Goal: Task Accomplishment & Management: Manage account settings

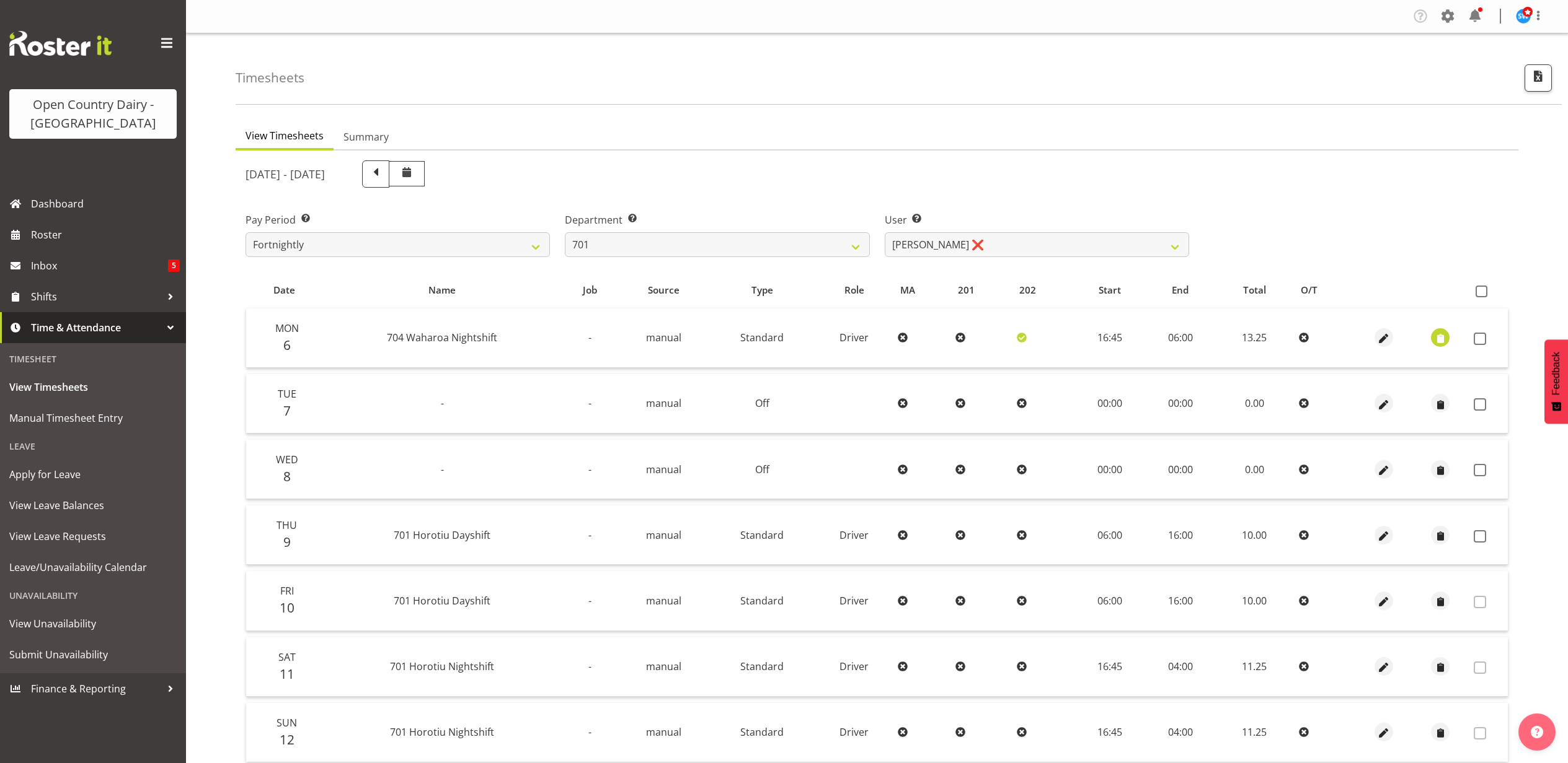
select select "8383"
click at [62, 239] on span "Roster" at bounding box center [106, 235] width 149 height 19
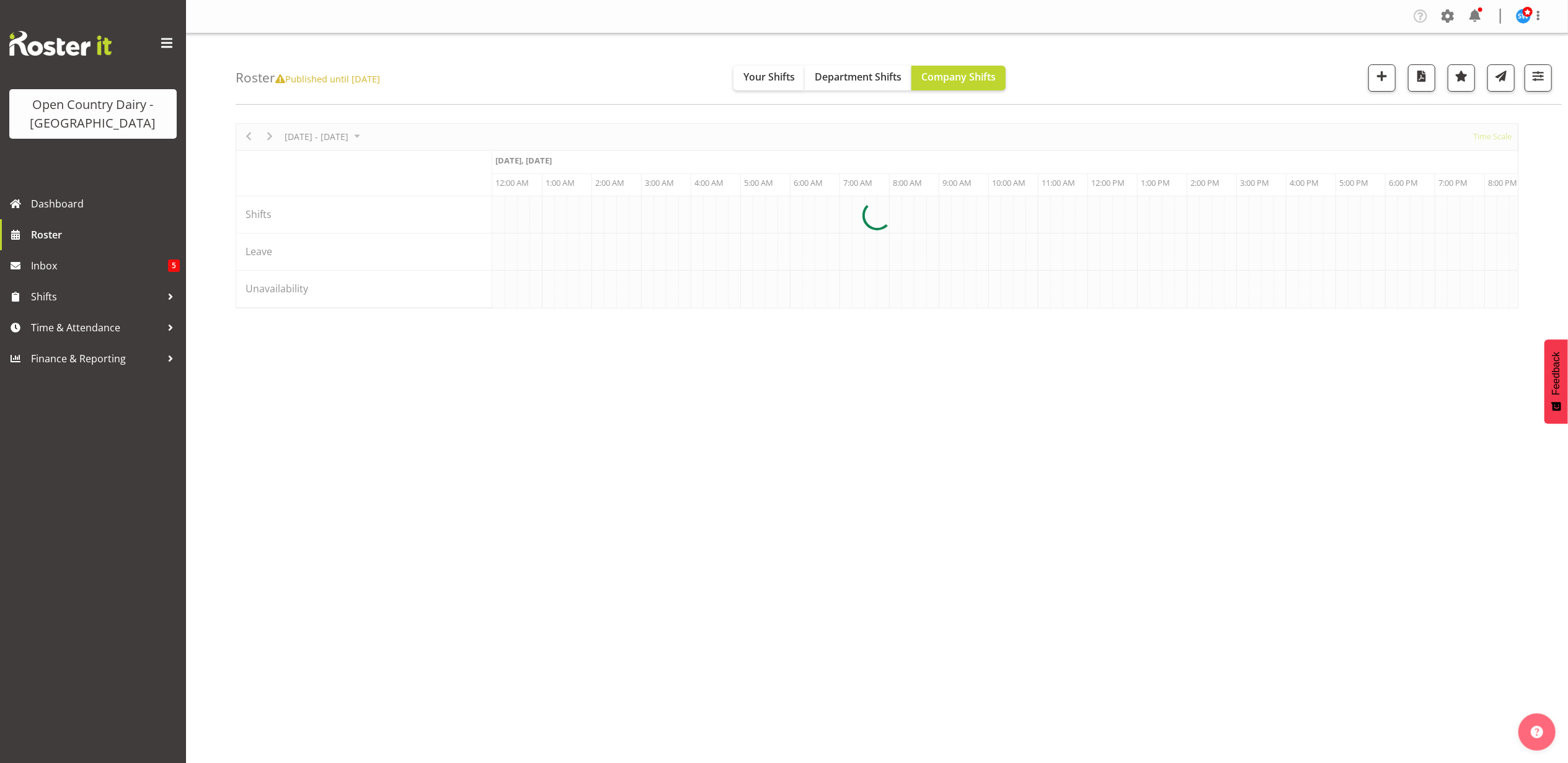
scroll to position [0, 4761]
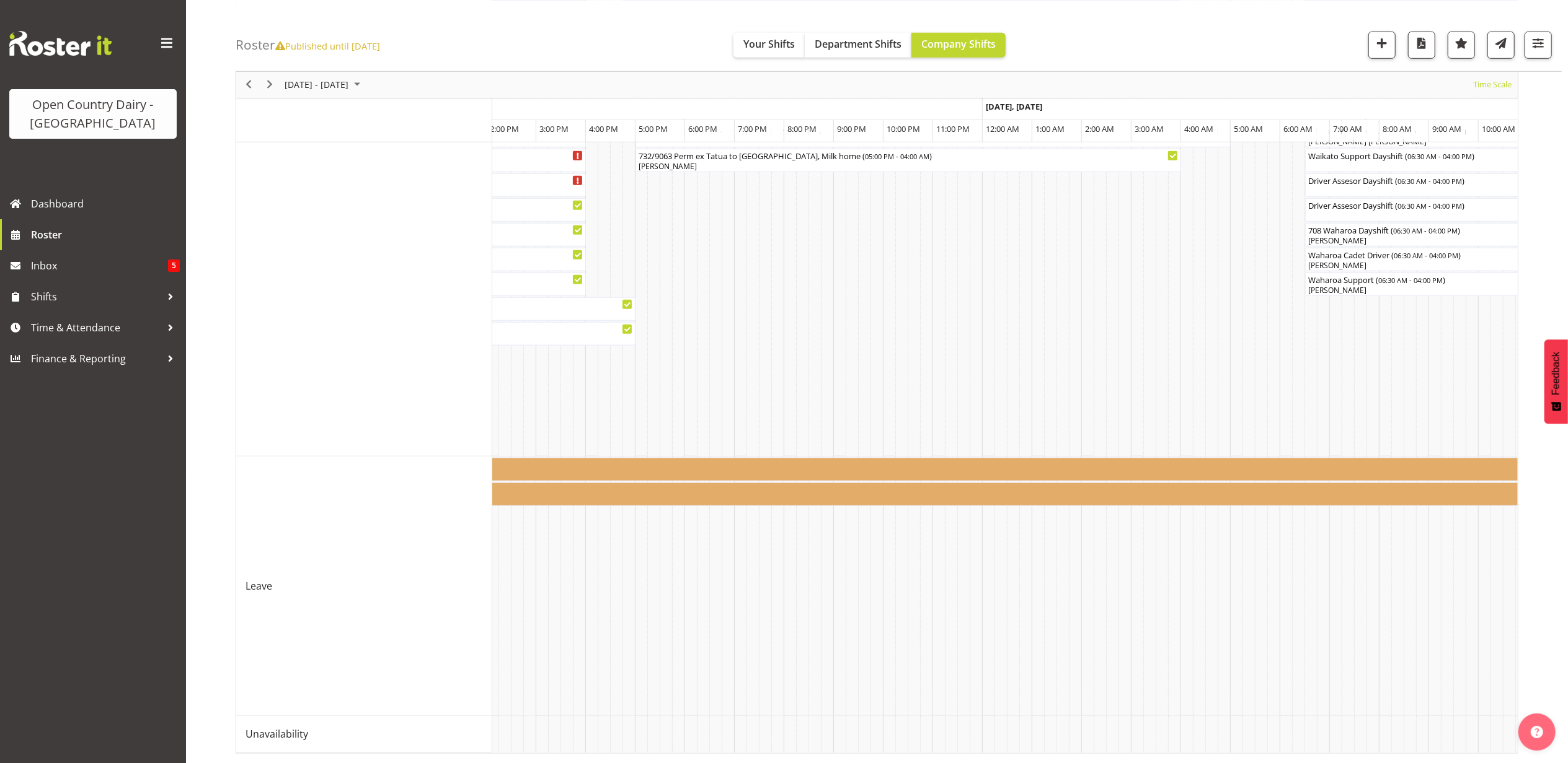
scroll to position [0, 6485]
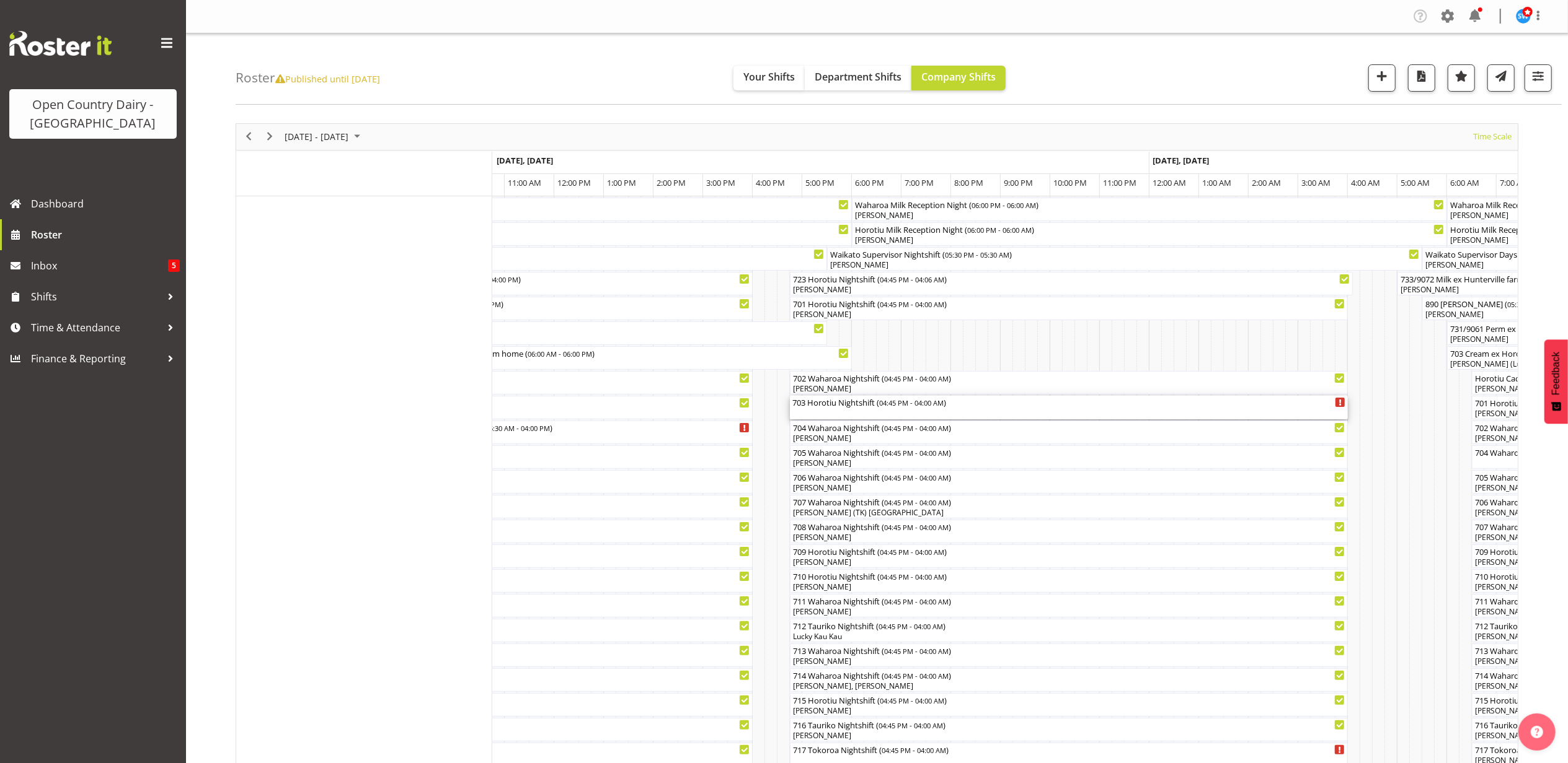
click at [879, 407] on div "703 Horotiu Nightshift ( 04:45 PM - 04:00 AM )" at bounding box center [1068, 402] width 553 height 13
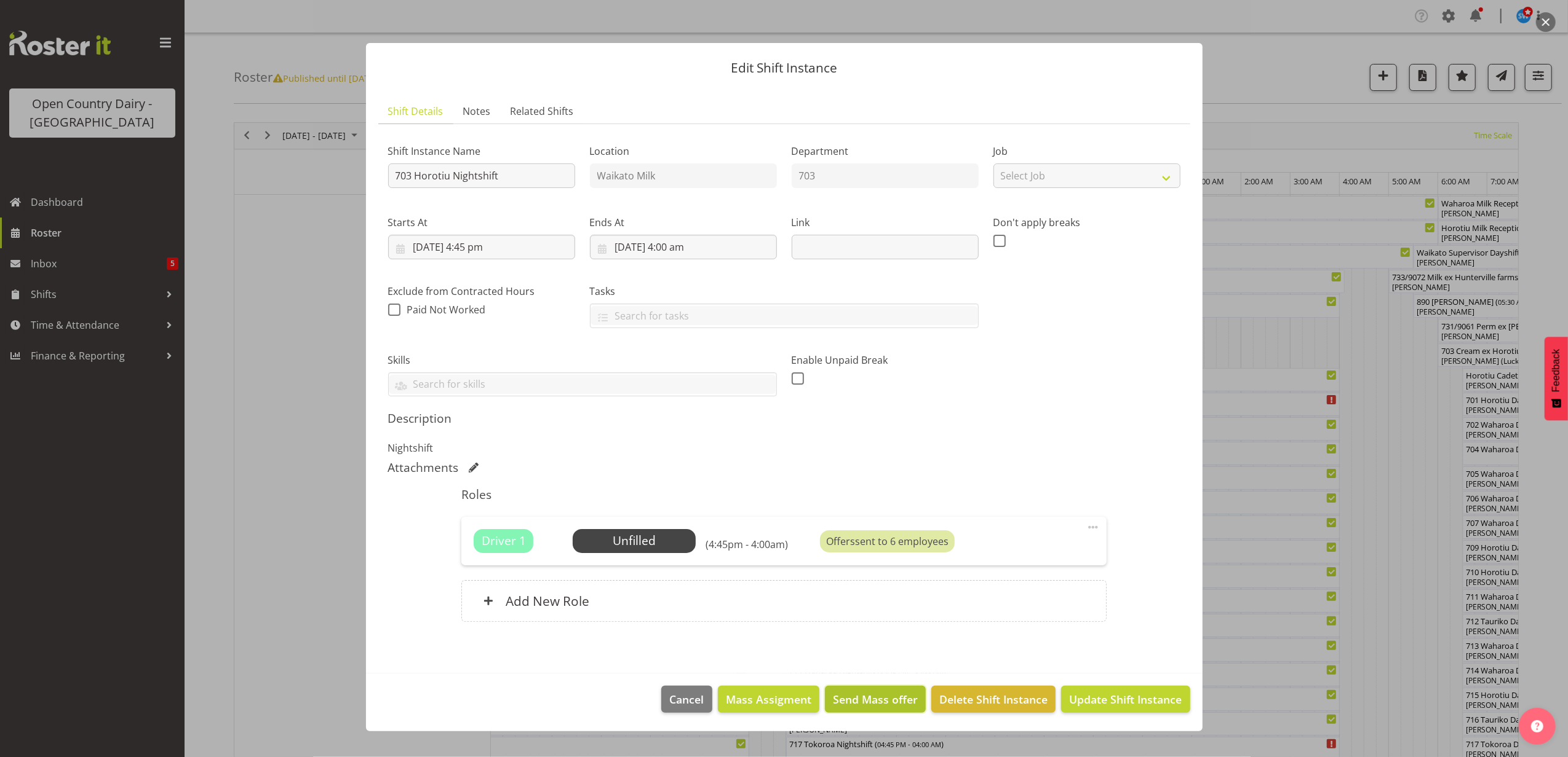
click at [862, 691] on button "Send Mass offer" at bounding box center [875, 700] width 101 height 27
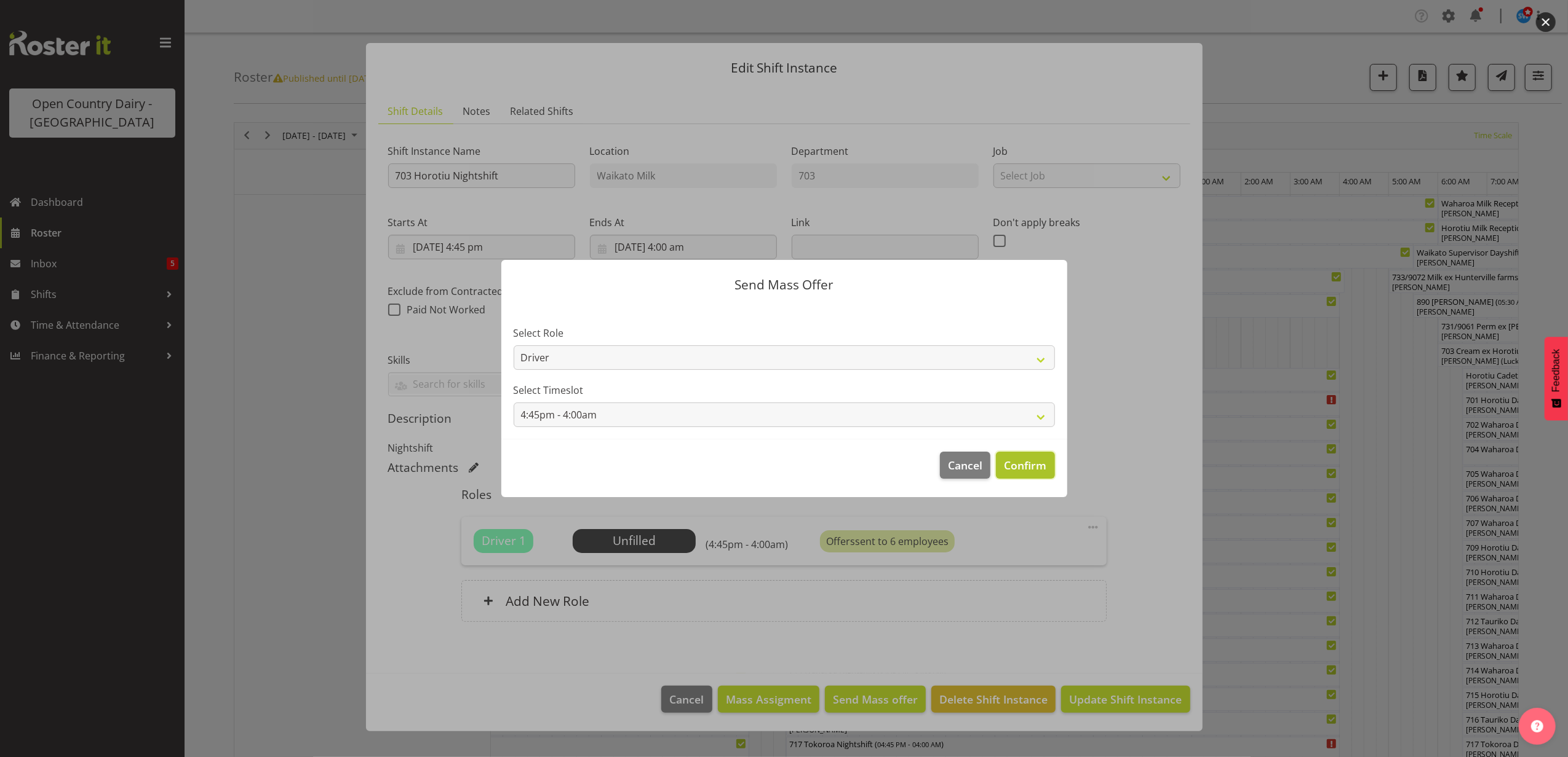
click at [1022, 457] on span "Confirm" at bounding box center [1025, 465] width 43 height 16
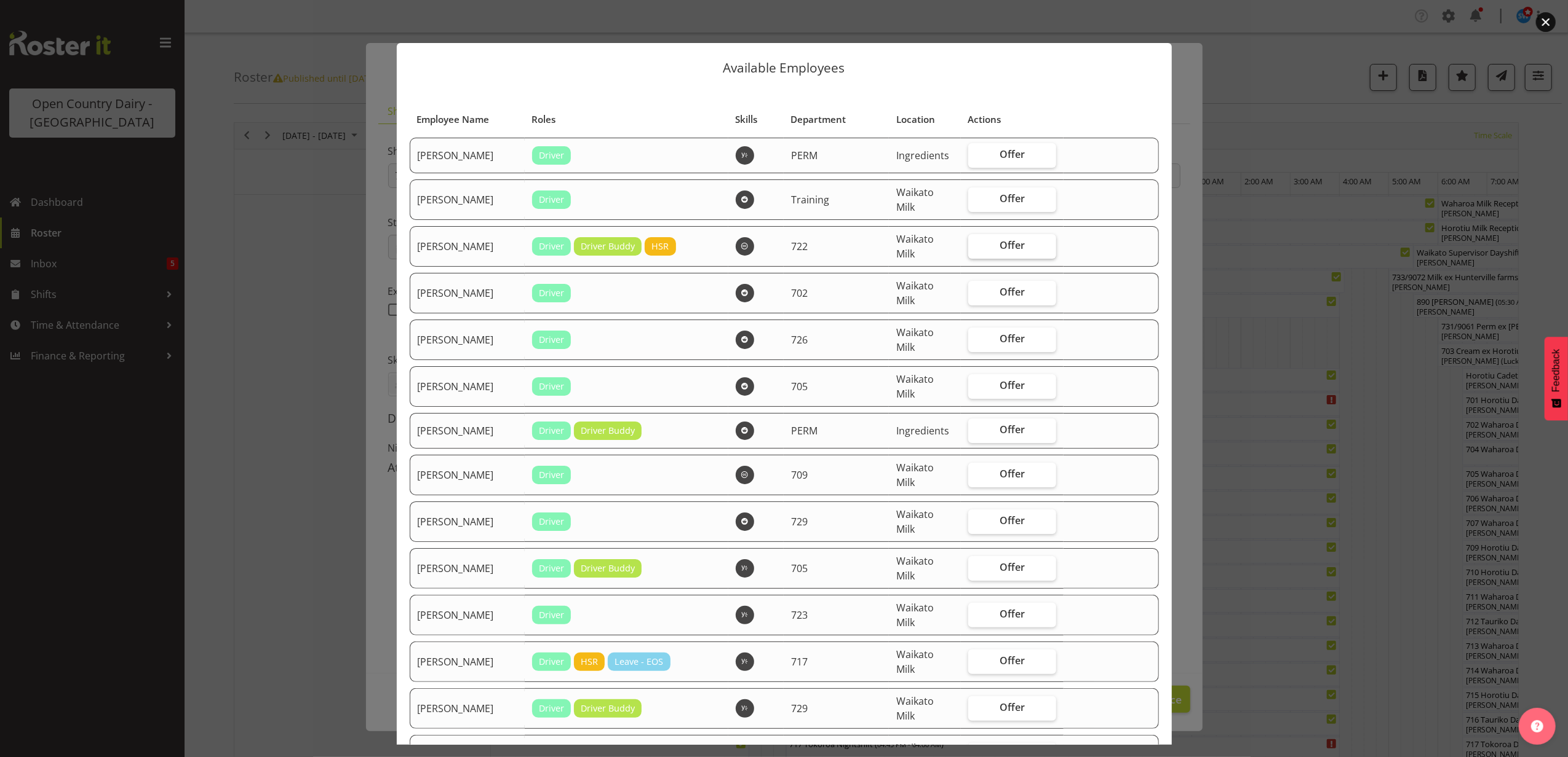
click at [999, 239] on span "Offer" at bounding box center [1012, 245] width 25 height 13
click at [976, 242] on input "Offer" at bounding box center [972, 246] width 8 height 8
checkbox input "true"
click at [999, 333] on span "Offer" at bounding box center [1012, 339] width 25 height 13
click at [976, 335] on input "Offer" at bounding box center [972, 339] width 8 height 8
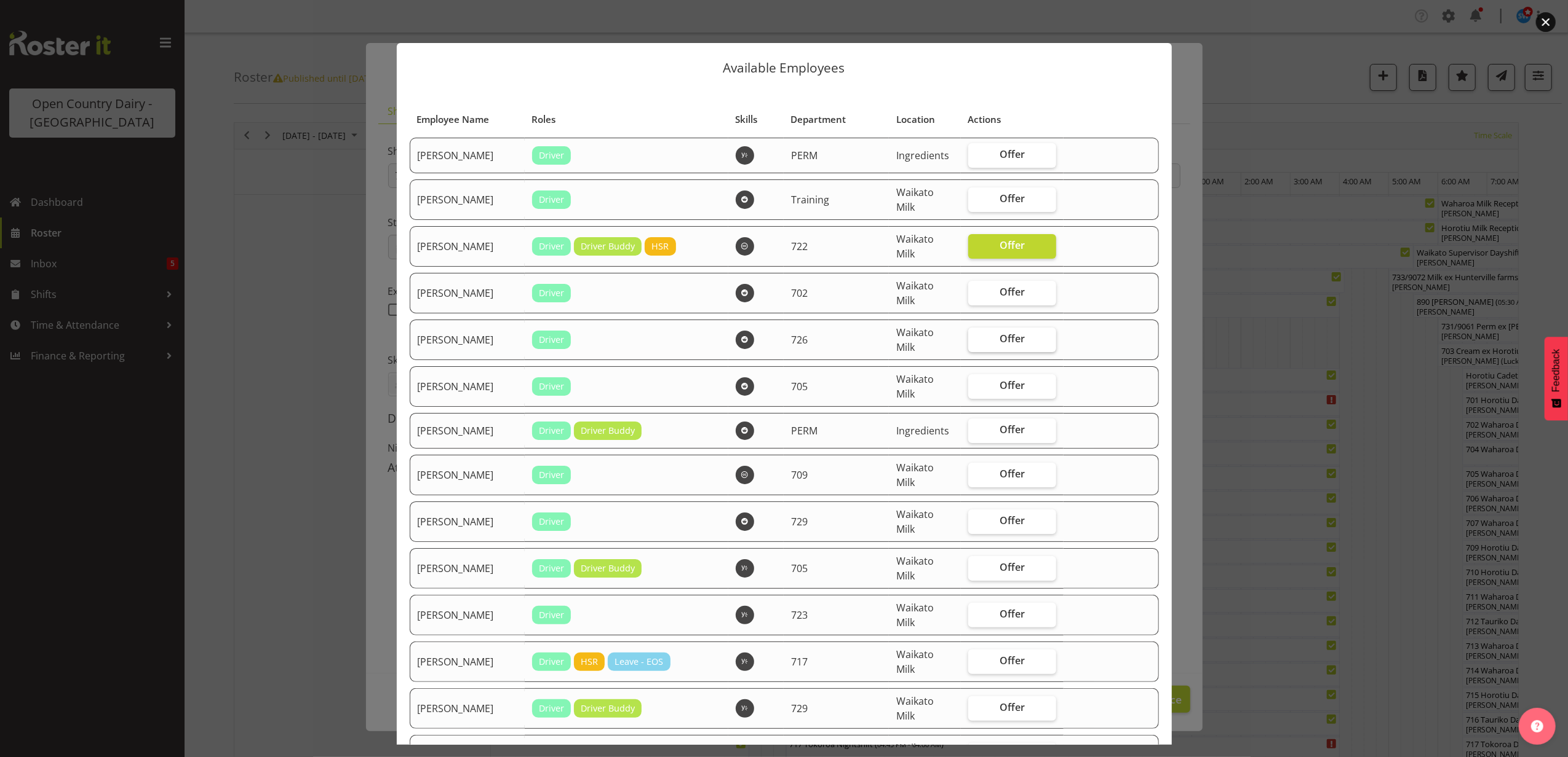
checkbox input "true"
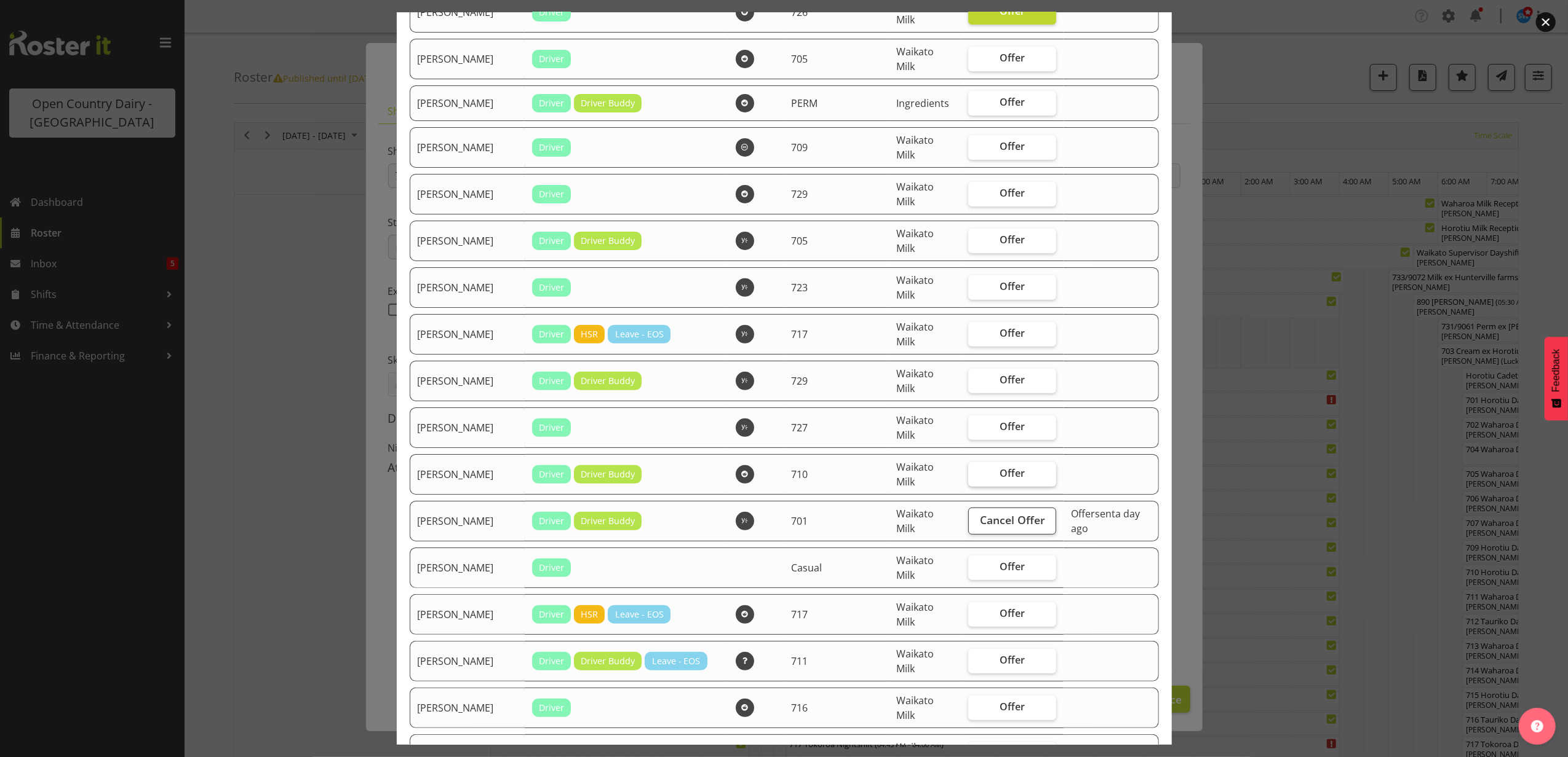
click at [999, 467] on span "Offer" at bounding box center [1012, 473] width 25 height 13
click at [976, 470] on input "Offer" at bounding box center [972, 474] width 8 height 8
checkbox input "true"
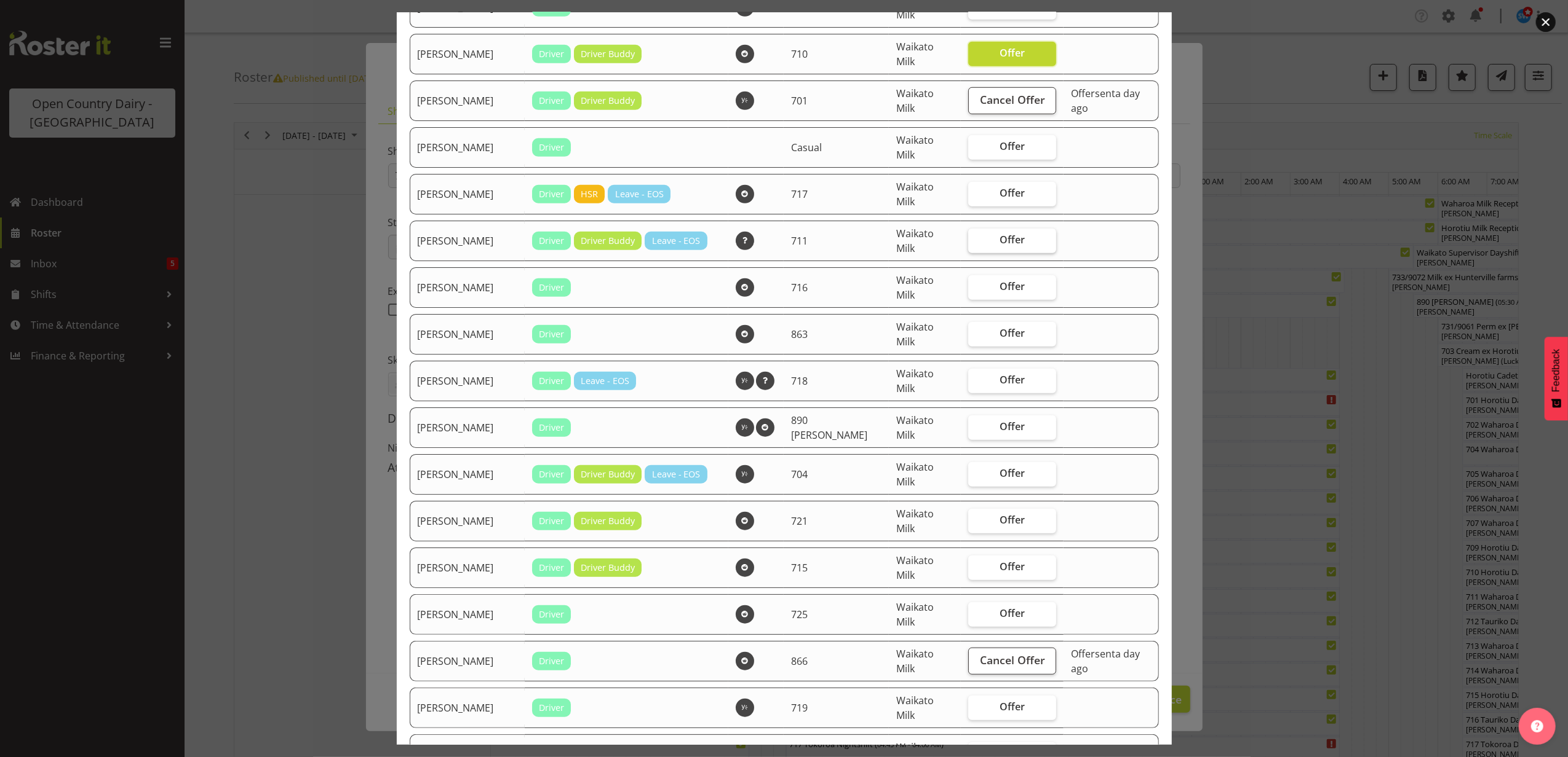
scroll to position [819, 0]
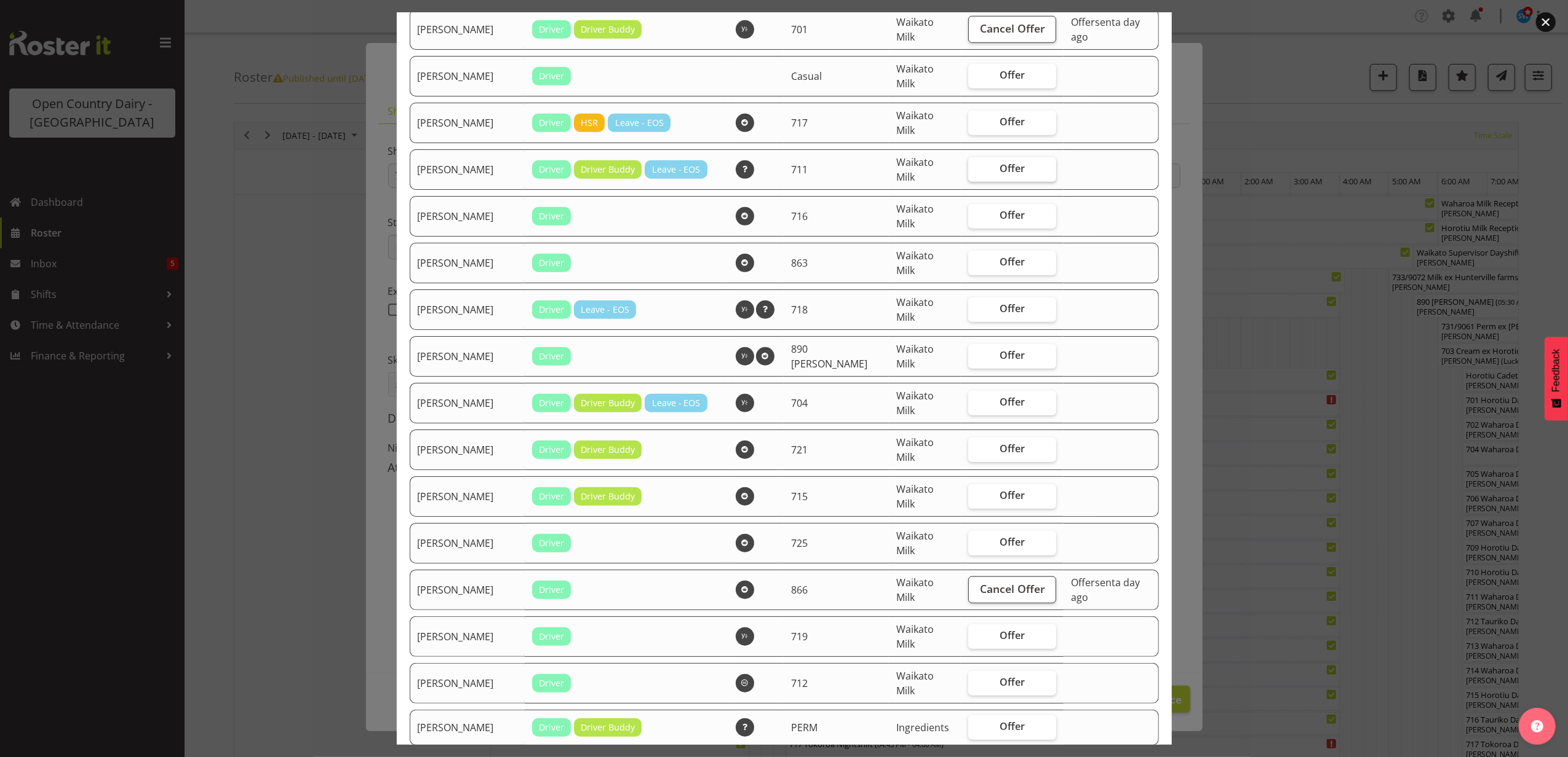
click at [999, 496] on span "Offer" at bounding box center [1012, 495] width 25 height 13
click at [976, 496] on input "Offer" at bounding box center [972, 496] width 8 height 8
checkbox input "true"
click at [997, 533] on label "Offer" at bounding box center [1012, 543] width 88 height 24
click at [976, 539] on input "Offer" at bounding box center [972, 543] width 8 height 8
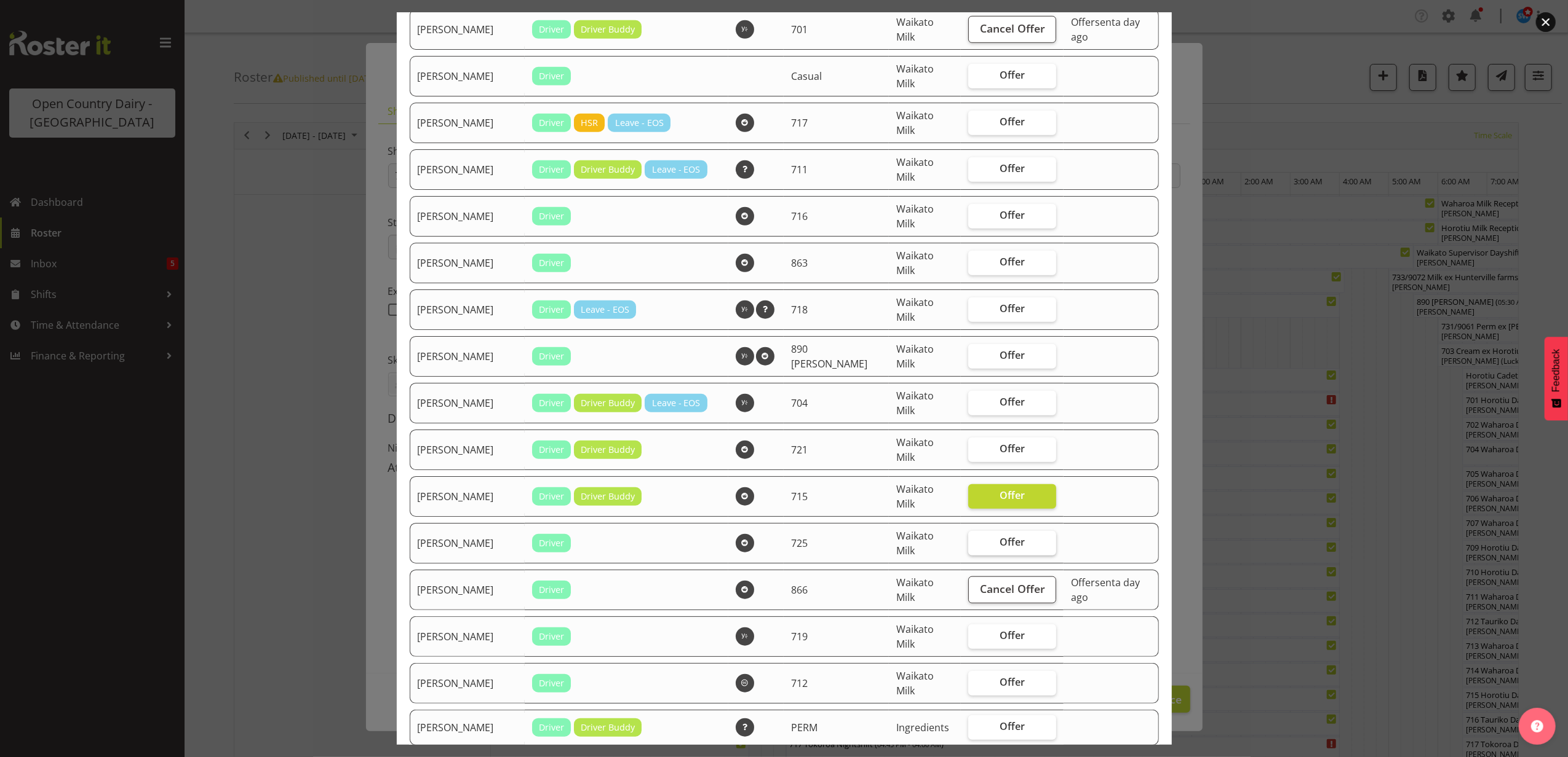
checkbox input "true"
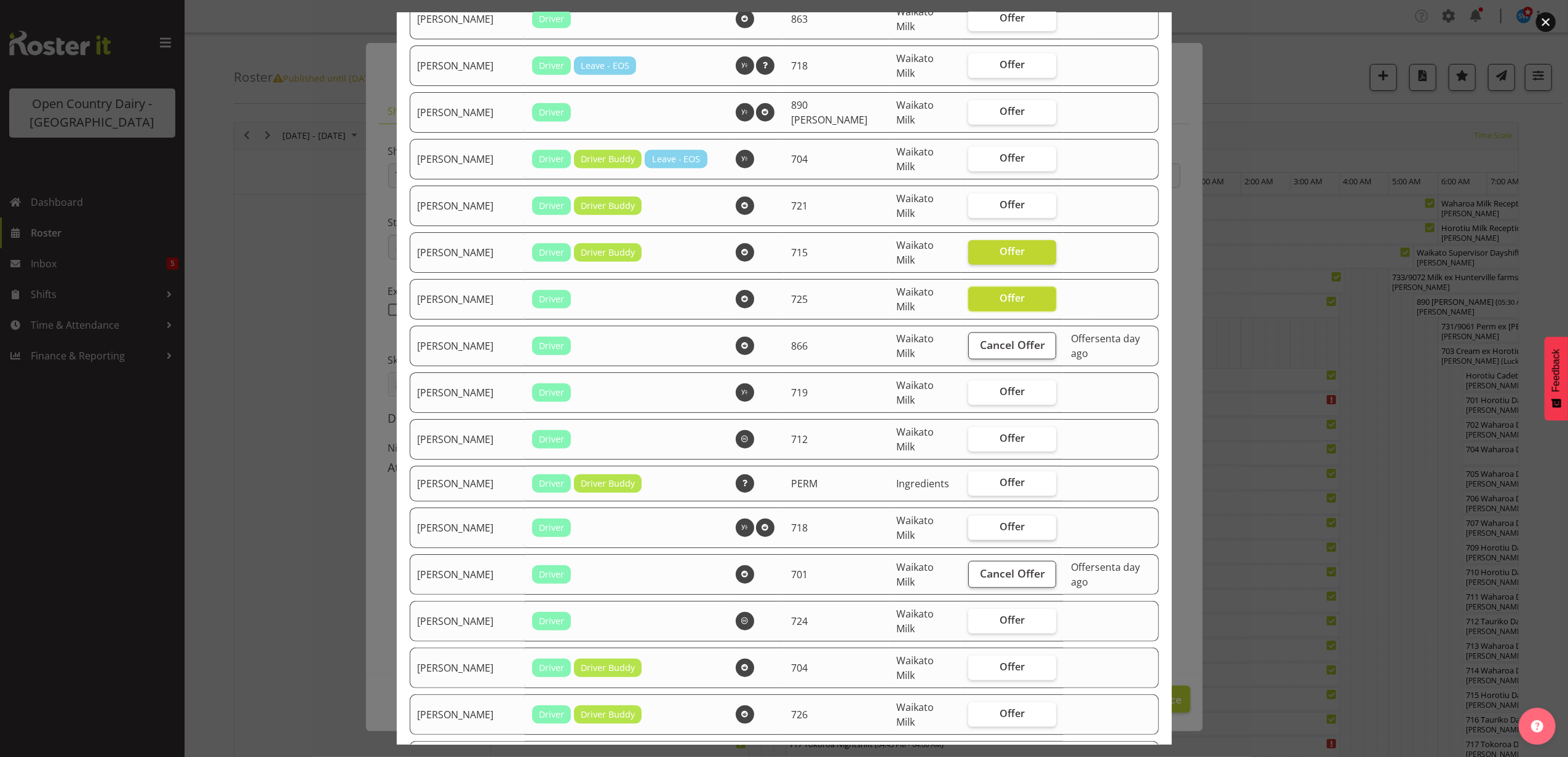
scroll to position [1066, 0]
click at [999, 614] on span "Offer" at bounding box center [1012, 618] width 25 height 13
click at [976, 614] on input "Offer" at bounding box center [972, 618] width 8 height 8
checkbox input "true"
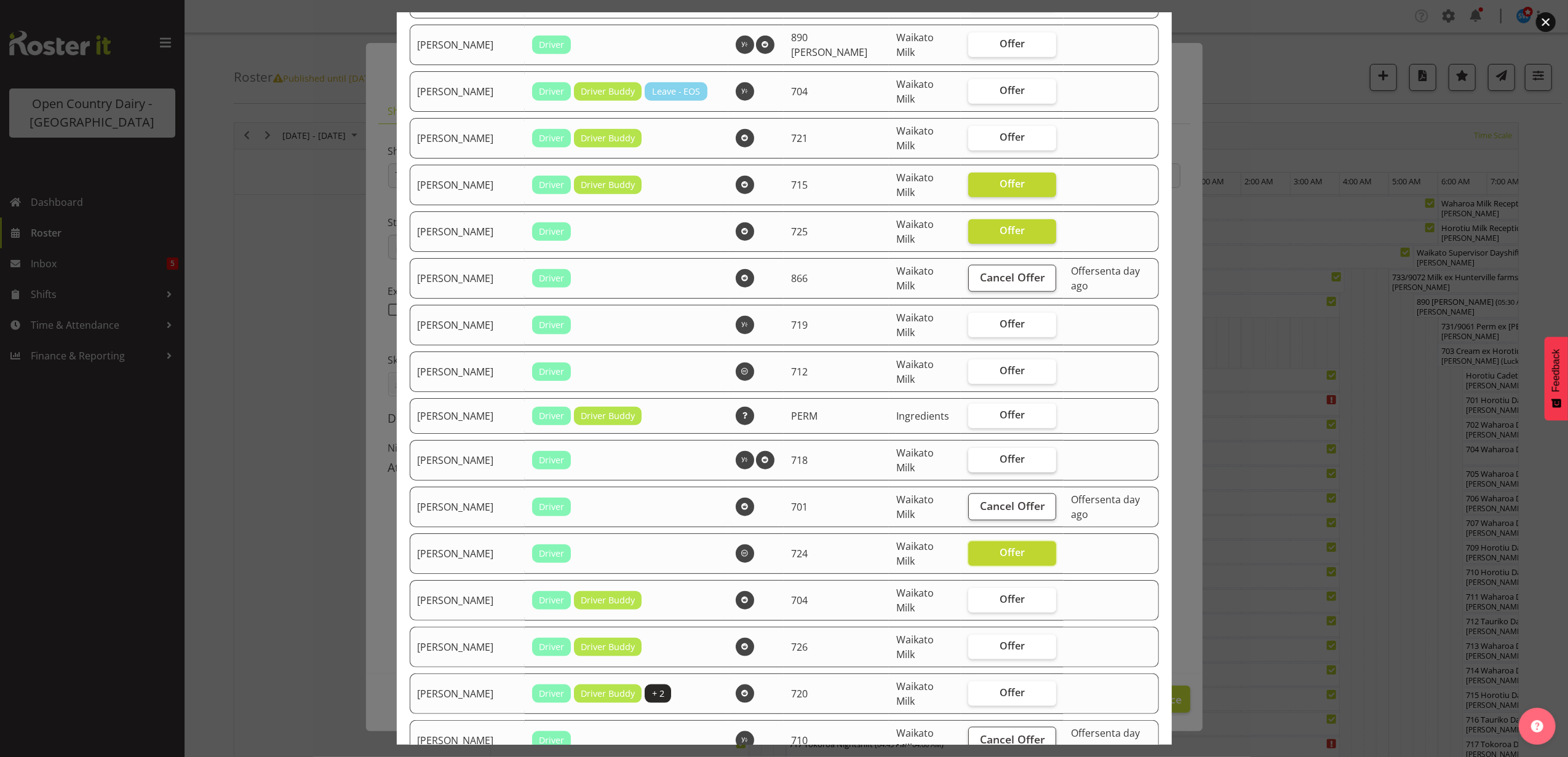
scroll to position [1230, 0]
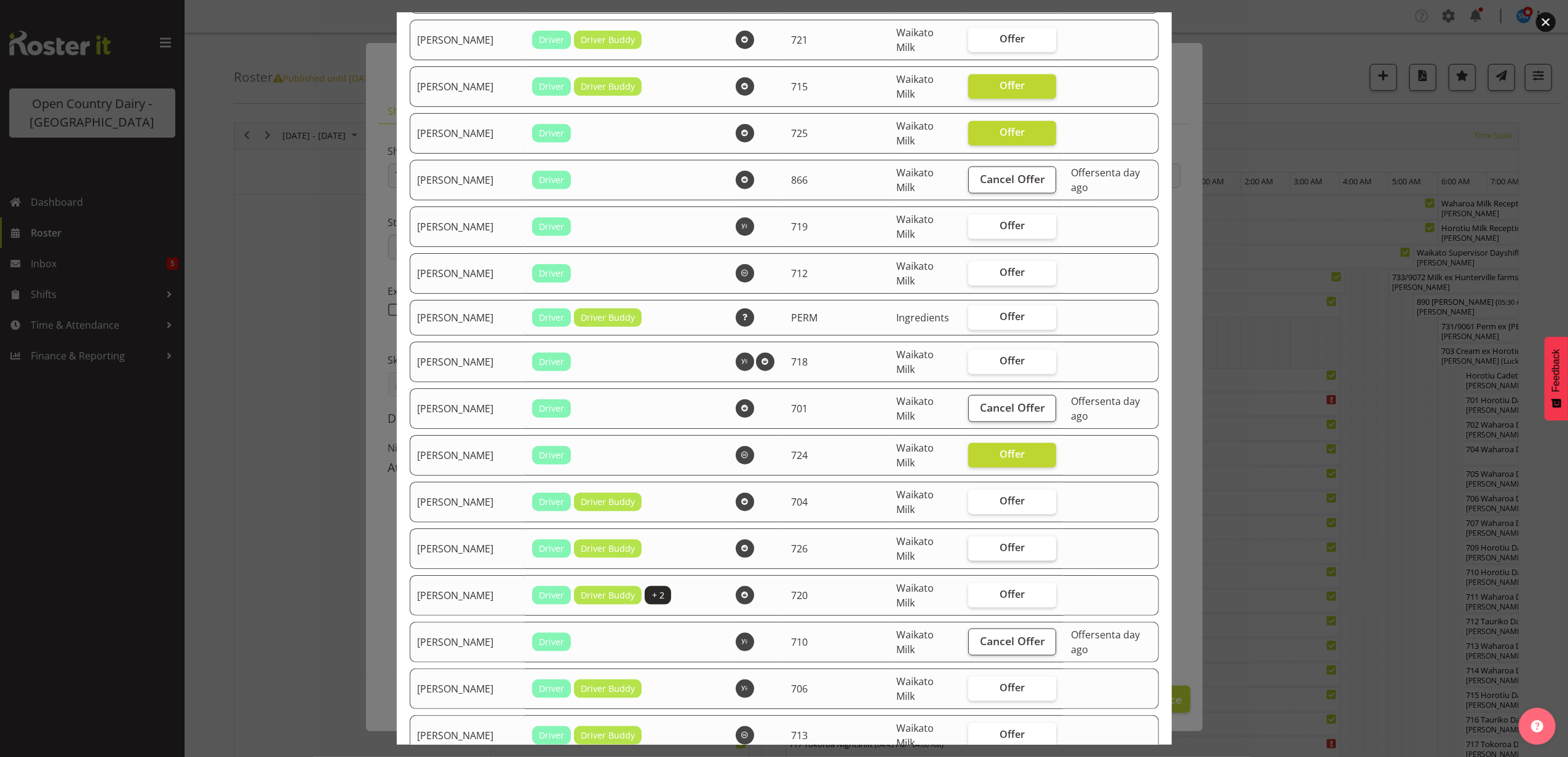
click at [983, 543] on label "Offer" at bounding box center [1012, 548] width 88 height 24
click at [976, 544] on input "Offer" at bounding box center [972, 548] width 8 height 8
checkbox input "true"
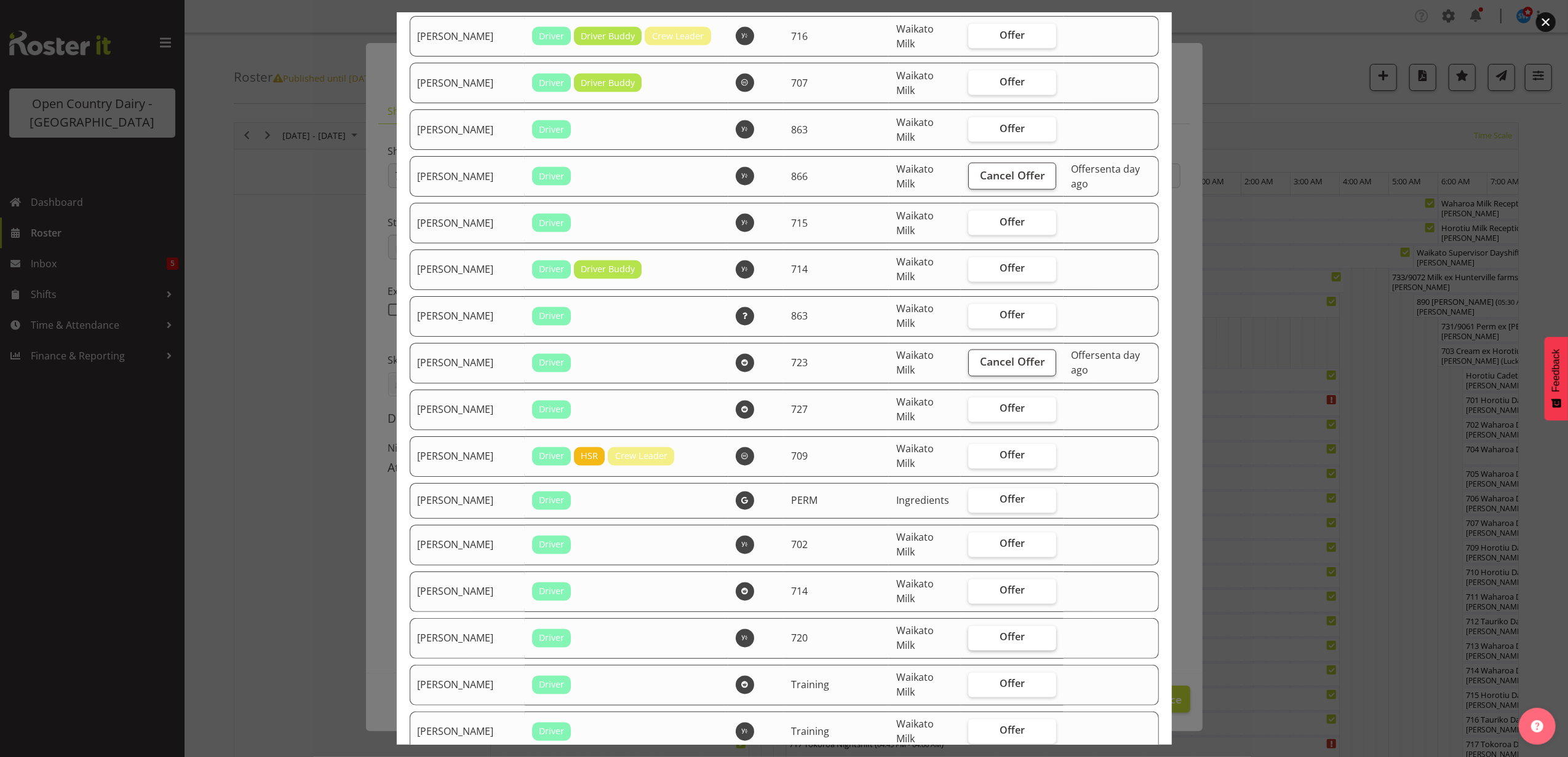
scroll to position [2049, 0]
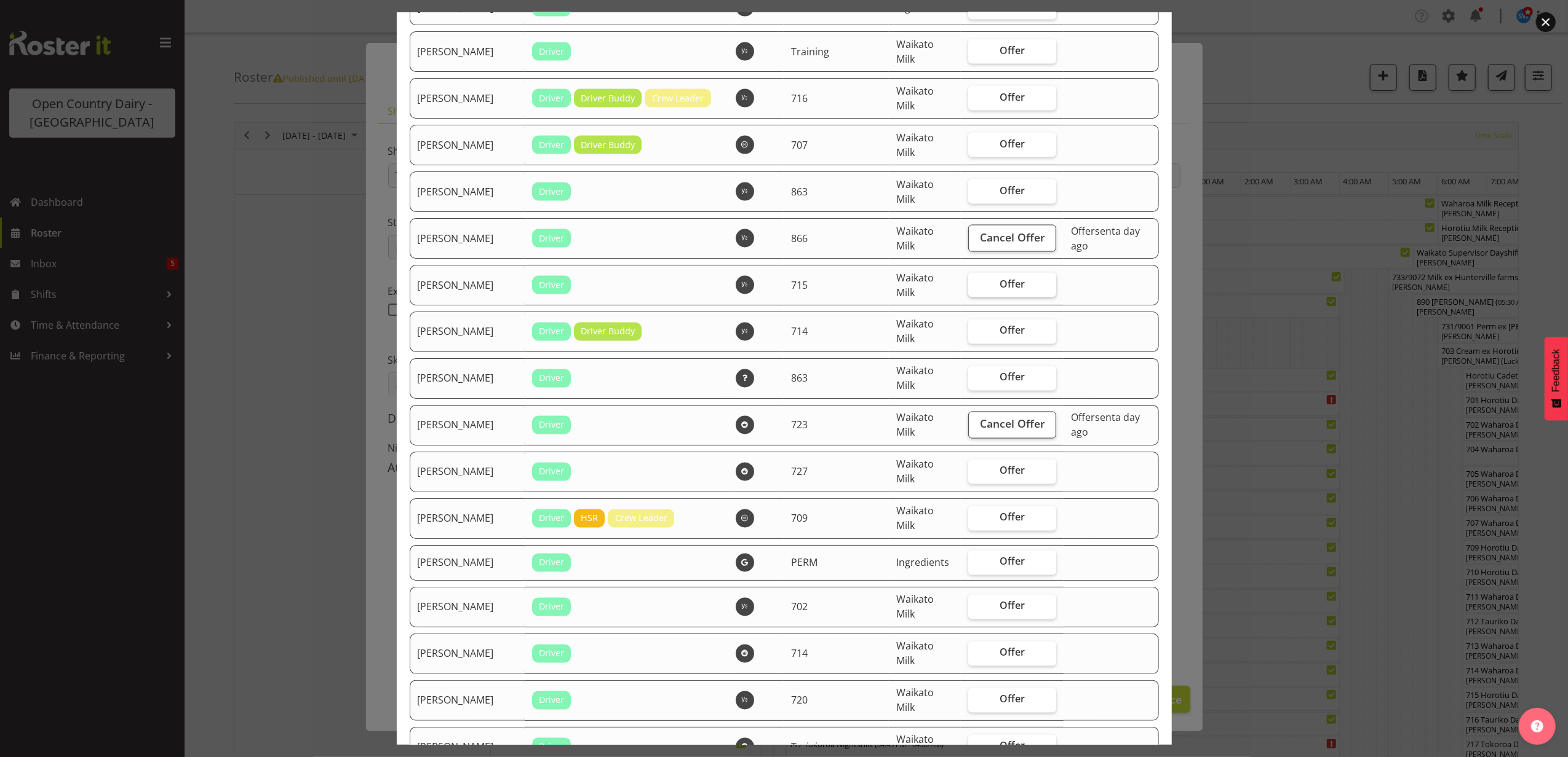
click at [976, 287] on label "Offer" at bounding box center [1012, 284] width 88 height 24
click at [976, 287] on input "Offer" at bounding box center [972, 284] width 8 height 8
checkbox input "true"
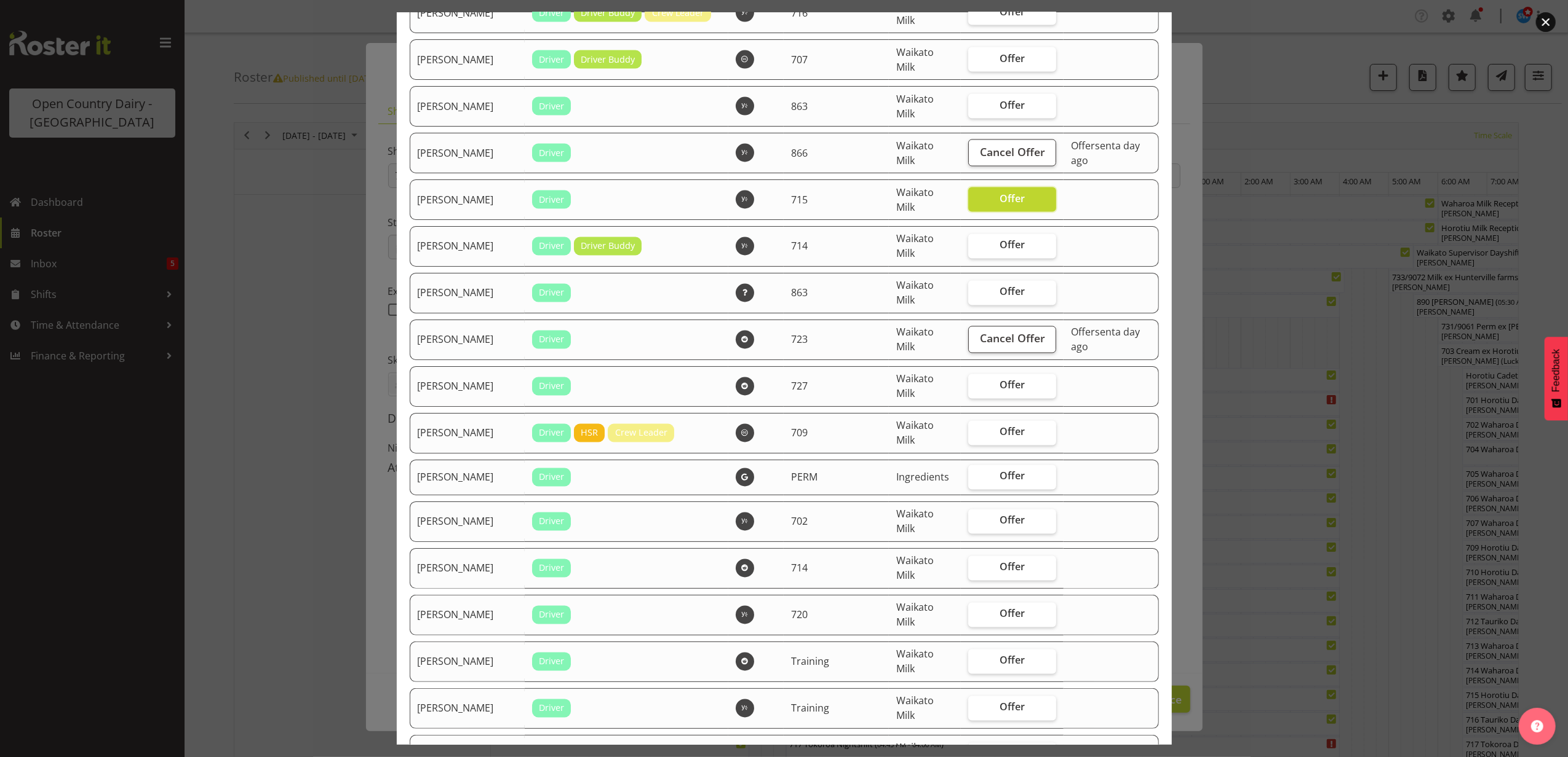
scroll to position [2294, 0]
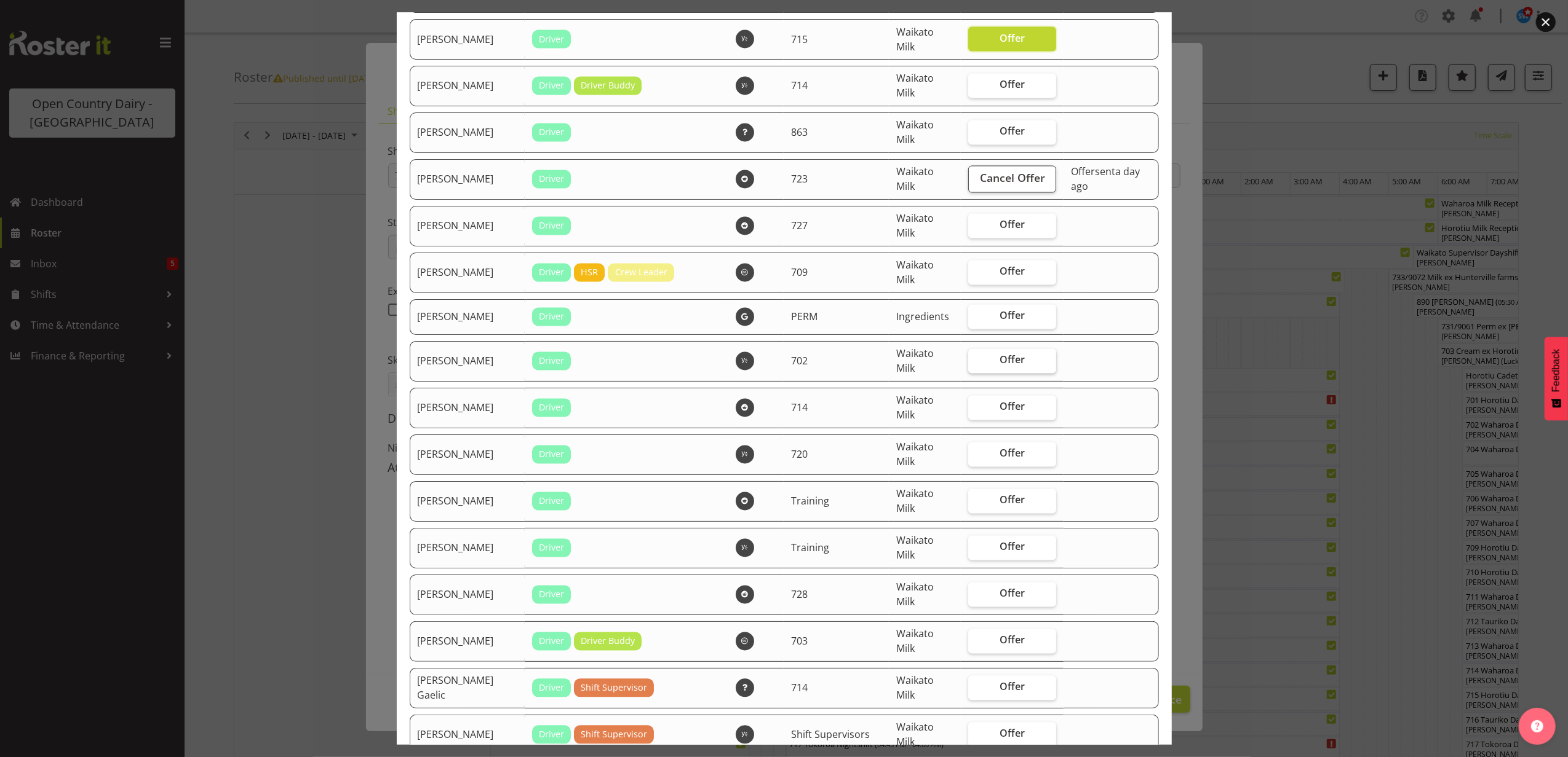
click at [999, 356] on span "Offer" at bounding box center [1012, 360] width 25 height 13
click at [976, 356] on input "Offer" at bounding box center [972, 360] width 8 height 8
click at [999, 356] on span "Offer" at bounding box center [1012, 360] width 25 height 13
click at [976, 356] on input "Offer" at bounding box center [972, 360] width 8 height 8
checkbox input "false"
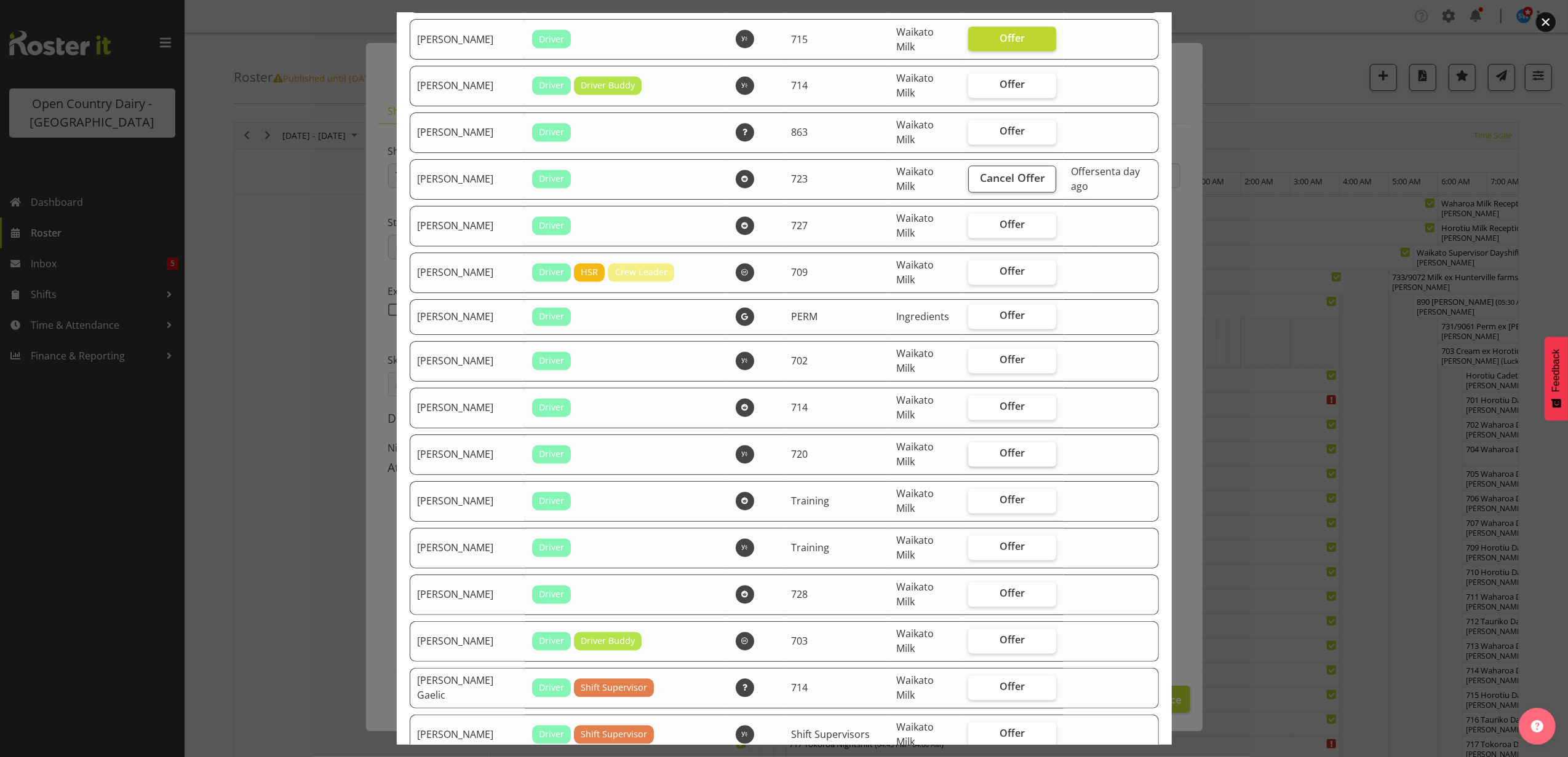
click at [999, 457] on span "Offer" at bounding box center [1012, 453] width 25 height 13
click at [976, 457] on input "Offer" at bounding box center [972, 454] width 8 height 8
checkbox input "true"
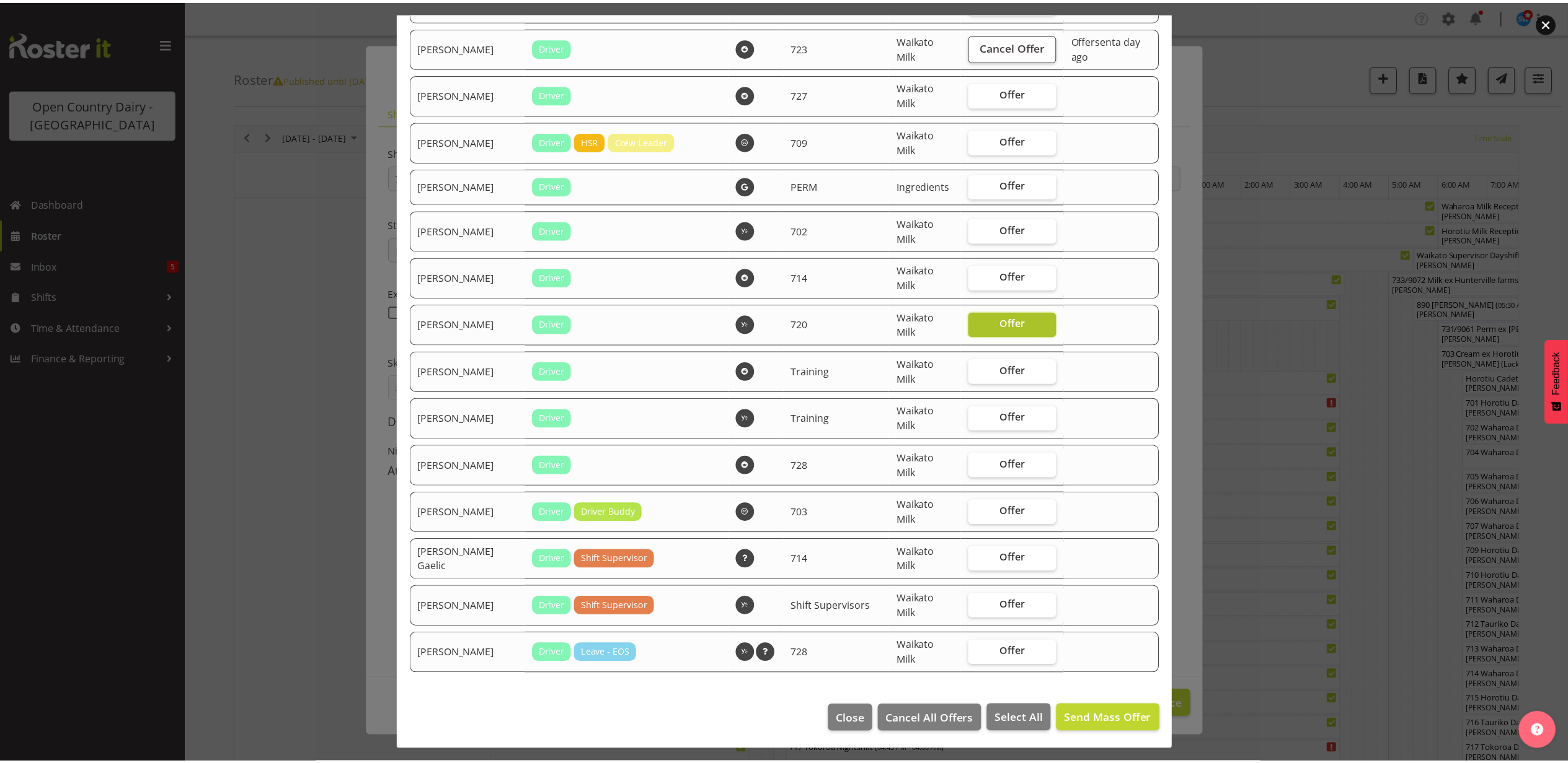
scroll to position [2447, 0]
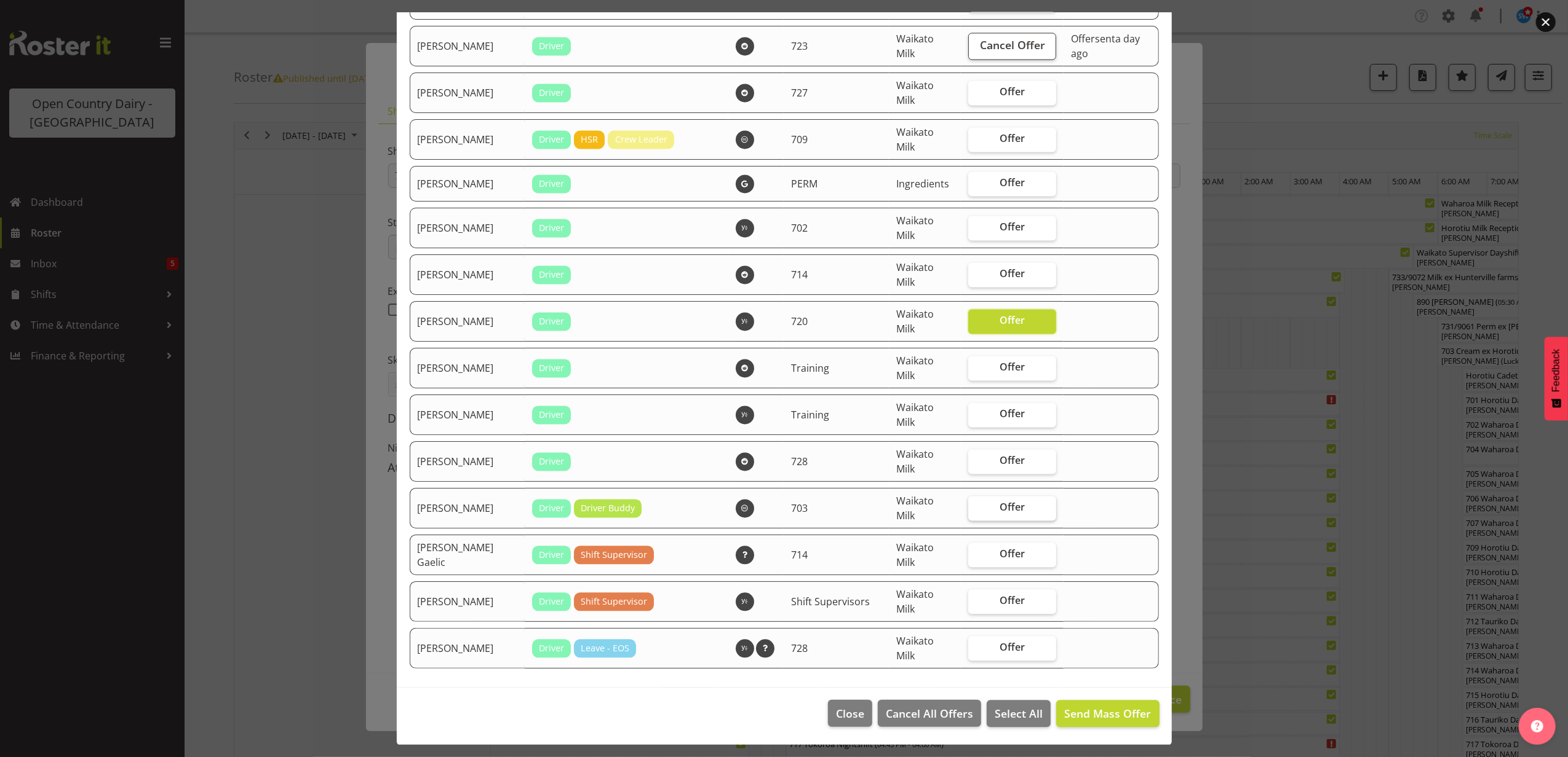
click at [999, 506] on span "Offer" at bounding box center [1012, 507] width 25 height 13
click at [976, 506] on input "Offer" at bounding box center [972, 508] width 8 height 8
checkbox input "true"
click at [1079, 709] on span "Send Mass Offer" at bounding box center [1107, 713] width 86 height 15
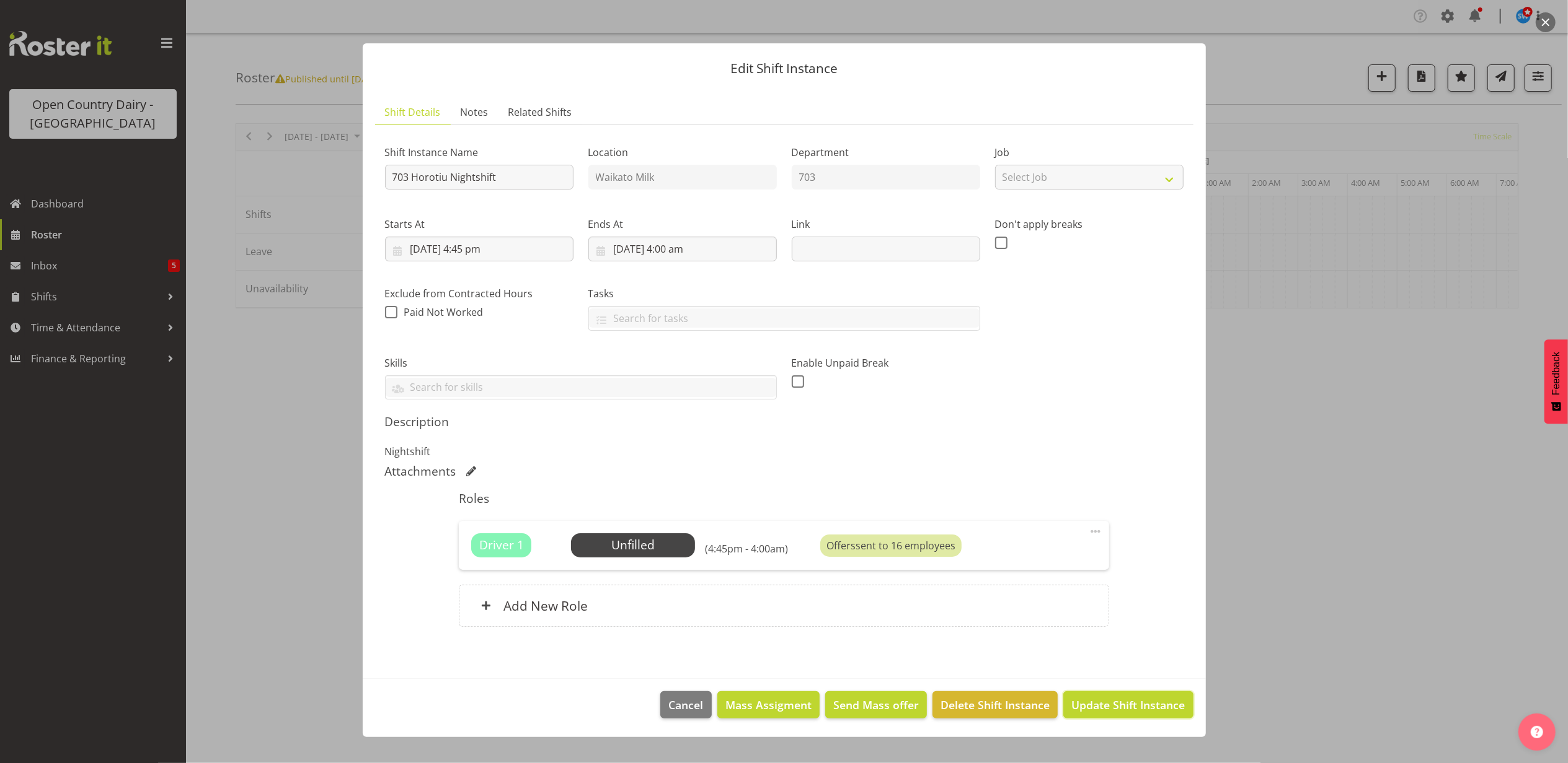
click at [1099, 698] on span "Update Shift Instance" at bounding box center [1129, 705] width 114 height 16
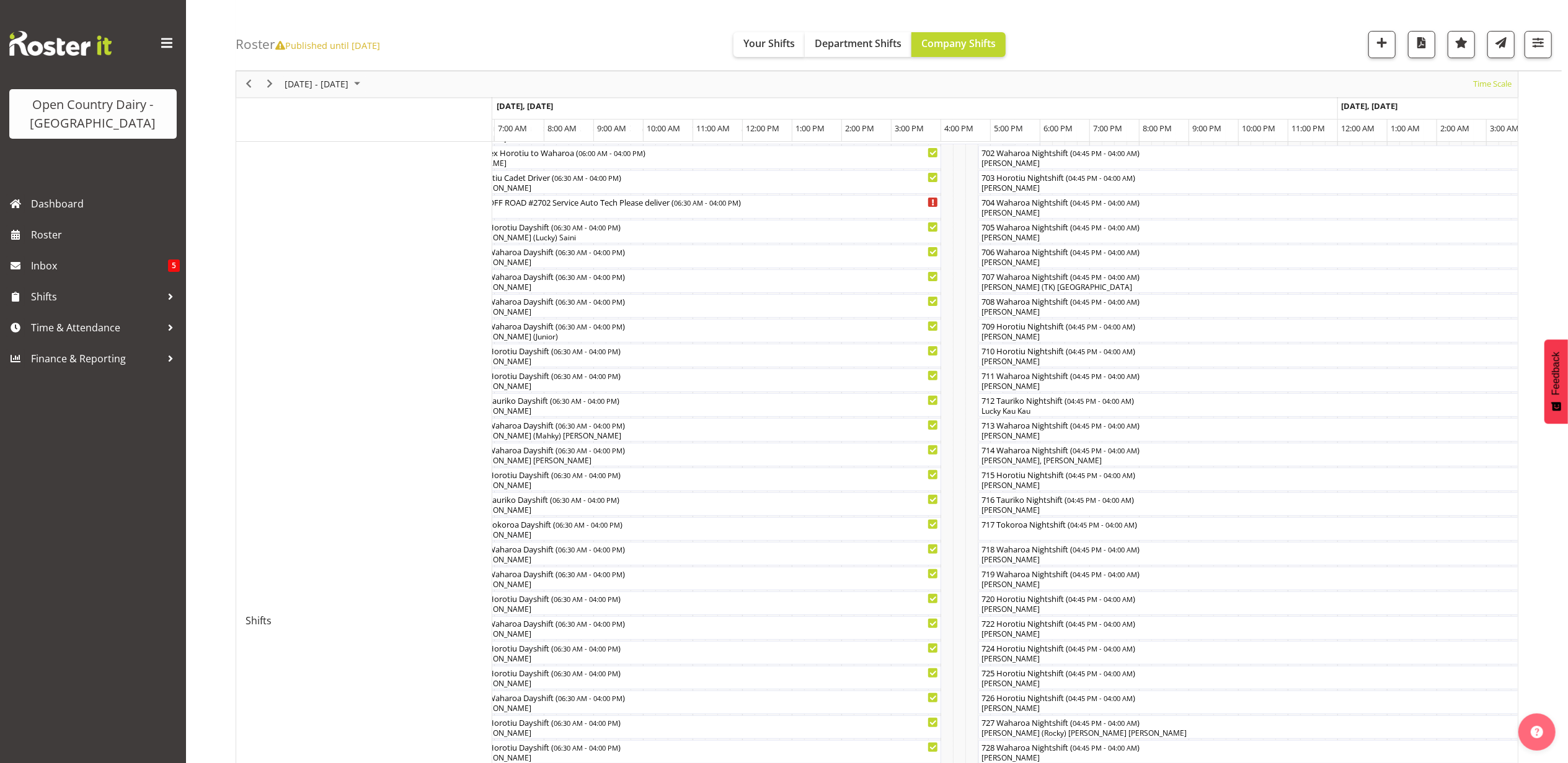
scroll to position [247, 0]
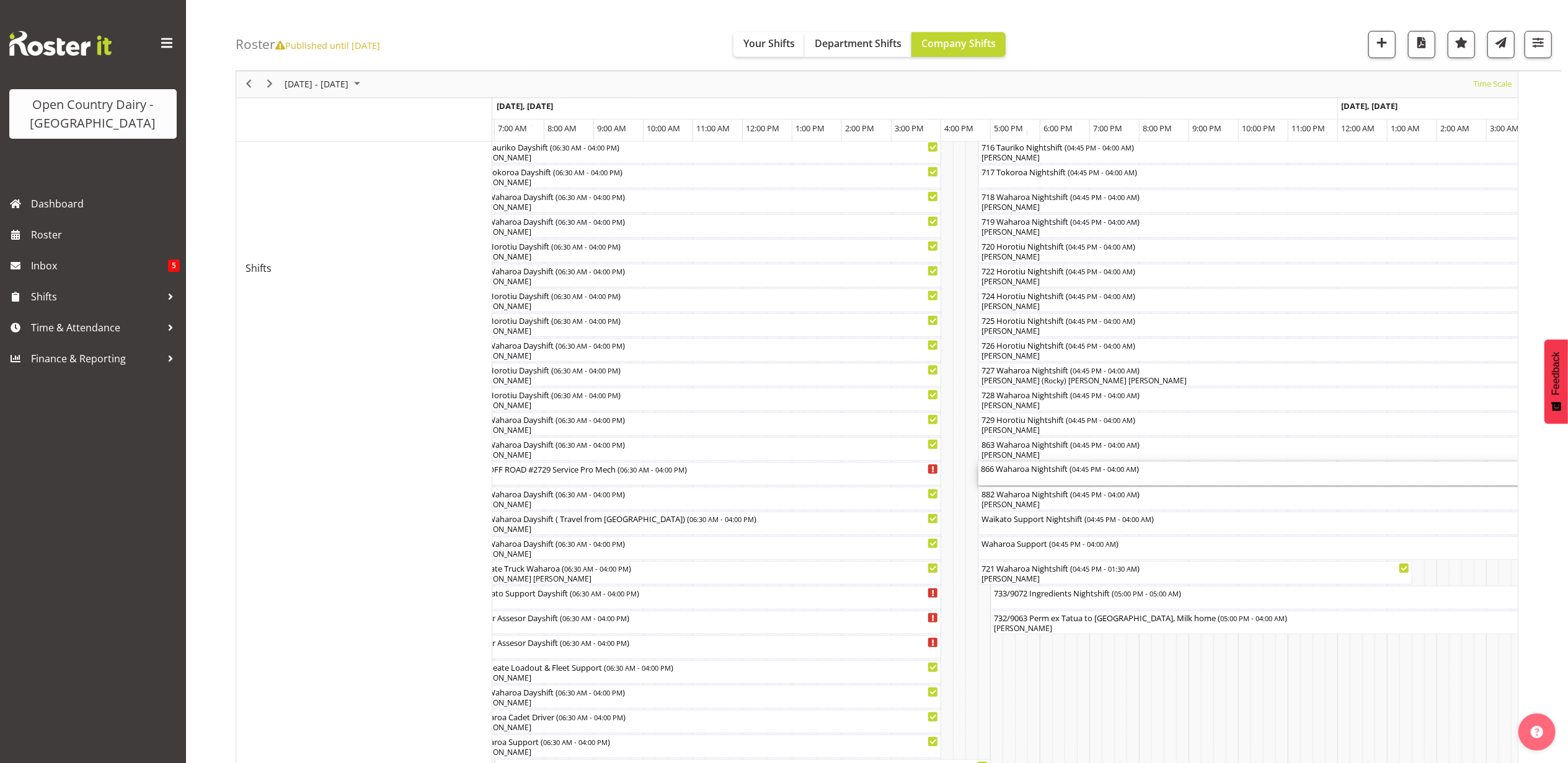
click at [1058, 482] on div "866 Waharoa Nightshift ( 04:45 PM - 04:00 AM )" at bounding box center [1257, 474] width 553 height 23
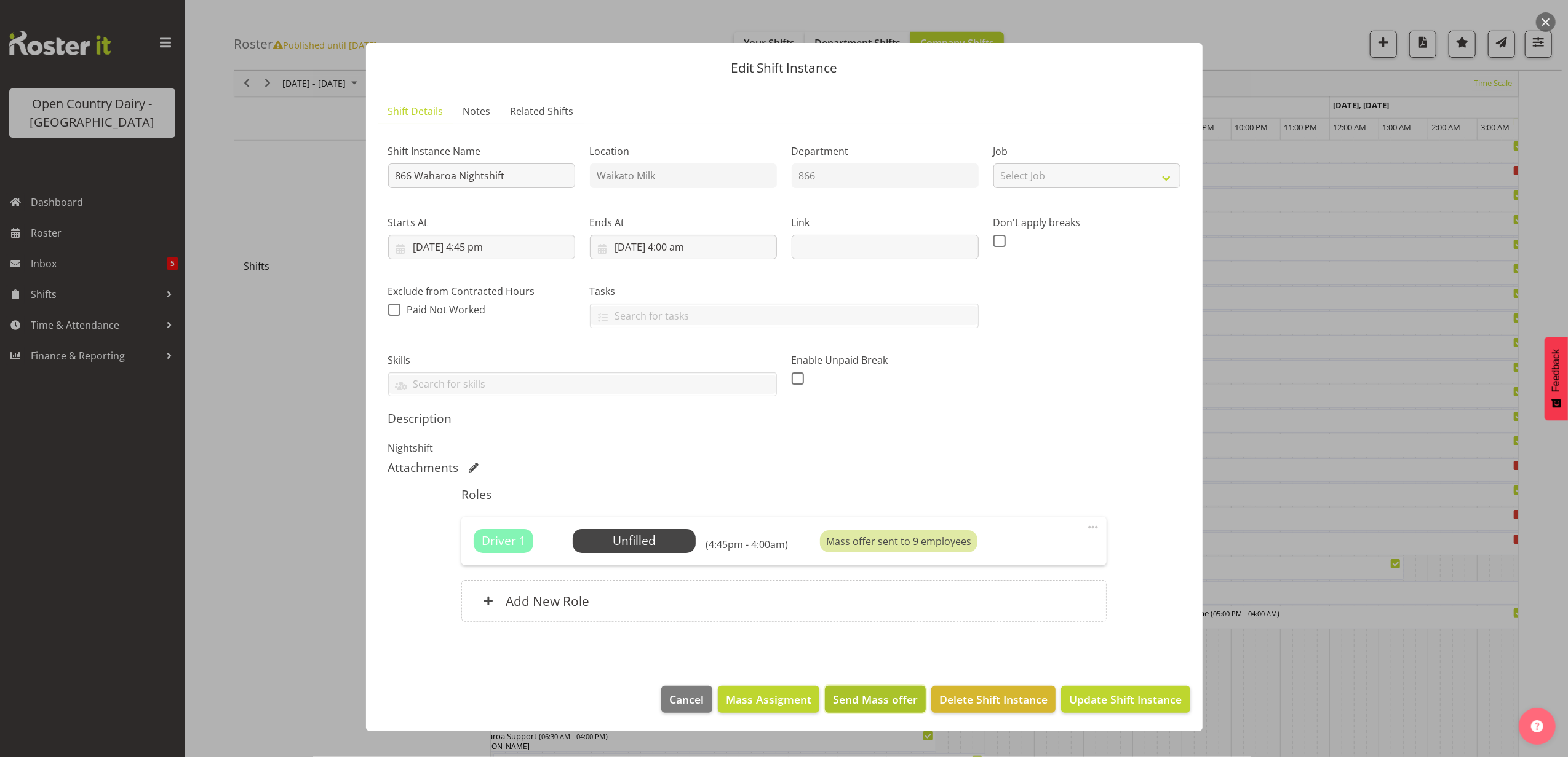
click at [871, 692] on button "Send Mass offer" at bounding box center [875, 700] width 101 height 27
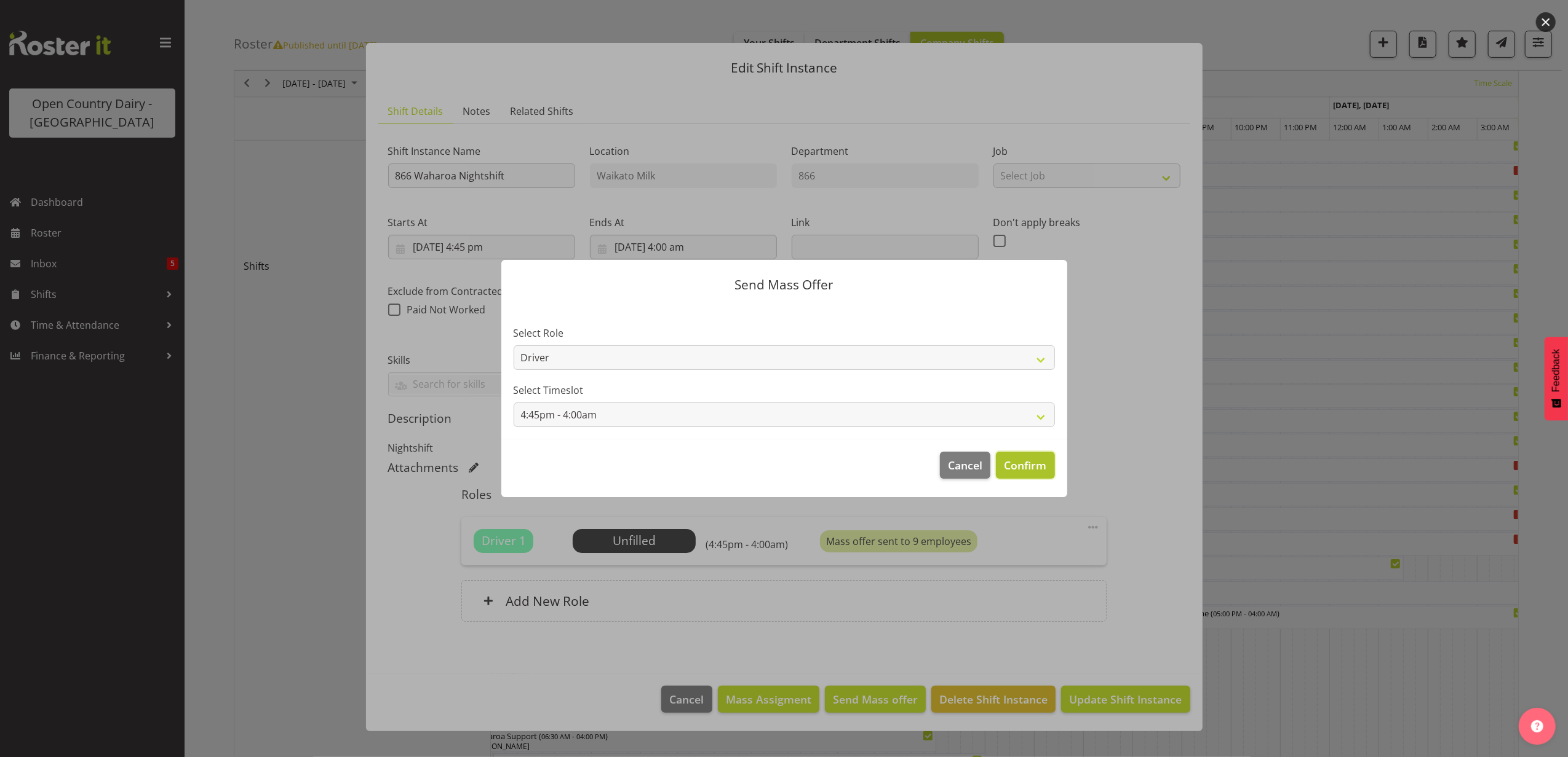
click at [1019, 460] on span "Confirm" at bounding box center [1025, 465] width 43 height 16
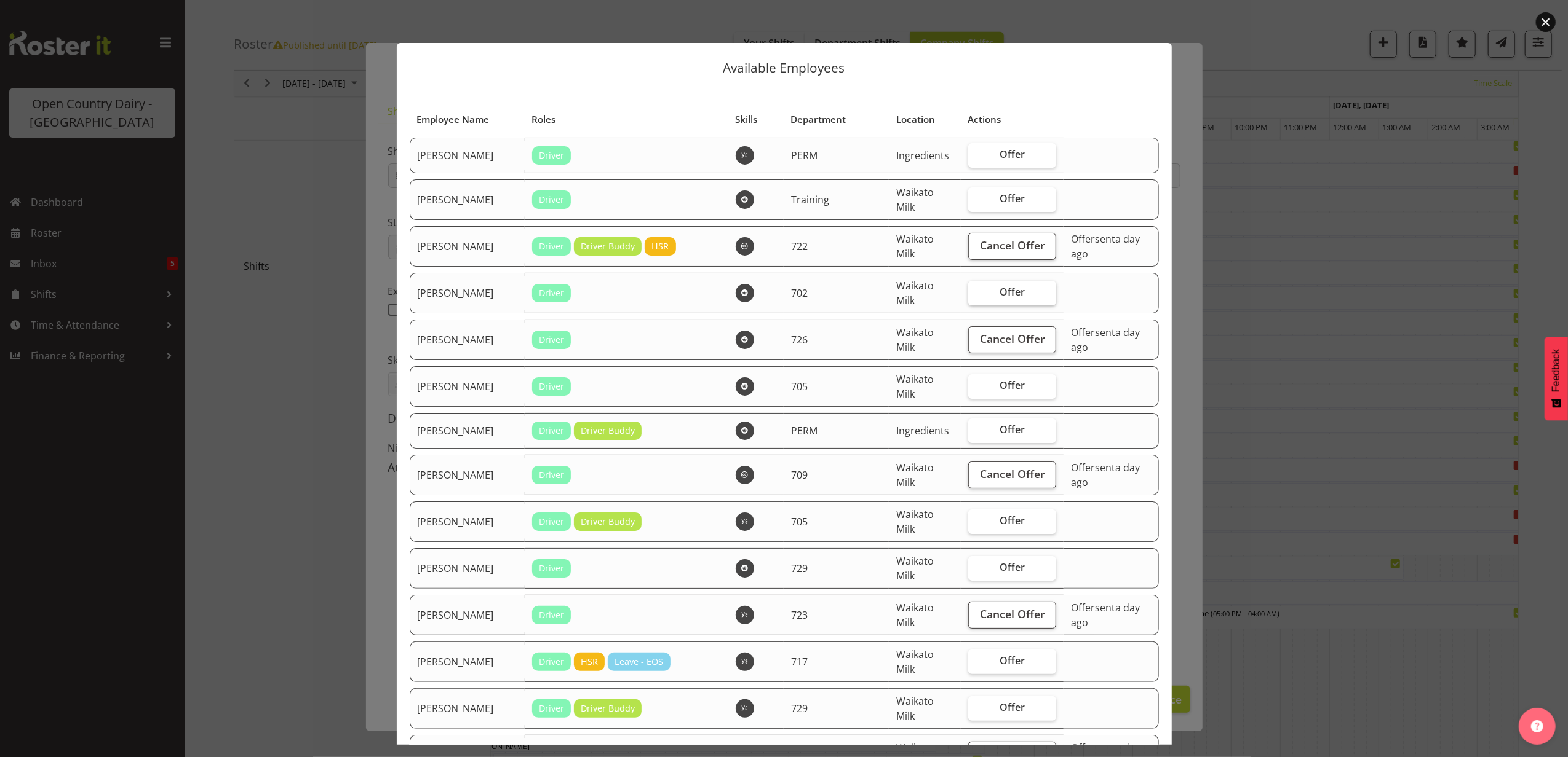
click at [999, 286] on span "Offer" at bounding box center [1012, 292] width 25 height 13
click at [976, 288] on input "Offer" at bounding box center [972, 292] width 8 height 8
checkbox input "true"
click at [996, 377] on label "Offer" at bounding box center [1012, 386] width 88 height 24
click at [976, 381] on input "Offer" at bounding box center [972, 385] width 8 height 8
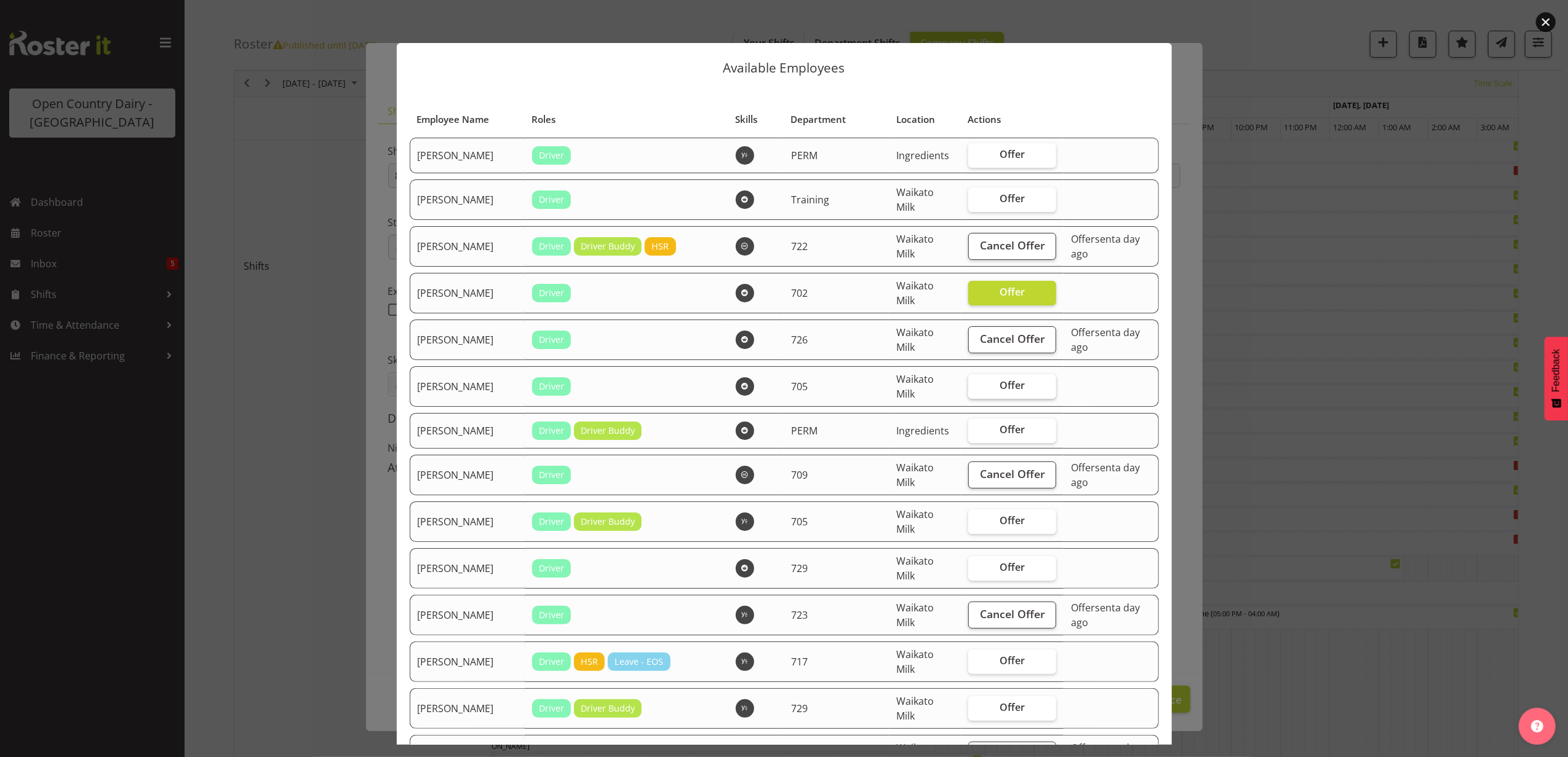
checkbox input "true"
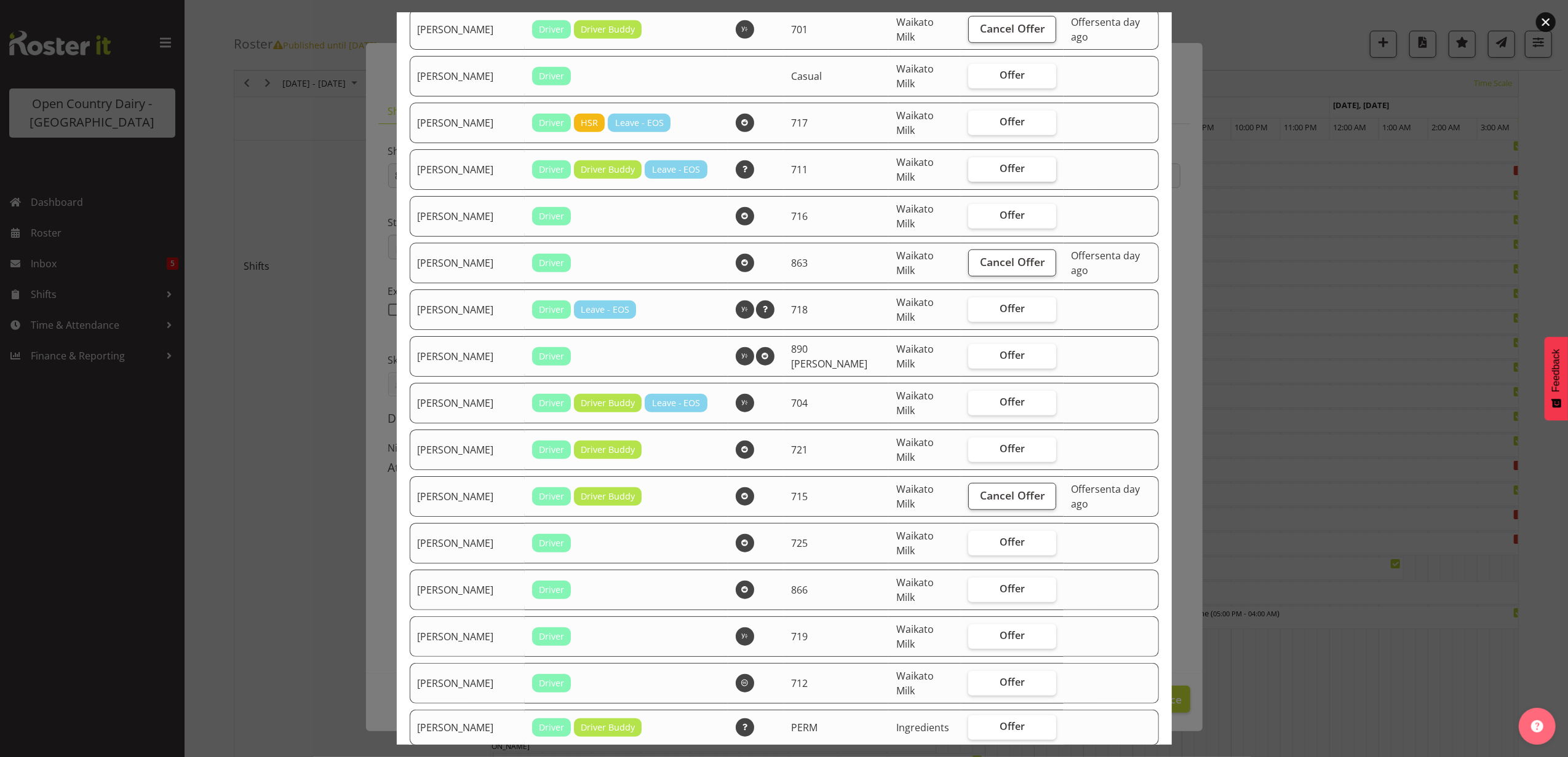
scroll to position [902, 0]
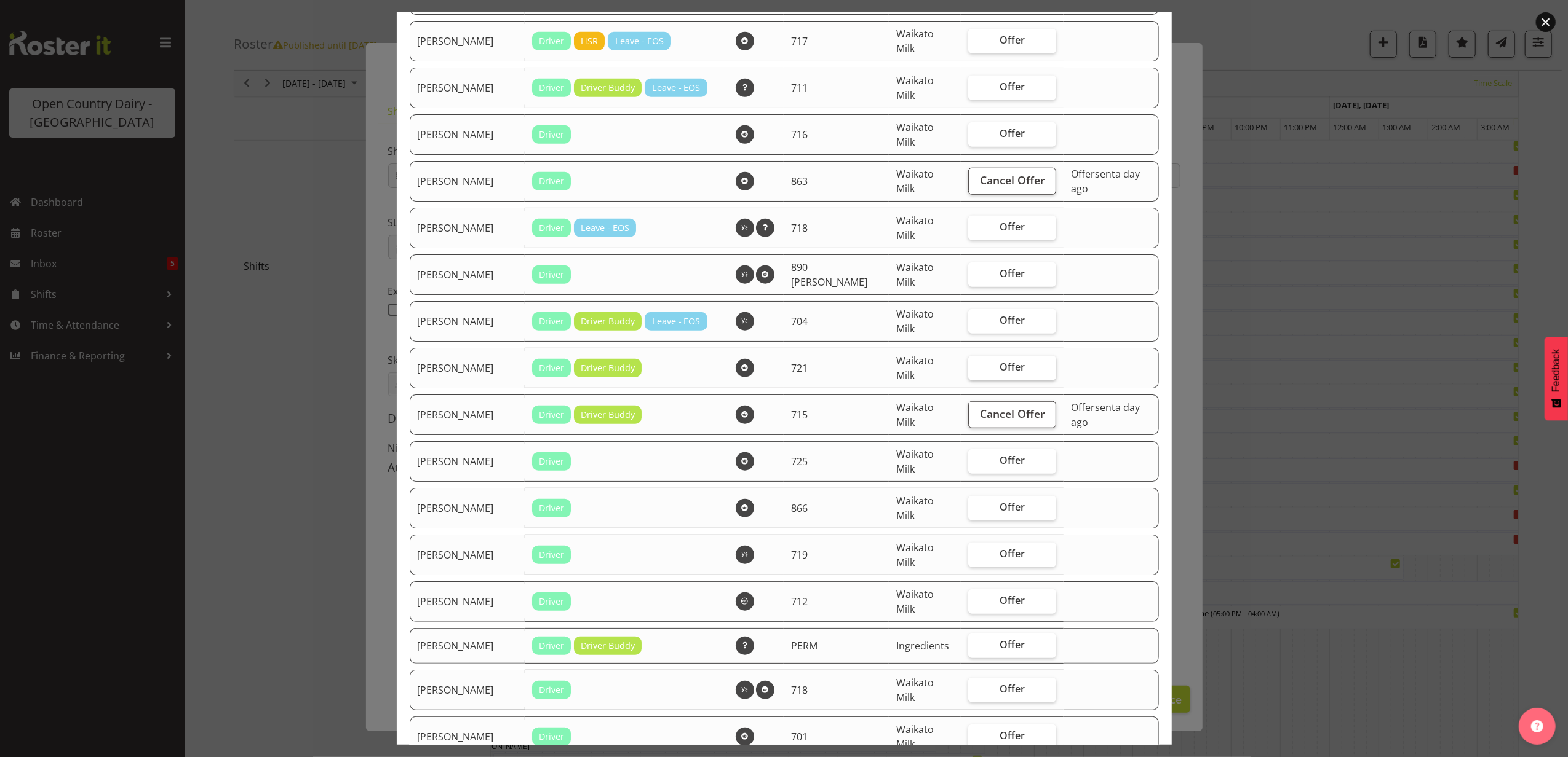
click at [999, 364] on span "Offer" at bounding box center [1012, 367] width 25 height 13
click at [976, 364] on input "Offer" at bounding box center [972, 367] width 8 height 8
checkbox input "true"
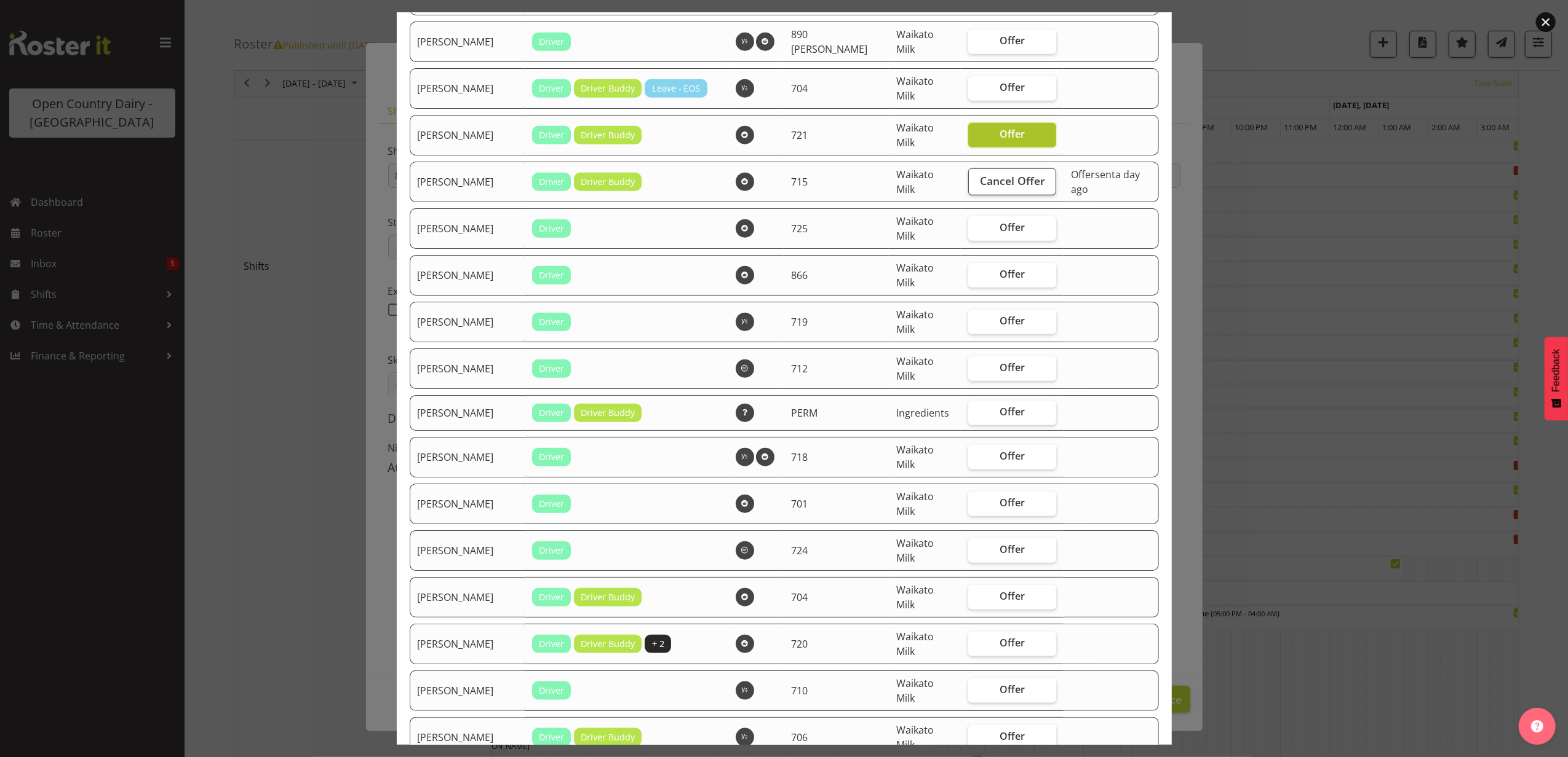
scroll to position [1147, 0]
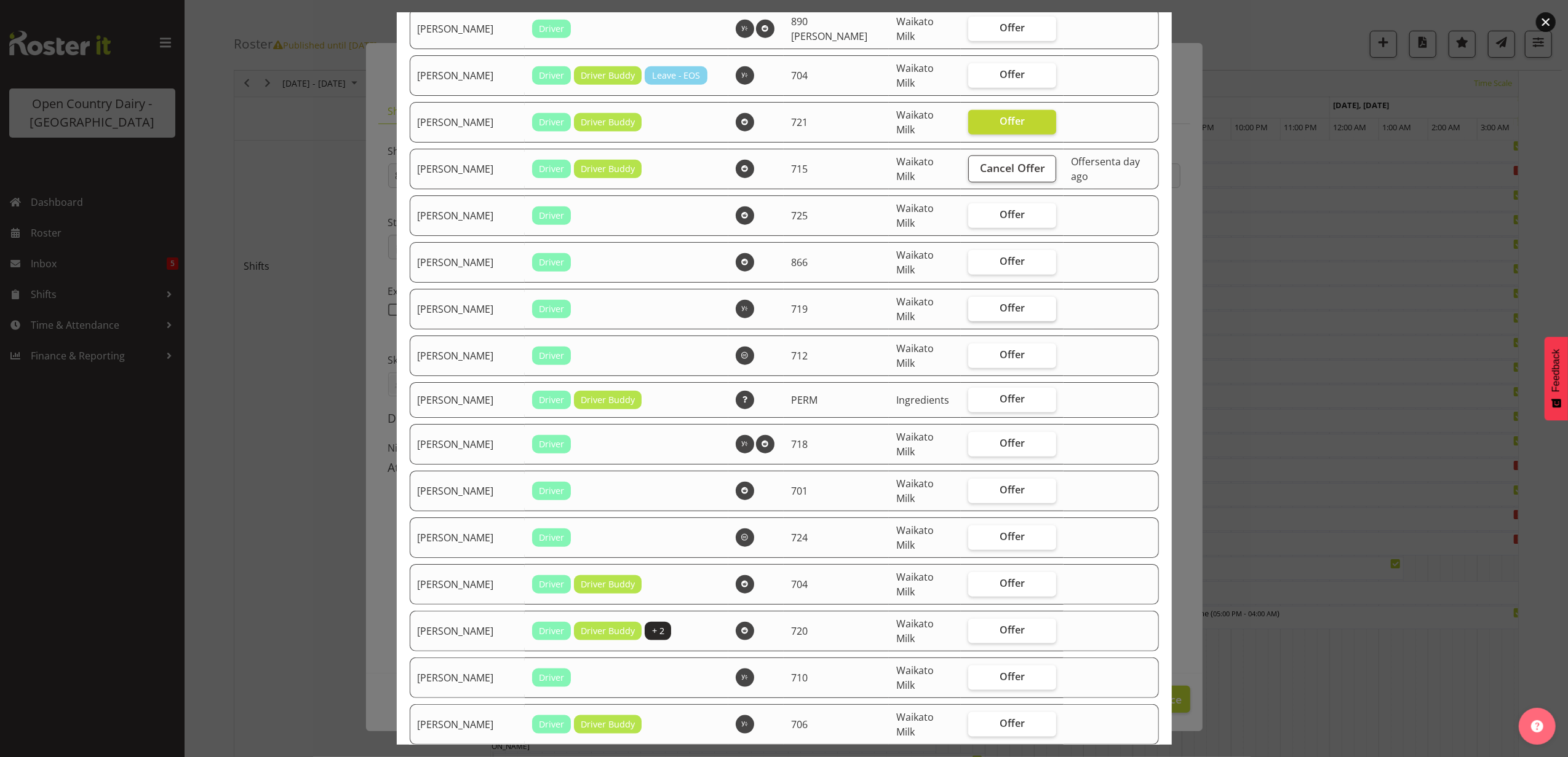
click at [989, 299] on label "Offer" at bounding box center [1012, 309] width 88 height 24
click at [976, 305] on input "Offer" at bounding box center [972, 309] width 8 height 8
checkbox input "true"
click at [997, 433] on label "Offer" at bounding box center [1012, 444] width 88 height 24
click at [976, 440] on input "Offer" at bounding box center [972, 444] width 8 height 8
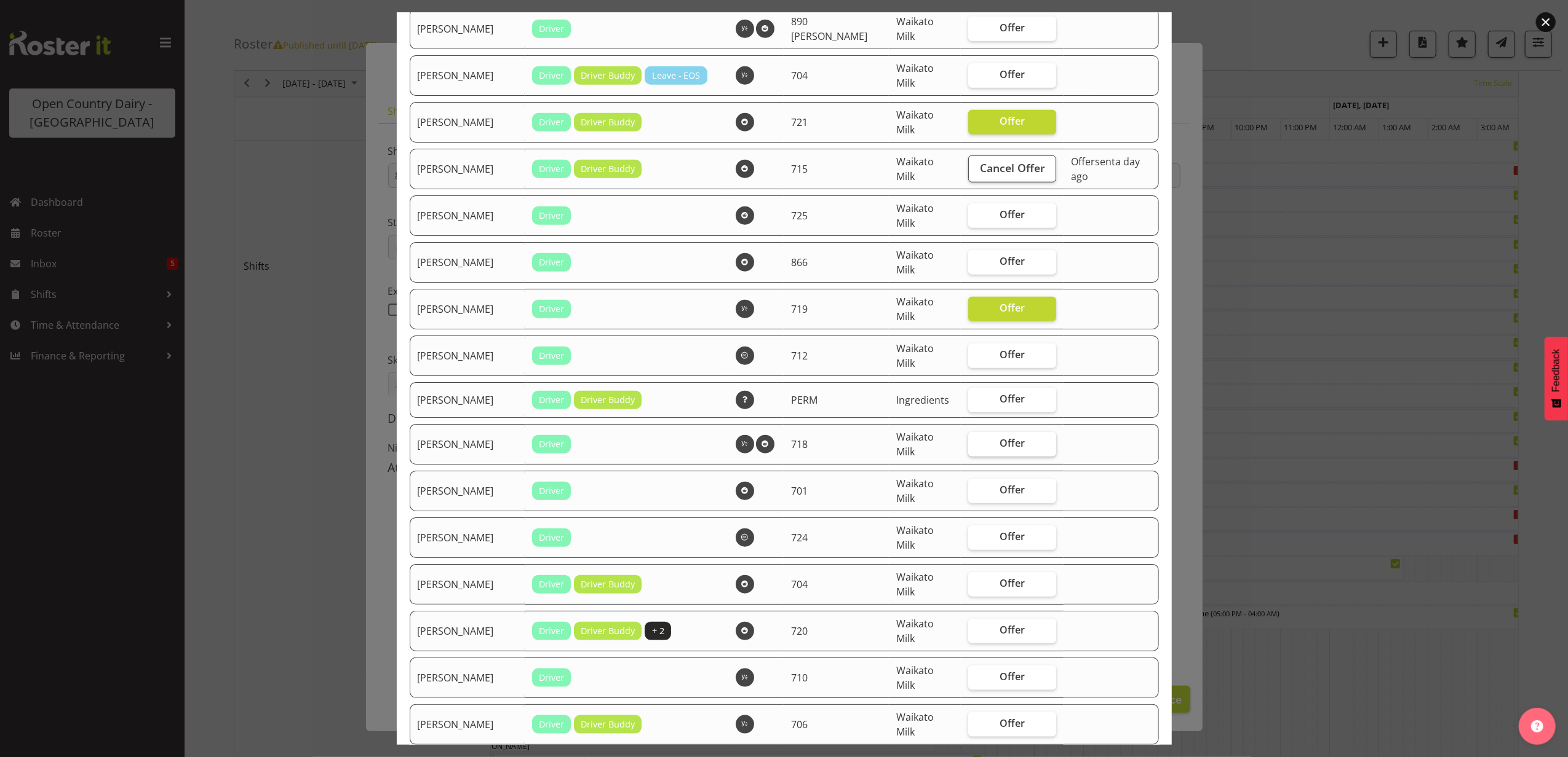
checkbox input "true"
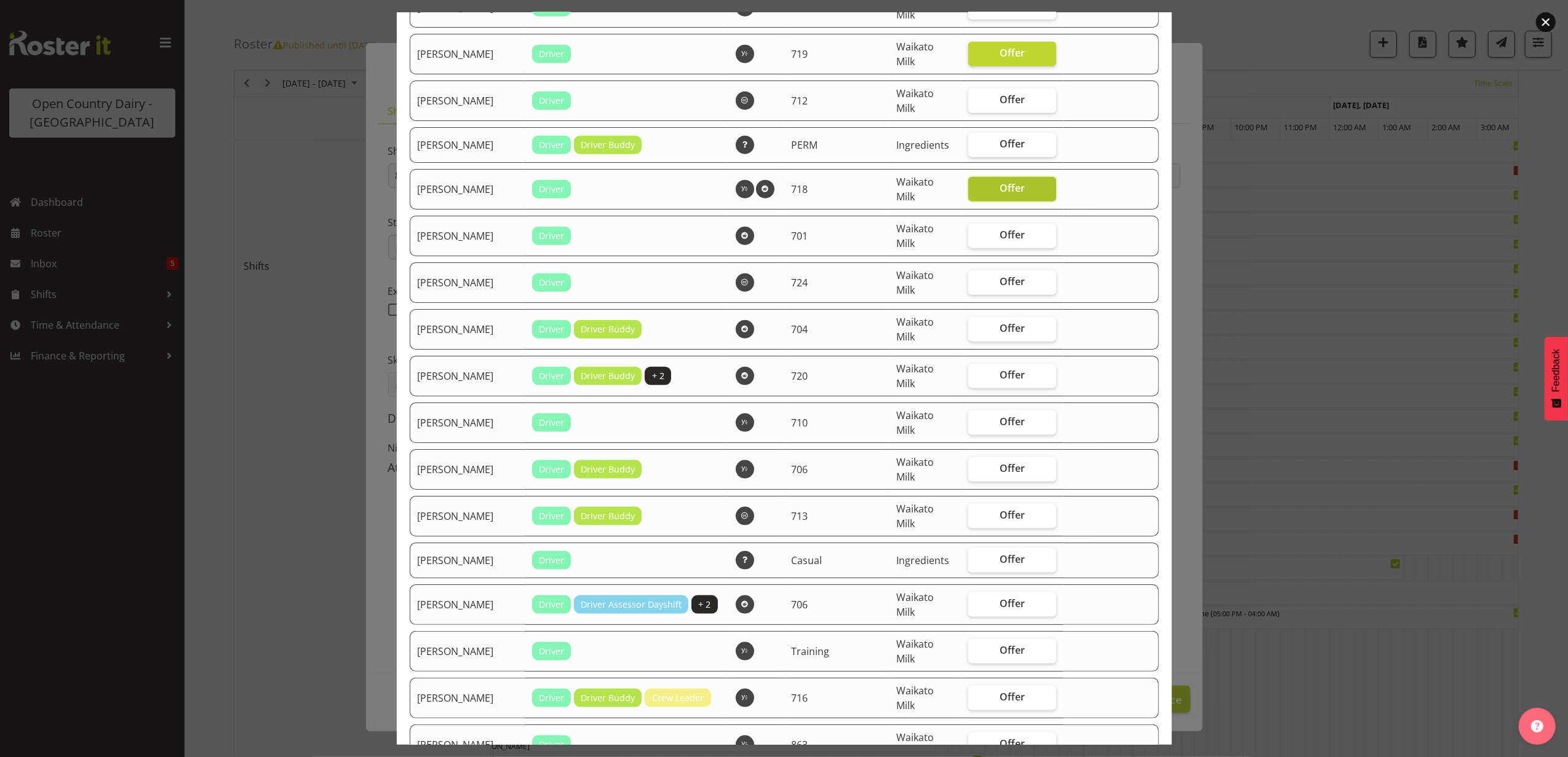
scroll to position [1475, 0]
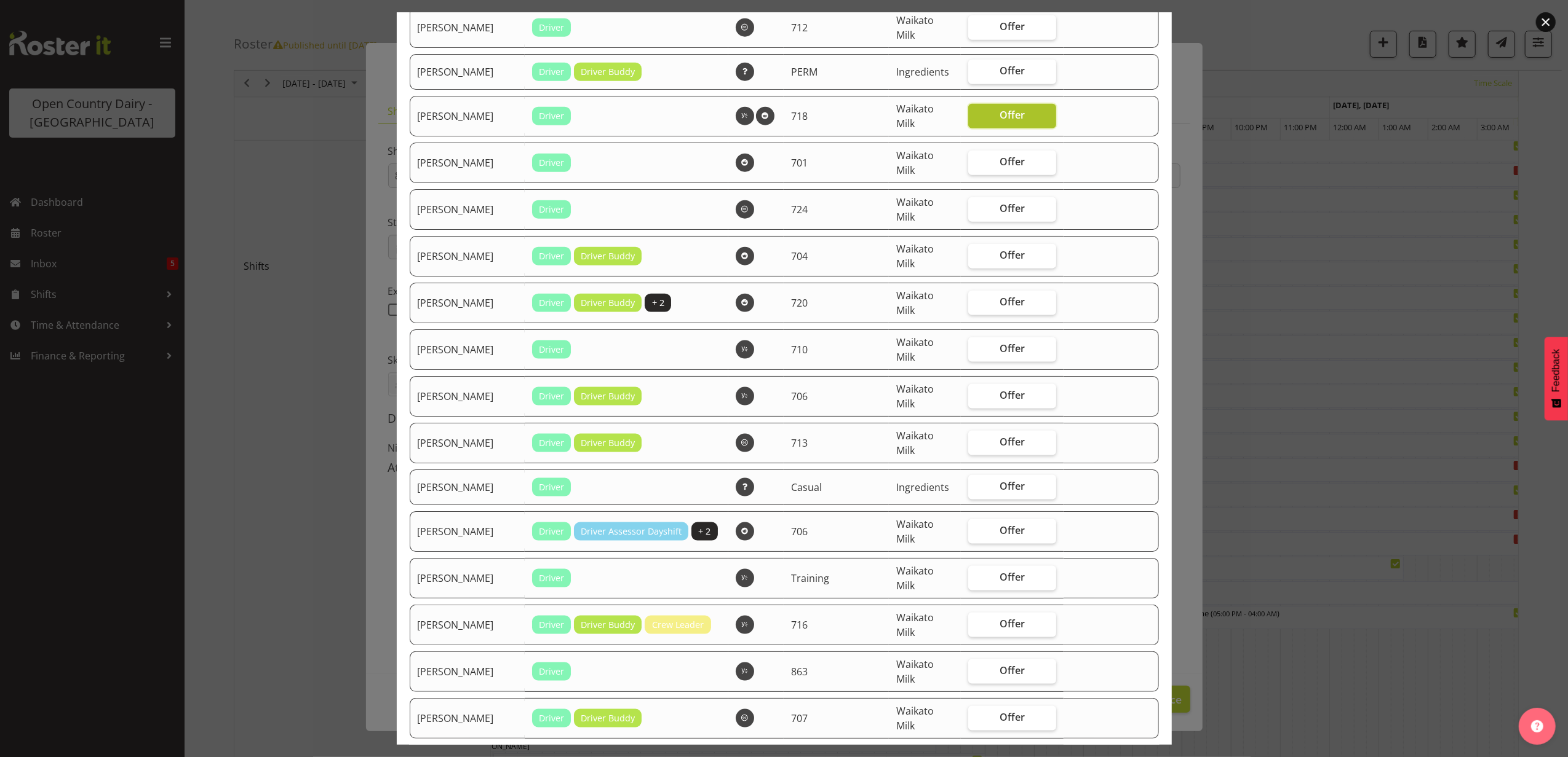
click at [997, 433] on label "Offer" at bounding box center [1012, 443] width 88 height 24
click at [976, 439] on input "Offer" at bounding box center [972, 443] width 8 height 8
checkbox input "true"
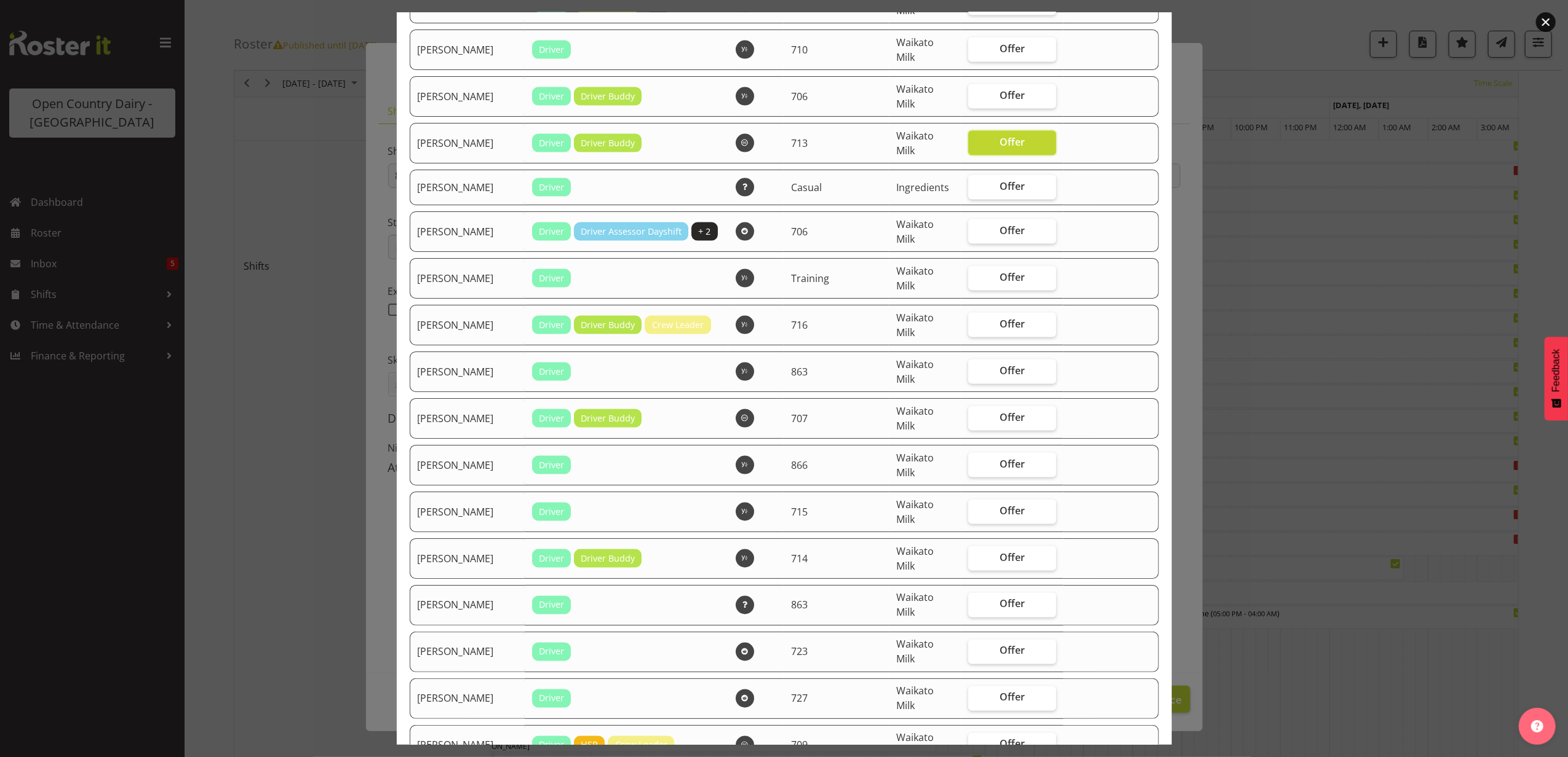
scroll to position [1803, 0]
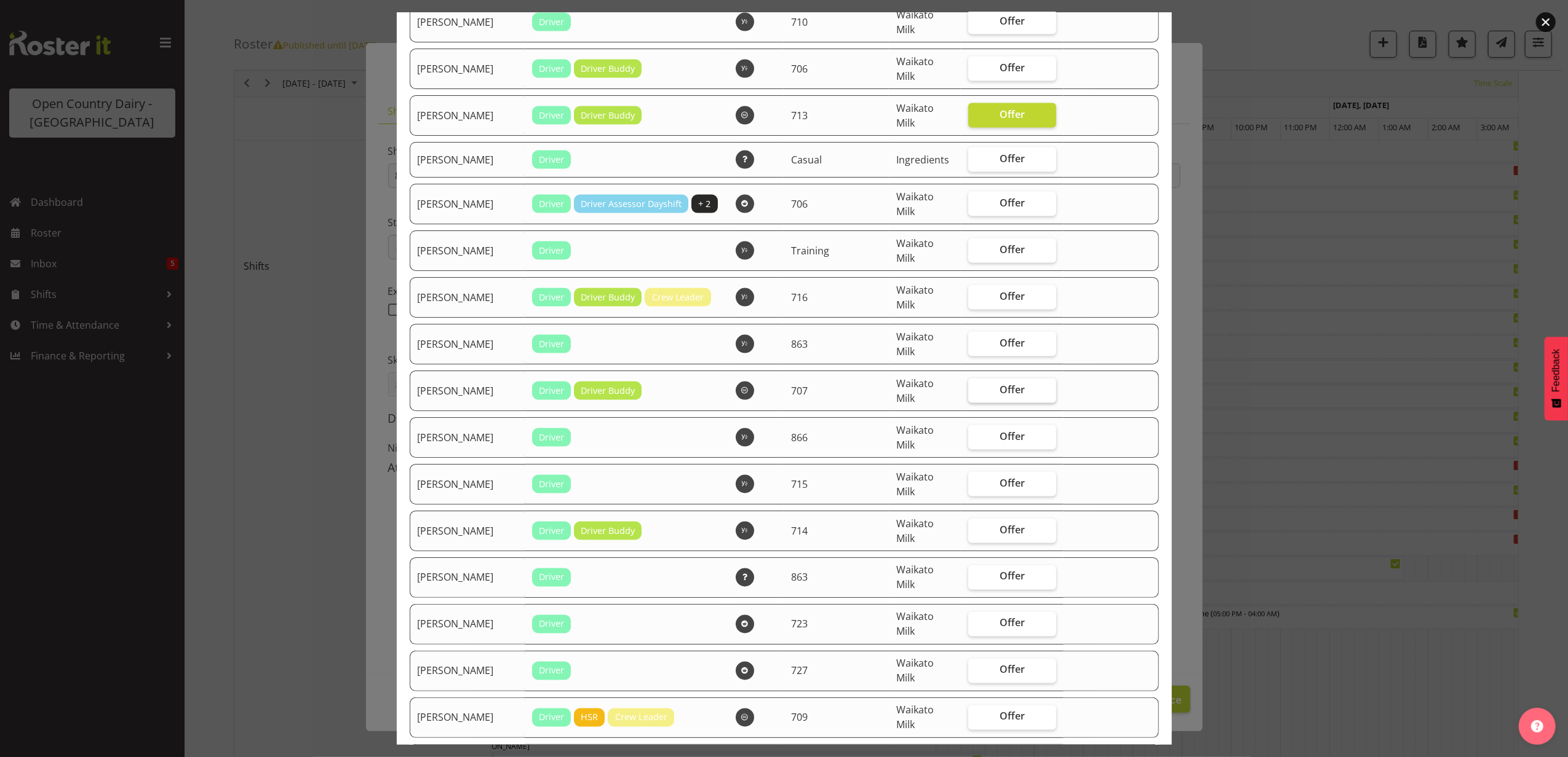
click at [974, 386] on label "Offer" at bounding box center [1012, 390] width 88 height 24
click at [974, 386] on input "Offer" at bounding box center [972, 390] width 8 height 8
checkbox input "true"
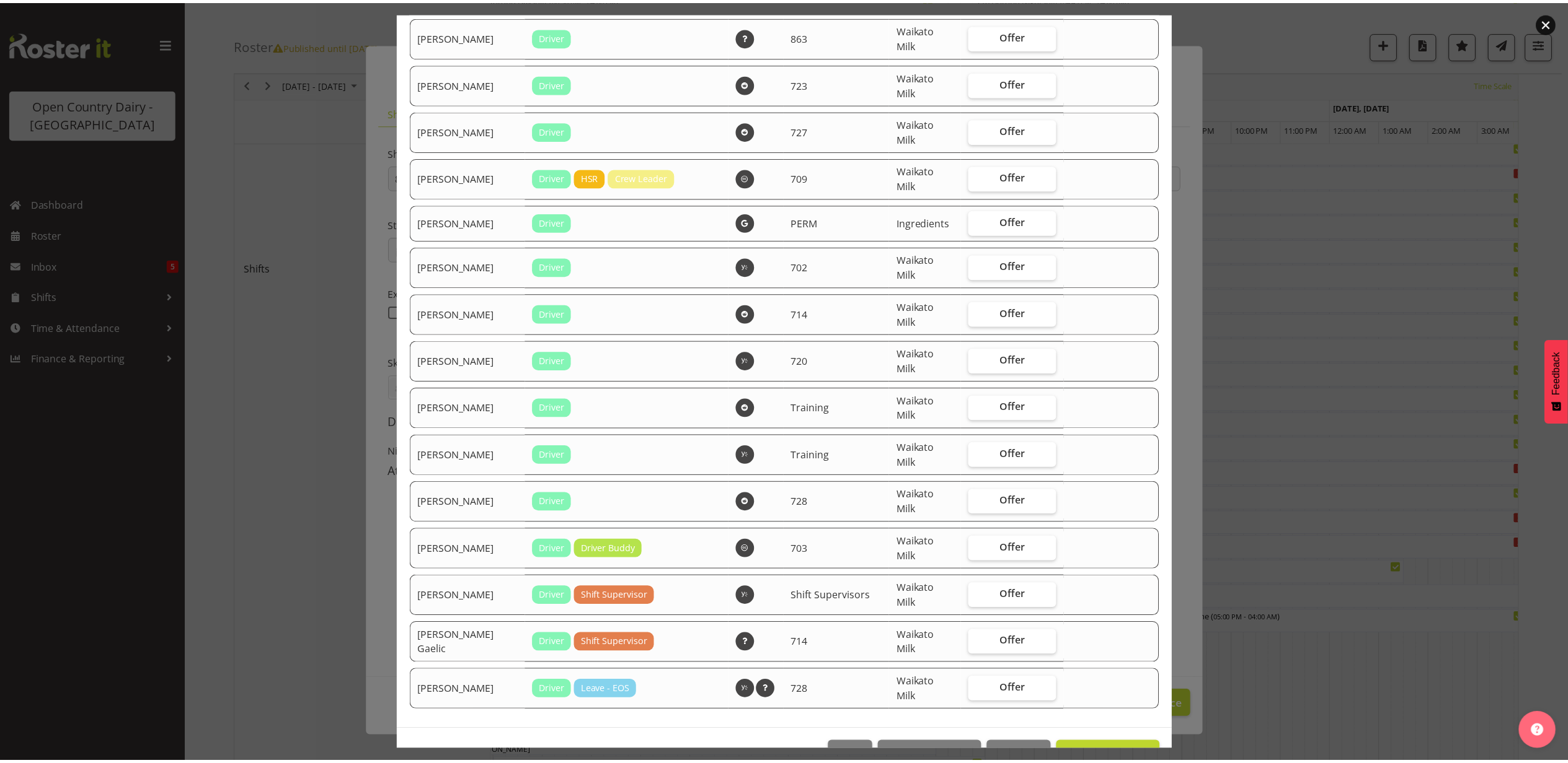
scroll to position [2401, 0]
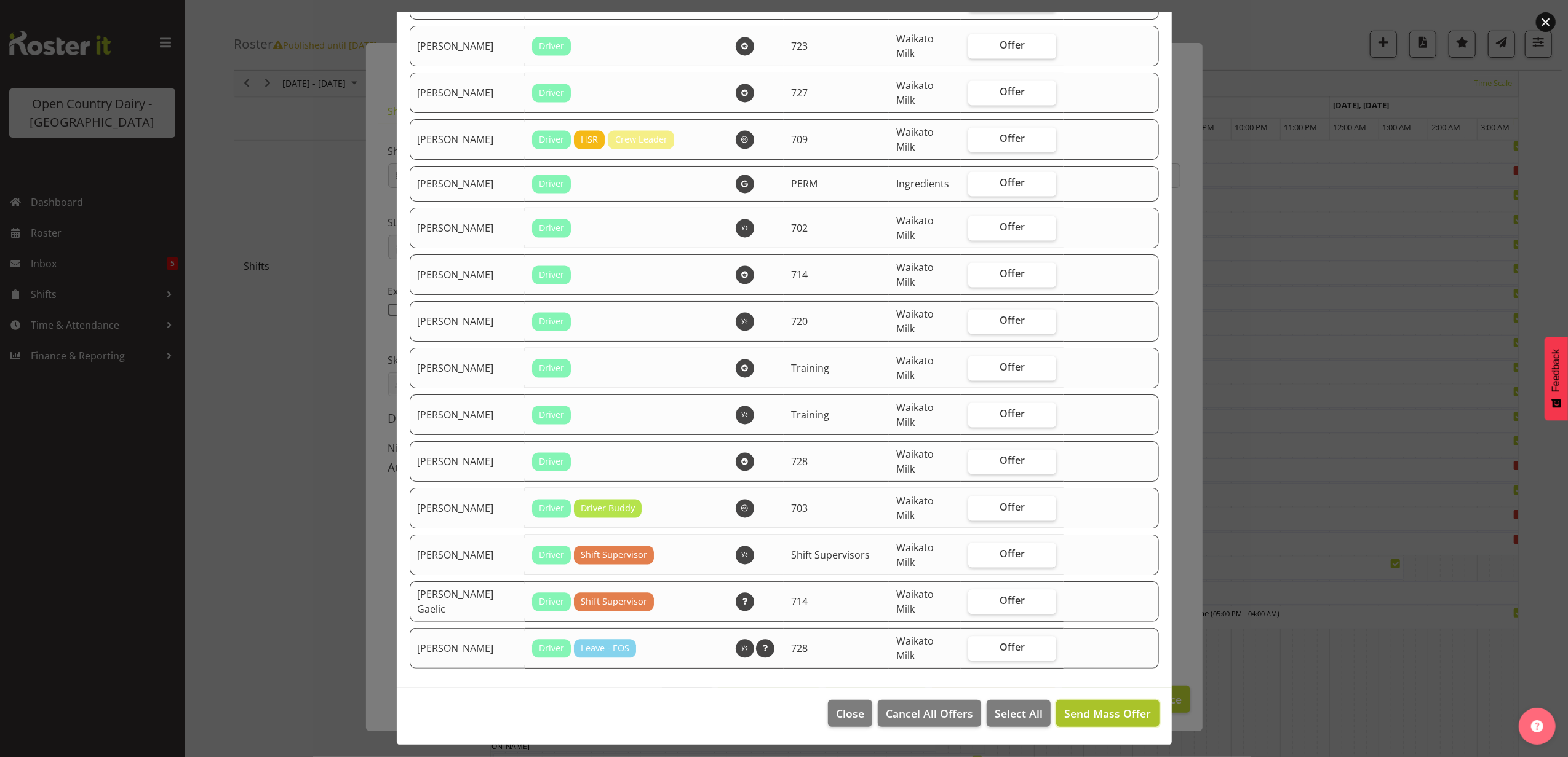
click at [1070, 711] on span "Send Mass Offer" at bounding box center [1107, 713] width 86 height 15
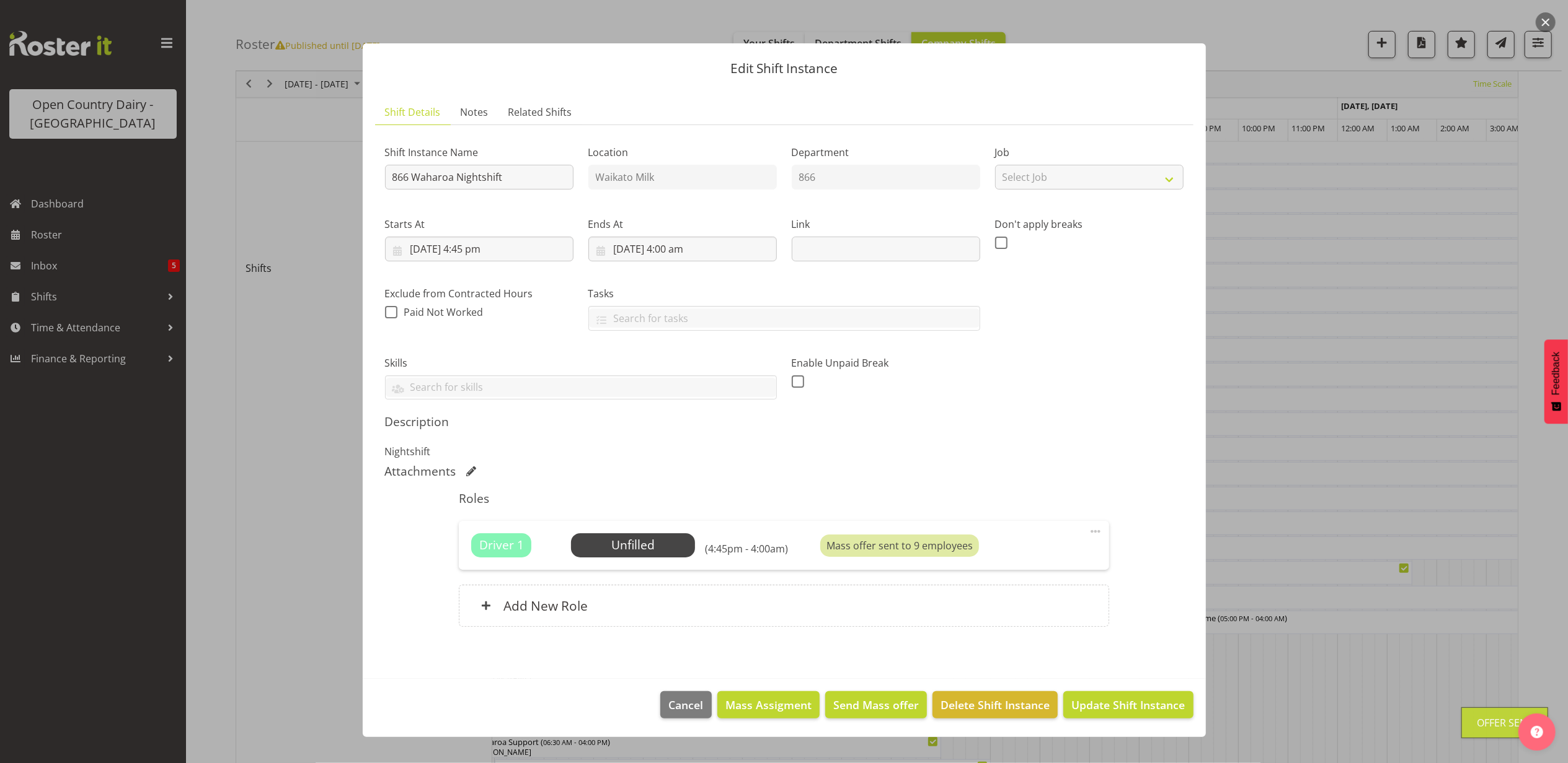
scroll to position [0, 0]
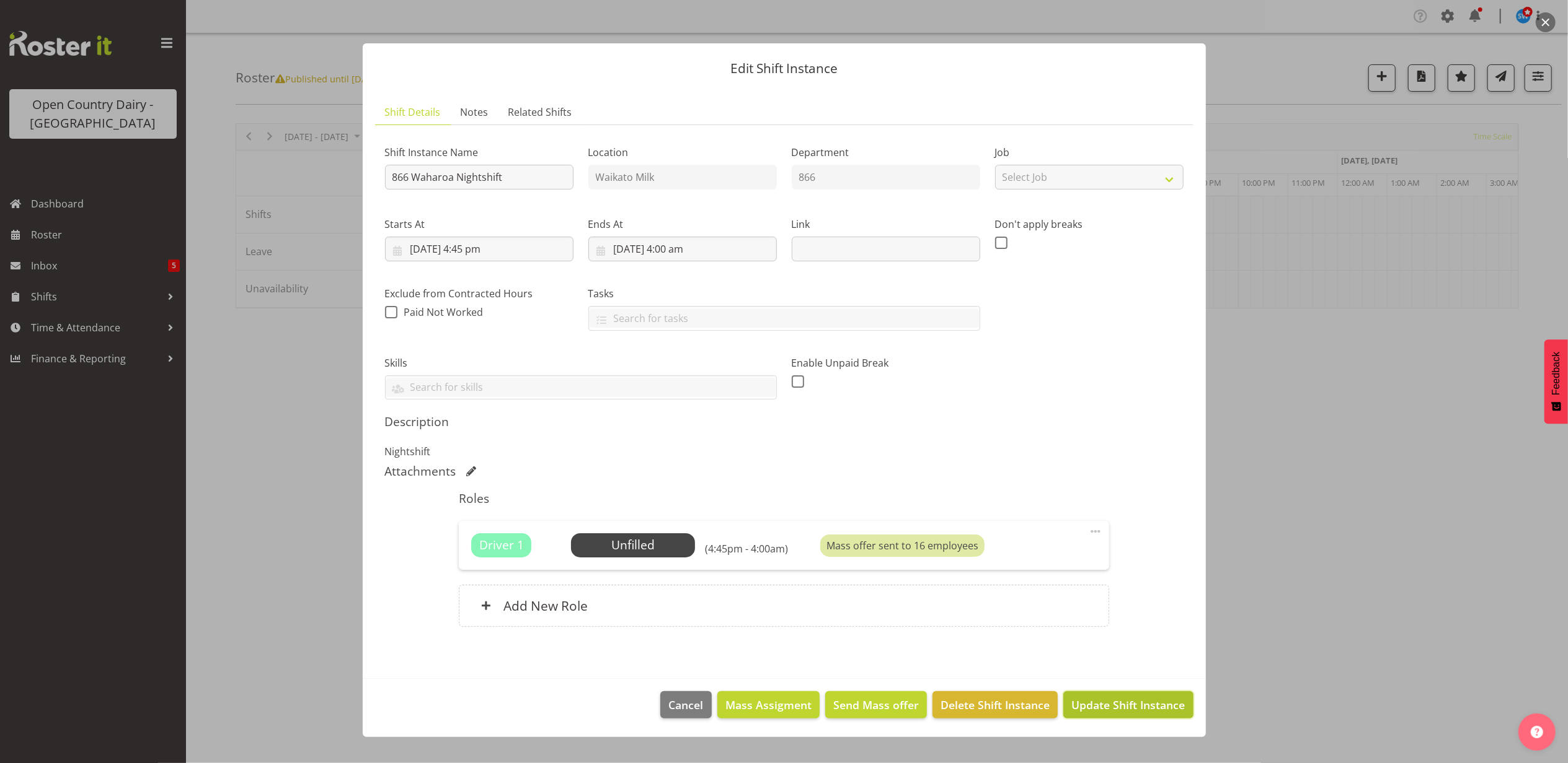
click at [1104, 709] on span "Update Shift Instance" at bounding box center [1129, 705] width 114 height 16
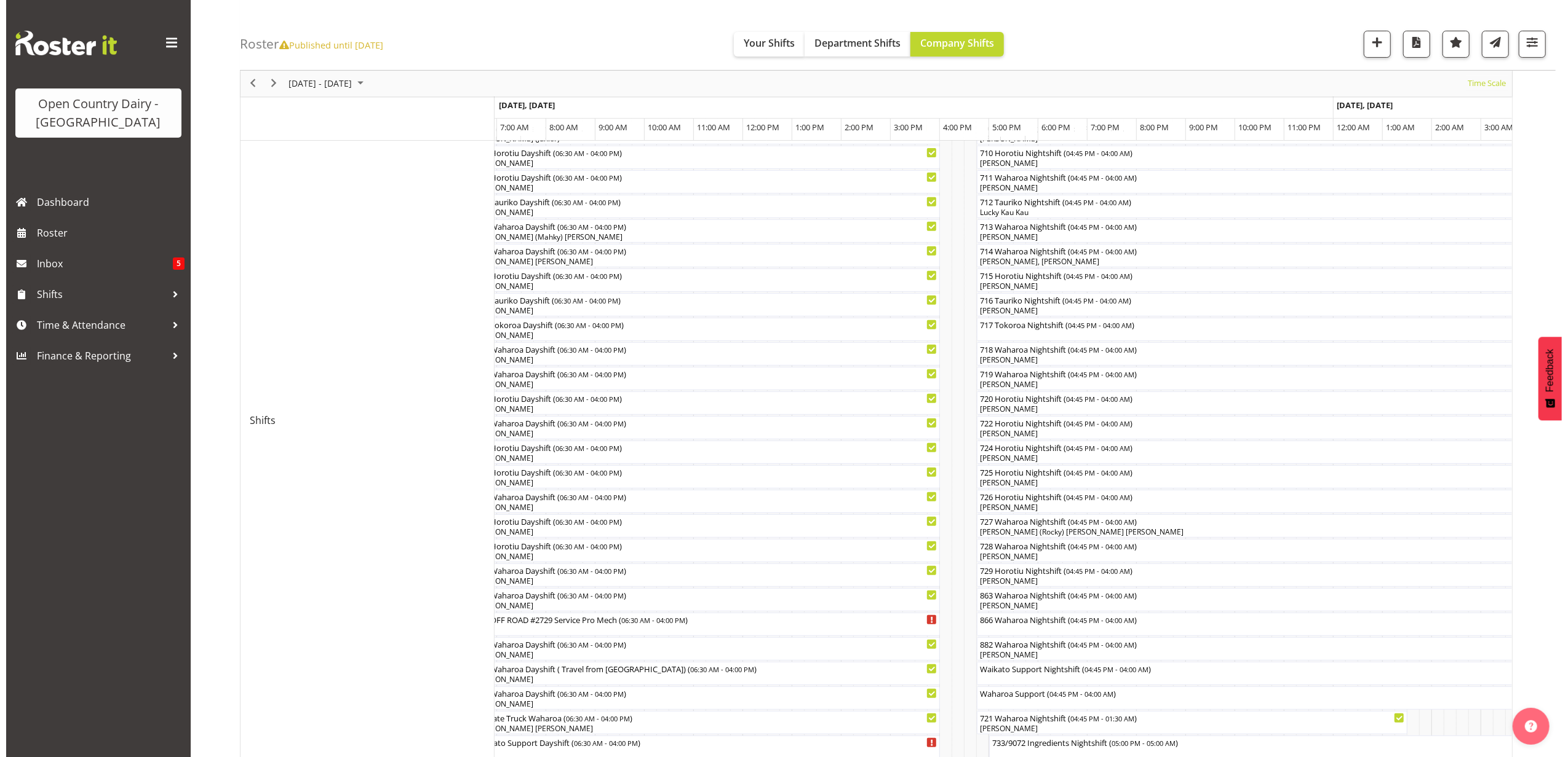
scroll to position [328, 0]
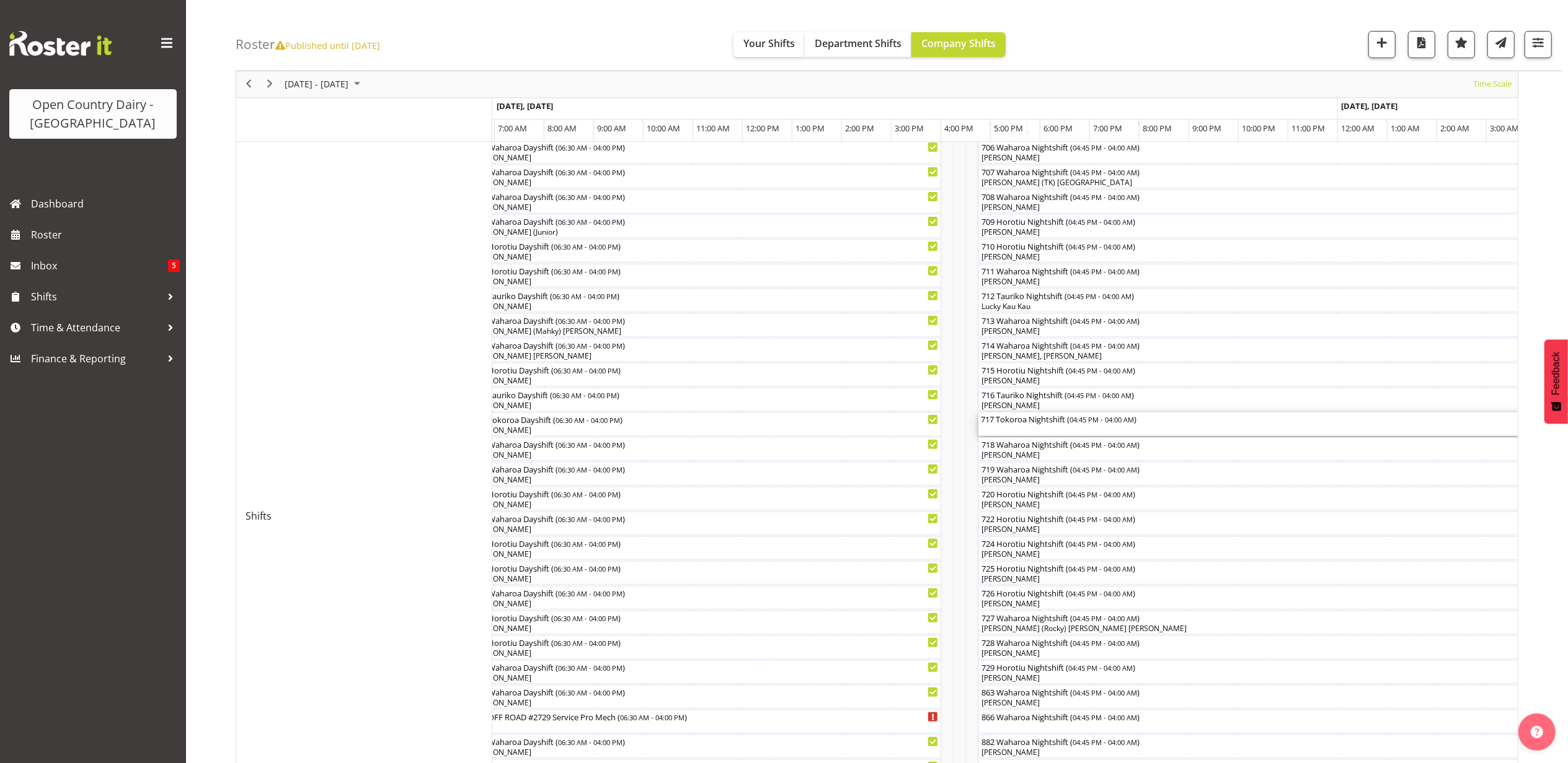
click at [1069, 424] on div "717 Tokoroa Nightshift ( 04:45 PM - 04:00 AM )" at bounding box center [1257, 419] width 553 height 13
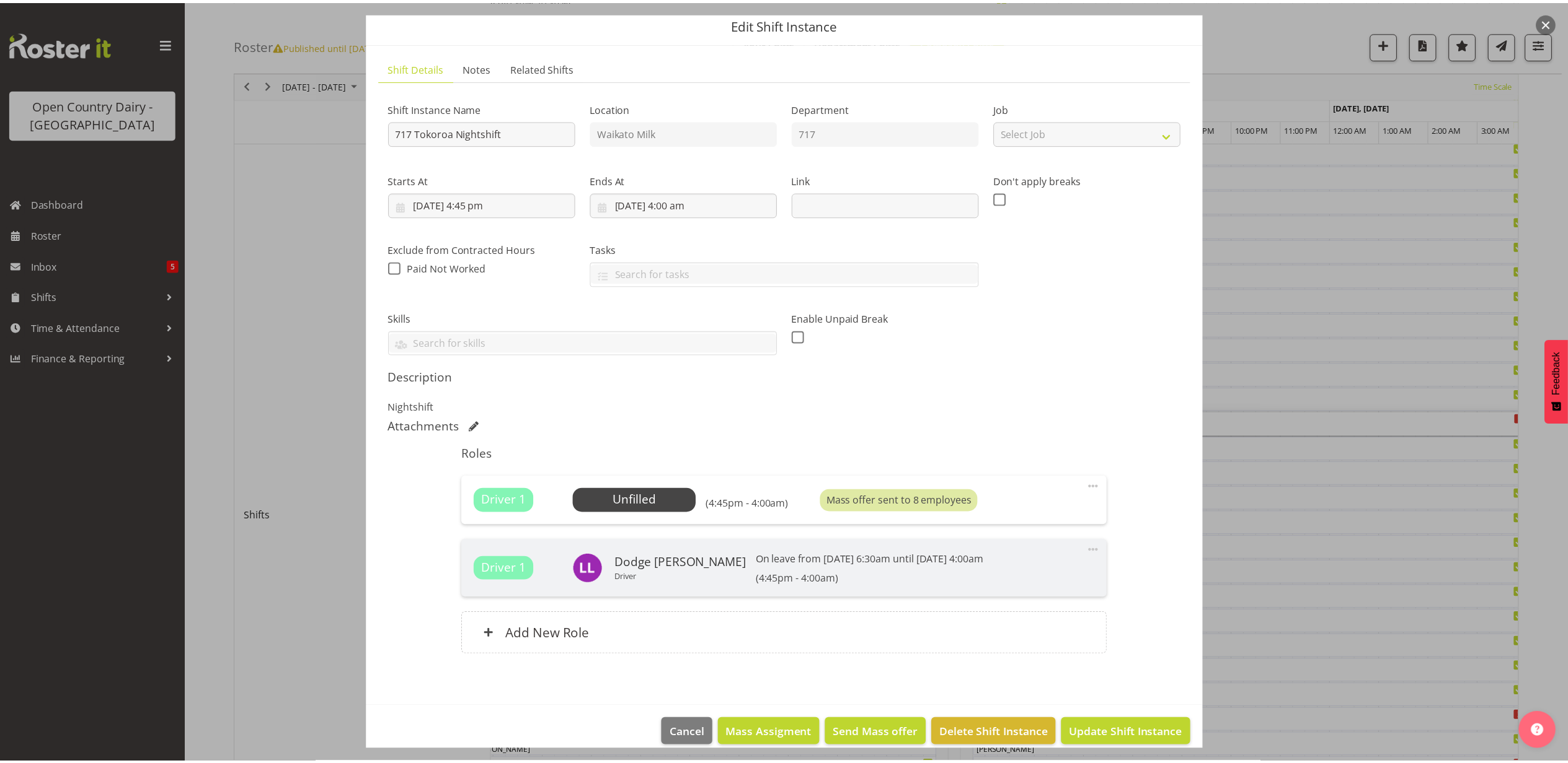
scroll to position [61, 0]
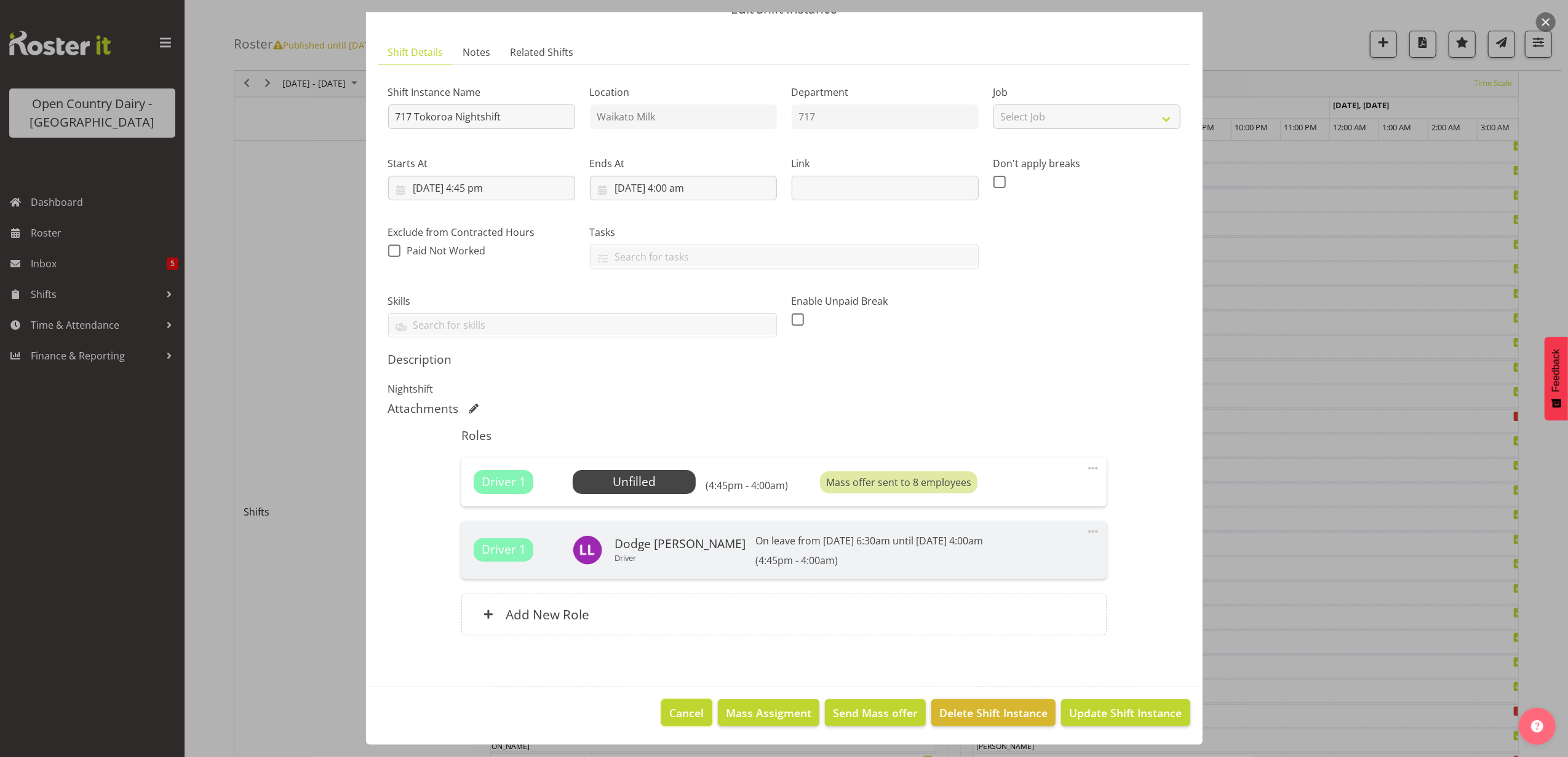
click at [673, 702] on button "Cancel" at bounding box center [686, 713] width 50 height 27
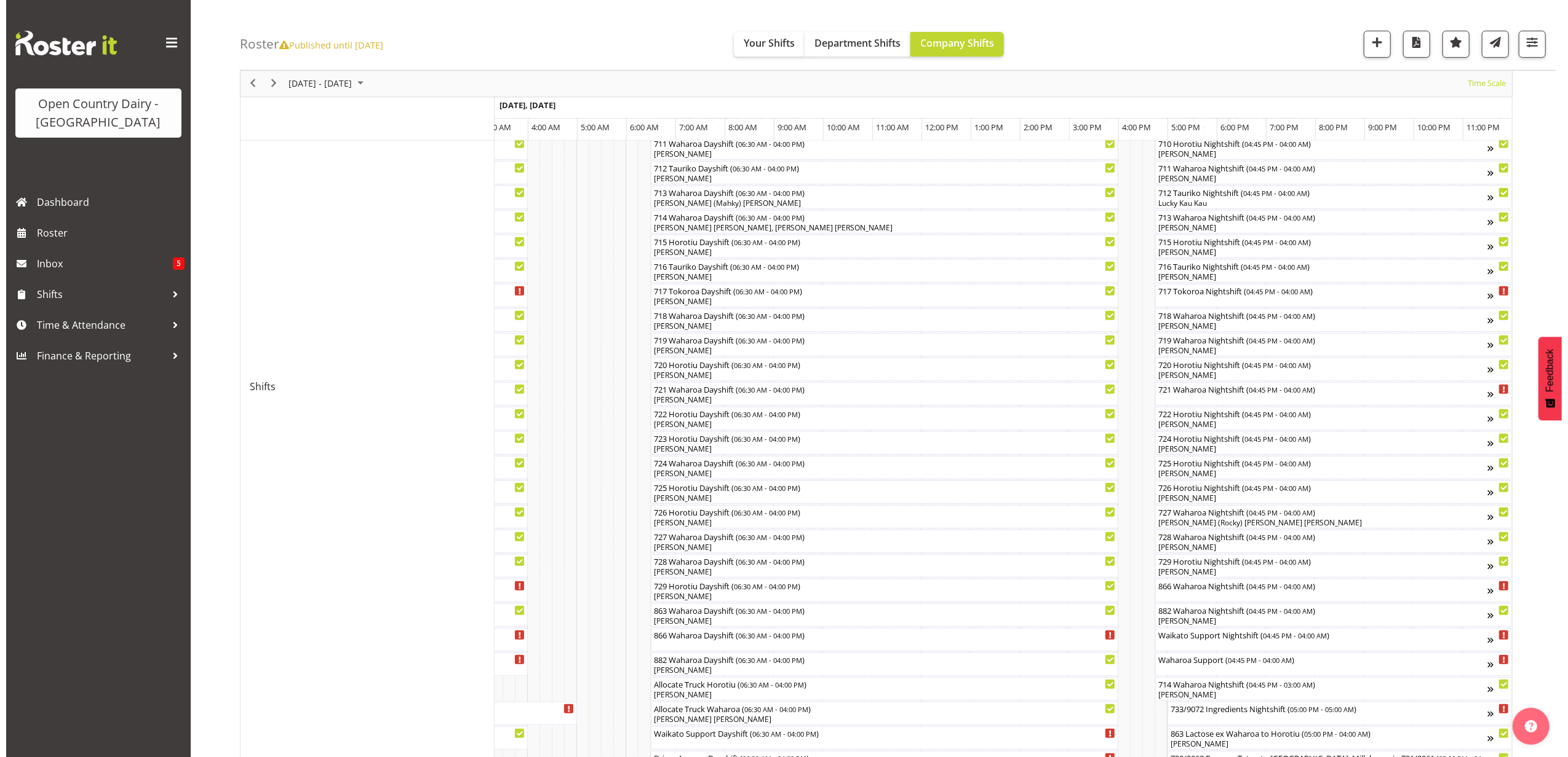
scroll to position [492, 0]
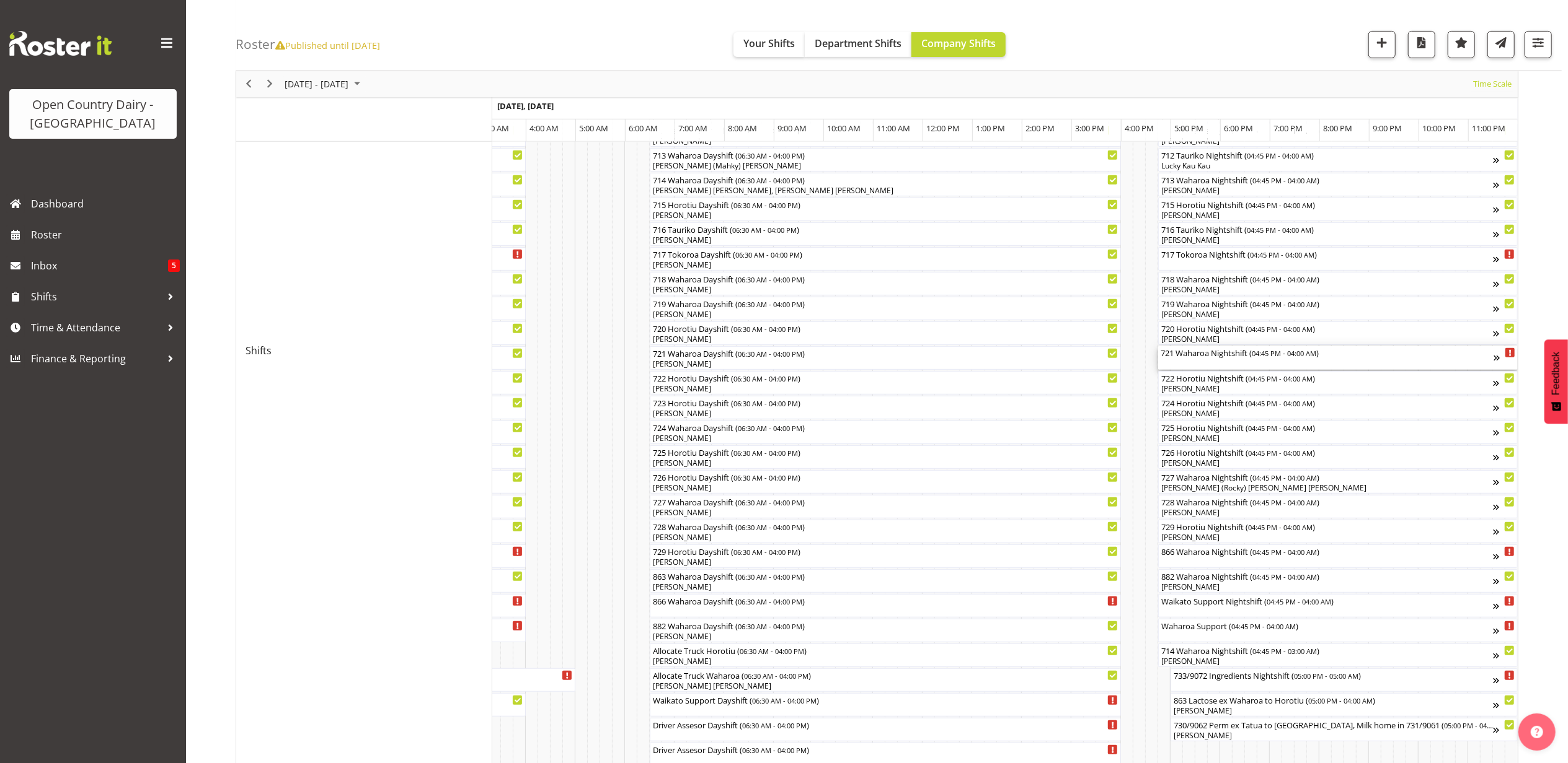
click at [1237, 355] on div "721 Waharoa Nightshift ( 04:45 PM - 04:00 AM )" at bounding box center [1327, 352] width 333 height 13
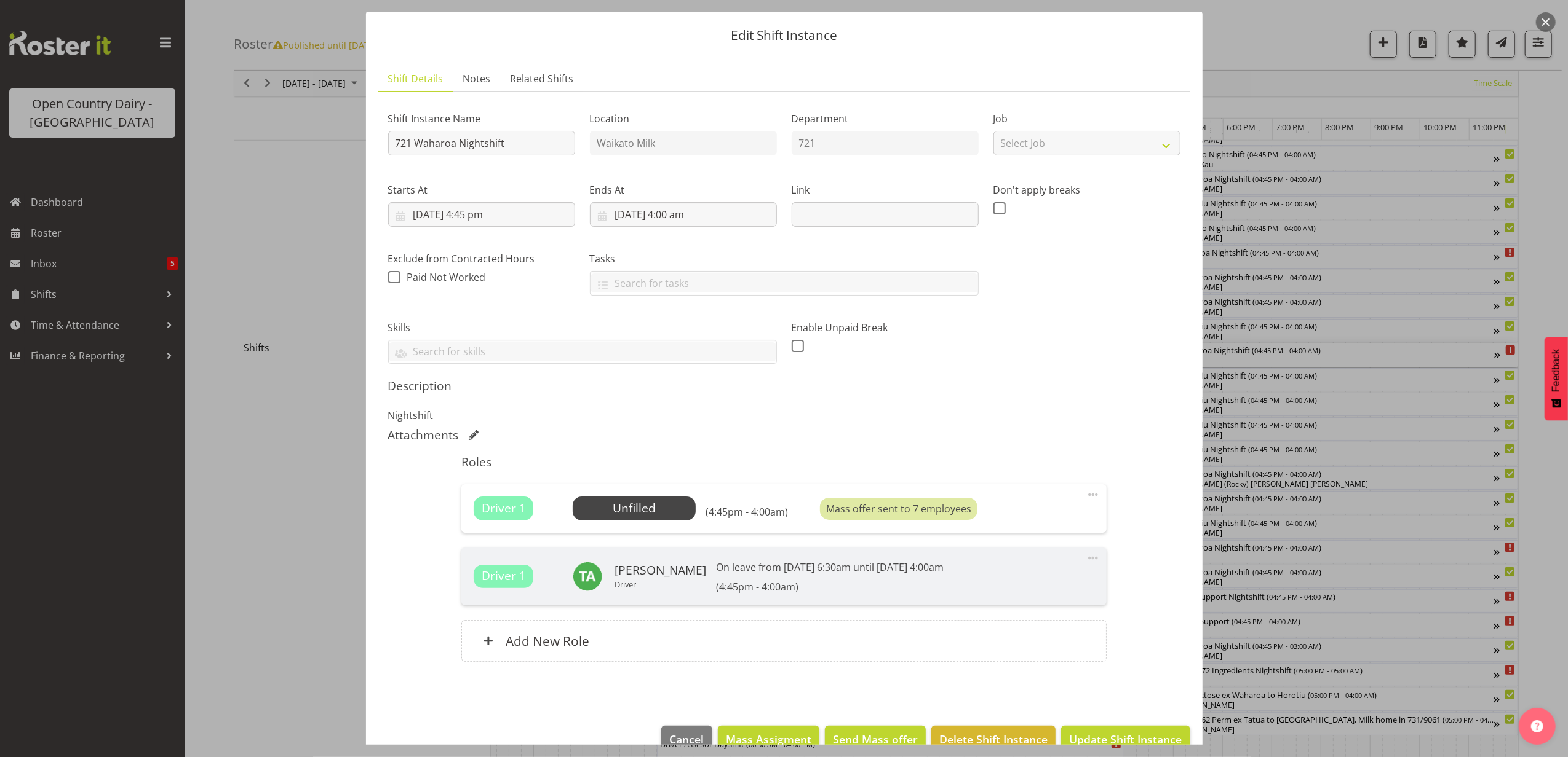
scroll to position [60, 0]
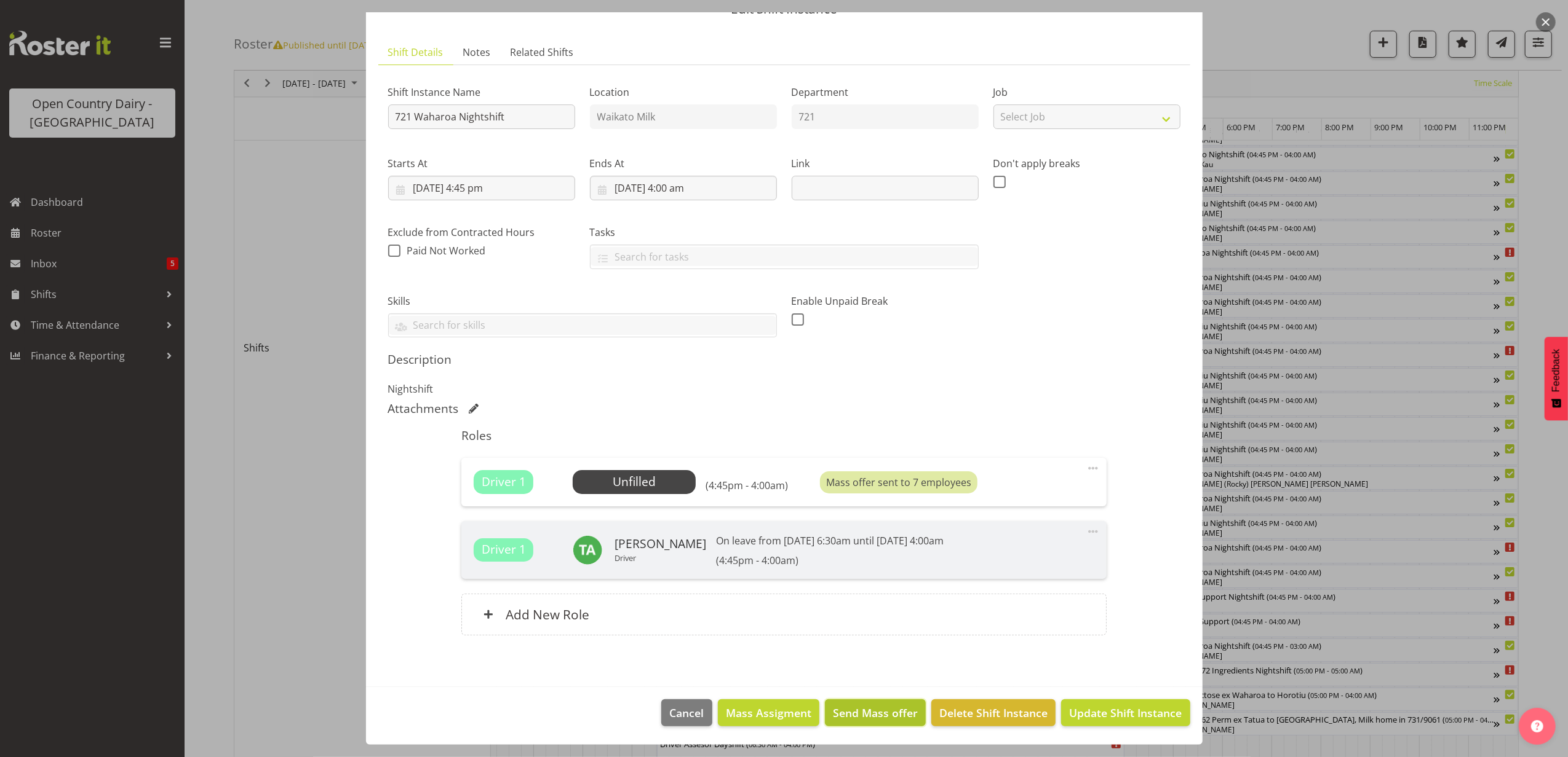
click at [857, 710] on span "Send Mass offer" at bounding box center [875, 713] width 84 height 16
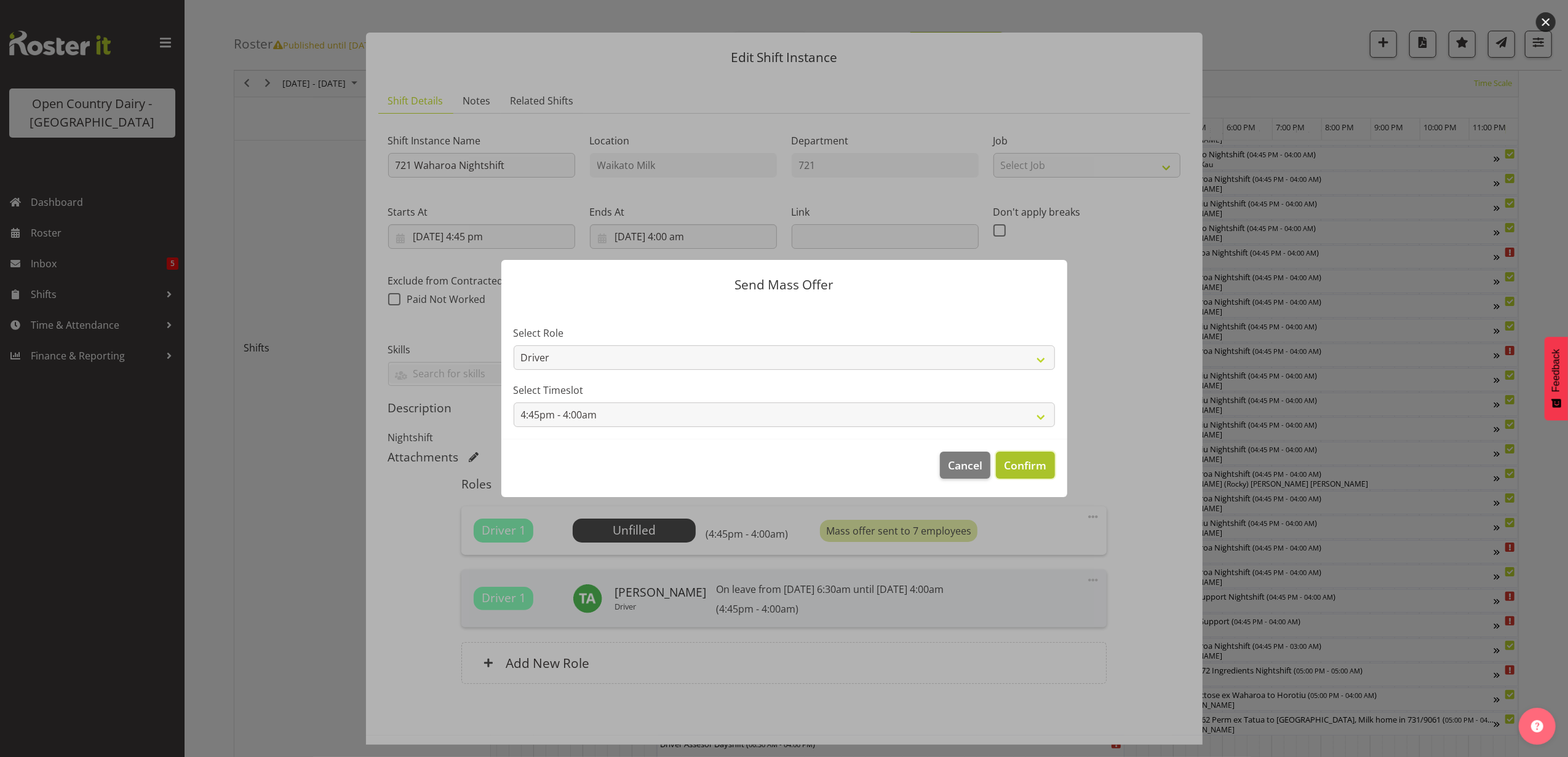
click at [1014, 463] on span "Confirm" at bounding box center [1025, 465] width 43 height 16
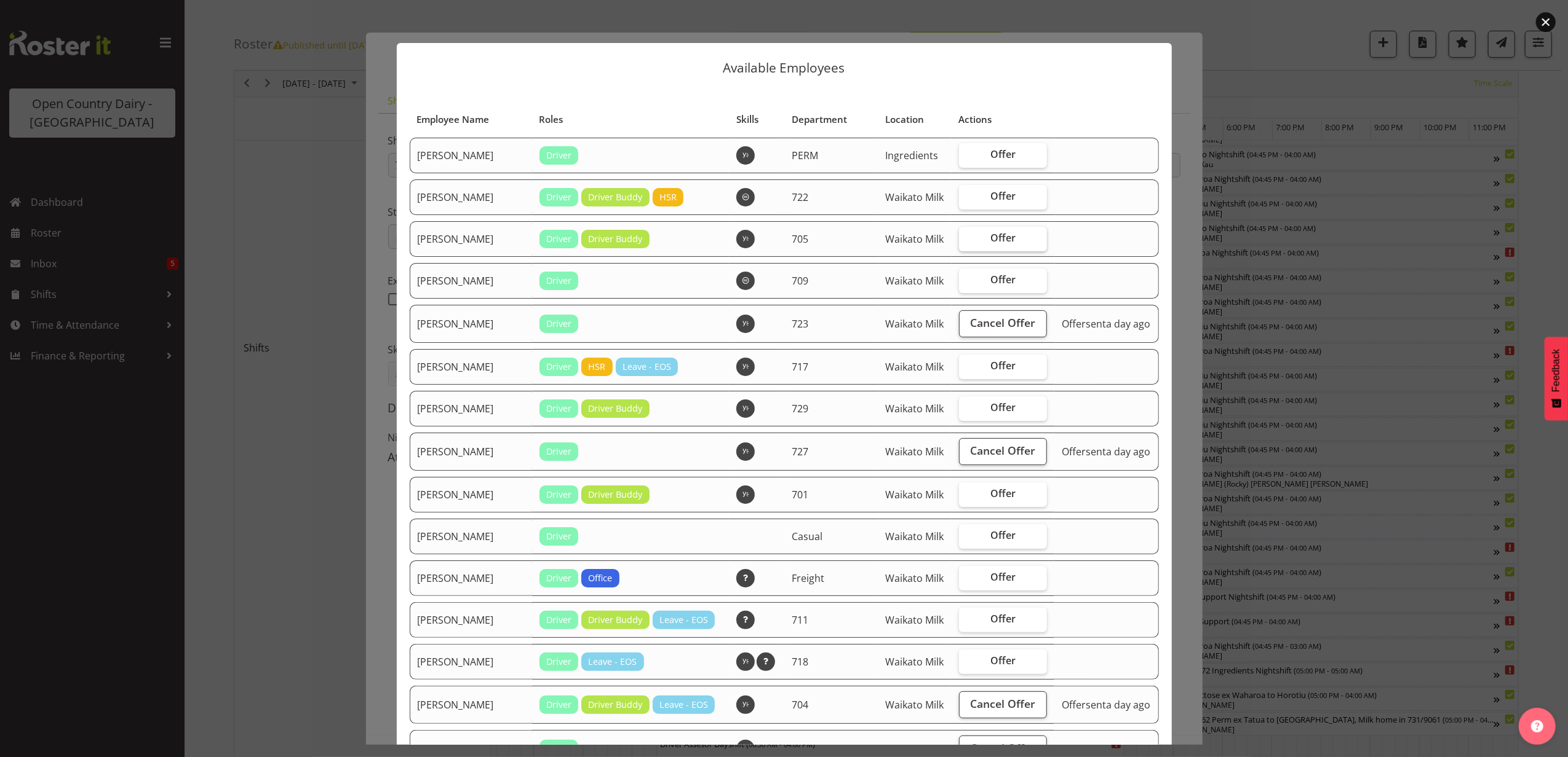
click at [995, 244] on span "Offer" at bounding box center [1003, 238] width 25 height 13
click at [967, 243] on input "Offer" at bounding box center [962, 238] width 8 height 8
checkbox input "true"
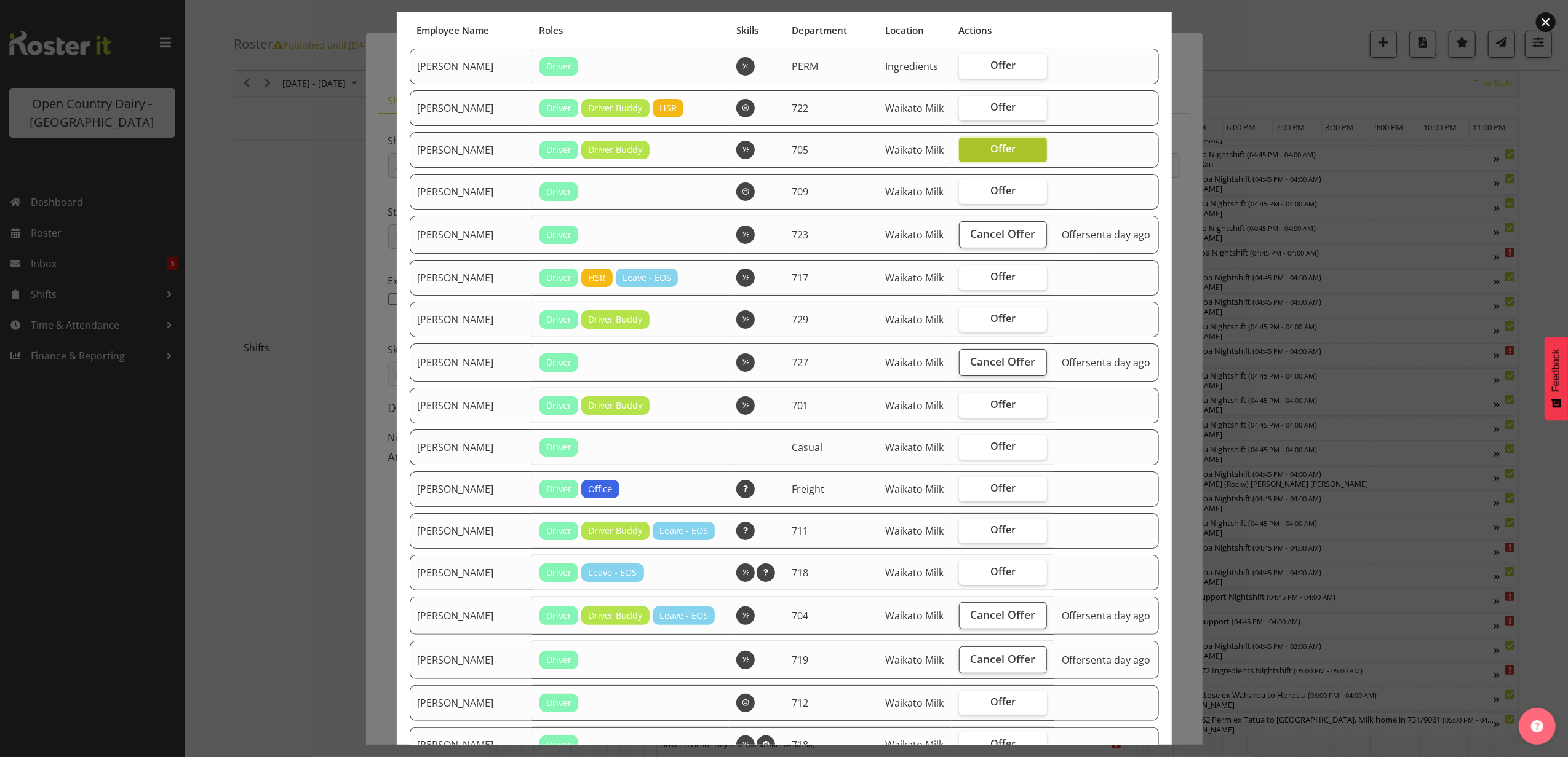
scroll to position [163, 0]
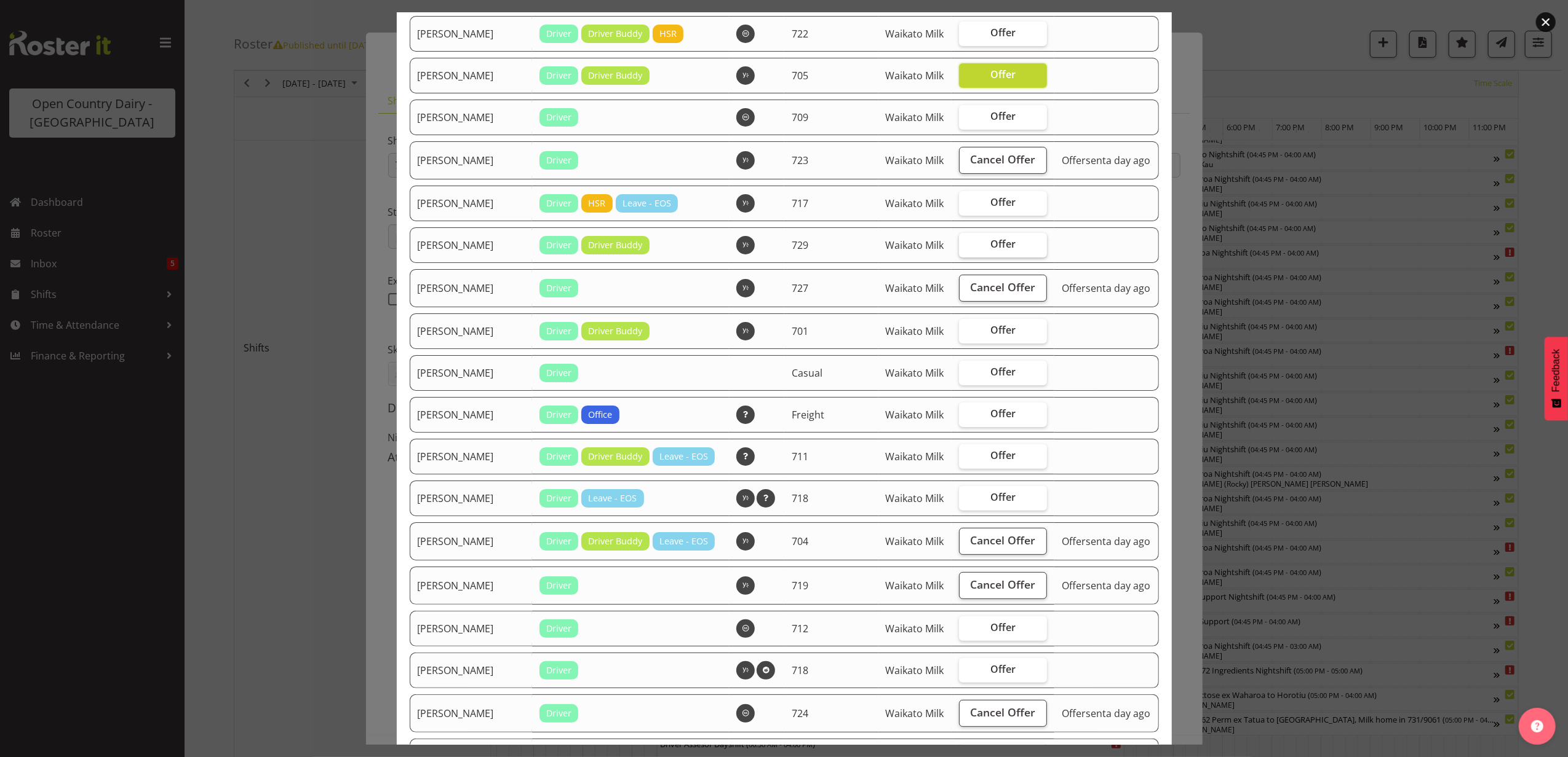
click at [995, 250] on span "Offer" at bounding box center [1003, 244] width 25 height 13
click at [967, 248] on input "Offer" at bounding box center [962, 245] width 8 height 8
checkbox input "true"
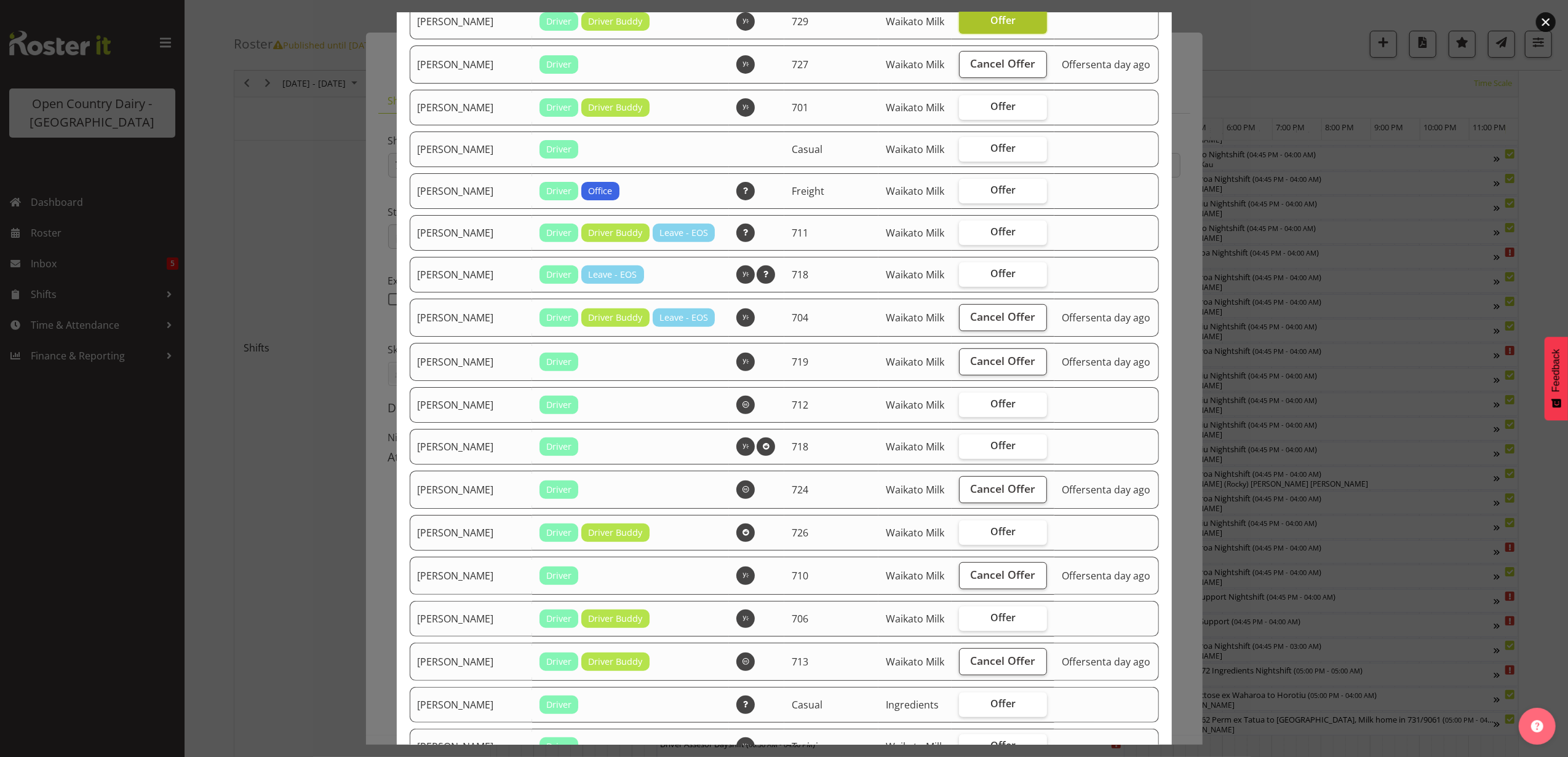
scroll to position [410, 0]
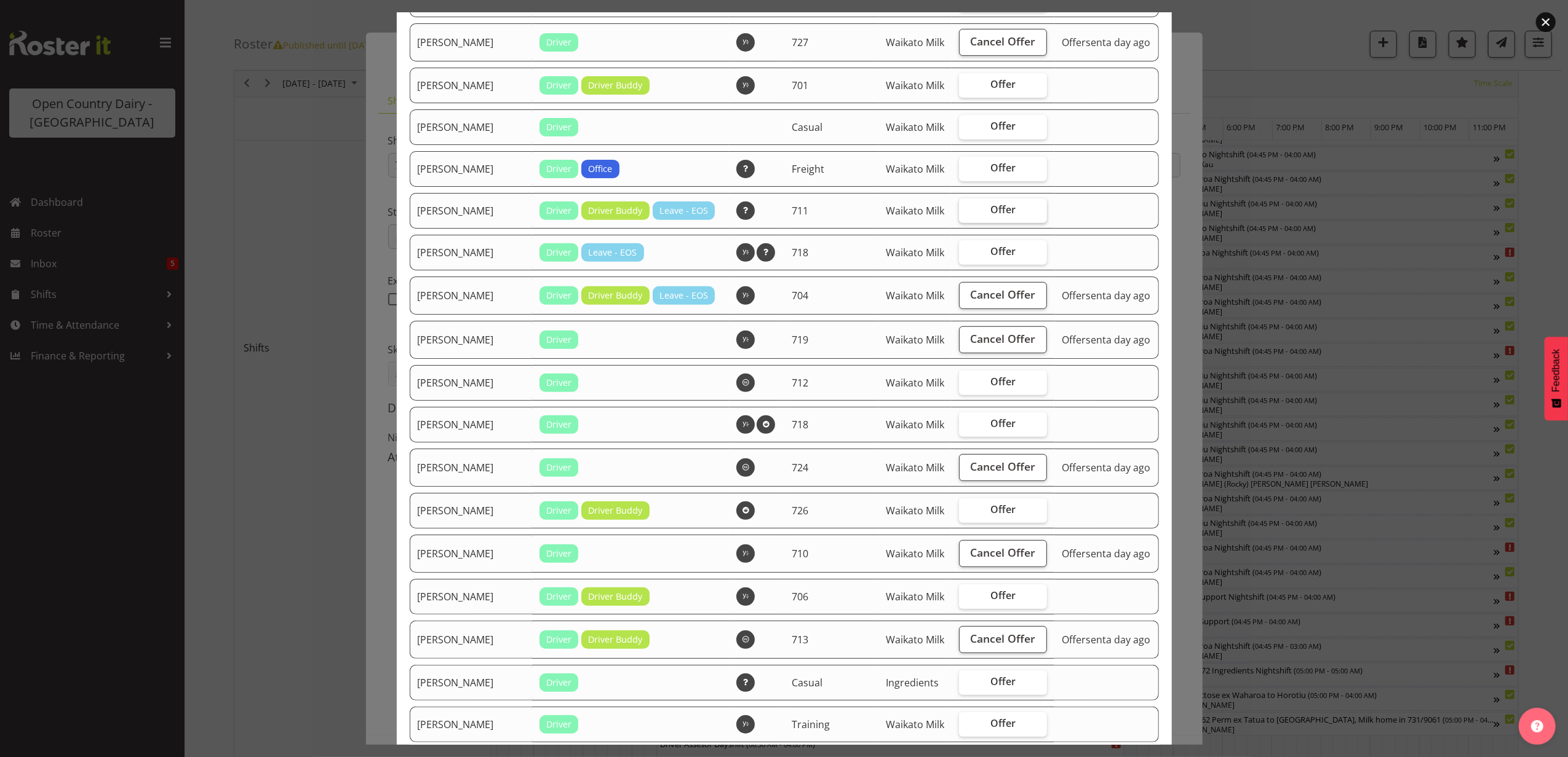
click at [992, 215] on span "Offer" at bounding box center [1003, 210] width 25 height 13
click at [967, 214] on input "Offer" at bounding box center [962, 210] width 8 height 8
checkbox input "true"
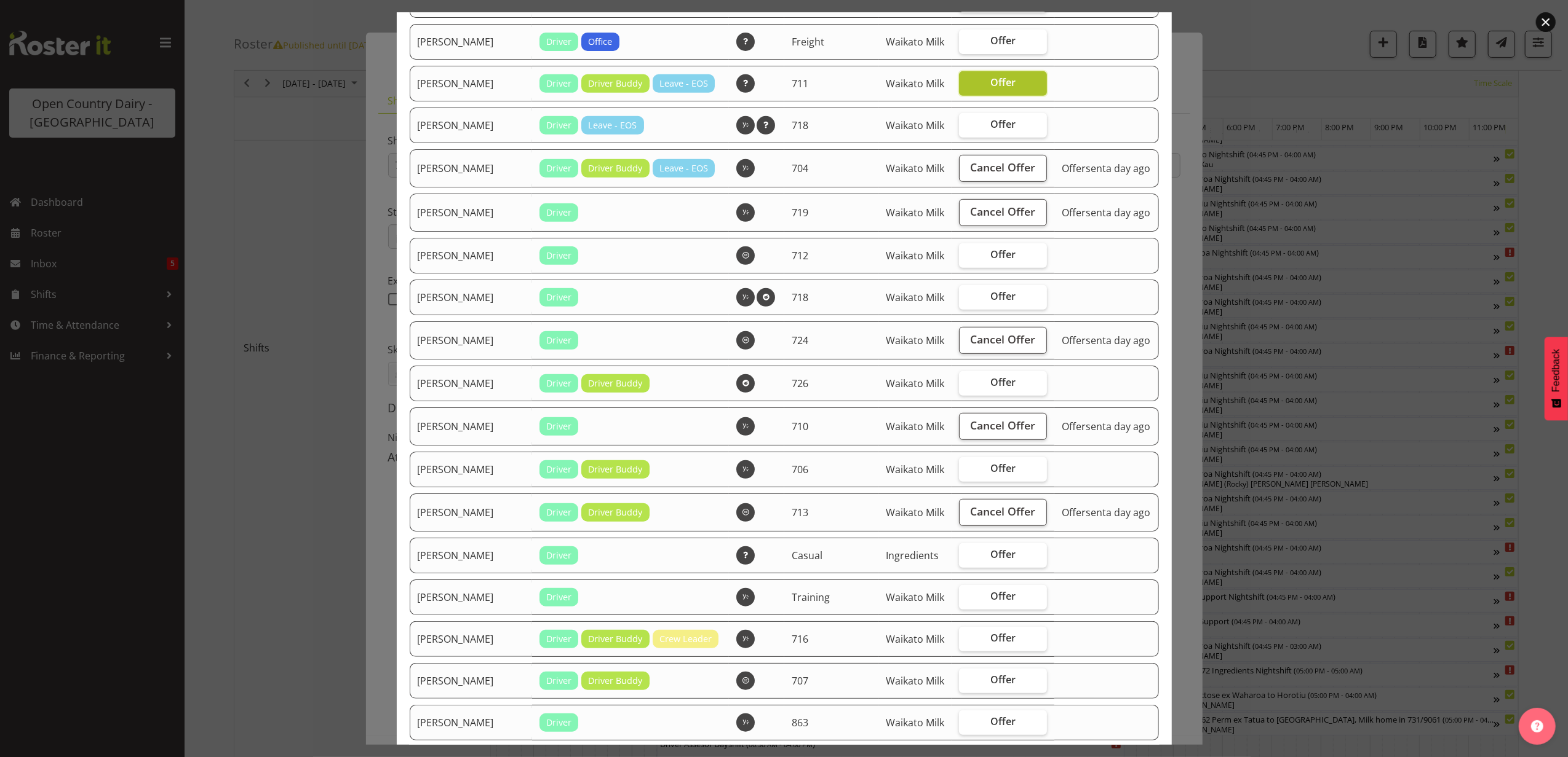
scroll to position [574, 0]
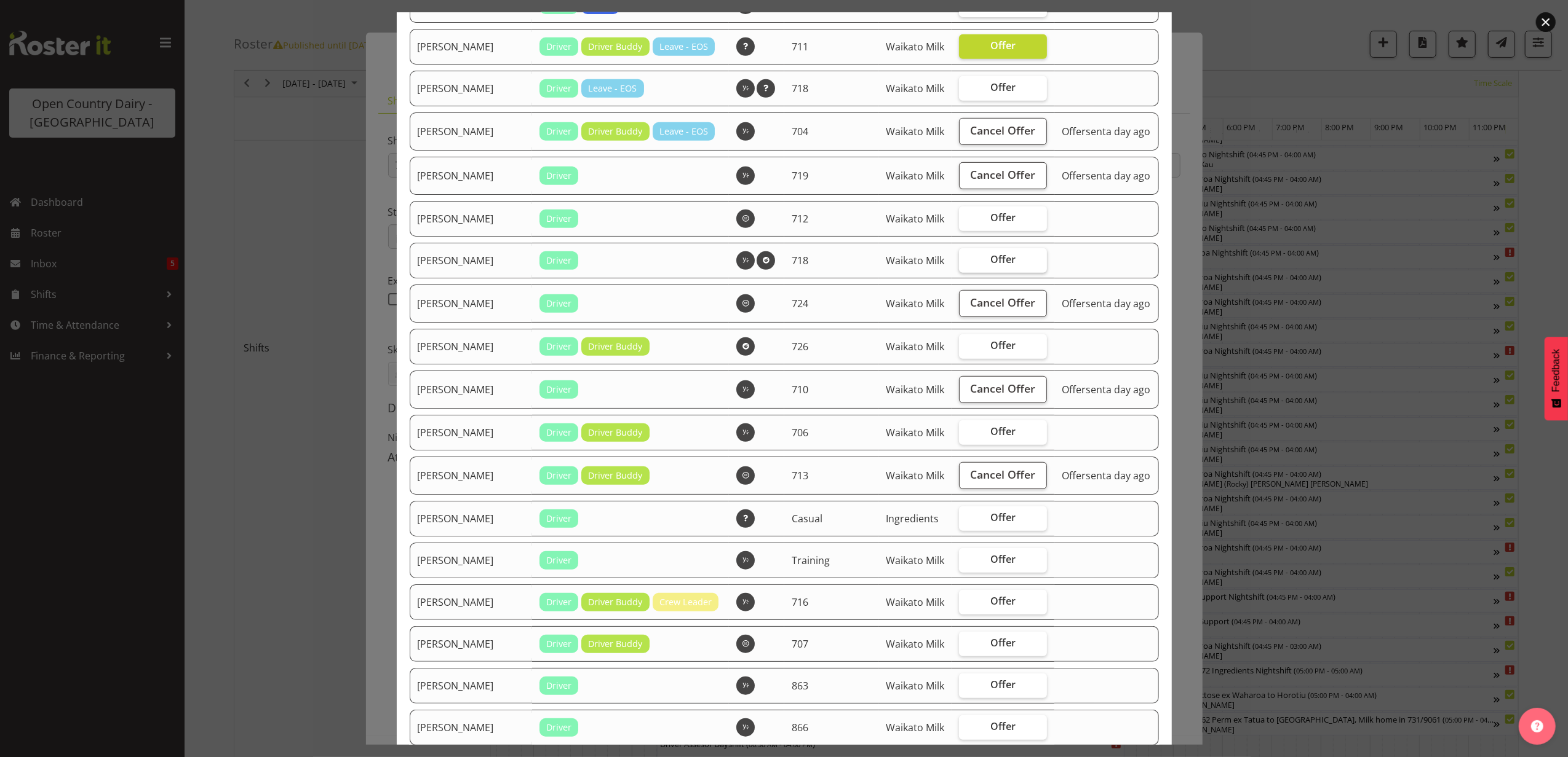
click at [1002, 266] on span "Offer" at bounding box center [1003, 259] width 25 height 13
click at [967, 264] on input "Offer" at bounding box center [962, 259] width 8 height 8
checkbox input "true"
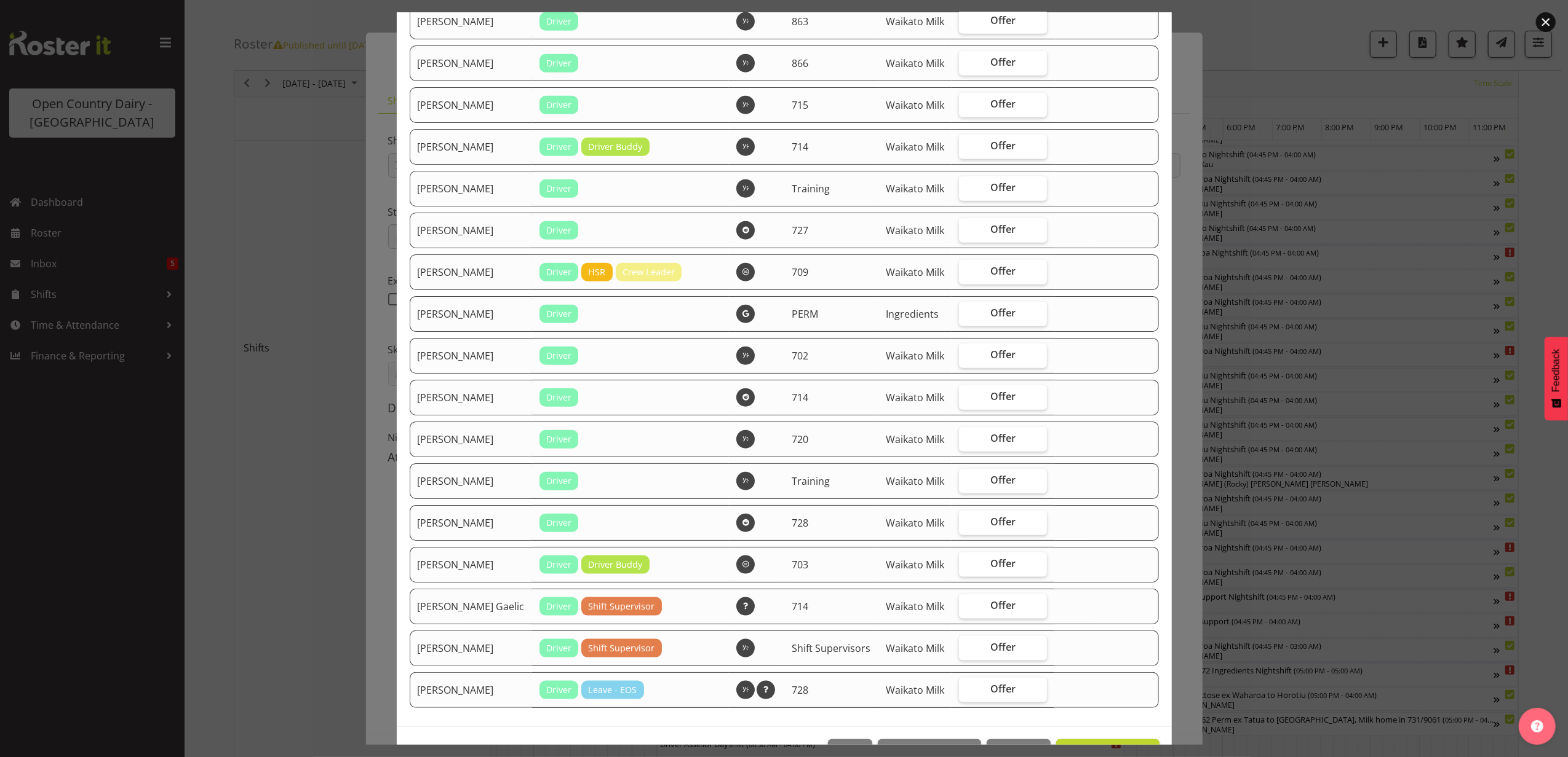
scroll to position [1457, 0]
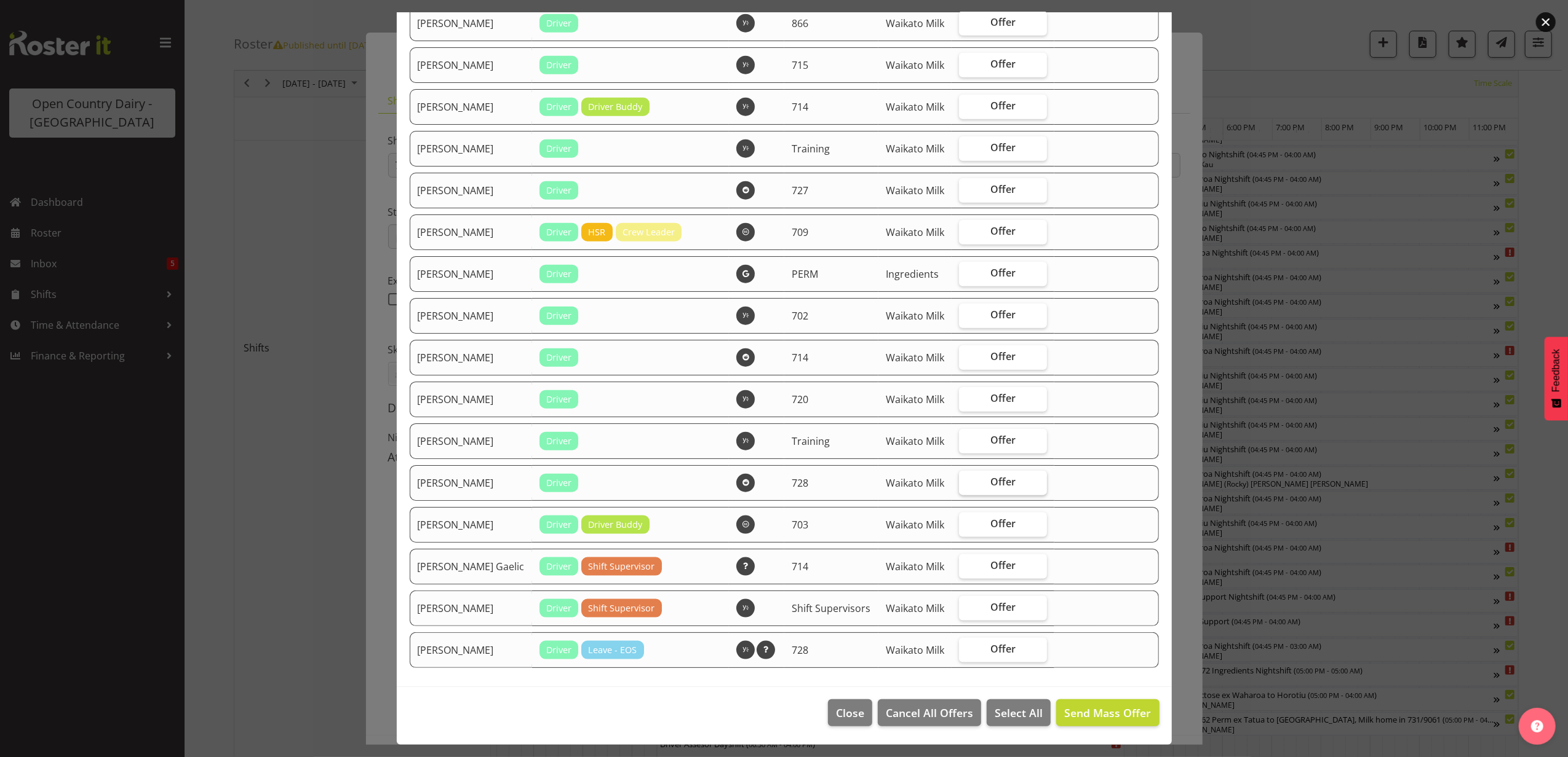
click at [975, 471] on label "Offer" at bounding box center [1002, 482] width 88 height 24
click at [967, 478] on input "Offer" at bounding box center [962, 482] width 8 height 8
checkbox input "true"
click at [992, 304] on label "Offer" at bounding box center [1002, 315] width 88 height 24
click at [967, 311] on input "Offer" at bounding box center [962, 314] width 8 height 8
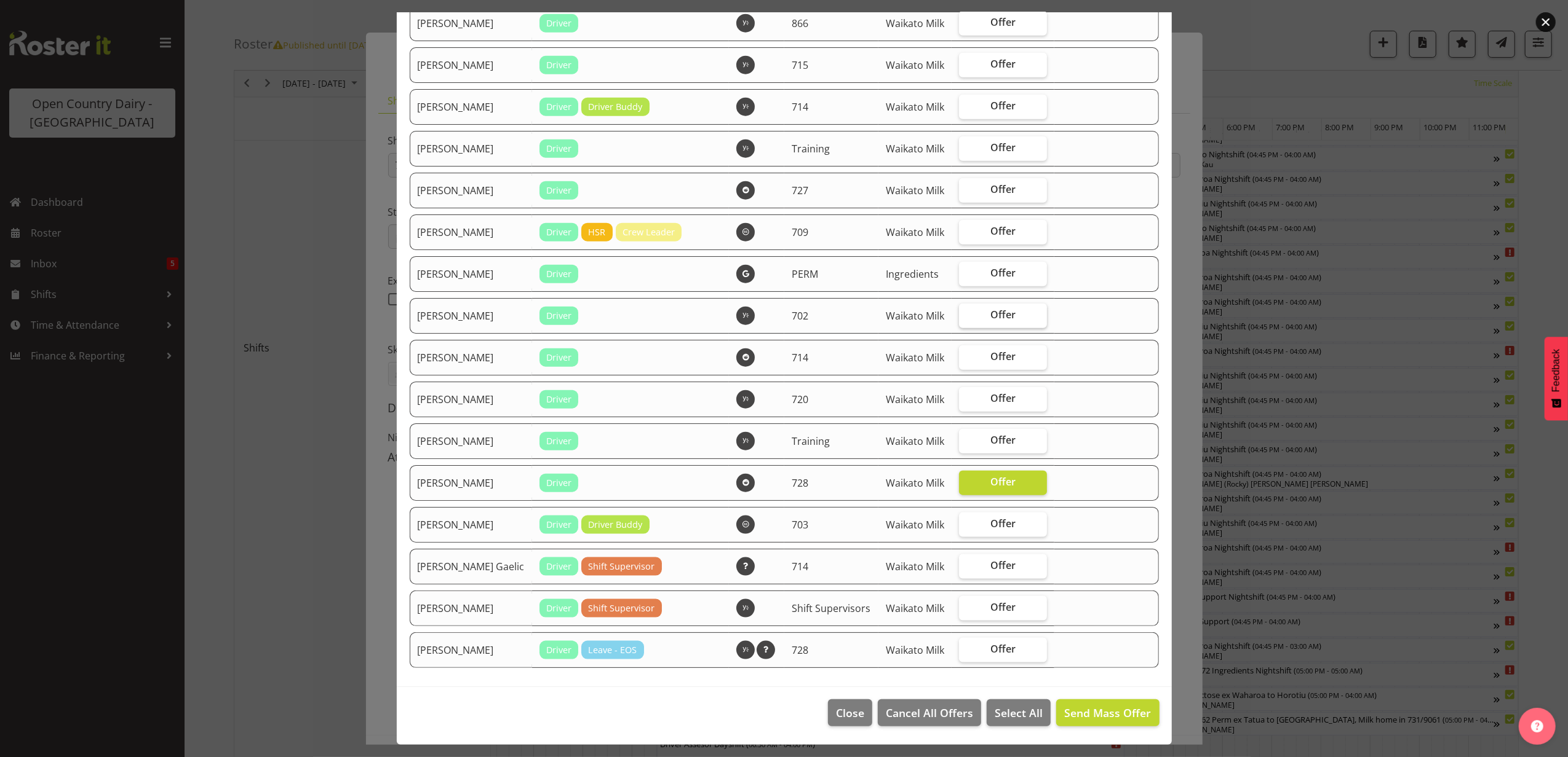
checkbox input "true"
click at [1082, 708] on span "Send Mass Offer" at bounding box center [1107, 712] width 86 height 15
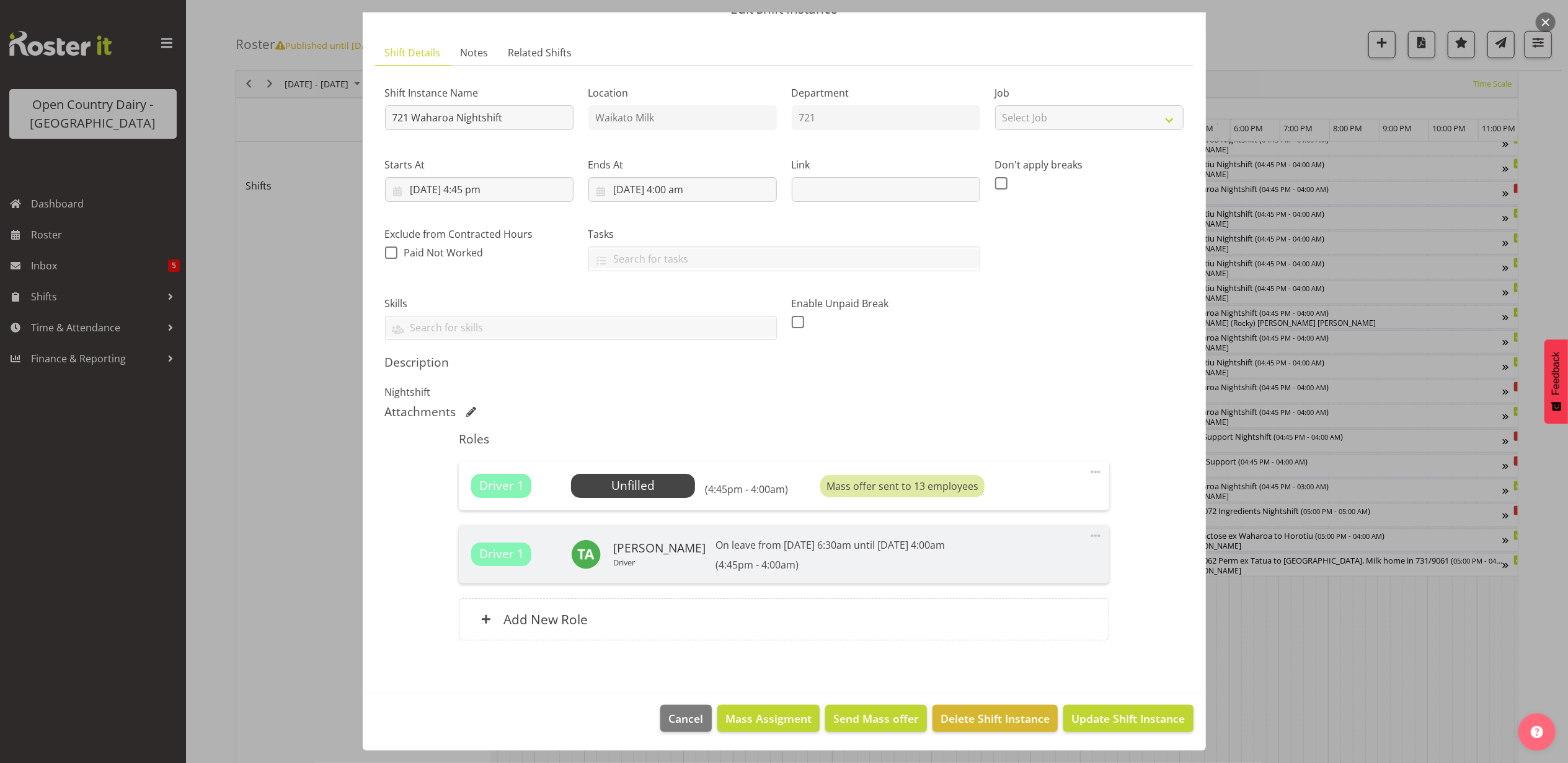
scroll to position [1054, 0]
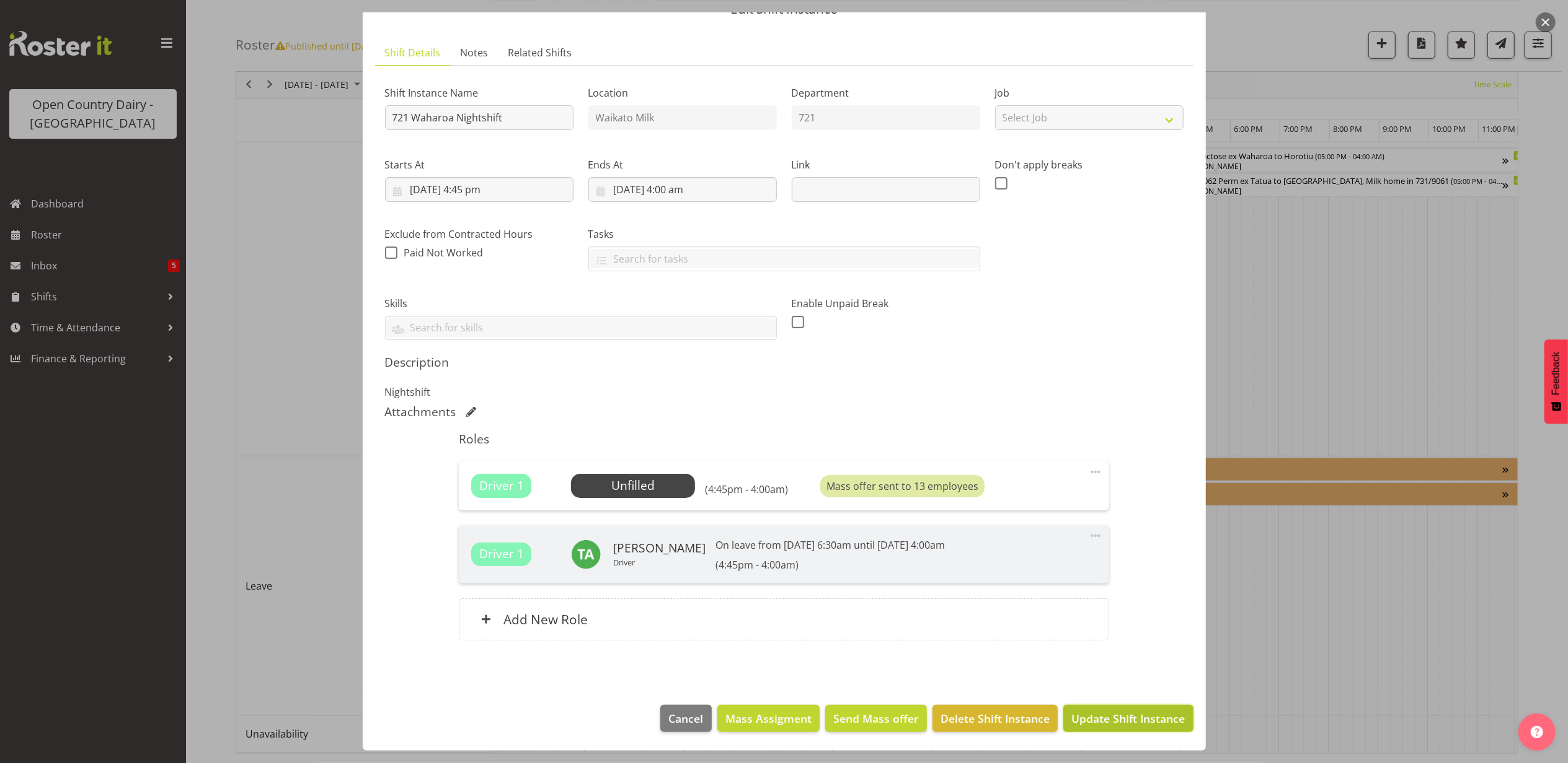
click at [1122, 716] on span "Update Shift Instance" at bounding box center [1129, 719] width 114 height 16
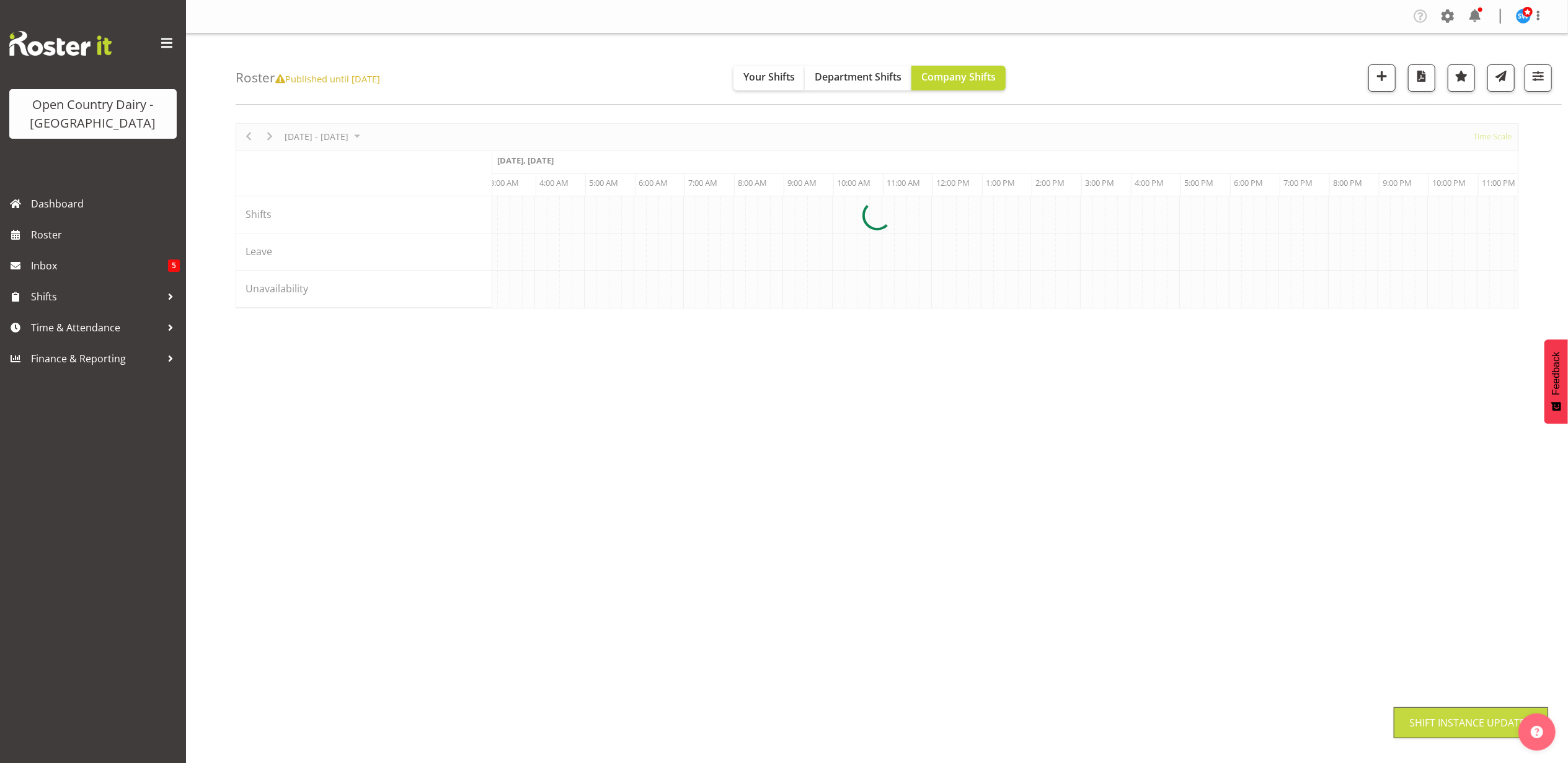
scroll to position [0, 0]
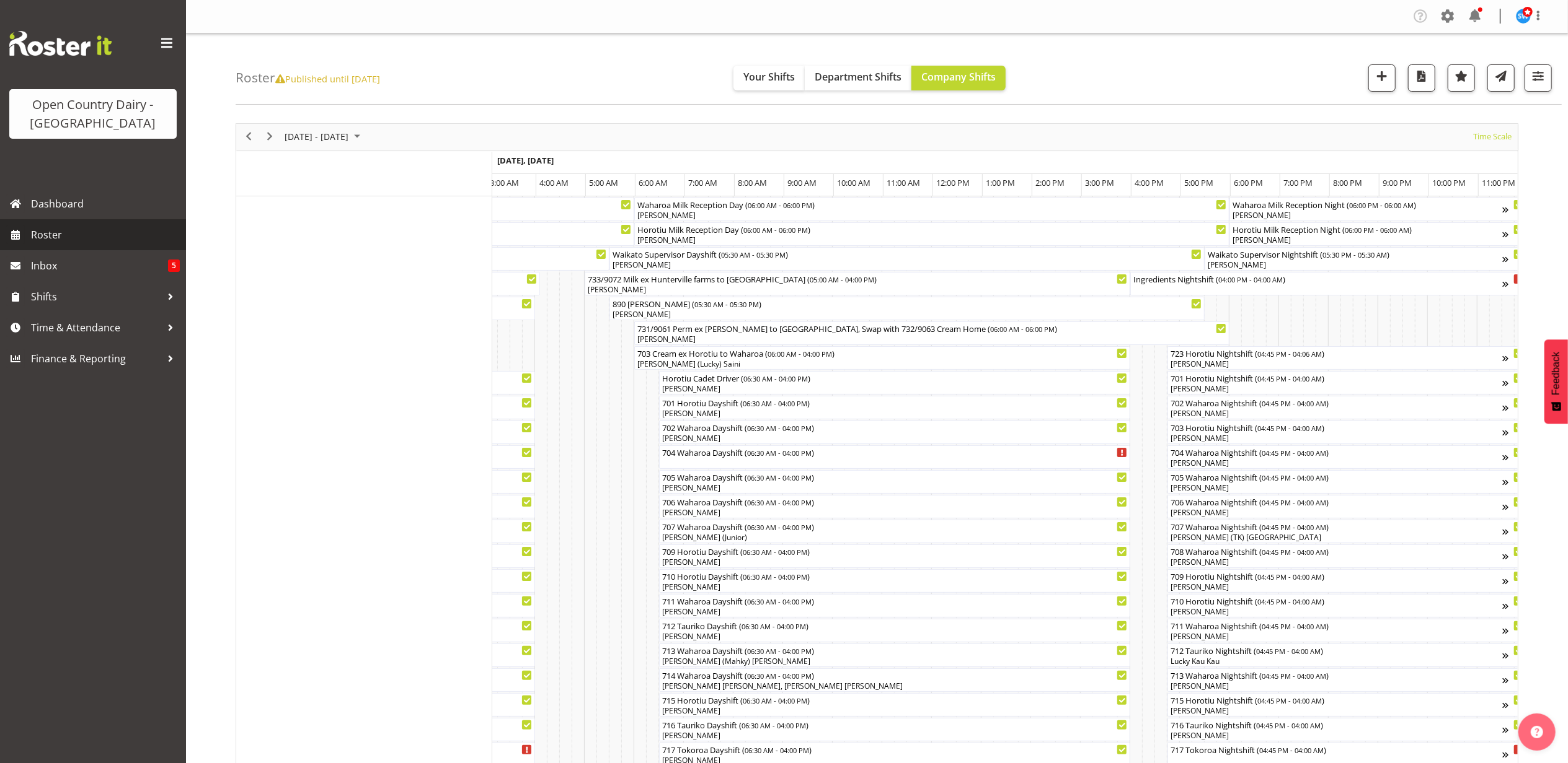
click at [55, 237] on span "Roster" at bounding box center [106, 235] width 149 height 19
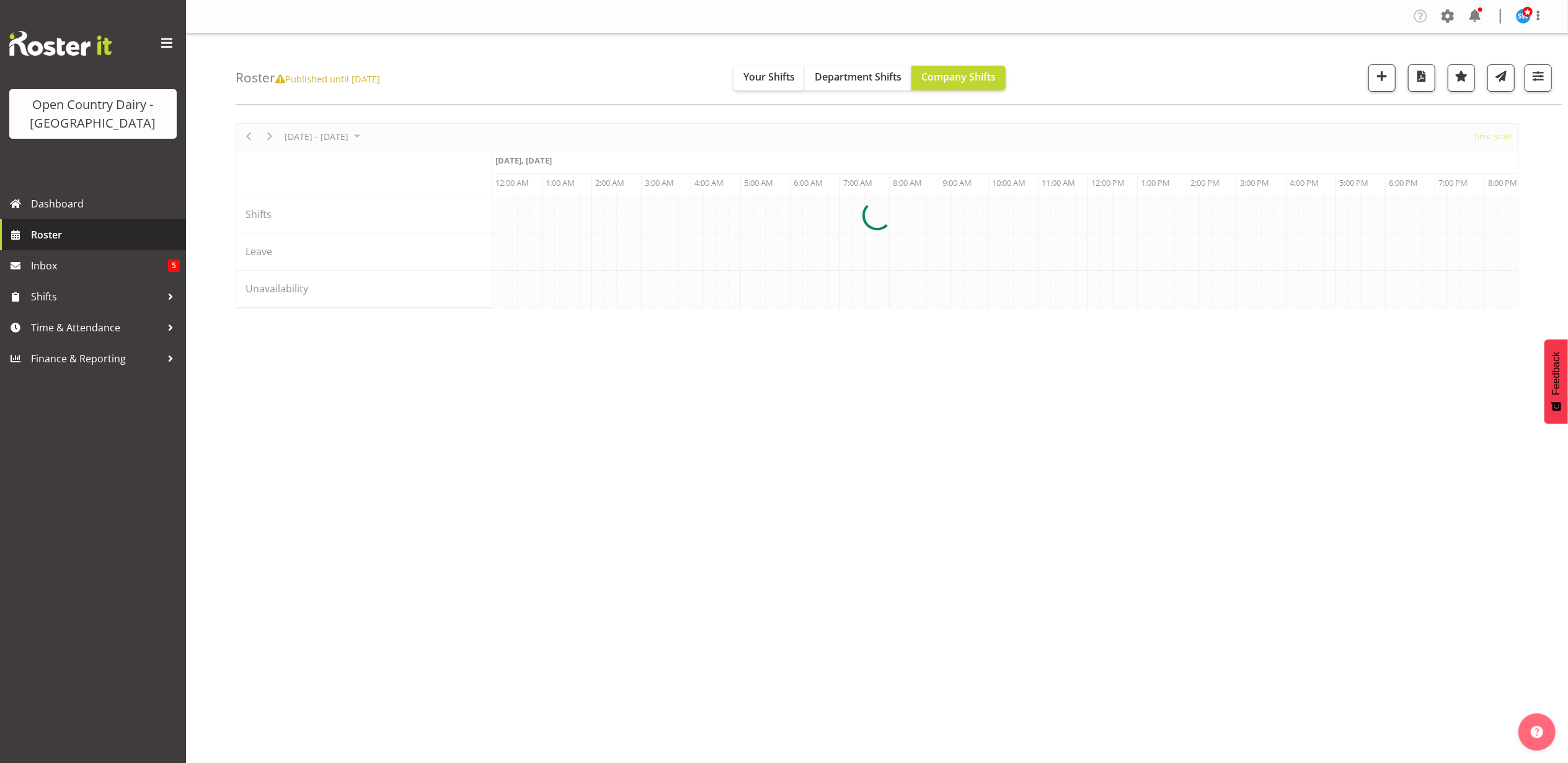
scroll to position [0, 4761]
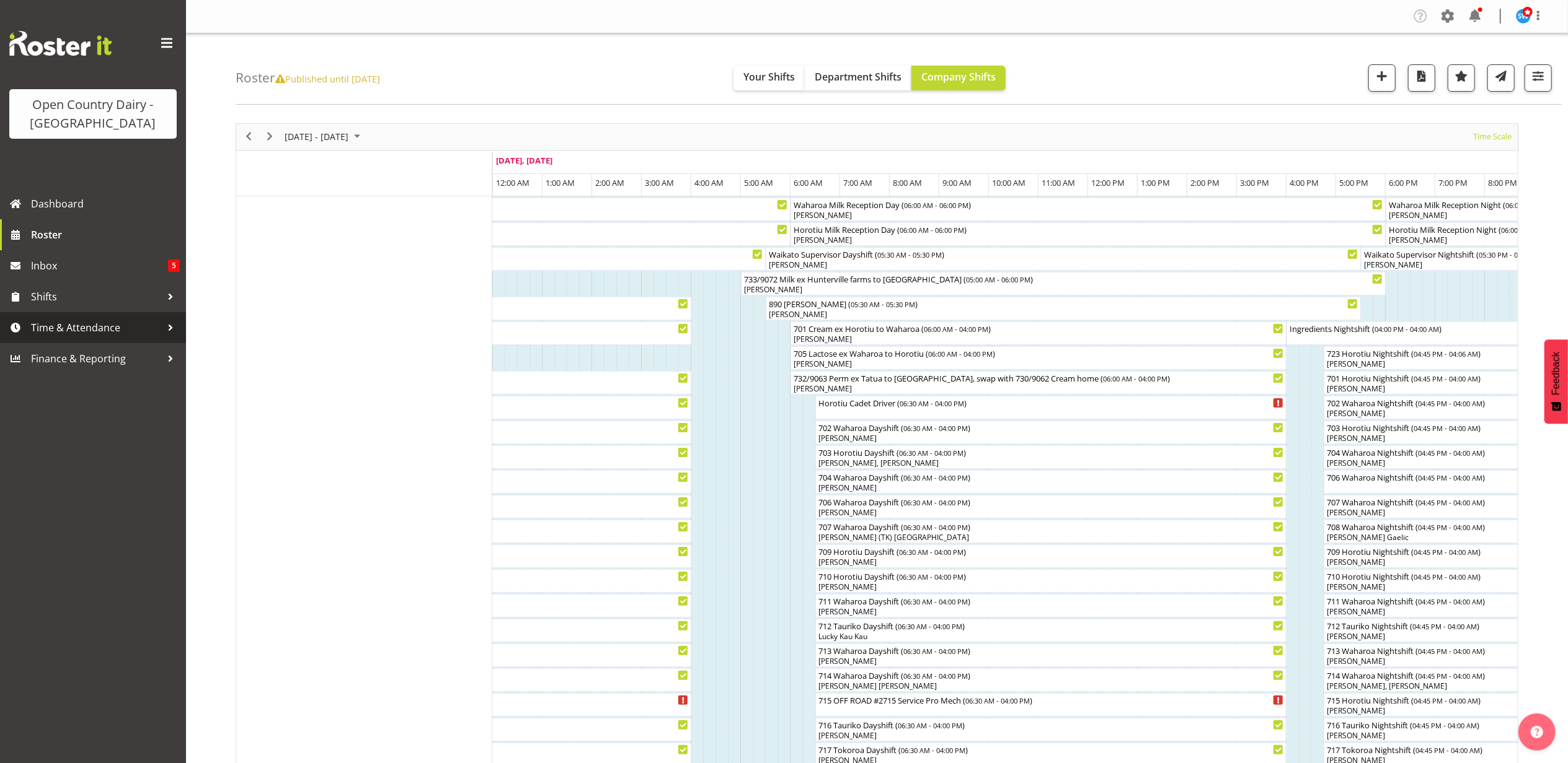
click at [77, 326] on span "Time & Attendance" at bounding box center [96, 328] width 130 height 19
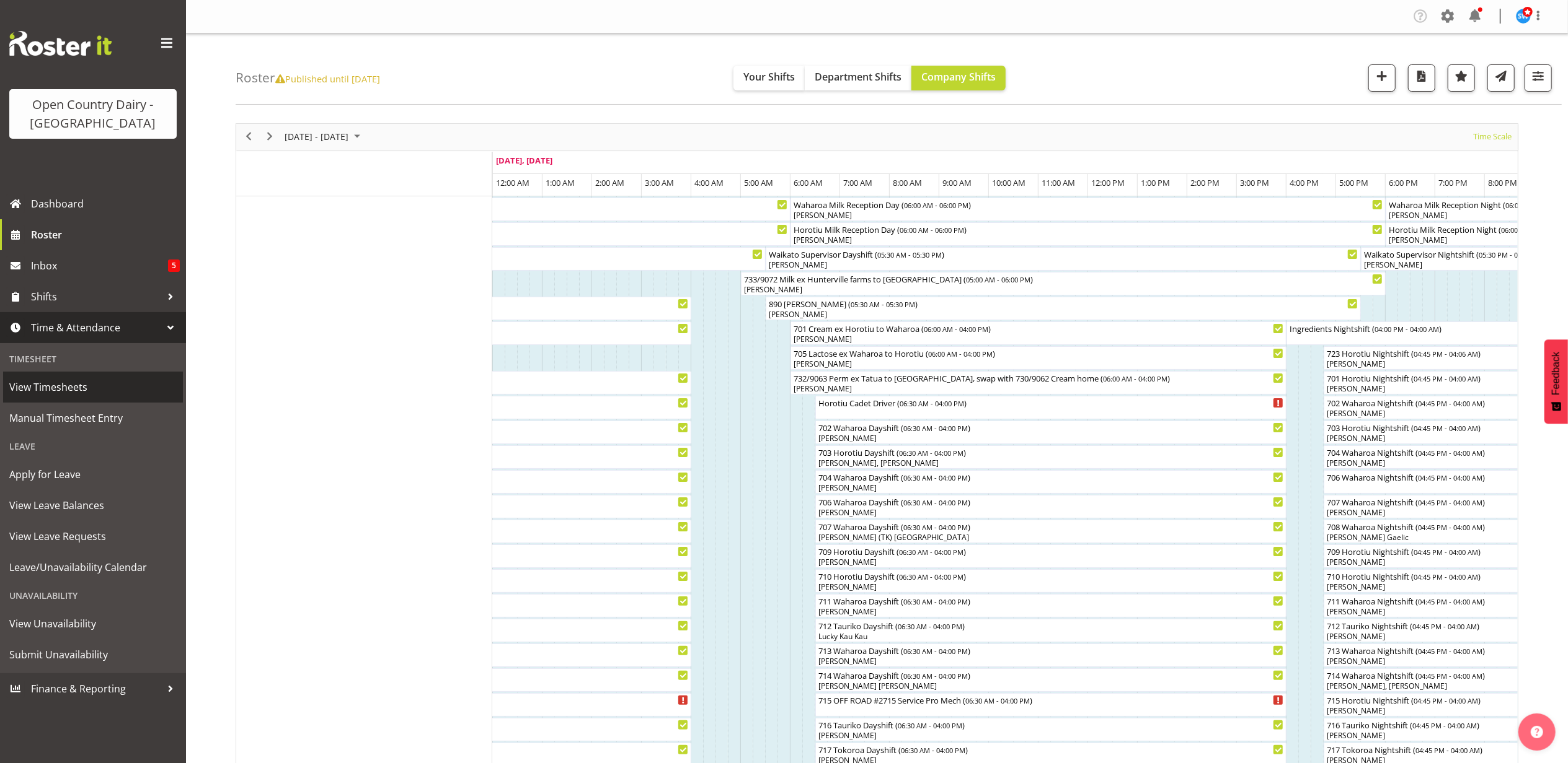
click at [57, 384] on span "View Timesheets" at bounding box center [93, 386] width 167 height 19
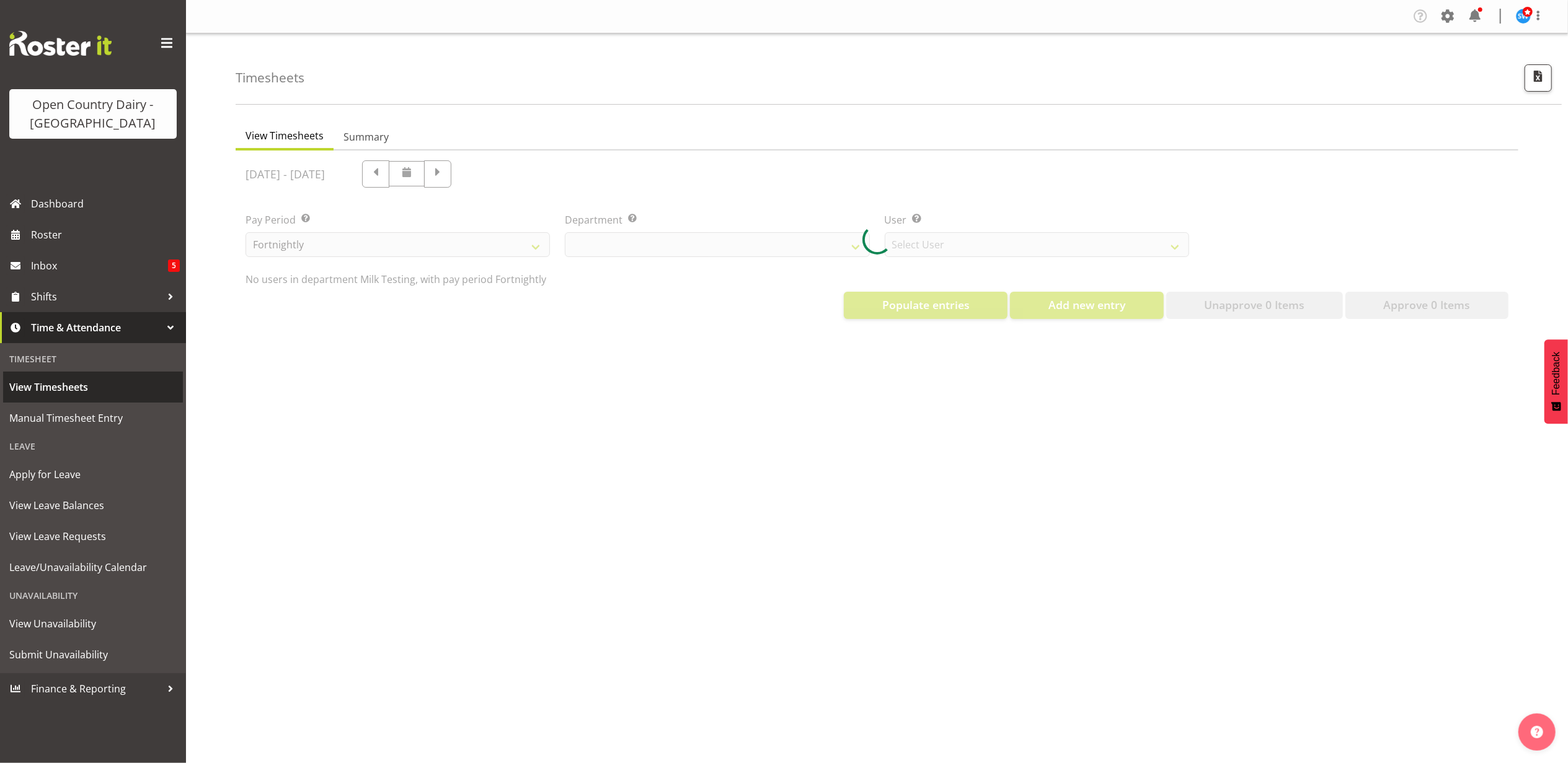
select select "733"
select select "7414"
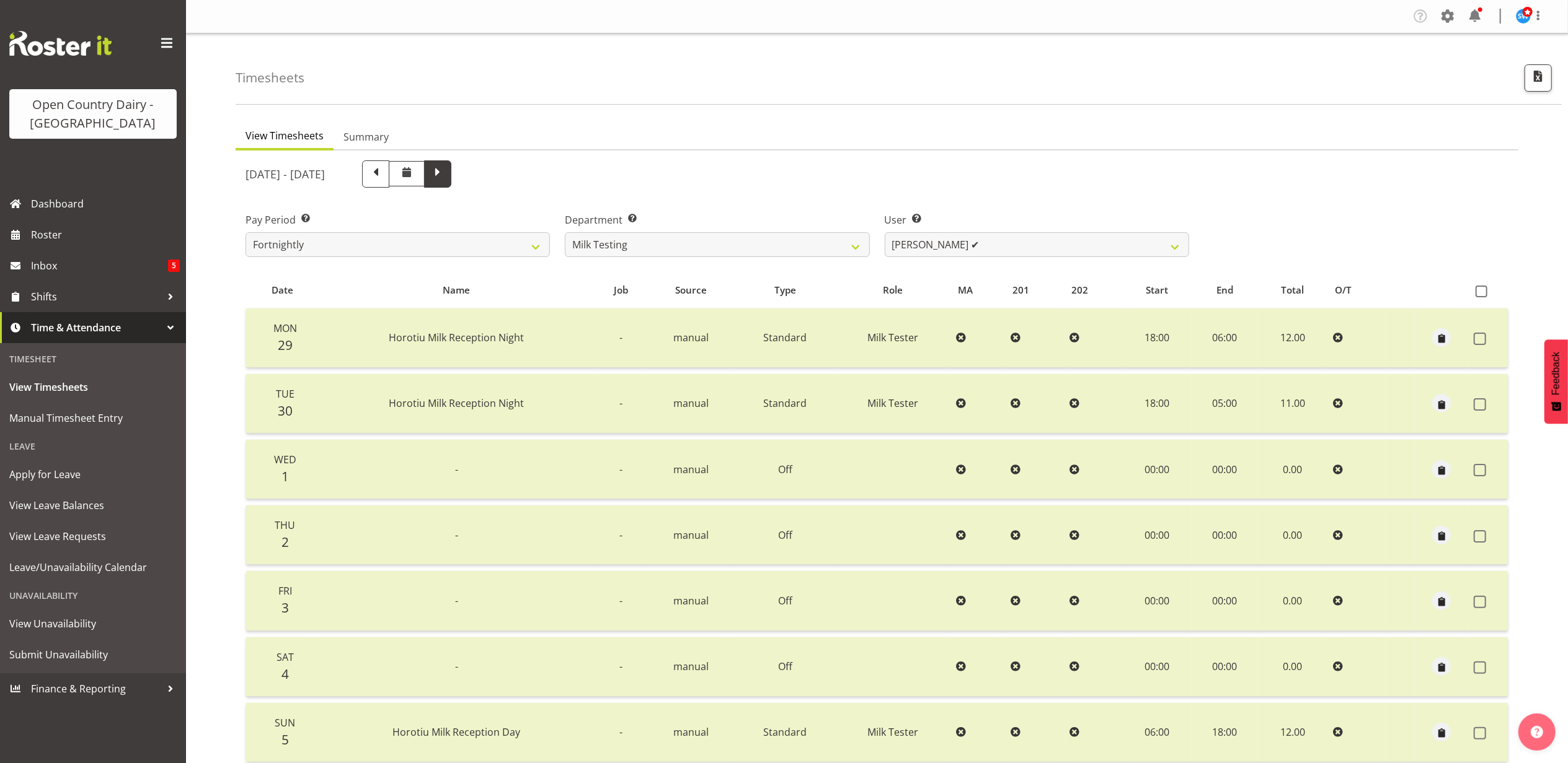
click at [445, 177] on span at bounding box center [438, 172] width 16 height 16
select select
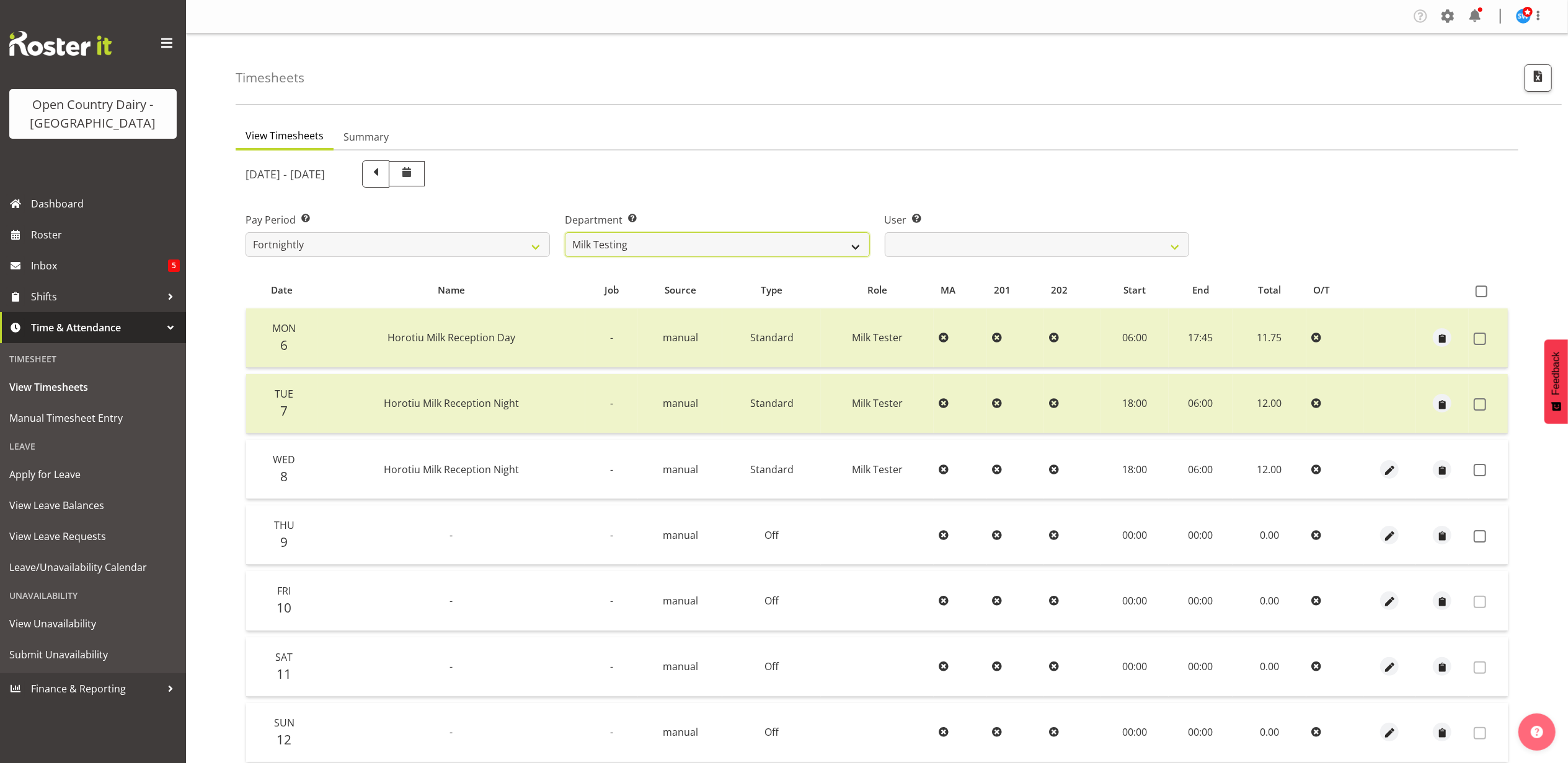
click at [859, 246] on select "701 702 703 704 705 706 707 708 709 710 711 712 713 714 715 716 717 718 719 720" at bounding box center [716, 245] width 304 height 24
select select "823"
click at [565, 233] on select "701 702 703 704 705 706 707 708 709 710 711 712 713 714 715 716 717 718 719 720" at bounding box center [716, 245] width 304 height 24
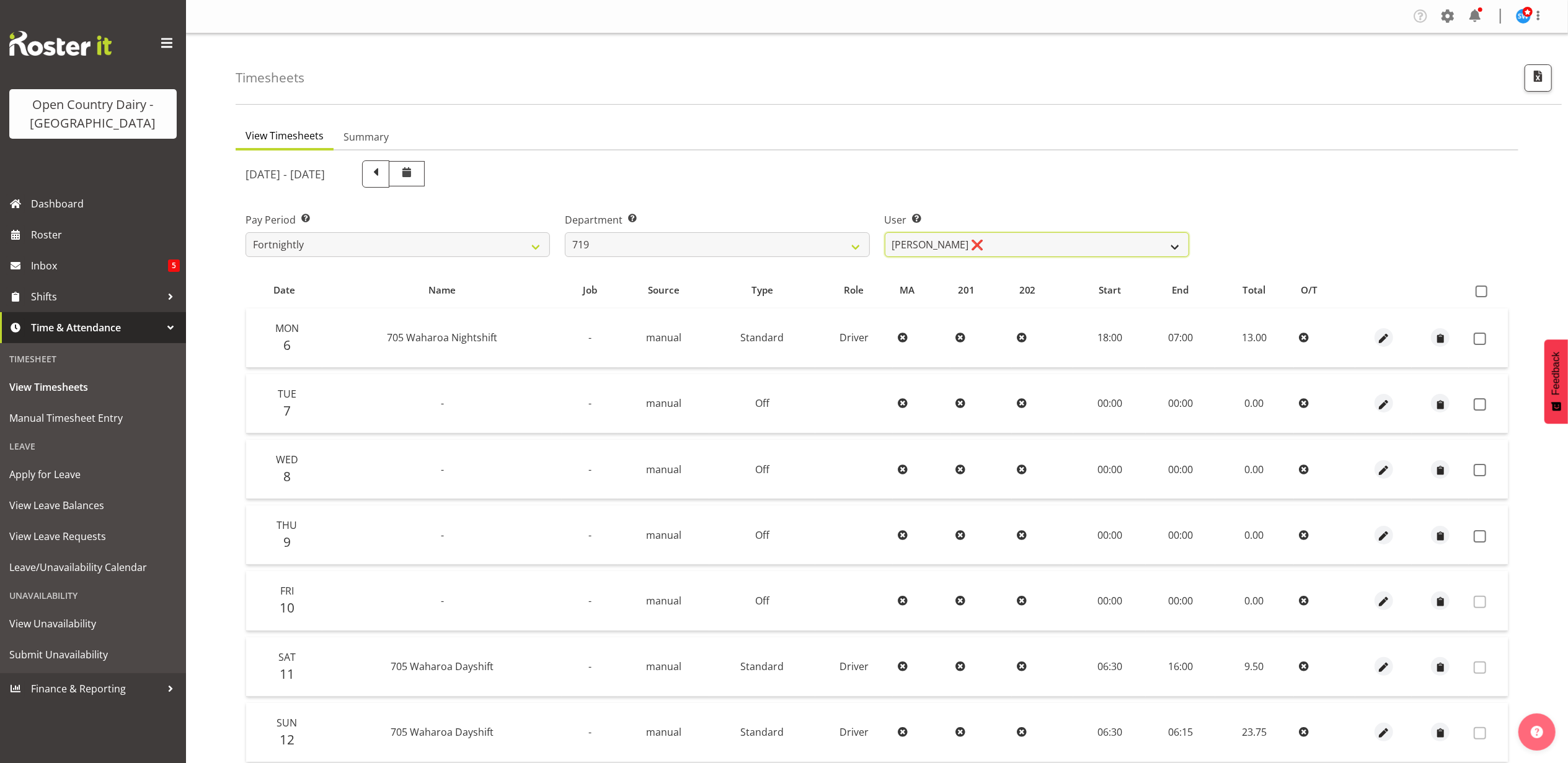
click at [1069, 242] on select "[PERSON_NAME] ❌ [PERSON_NAME] ❌ [PERSON_NAME] ❌" at bounding box center [1037, 245] width 304 height 24
click at [885, 233] on select "[PERSON_NAME] ❌ [PERSON_NAME] ❌ [PERSON_NAME] ❌" at bounding box center [1037, 245] width 304 height 24
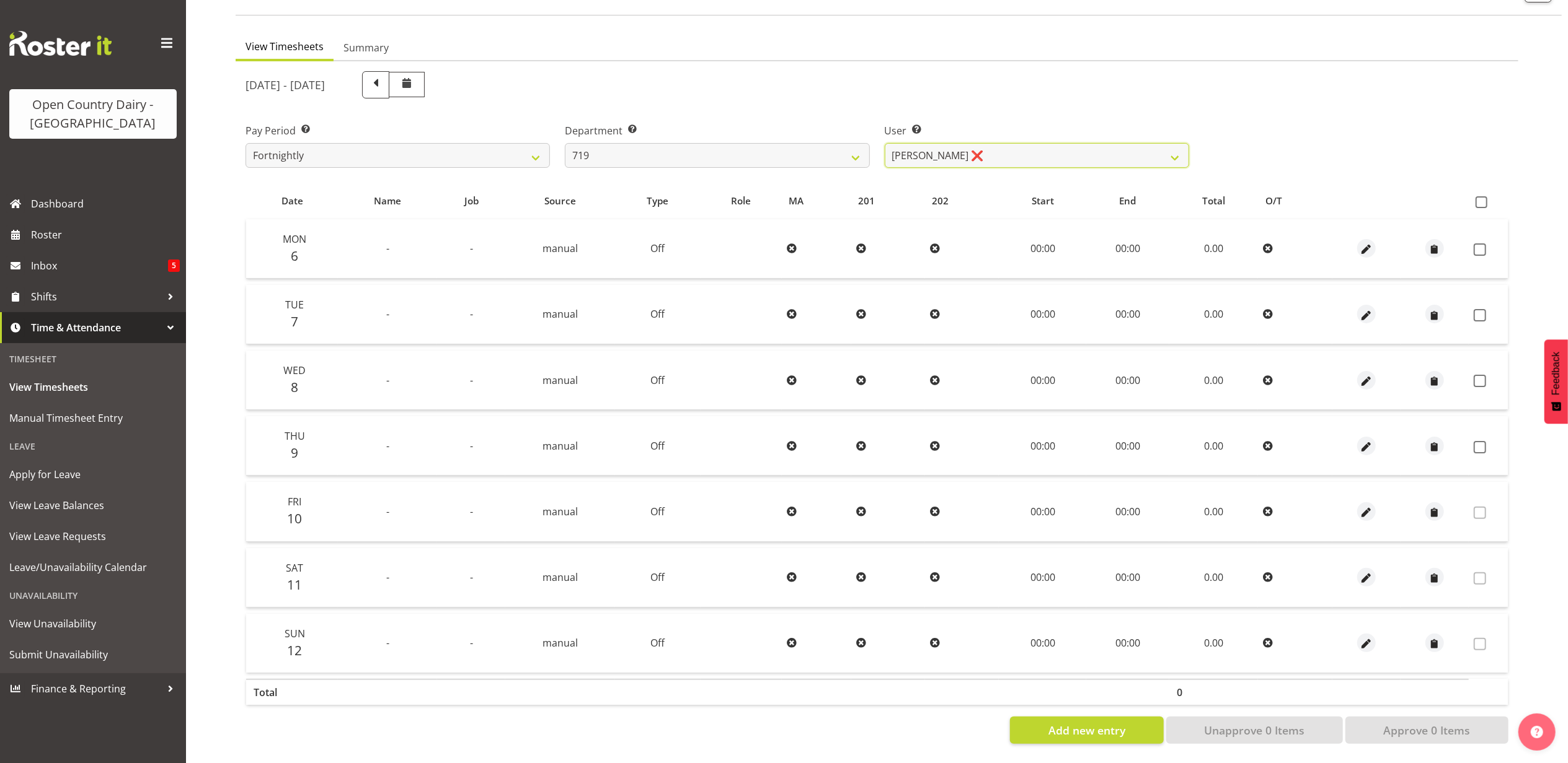
scroll to position [99, 0]
click at [1103, 143] on select "[PERSON_NAME] ❌ [PERSON_NAME] ❌ [PERSON_NAME] ❌" at bounding box center [1037, 155] width 304 height 24
click at [885, 143] on select "[PERSON_NAME] ❌ [PERSON_NAME] ❌ [PERSON_NAME] ❌" at bounding box center [1037, 155] width 304 height 24
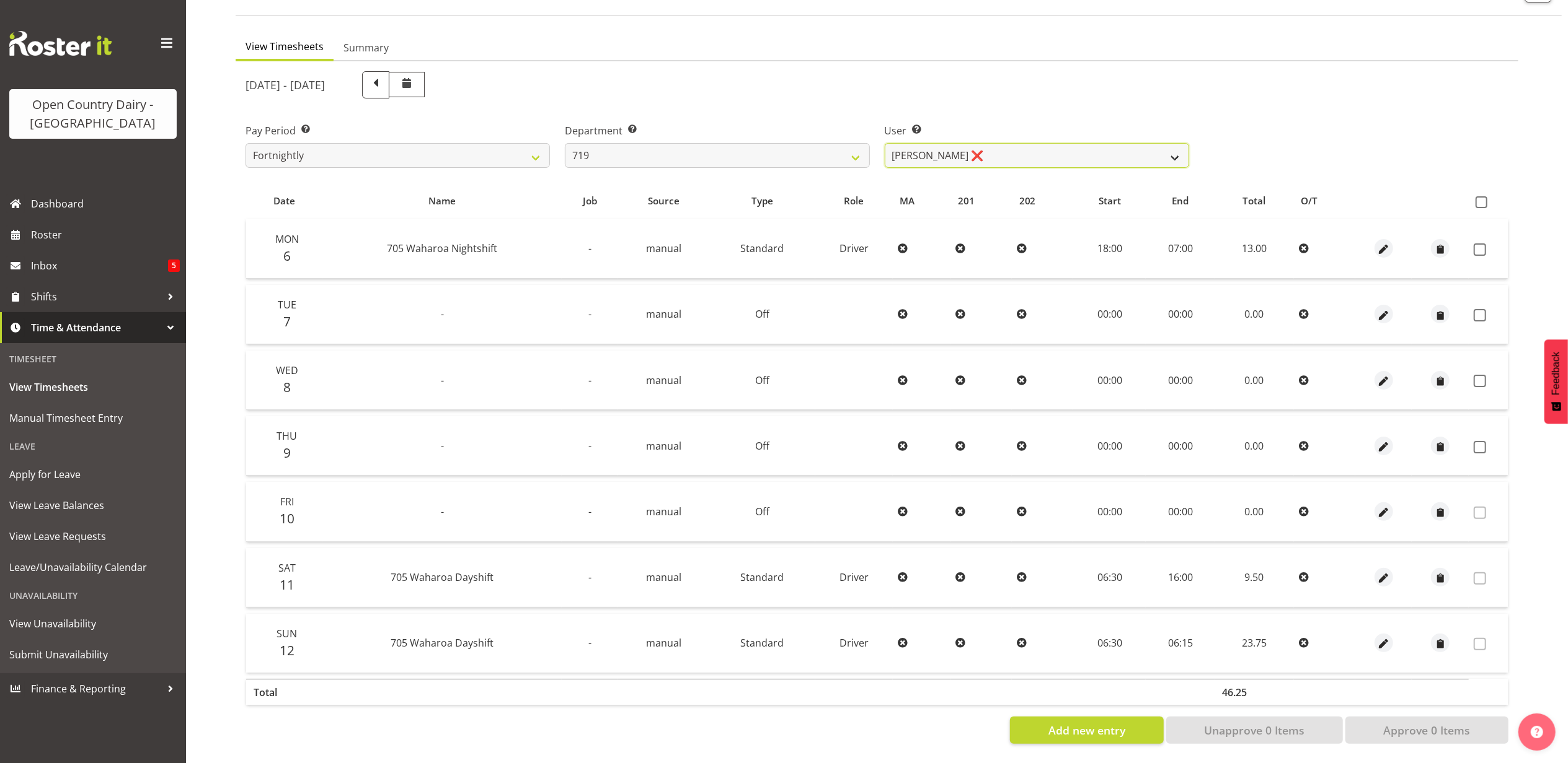
click at [1012, 143] on select "[PERSON_NAME] ❌ [PERSON_NAME] ❌ [PERSON_NAME] ❌" at bounding box center [1037, 155] width 304 height 24
select select "11013"
click at [885, 143] on select "[PERSON_NAME] ❌ [PERSON_NAME] ❌ [PERSON_NAME] ❌" at bounding box center [1037, 155] width 304 height 24
click at [67, 508] on span "View Leave Balances" at bounding box center [93, 505] width 167 height 19
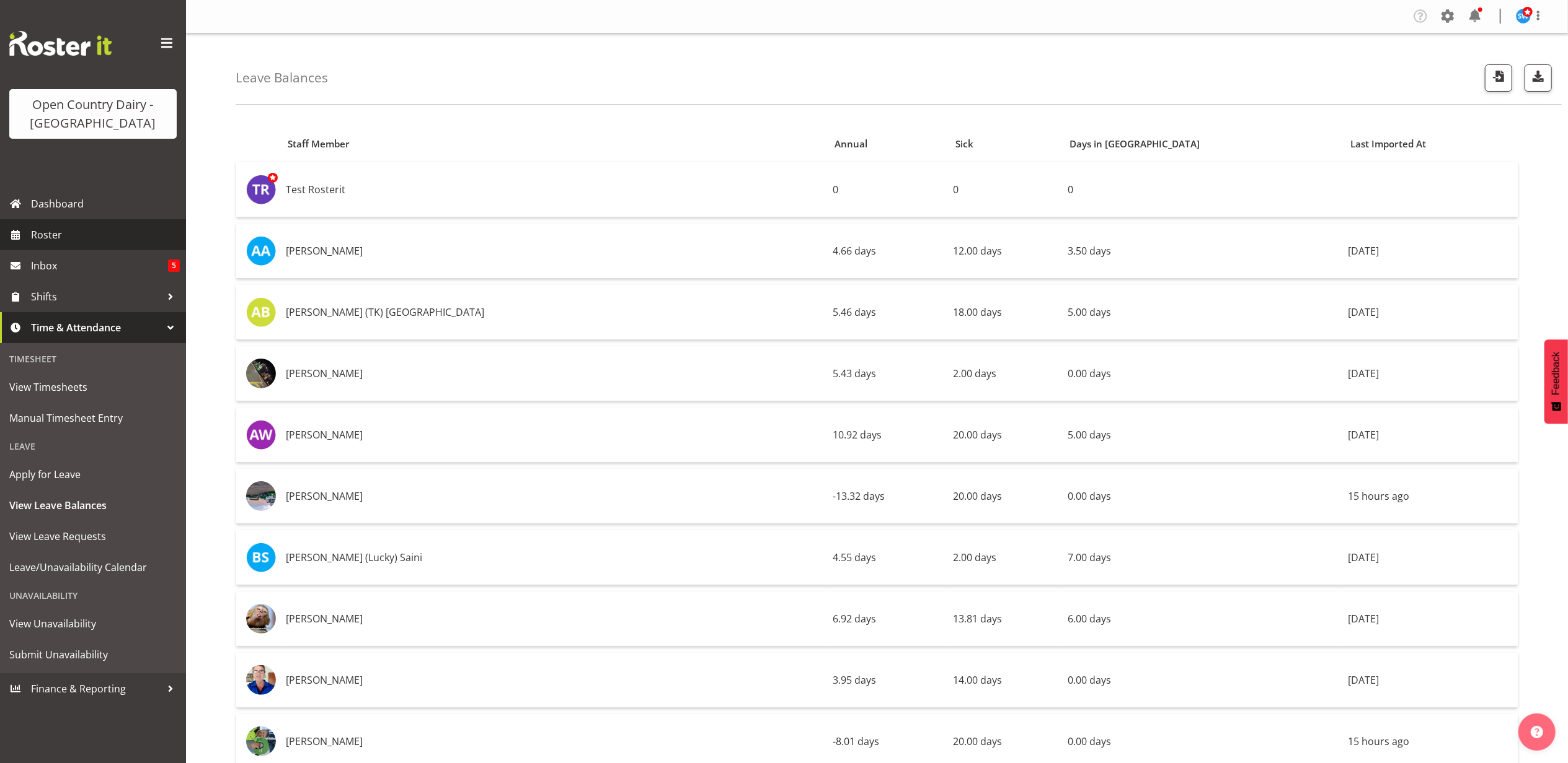
click at [60, 243] on span "Roster" at bounding box center [106, 235] width 149 height 19
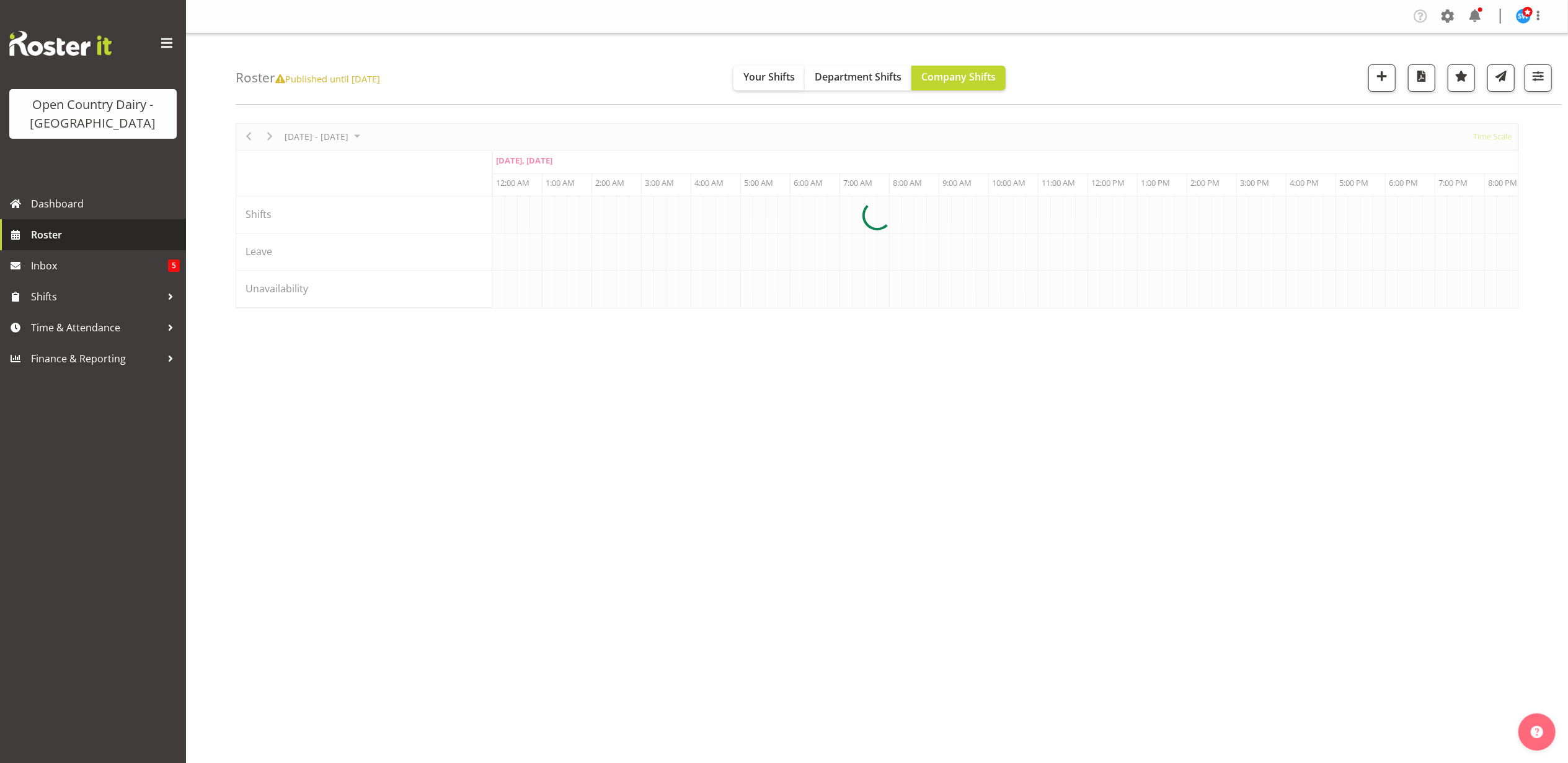
scroll to position [0, 4761]
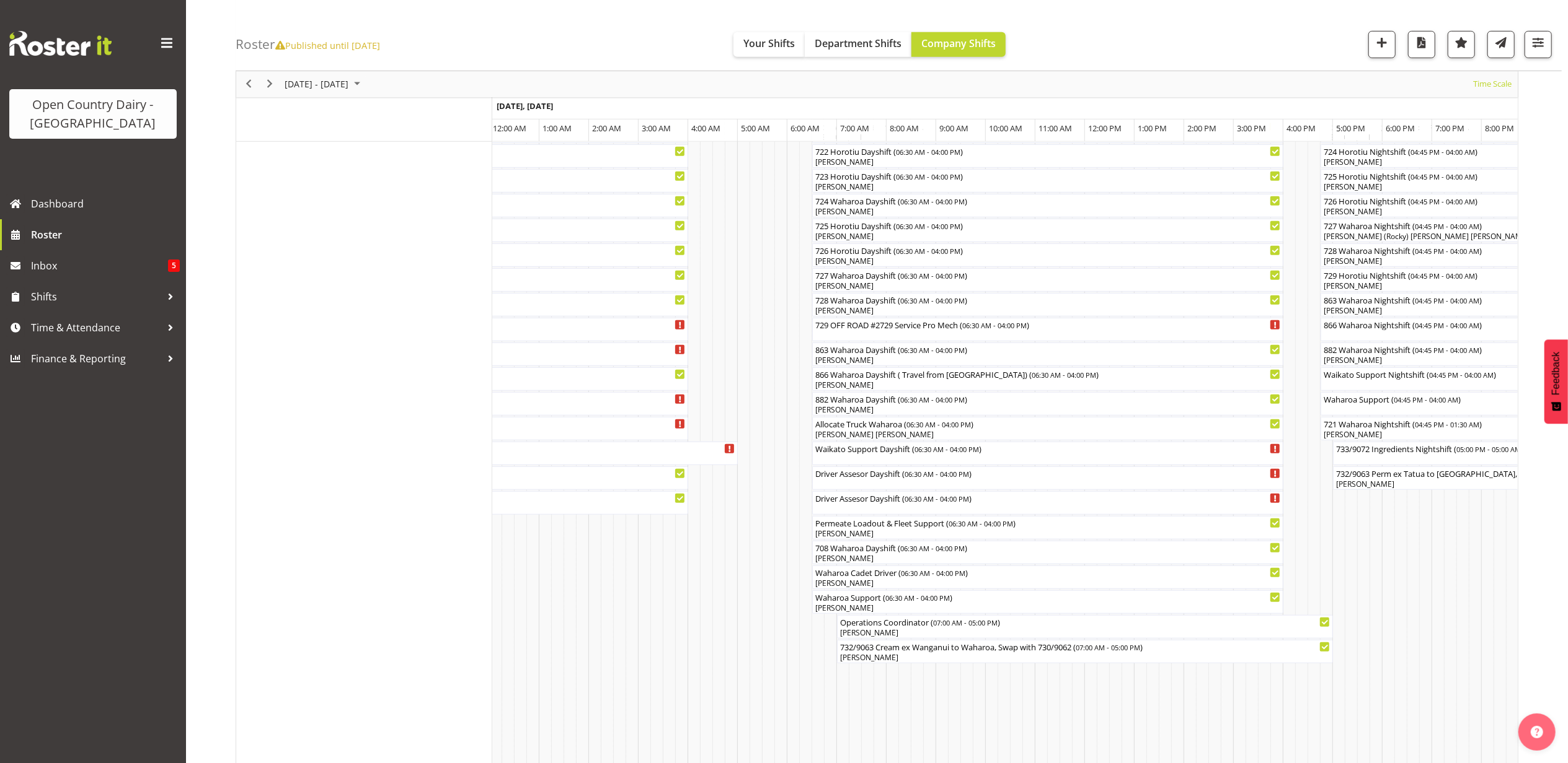
scroll to position [640, 0]
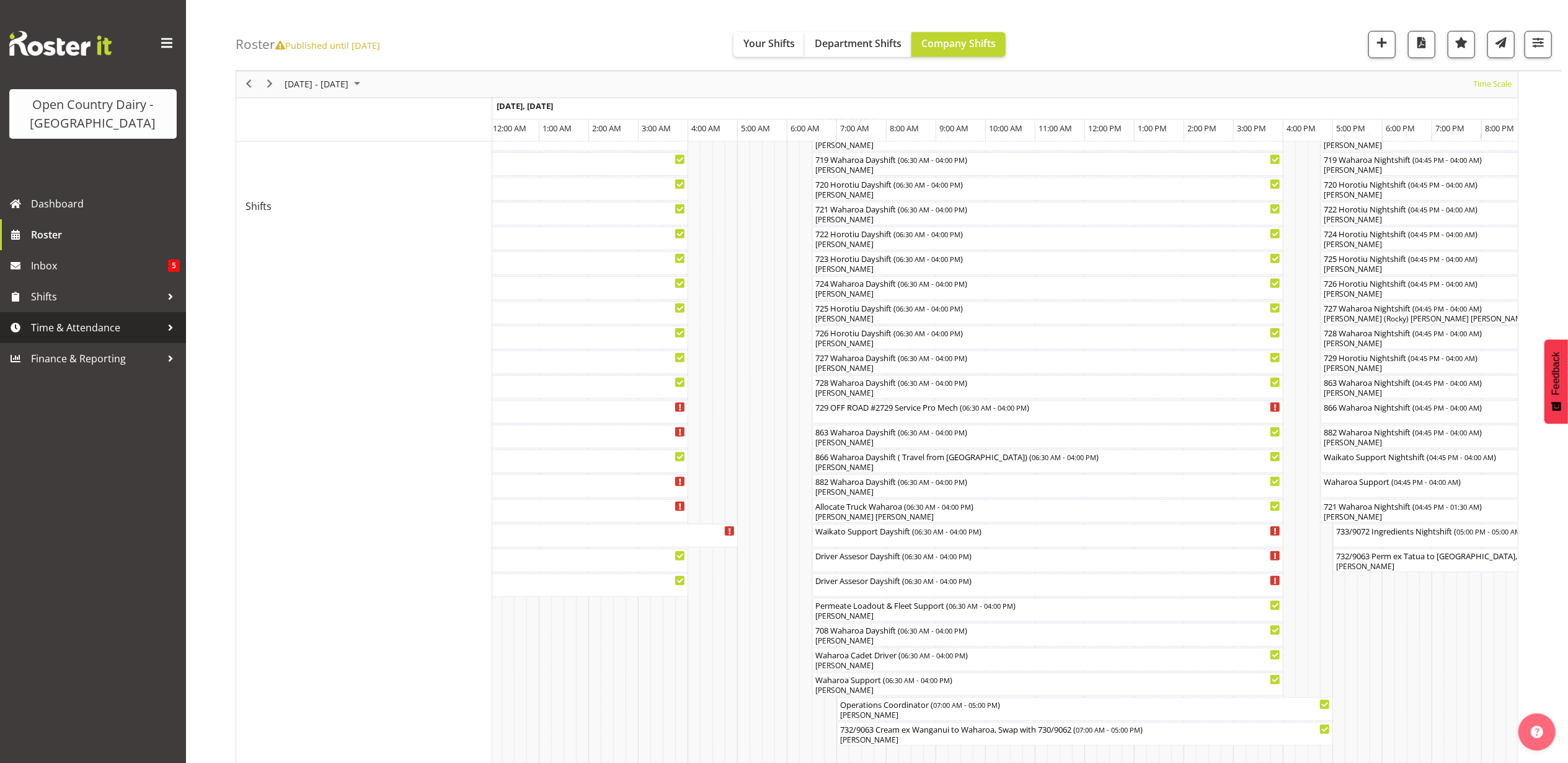
click at [108, 319] on span "Time & Attendance" at bounding box center [96, 328] width 130 height 19
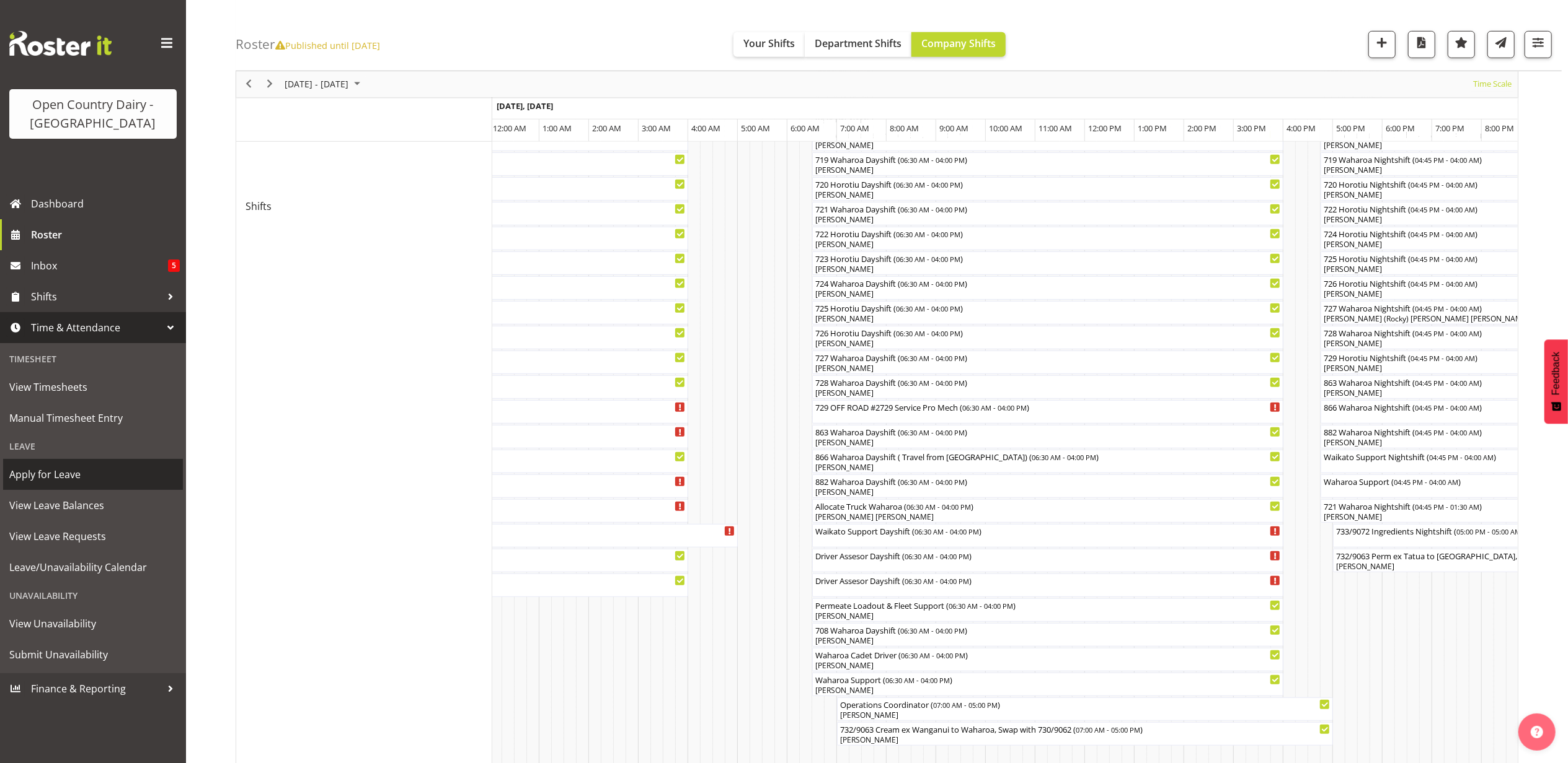
click at [62, 469] on span "Apply for Leave" at bounding box center [93, 474] width 167 height 19
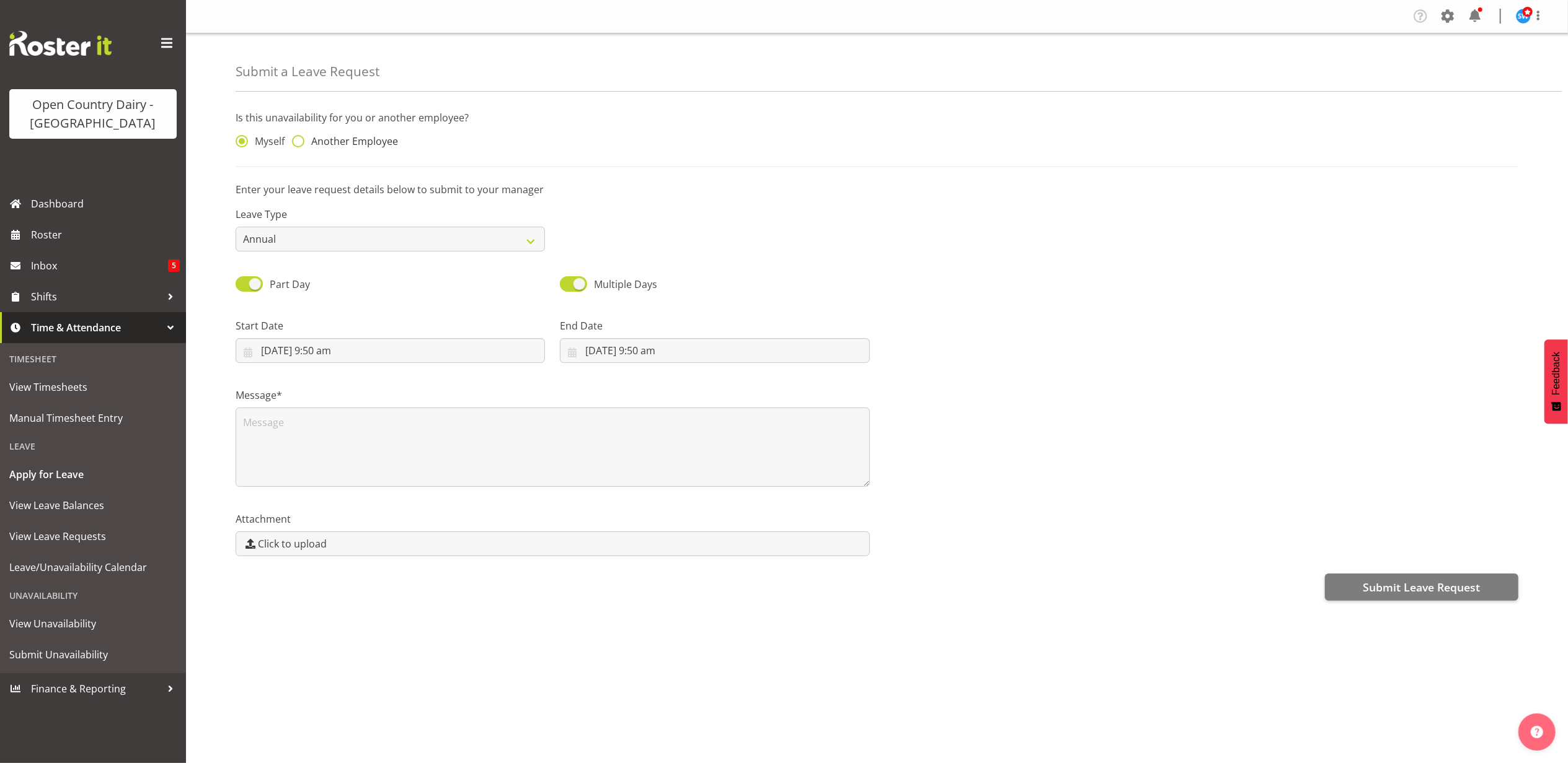
click at [300, 138] on span at bounding box center [298, 141] width 13 height 13
click at [300, 138] on input "Another Employee" at bounding box center [296, 142] width 8 height 8
radio input "true"
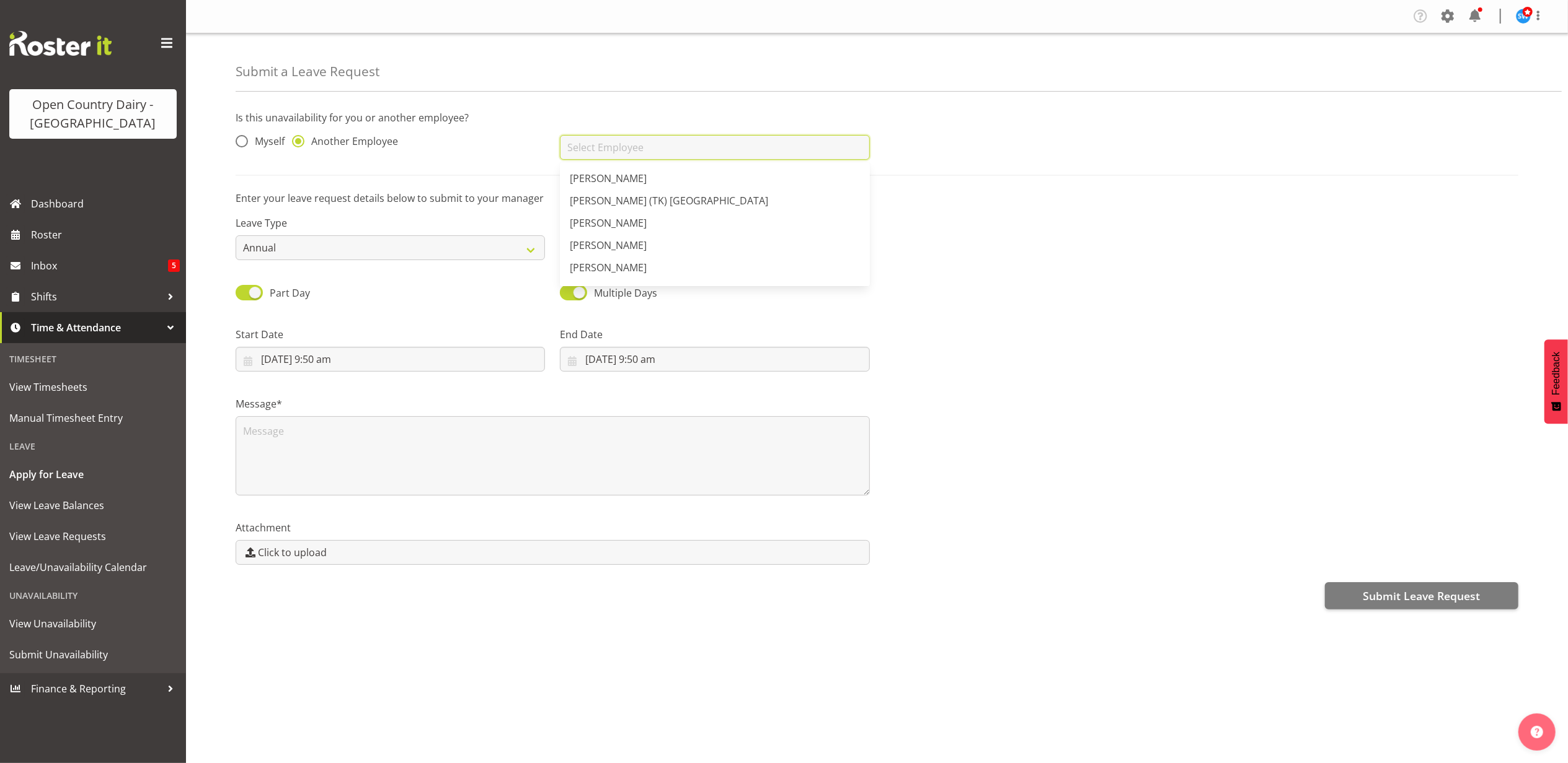
click at [672, 148] on input "text" at bounding box center [715, 147] width 309 height 24
click at [613, 232] on span "[PERSON_NAME]" at bounding box center [608, 234] width 77 height 14
type input "[PERSON_NAME]"
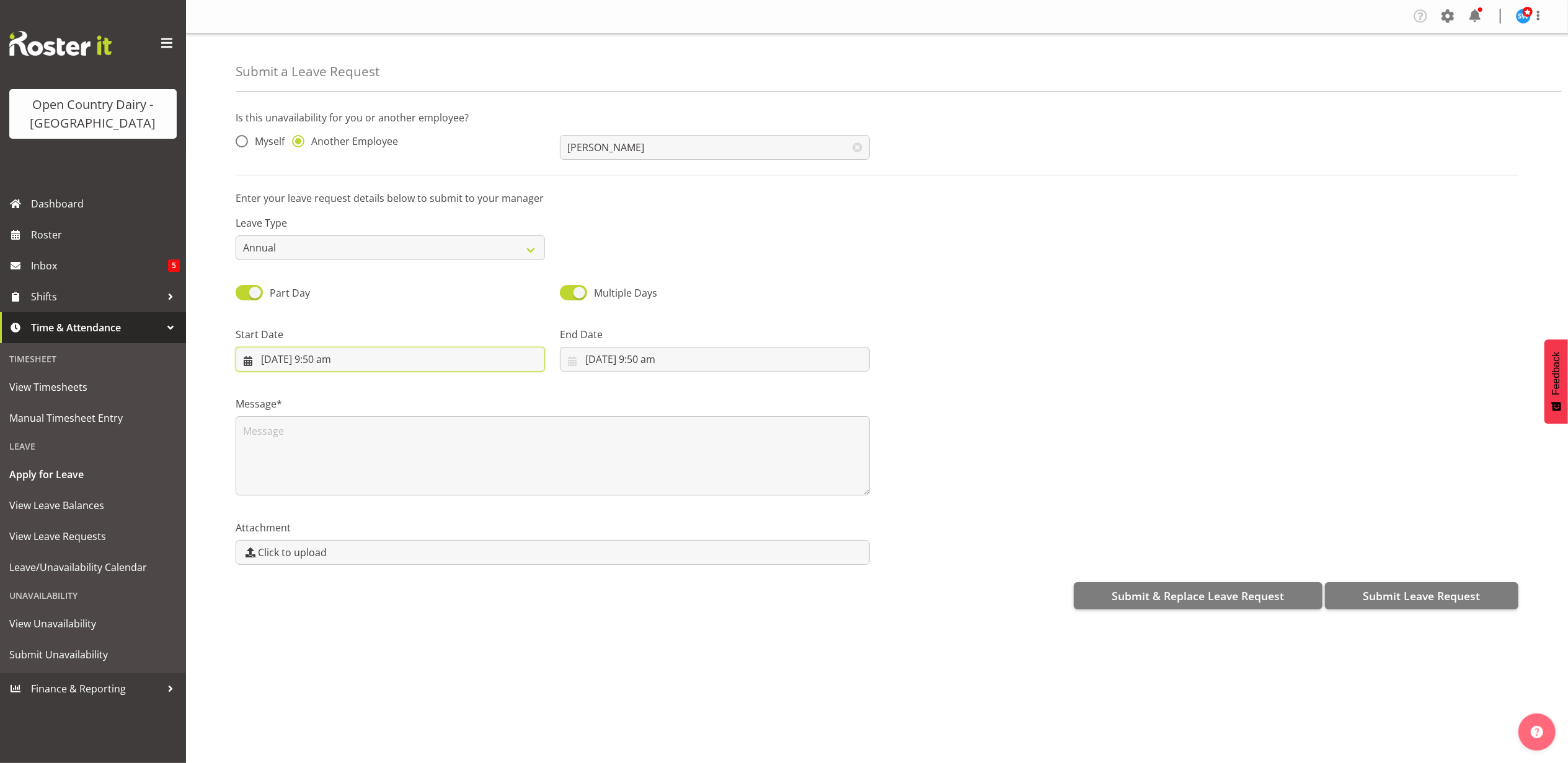
click at [310, 362] on input "[DATE] 9:50 am" at bounding box center [391, 359] width 309 height 24
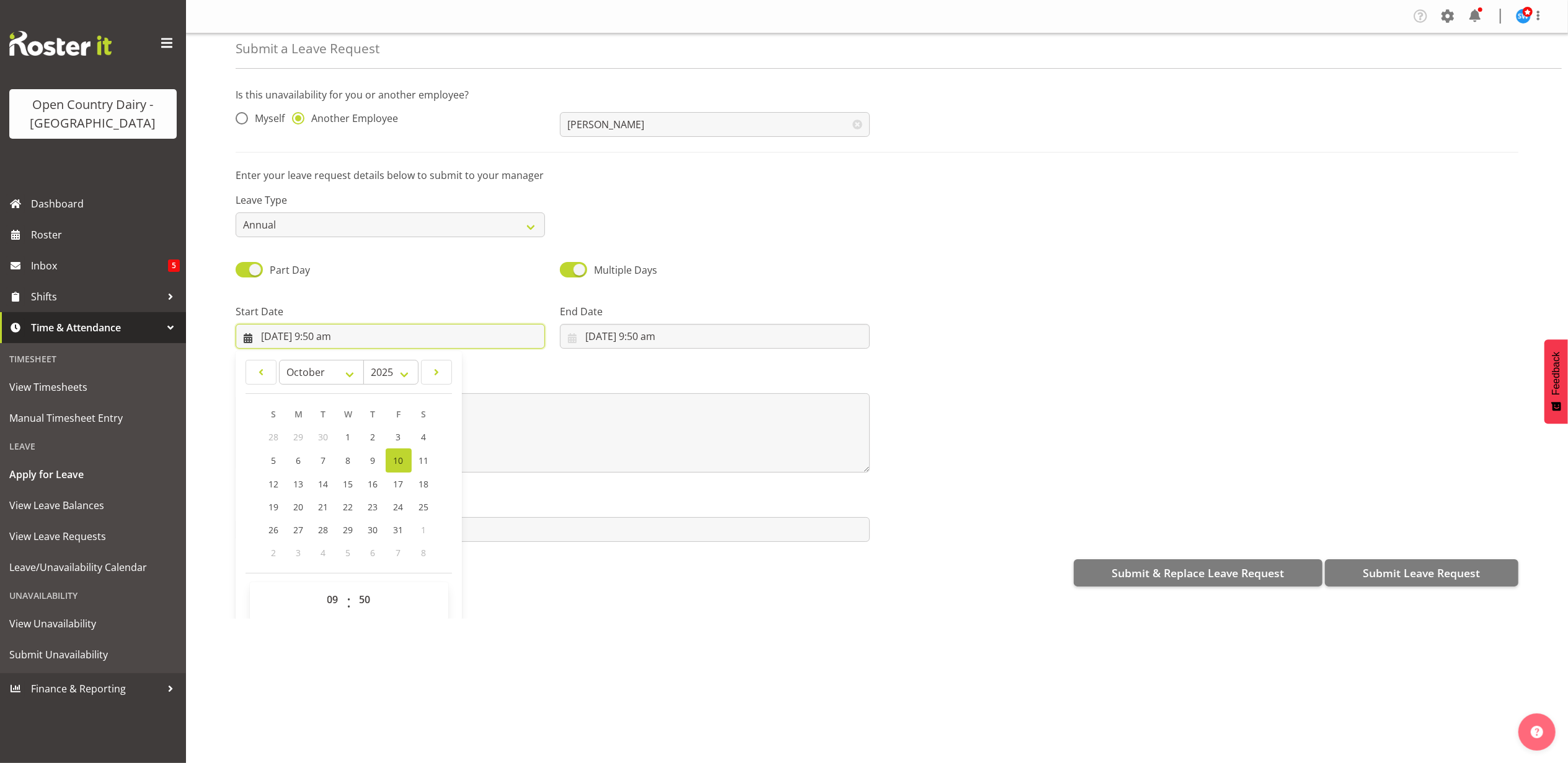
scroll to position [36, 0]
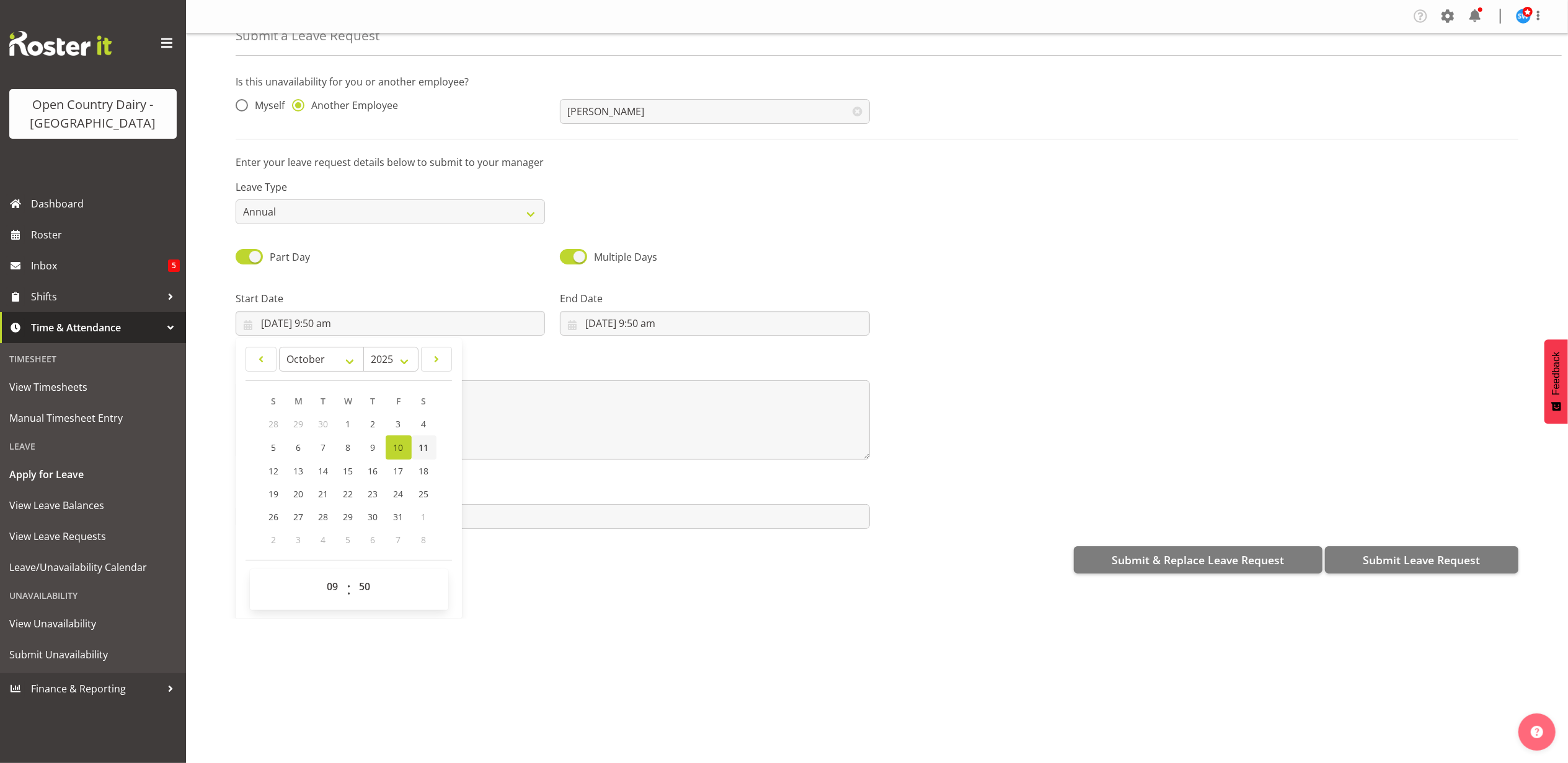
click at [429, 444] on span "11" at bounding box center [424, 448] width 10 height 12
type input "[DATE] 9:50 am"
click at [331, 589] on select "00 01 02 03 04 05 06 07 08 09 10 11 12 13 14 15 16 17 18 19 20 21 22 23" at bounding box center [334, 586] width 28 height 24
select select "6"
click at [320, 575] on select "00 01 02 03 04 05 06 07 08 09 10 11 12 13 14 15 16 17 18 19 20 21 22 23" at bounding box center [334, 586] width 28 height 24
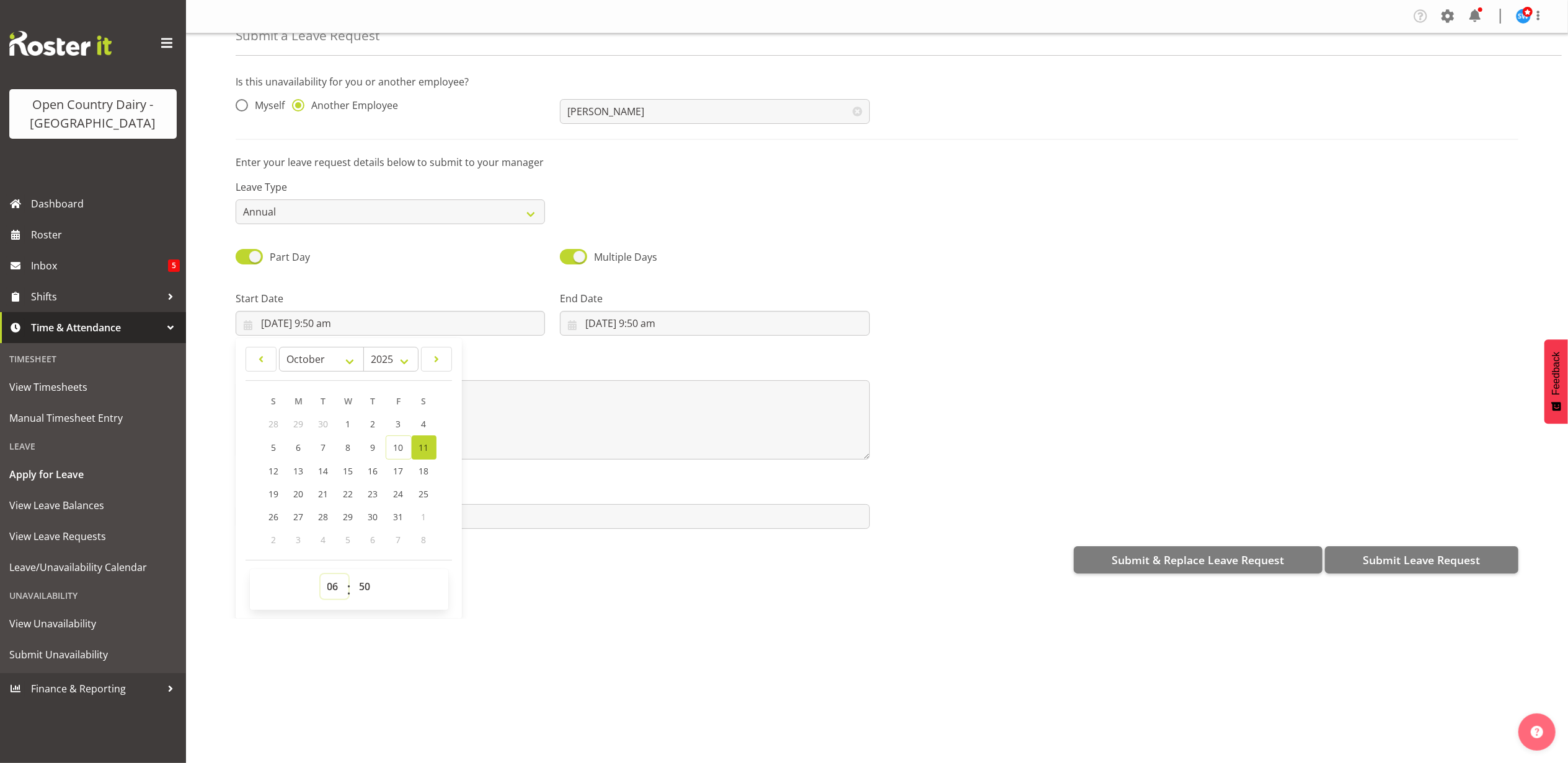
type input "[DATE] 6:50 am"
click at [366, 587] on select "00 01 02 03 04 05 06 07 08 09 10 11 12 13 14 15 16 17 18 19 20 21 22 23 24 25 2…" at bounding box center [366, 586] width 28 height 24
select select "30"
click at [352, 575] on select "00 01 02 03 04 05 06 07 08 09 10 11 12 13 14 15 16 17 18 19 20 21 22 23 24 25 2…" at bounding box center [366, 586] width 28 height 24
type input "[DATE] 6:30 am"
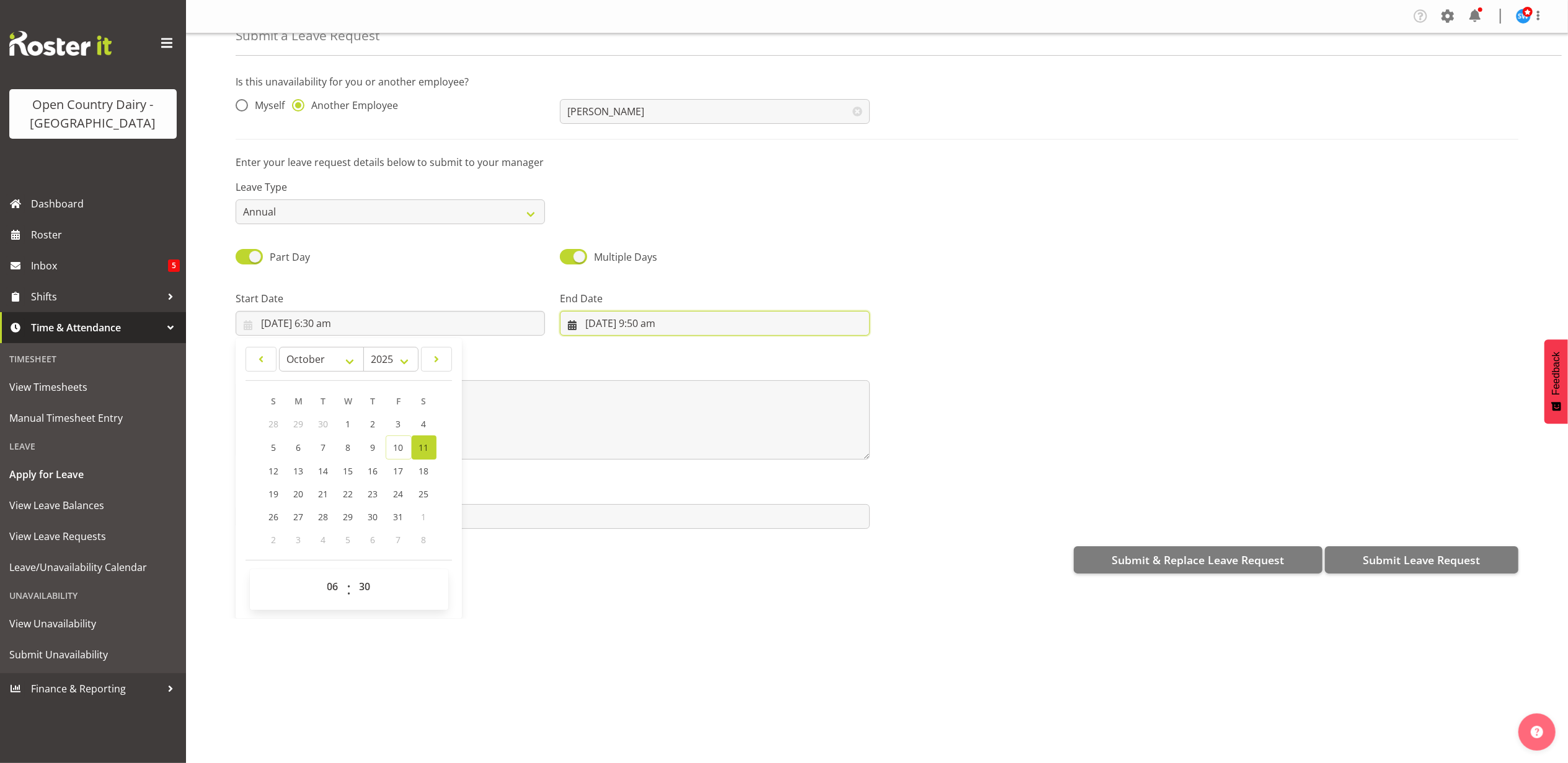
click at [645, 323] on input "[DATE] 9:50 am" at bounding box center [715, 323] width 309 height 24
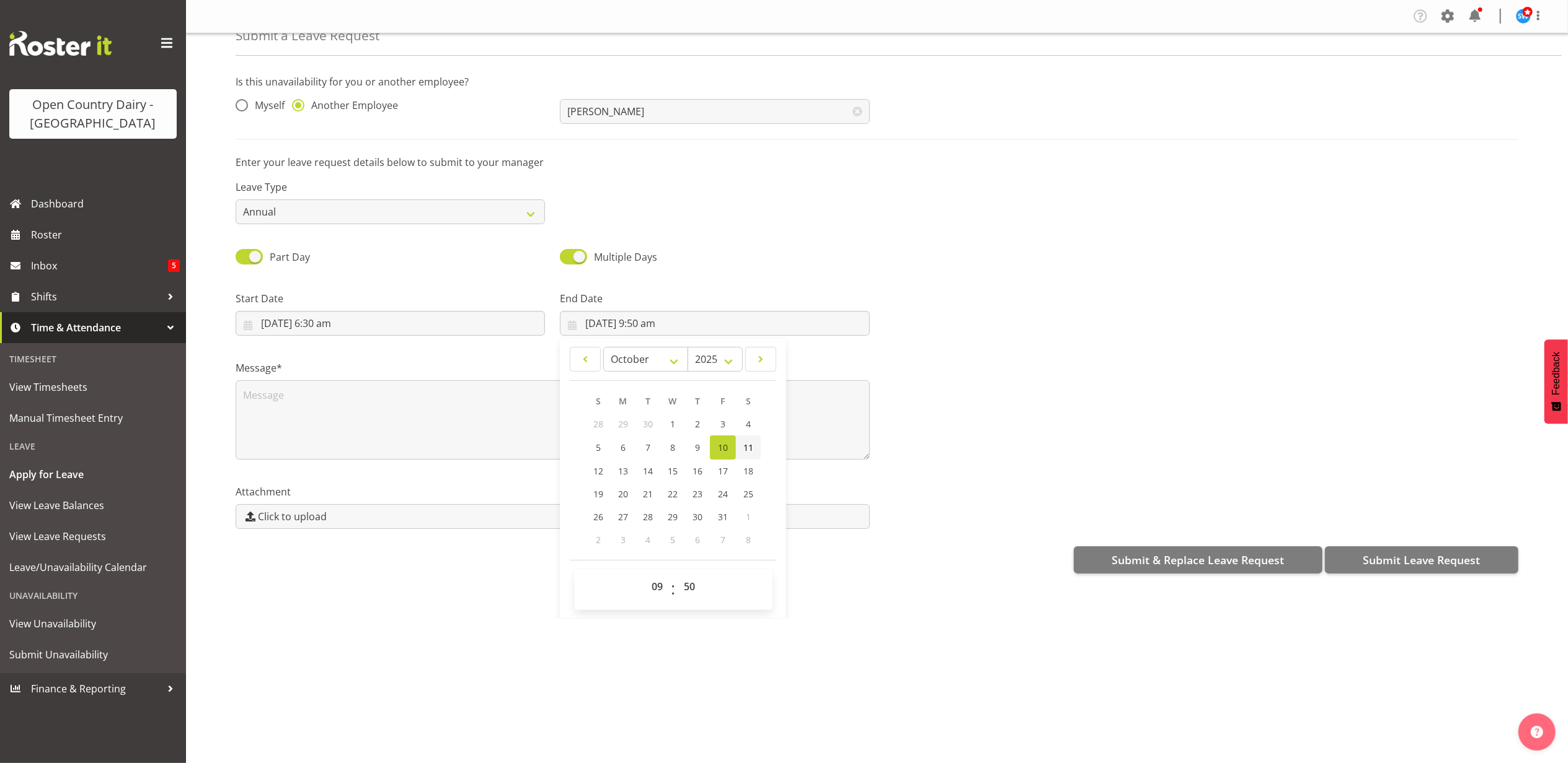
click at [752, 446] on link "11" at bounding box center [748, 447] width 24 height 24
type input "[DATE] 9:50 am"
click at [651, 582] on select "00 01 02 03 04 05 06 07 08 09 10 11 12 13 14 15 16 17 18 19 20 21 22 23" at bounding box center [659, 586] width 28 height 24
select select "16"
click at [645, 575] on select "00 01 02 03 04 05 06 07 08 09 10 11 12 13 14 15 16 17 18 19 20 21 22 23" at bounding box center [659, 586] width 28 height 24
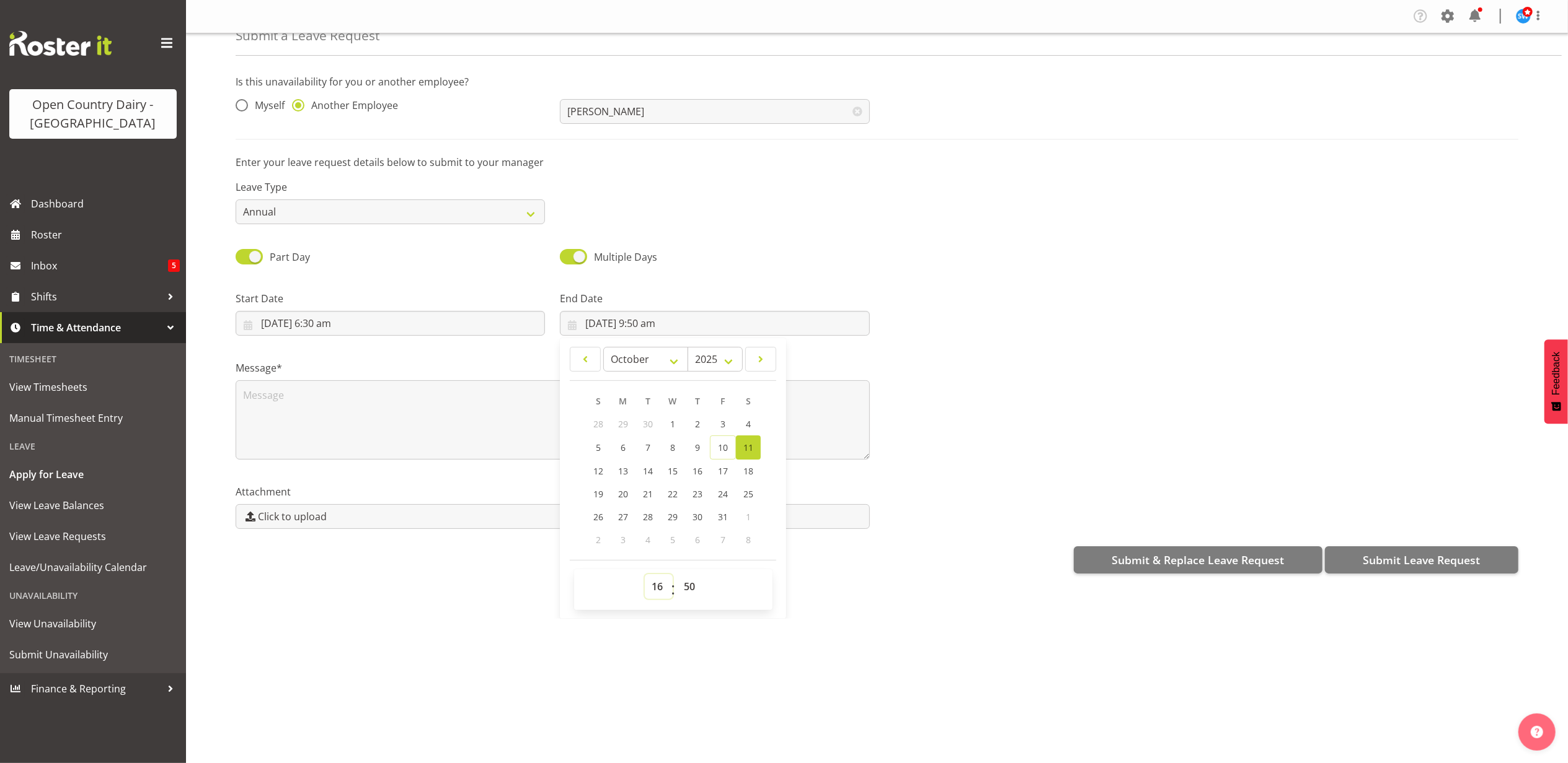
type input "[DATE] 4:50 pm"
click at [687, 584] on select "00 01 02 03 04 05 06 07 08 09 10 11 12 13 14 15 16 17 18 19 20 21 22 23 24 25 2…" at bounding box center [691, 586] width 28 height 24
select select "0"
click at [677, 575] on select "00 01 02 03 04 05 06 07 08 09 10 11 12 13 14 15 16 17 18 19 20 21 22 23 24 25 2…" at bounding box center [691, 586] width 28 height 24
type input "[DATE] 4:00 pm"
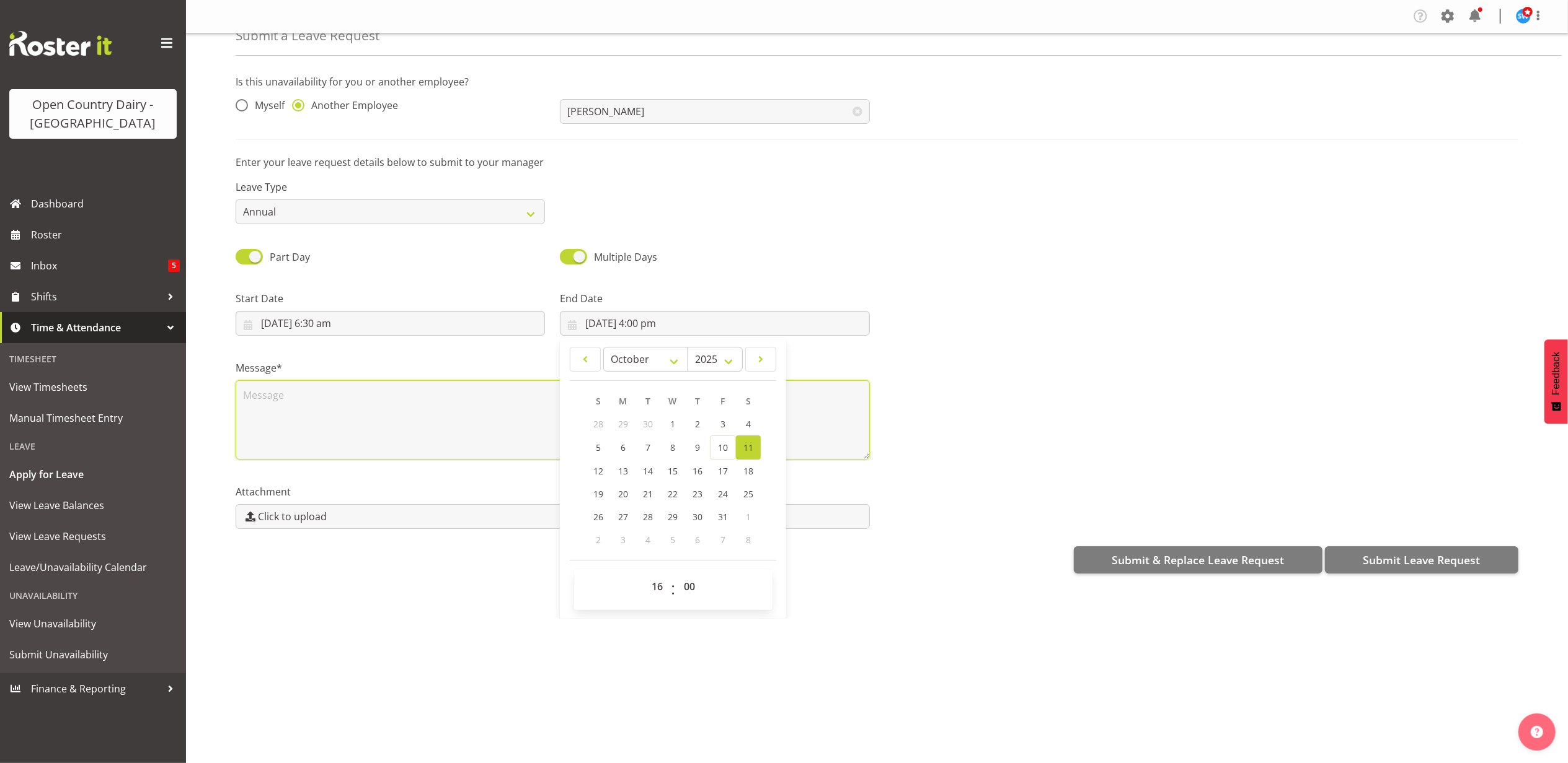
click at [275, 392] on textarea at bounding box center [553, 420] width 634 height 79
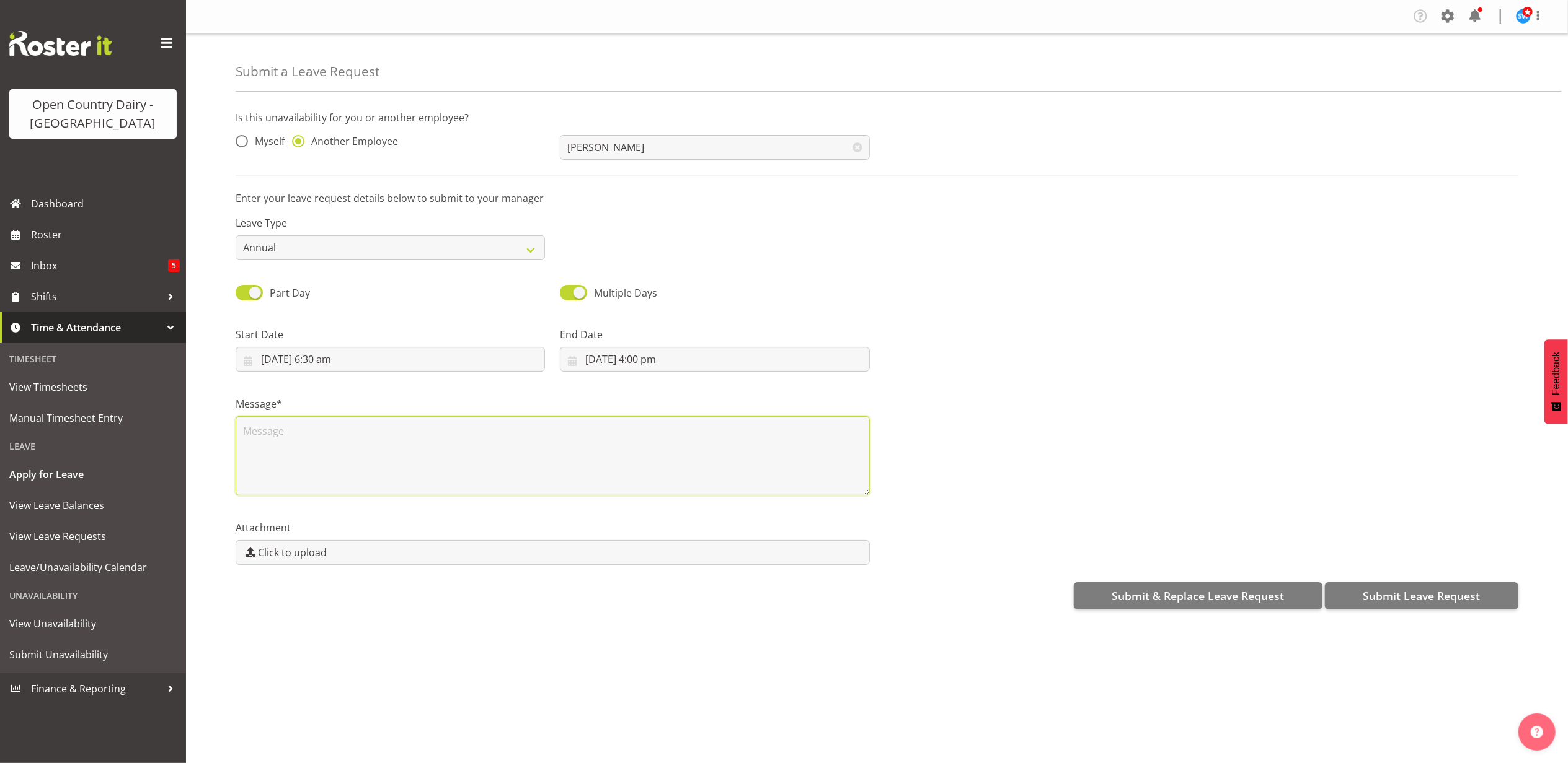
scroll to position [0, 0]
type textarea "Phoned in sick"
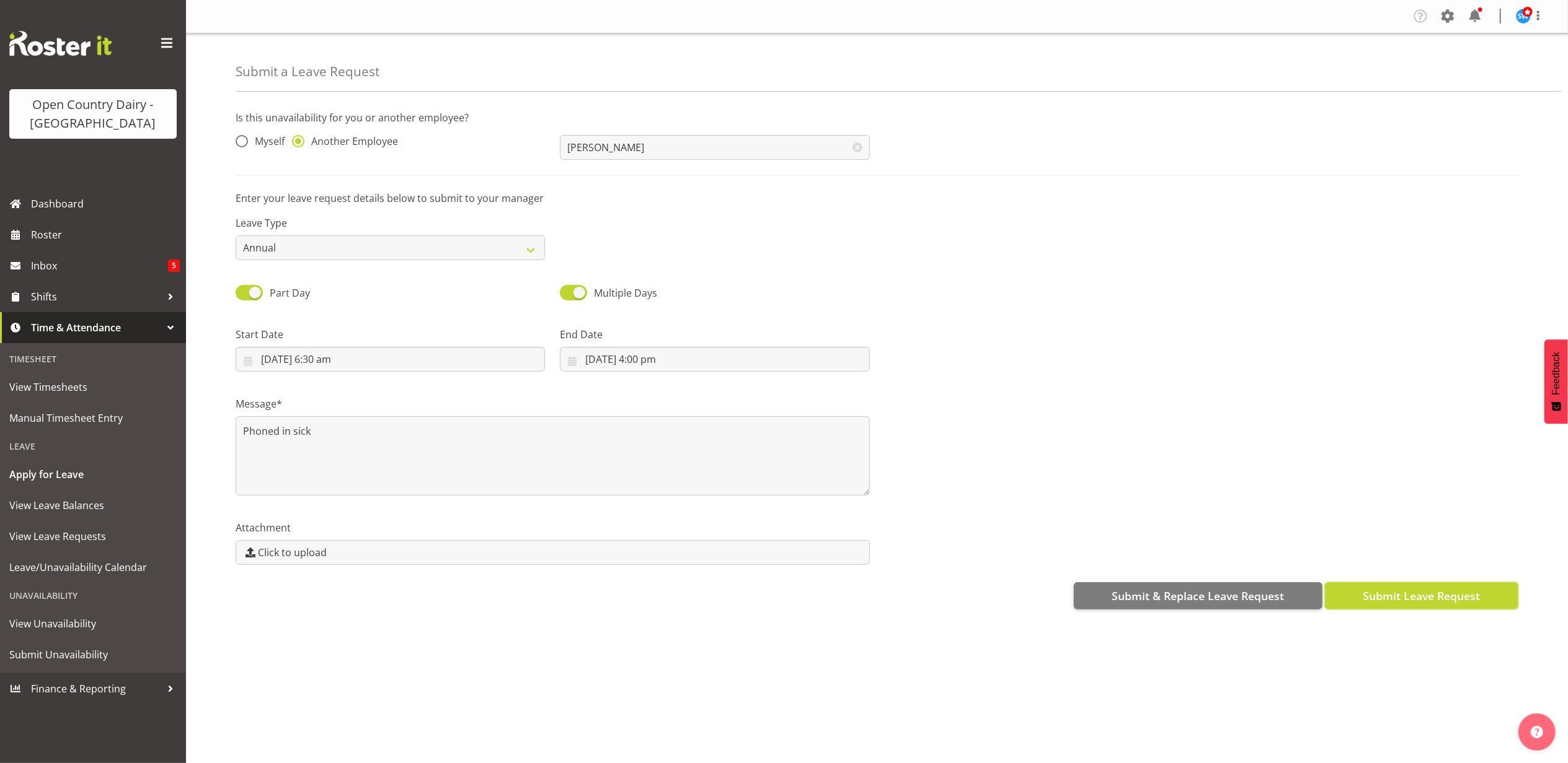
click at [1366, 591] on span "Submit Leave Request" at bounding box center [1421, 596] width 117 height 16
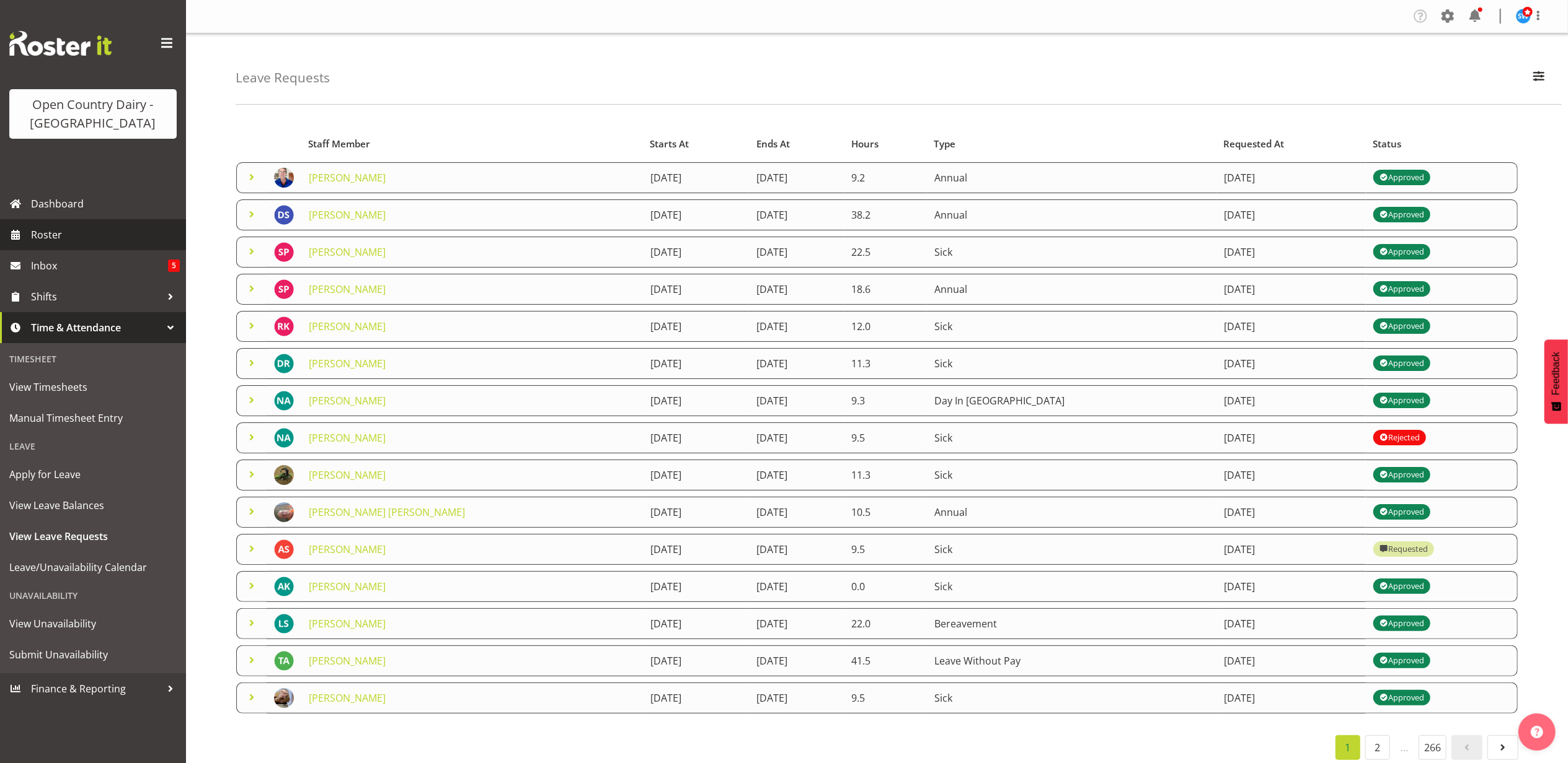
click at [48, 239] on span "Roster" at bounding box center [106, 235] width 149 height 19
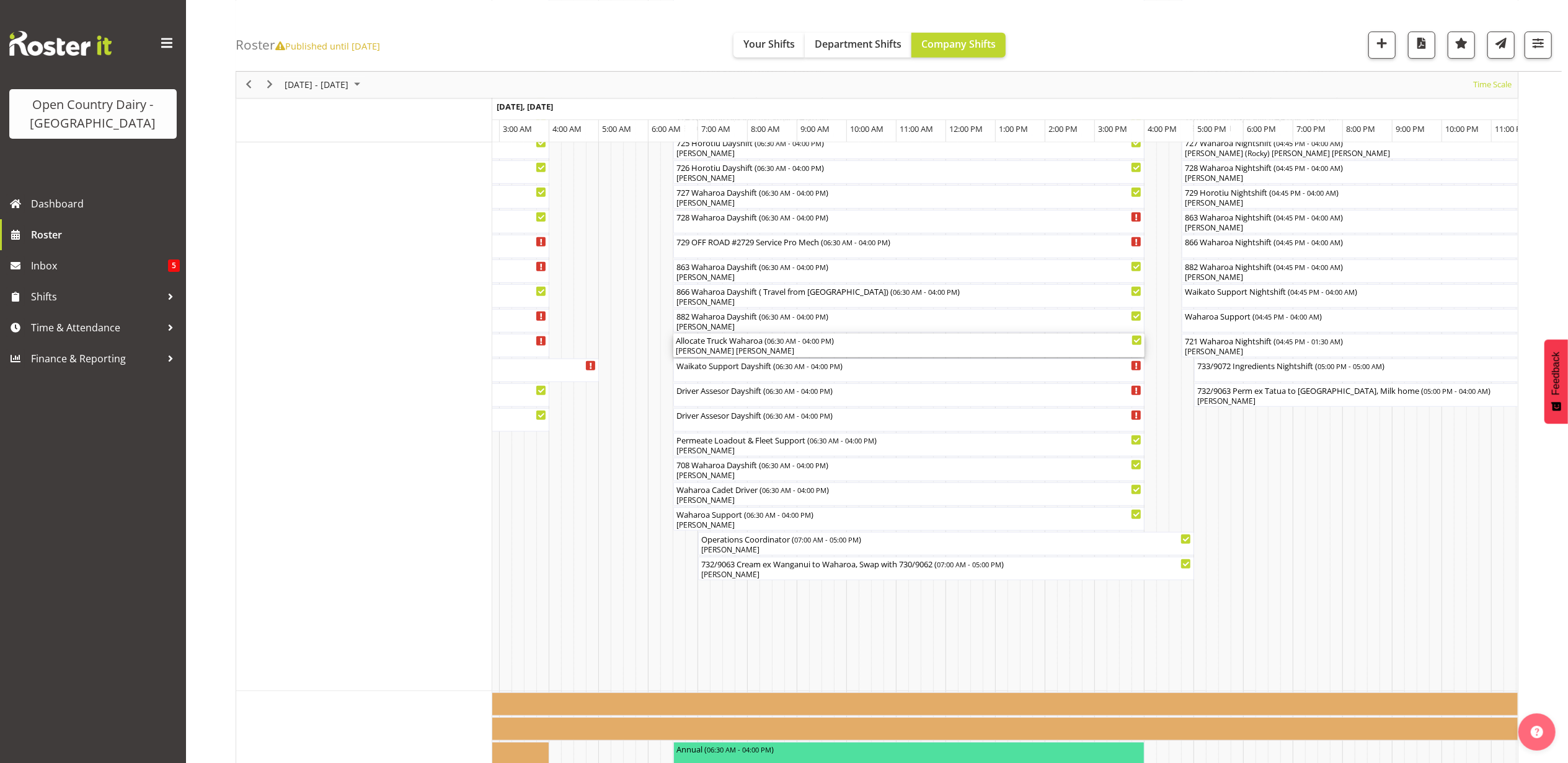
click at [711, 351] on div "[PERSON_NAME] [PERSON_NAME]" at bounding box center [908, 350] width 466 height 11
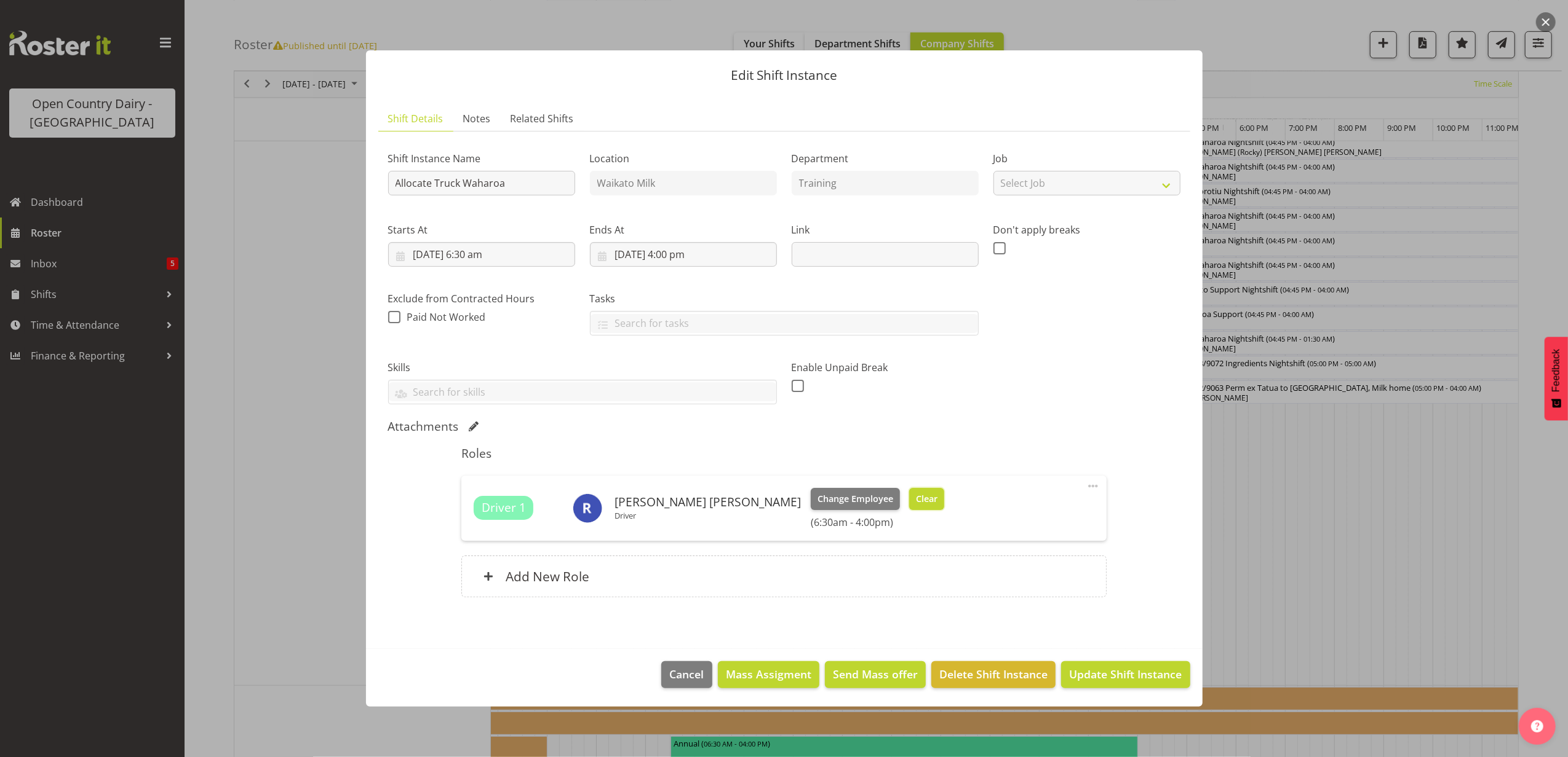
click at [916, 497] on span "Clear" at bounding box center [926, 499] width 21 height 14
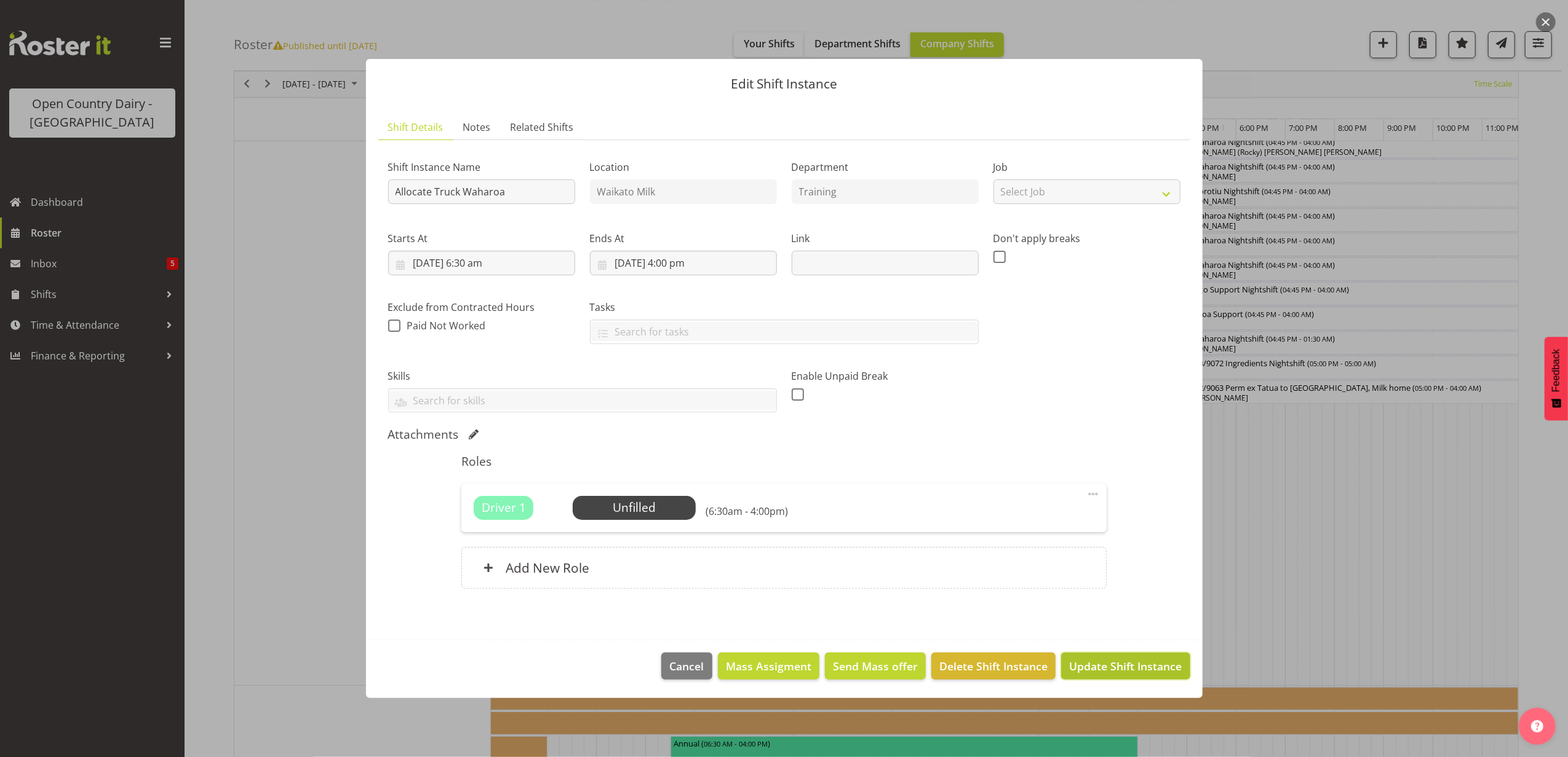
click at [1108, 669] on span "Update Shift Instance" at bounding box center [1125, 666] width 113 height 16
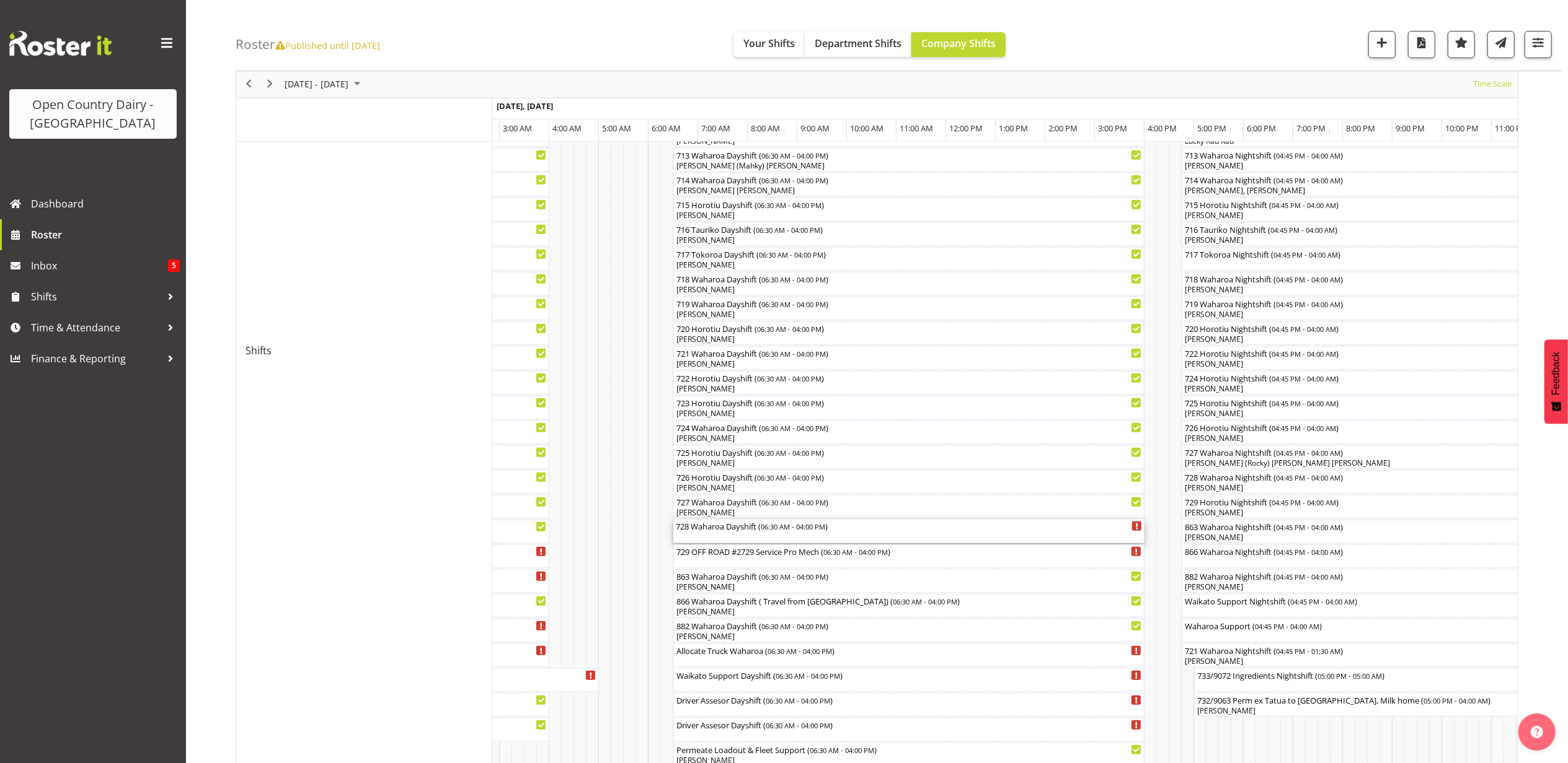
click at [735, 538] on div "728 Waharoa Dayshift ( 06:30 AM - 04:00 PM )" at bounding box center [908, 531] width 466 height 23
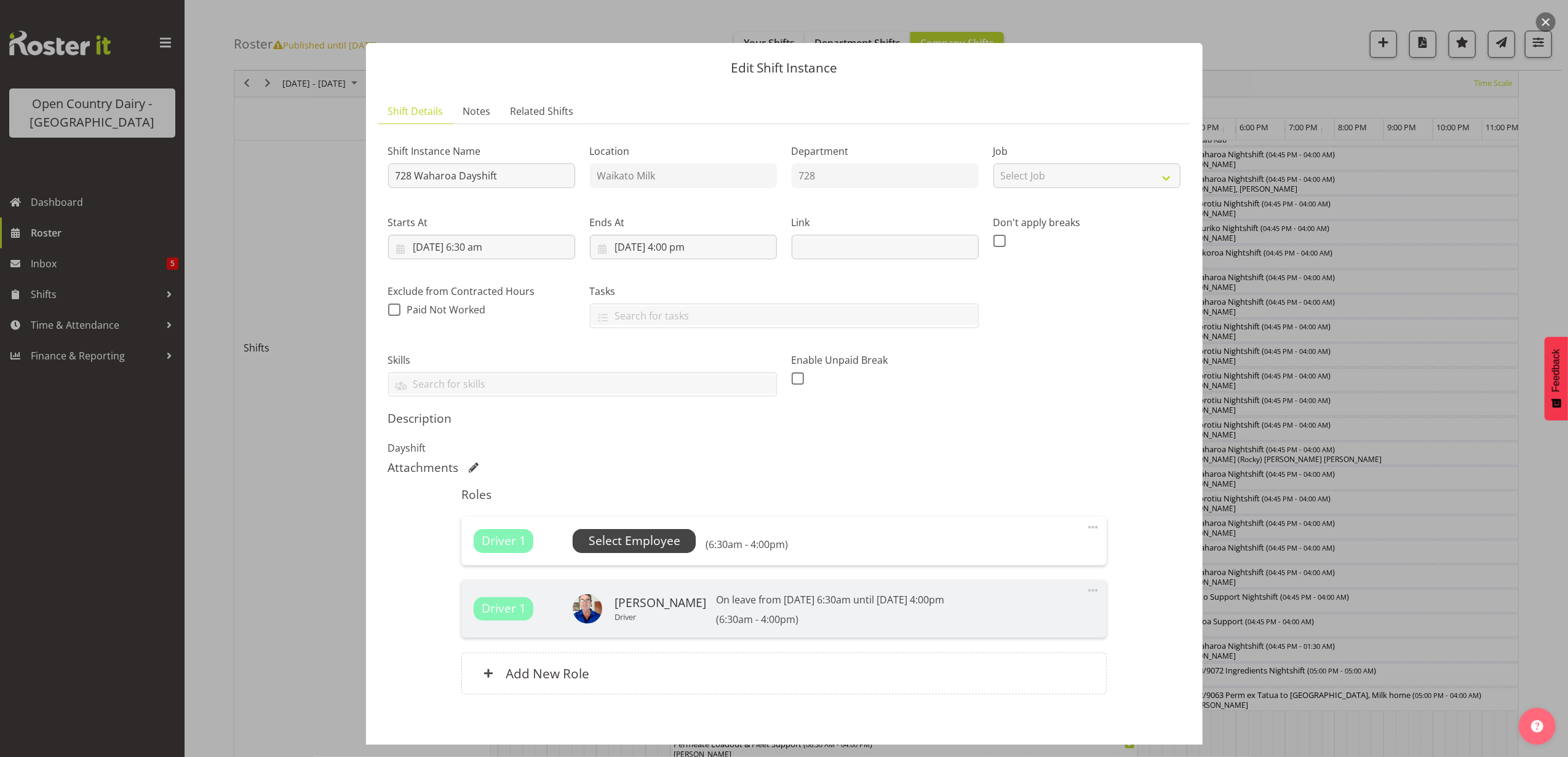
click at [647, 539] on span "Select Employee" at bounding box center [634, 542] width 91 height 17
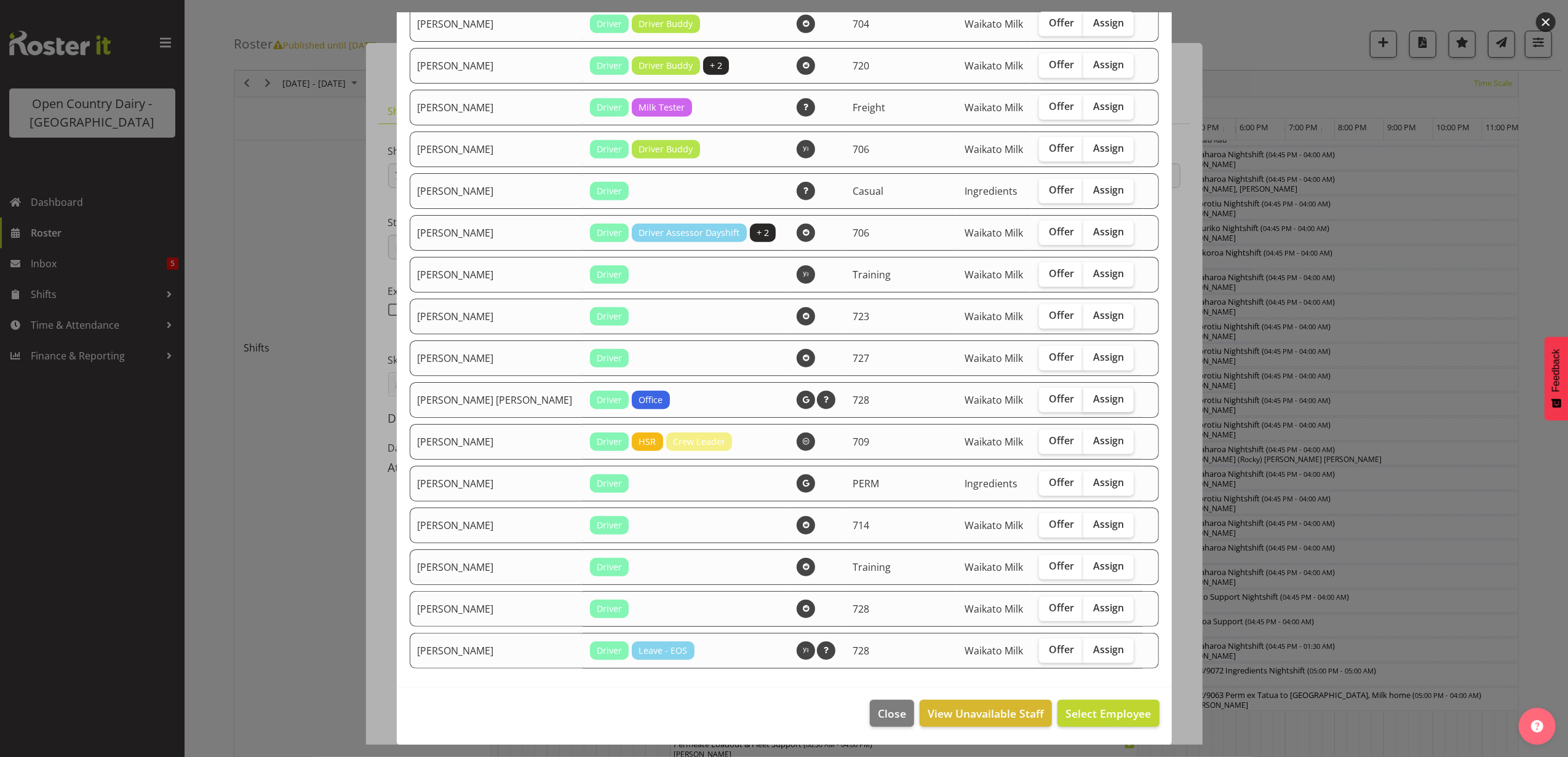
click at [1093, 402] on span "Assign" at bounding box center [1109, 399] width 31 height 13
click at [1083, 402] on input "Assign" at bounding box center [1086, 399] width 8 height 8
checkbox input "true"
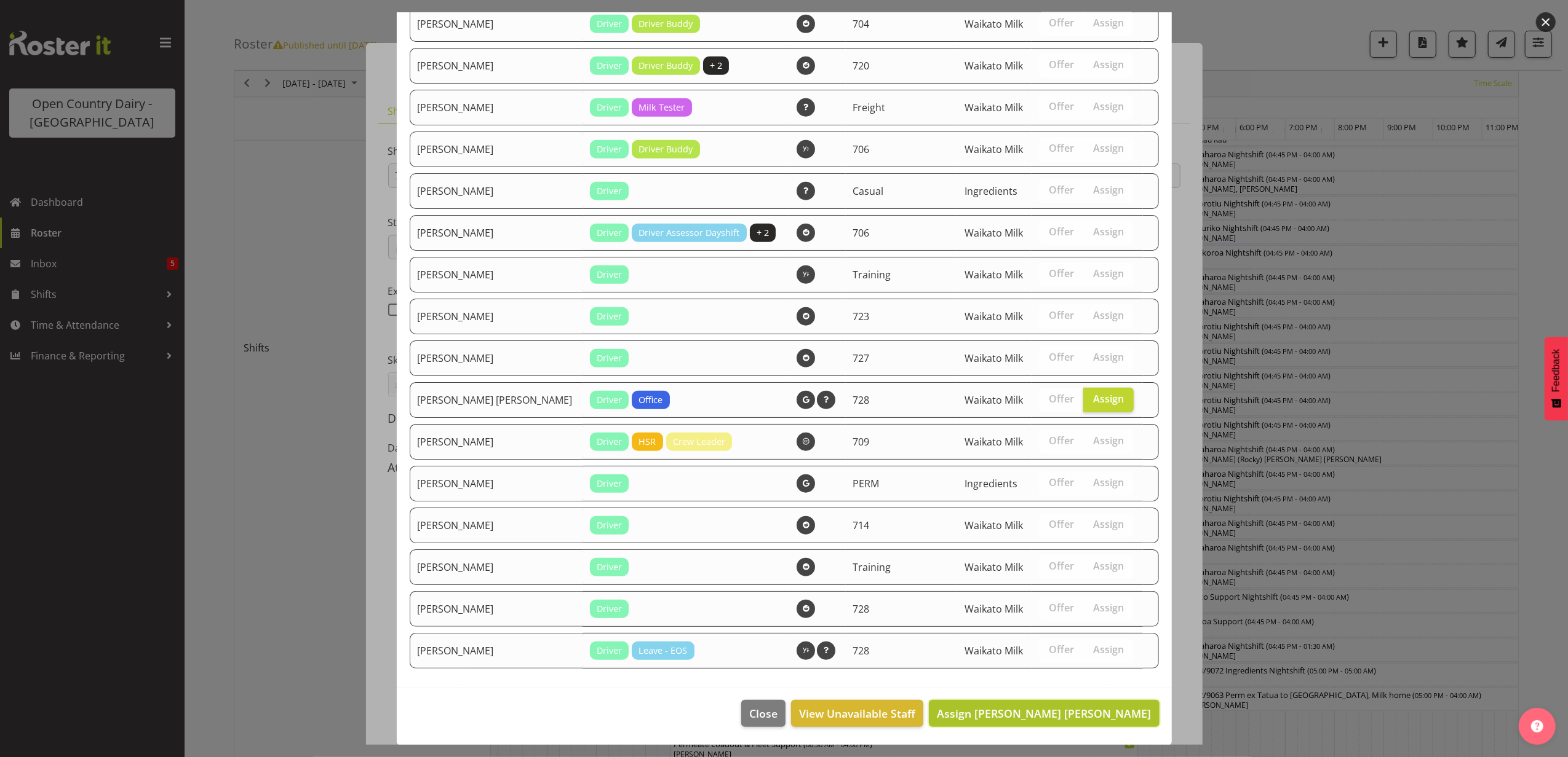
click at [1046, 708] on span "Assign [PERSON_NAME] [PERSON_NAME]" at bounding box center [1044, 713] width 214 height 15
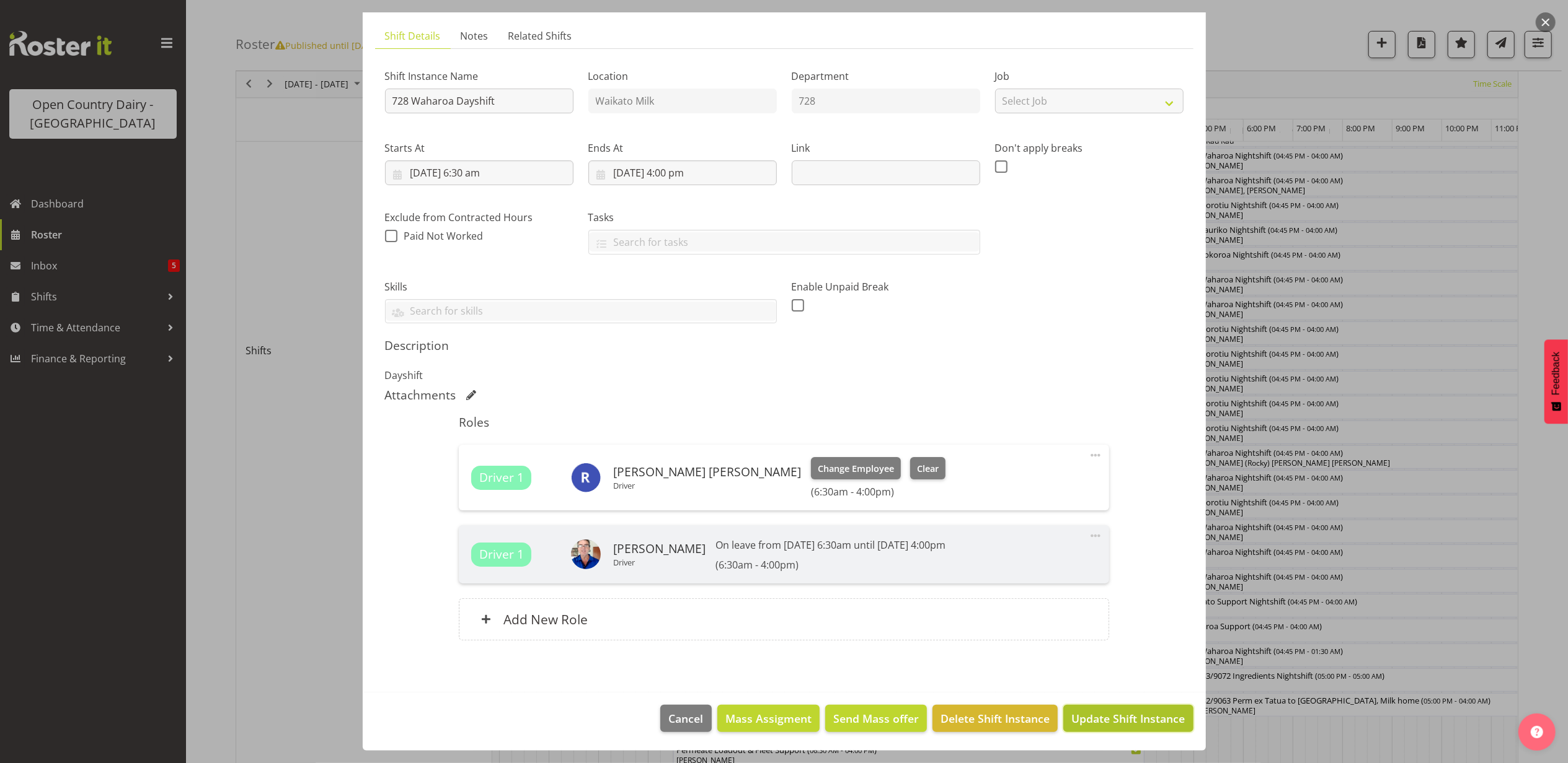
click at [1130, 712] on span "Update Shift Instance" at bounding box center [1129, 719] width 114 height 16
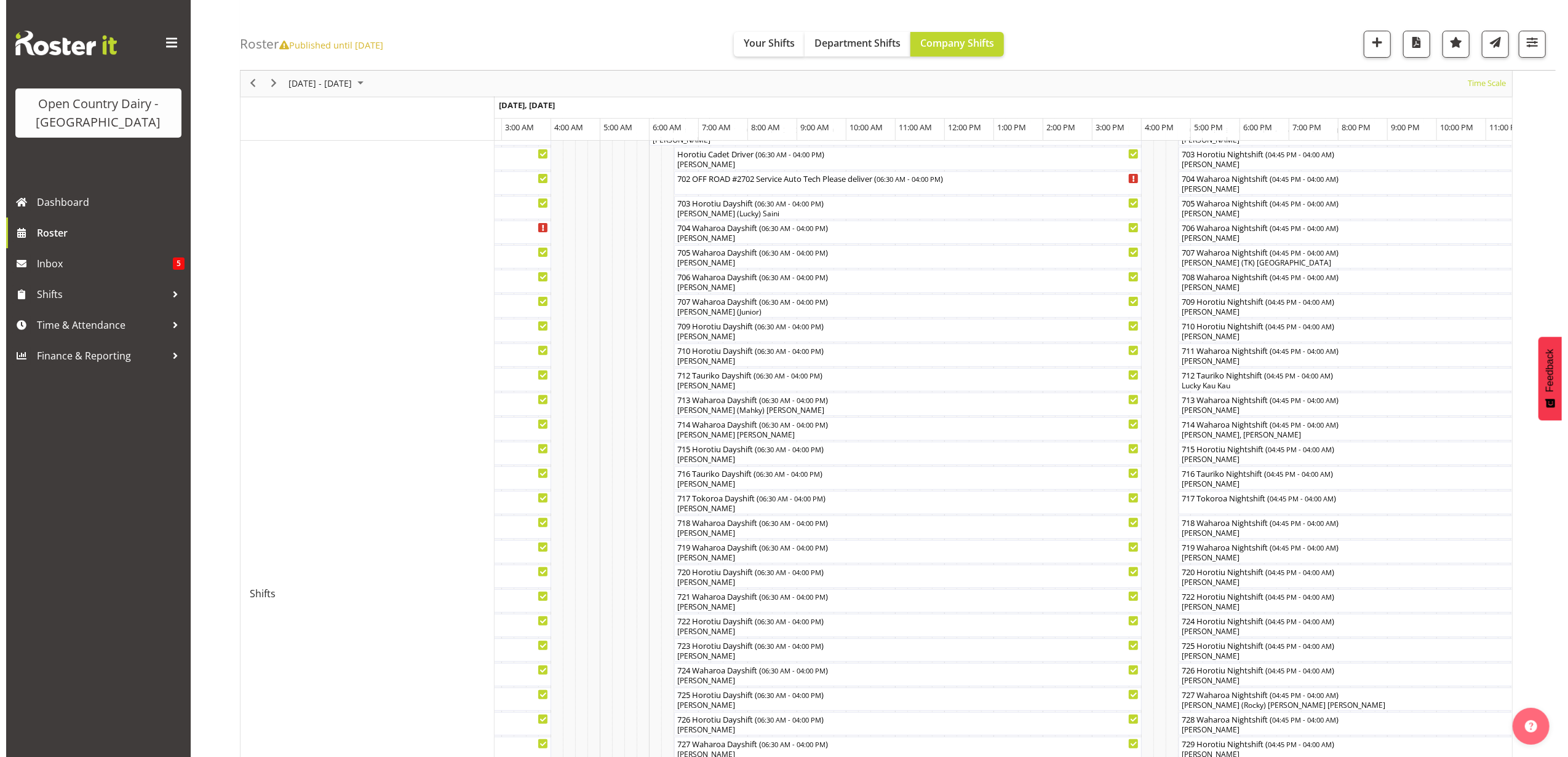
scroll to position [328, 0]
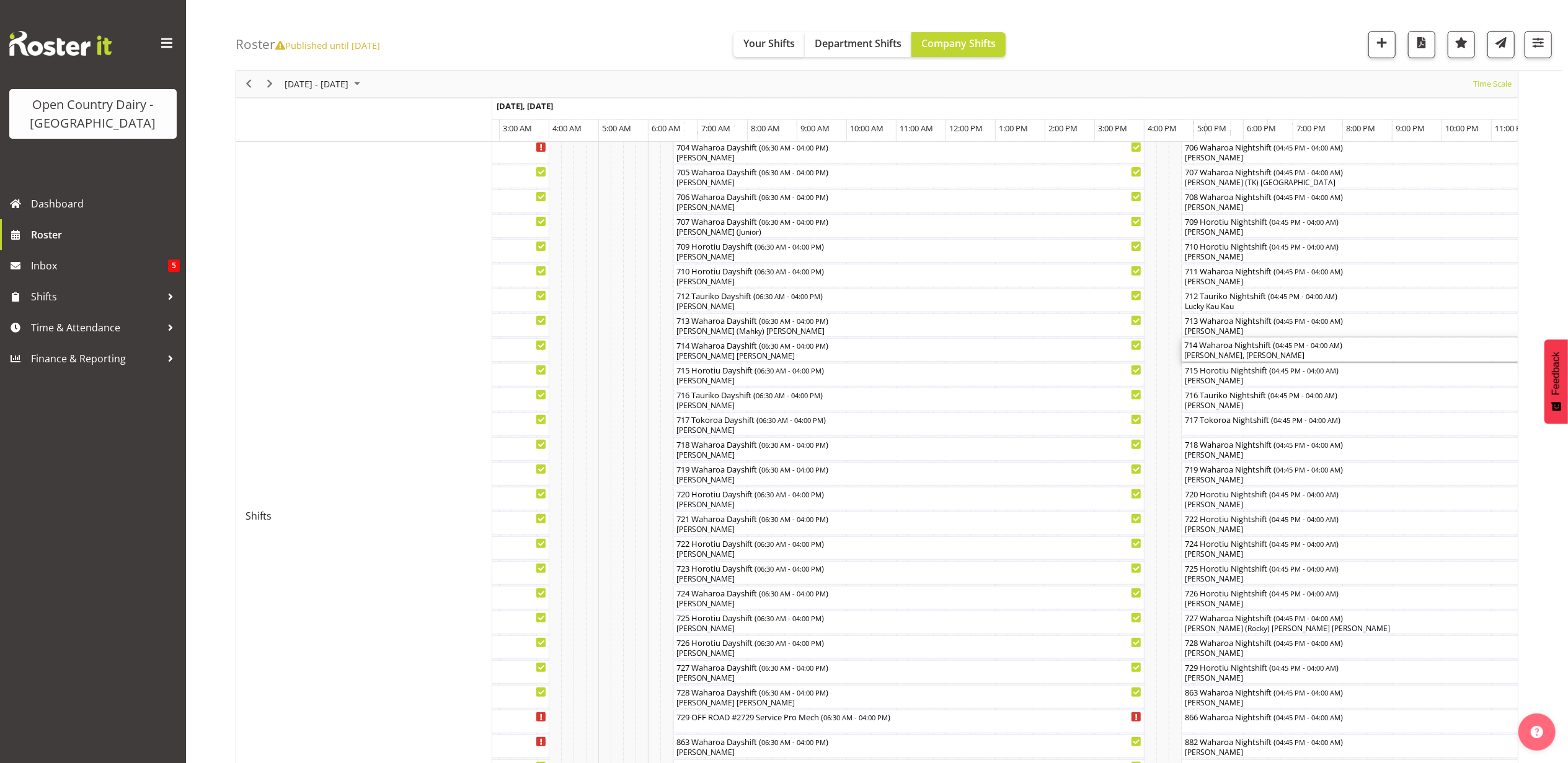
click at [1273, 352] on div "[PERSON_NAME], [PERSON_NAME]" at bounding box center [1460, 355] width 553 height 11
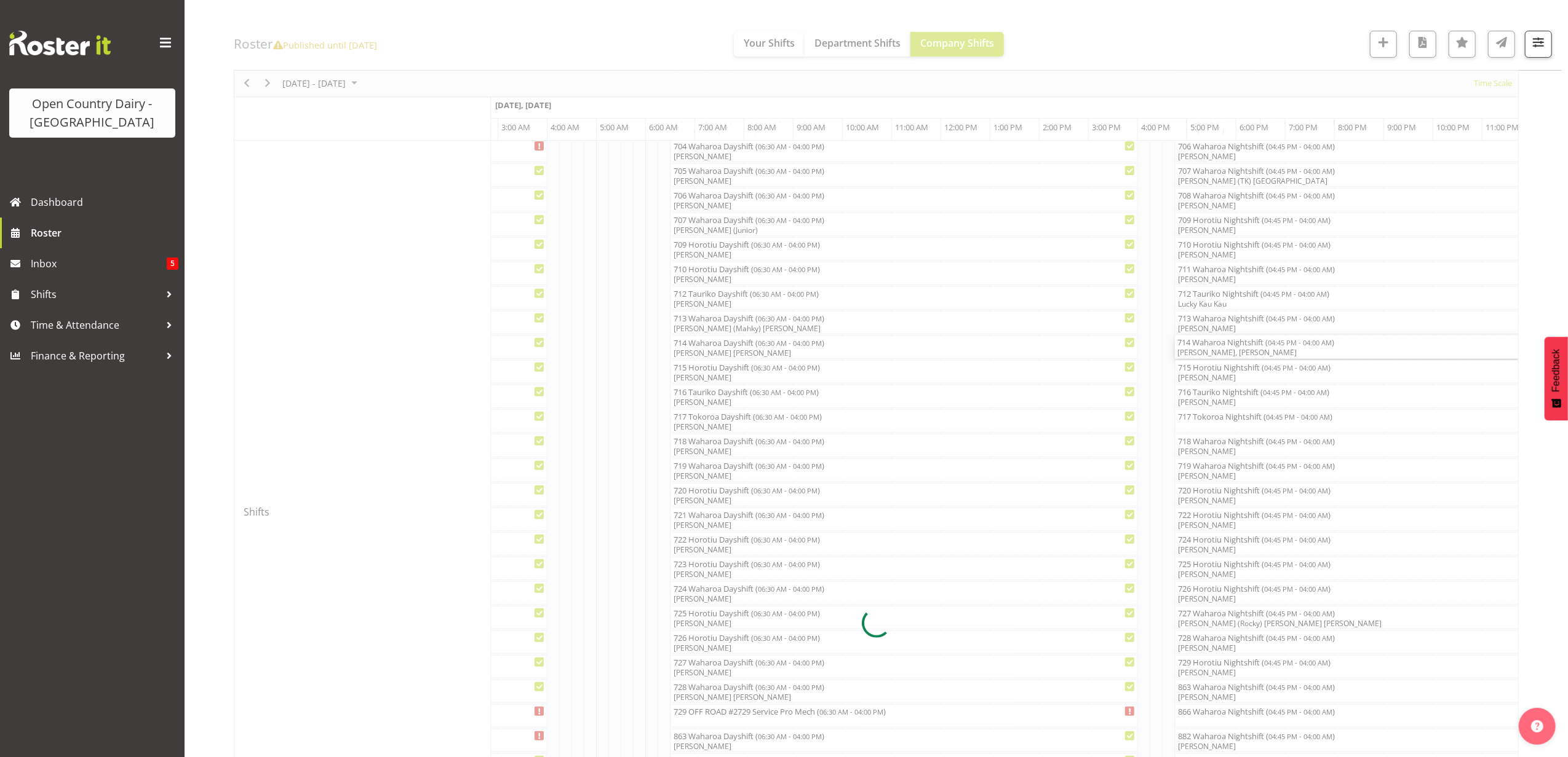
select select "9"
select select "2025"
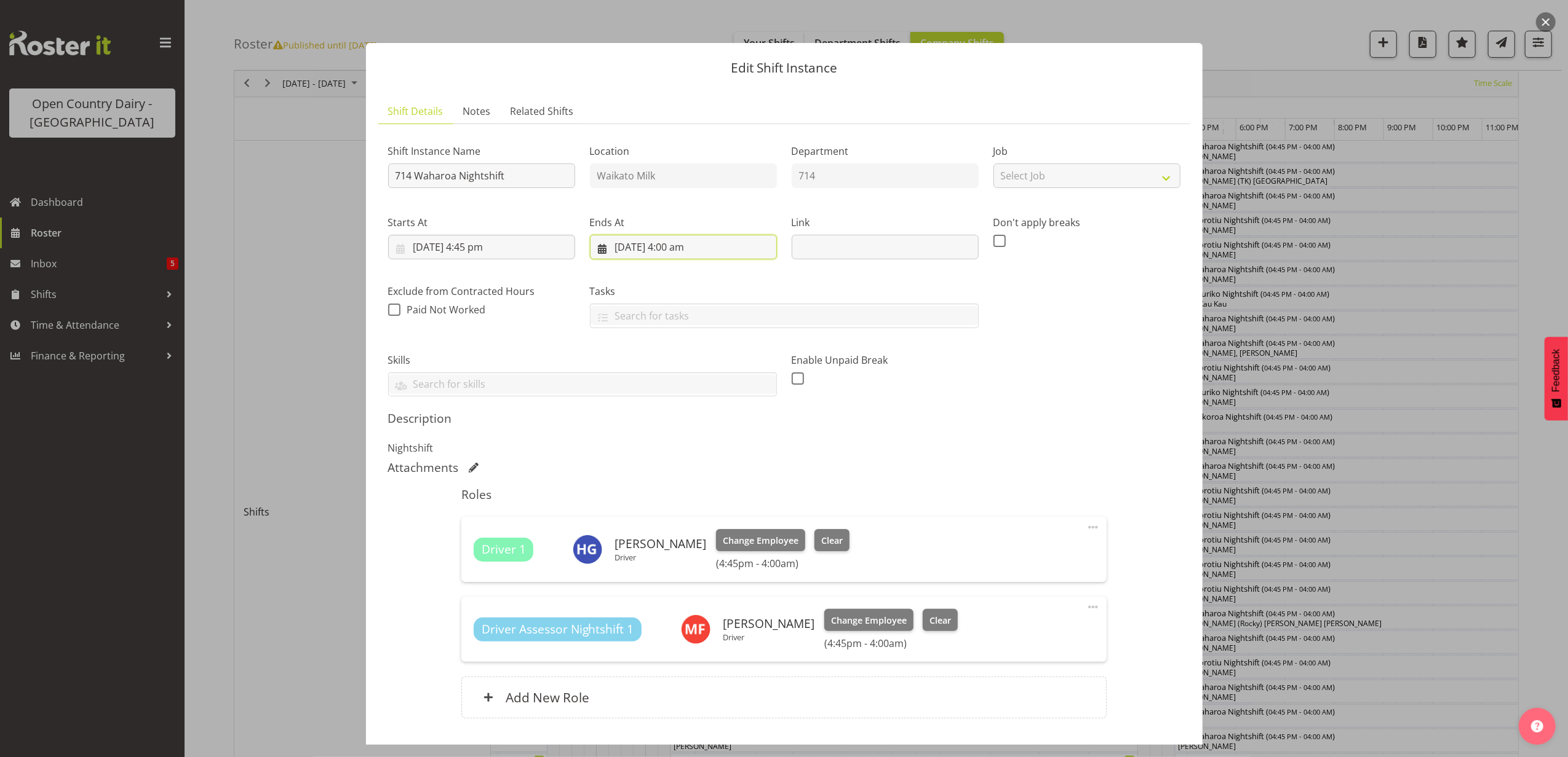
click at [675, 243] on input "[DATE] 4:00 am" at bounding box center [683, 247] width 187 height 24
click at [678, 507] on select "00 01 02 03 04 05 06 07 08 09 10 11 12 13 14 15 16 17 18 19 20 21 22 23" at bounding box center [684, 508] width 28 height 24
select select "3"
click at [670, 497] on select "00 01 02 03 04 05 06 07 08 09 10 11 12 13 14 15 16 17 18 19 20 21 22 23" at bounding box center [684, 508] width 28 height 24
type input "[DATE] 3:00 am"
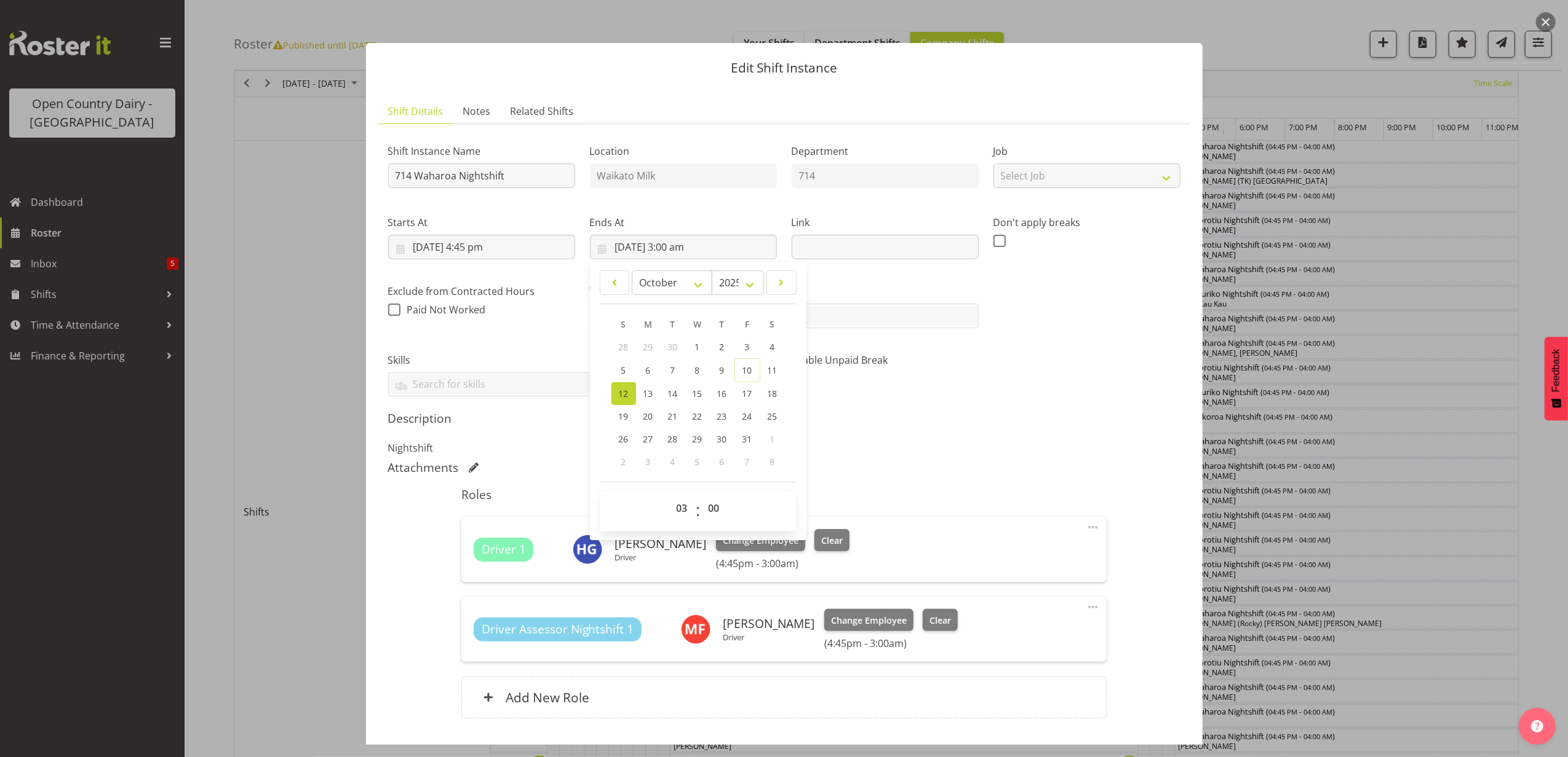
click at [1034, 411] on div "Shift Instance Name 714 Waharoa Nightshift Location [GEOGRAPHIC_DATA] Milk Depa…" at bounding box center [784, 434] width 792 height 600
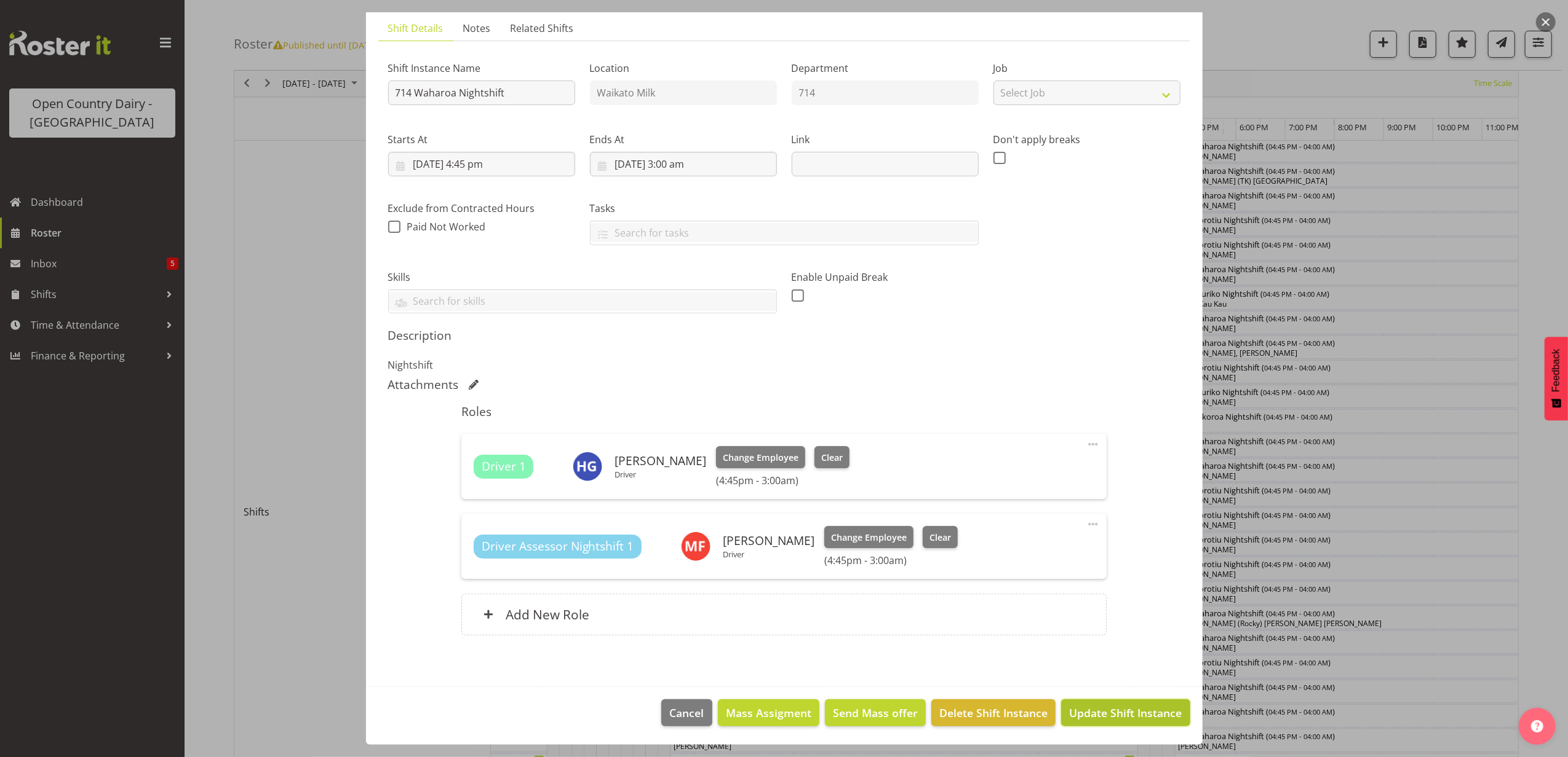
click at [1093, 708] on span "Update Shift Instance" at bounding box center [1125, 713] width 113 height 16
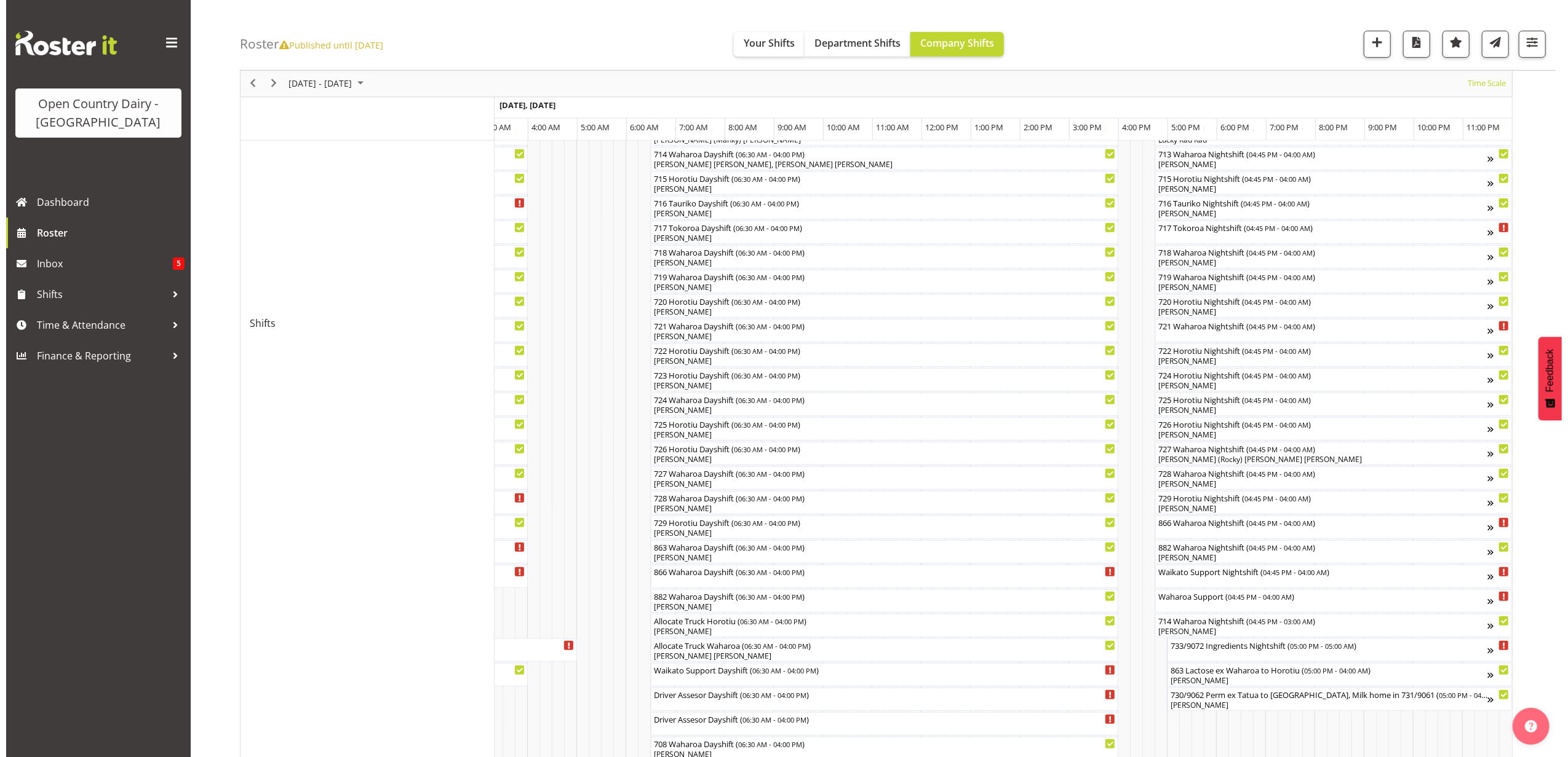
scroll to position [574, 0]
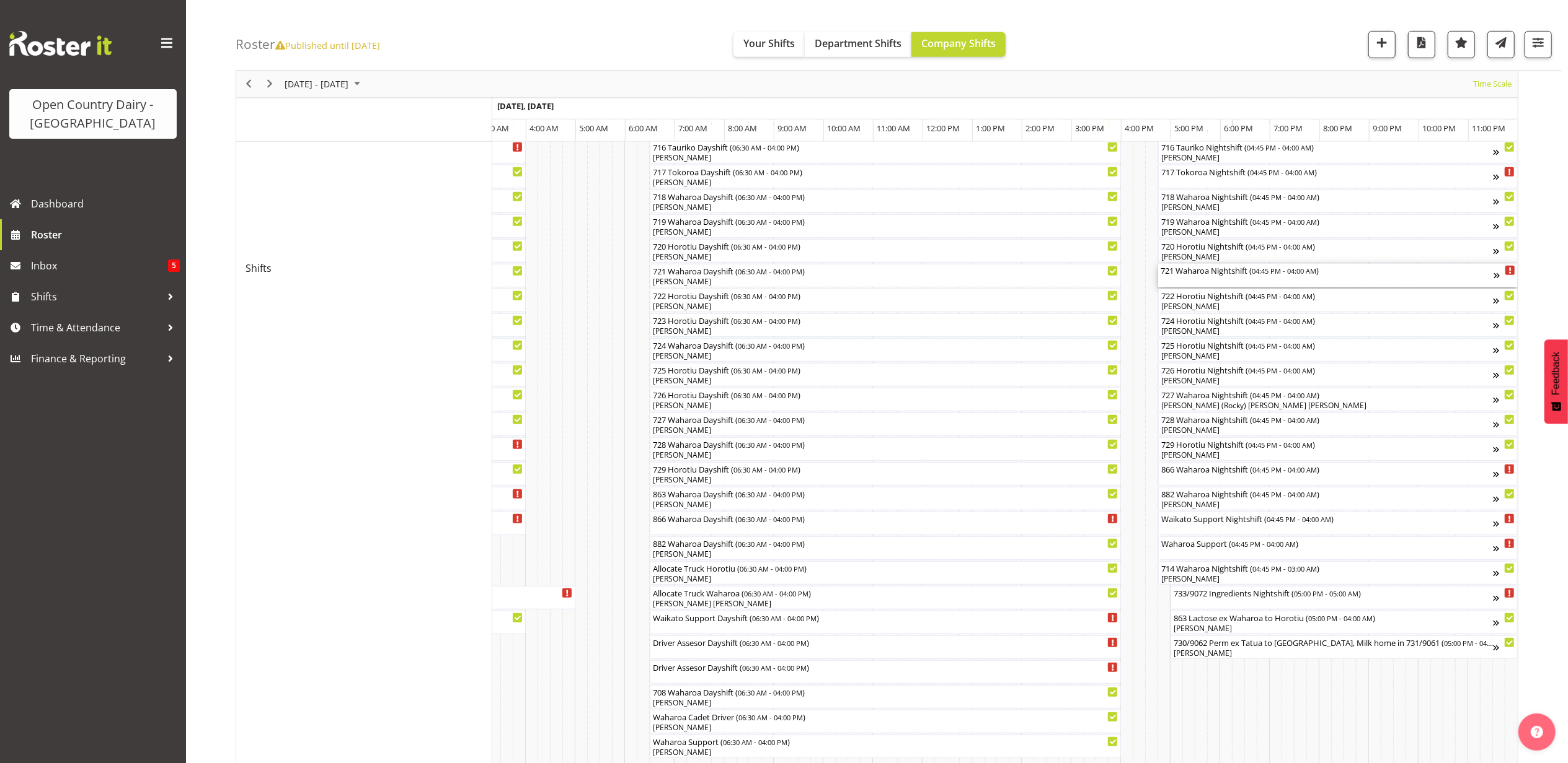
click at [1209, 280] on div "721 Waharoa Nightshift ( 04:45 PM - 04:00 AM )" at bounding box center [1327, 276] width 333 height 23
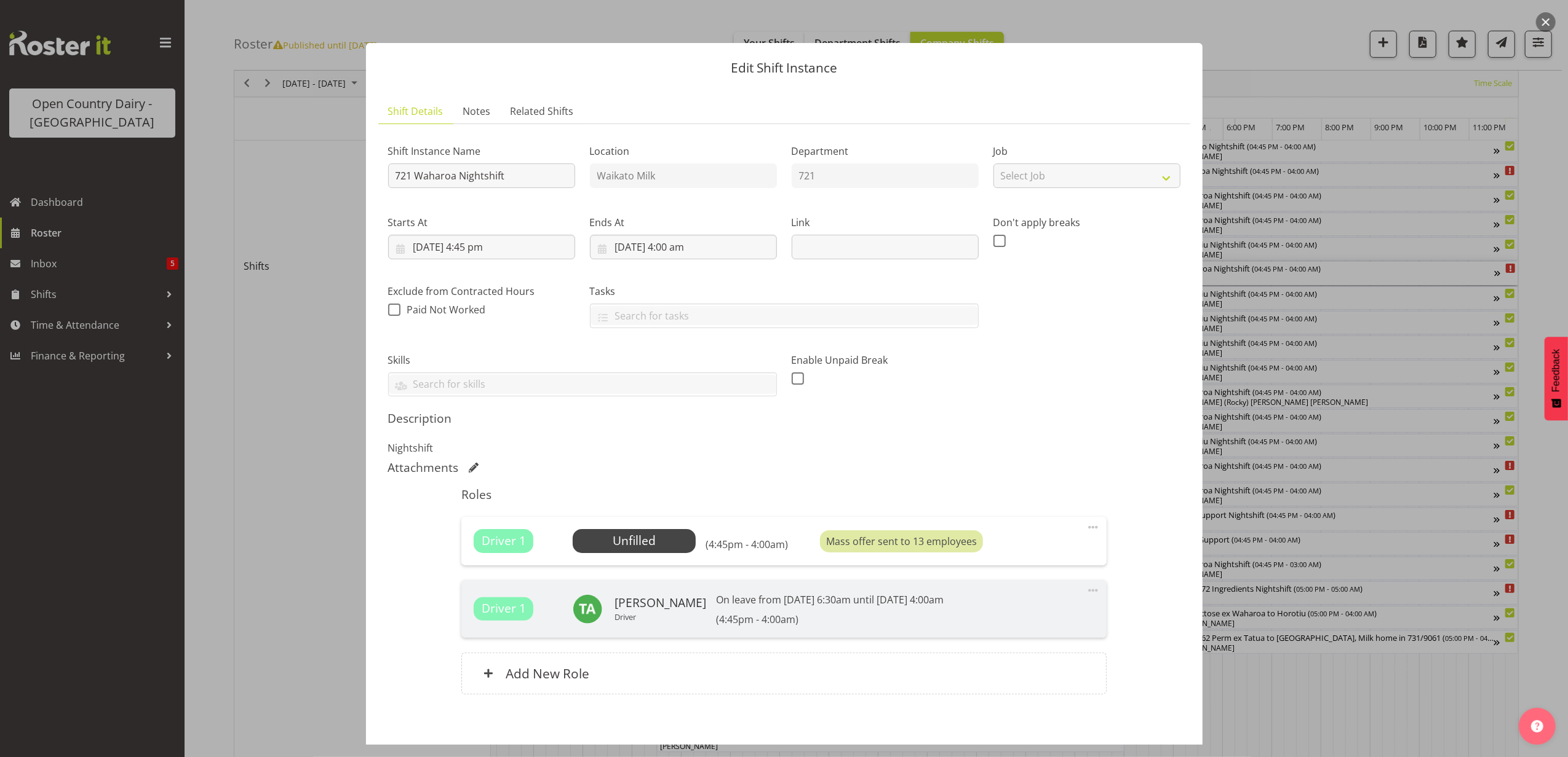
scroll to position [60, 0]
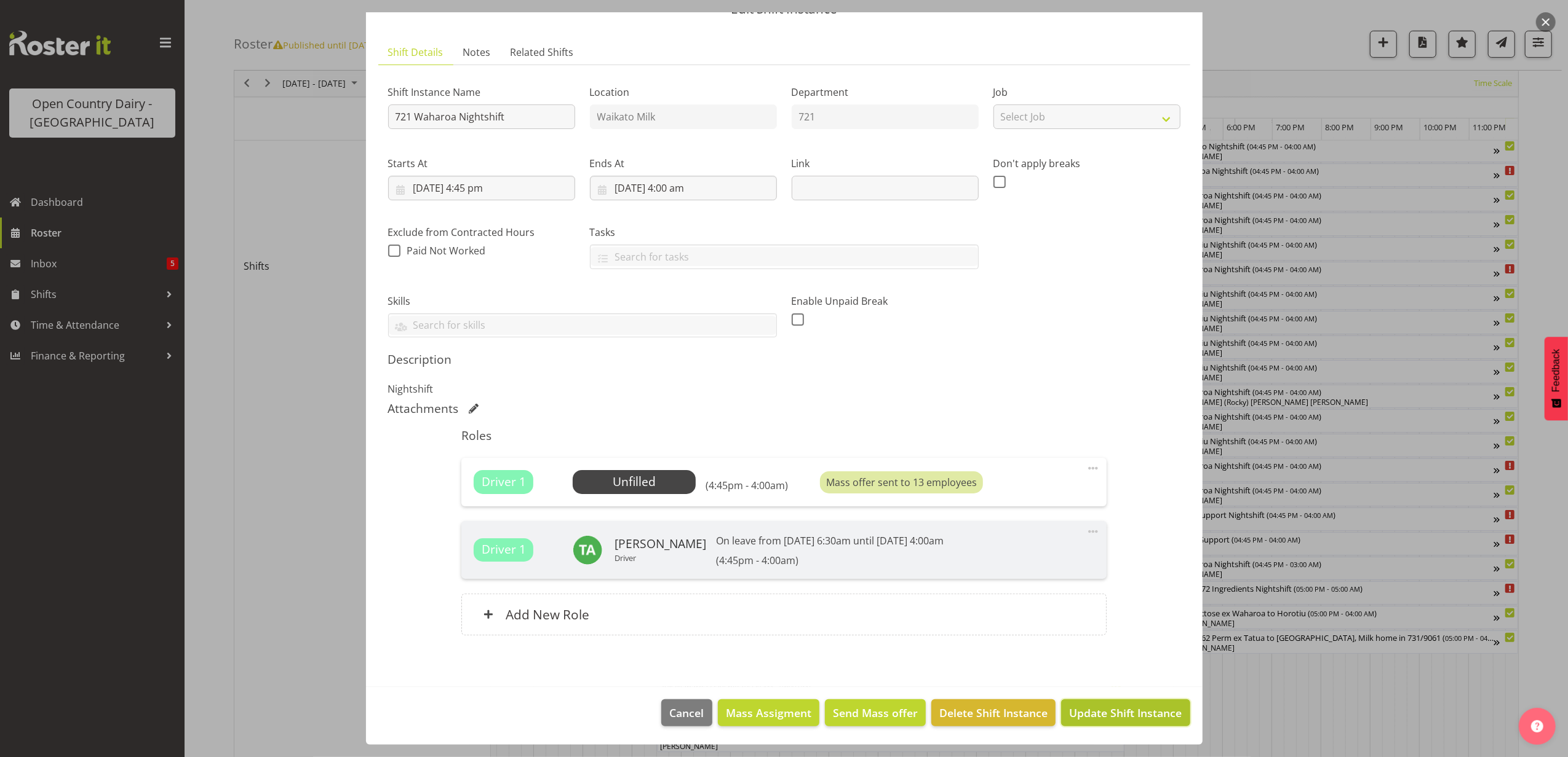
click at [1093, 713] on span "Update Shift Instance" at bounding box center [1125, 713] width 113 height 16
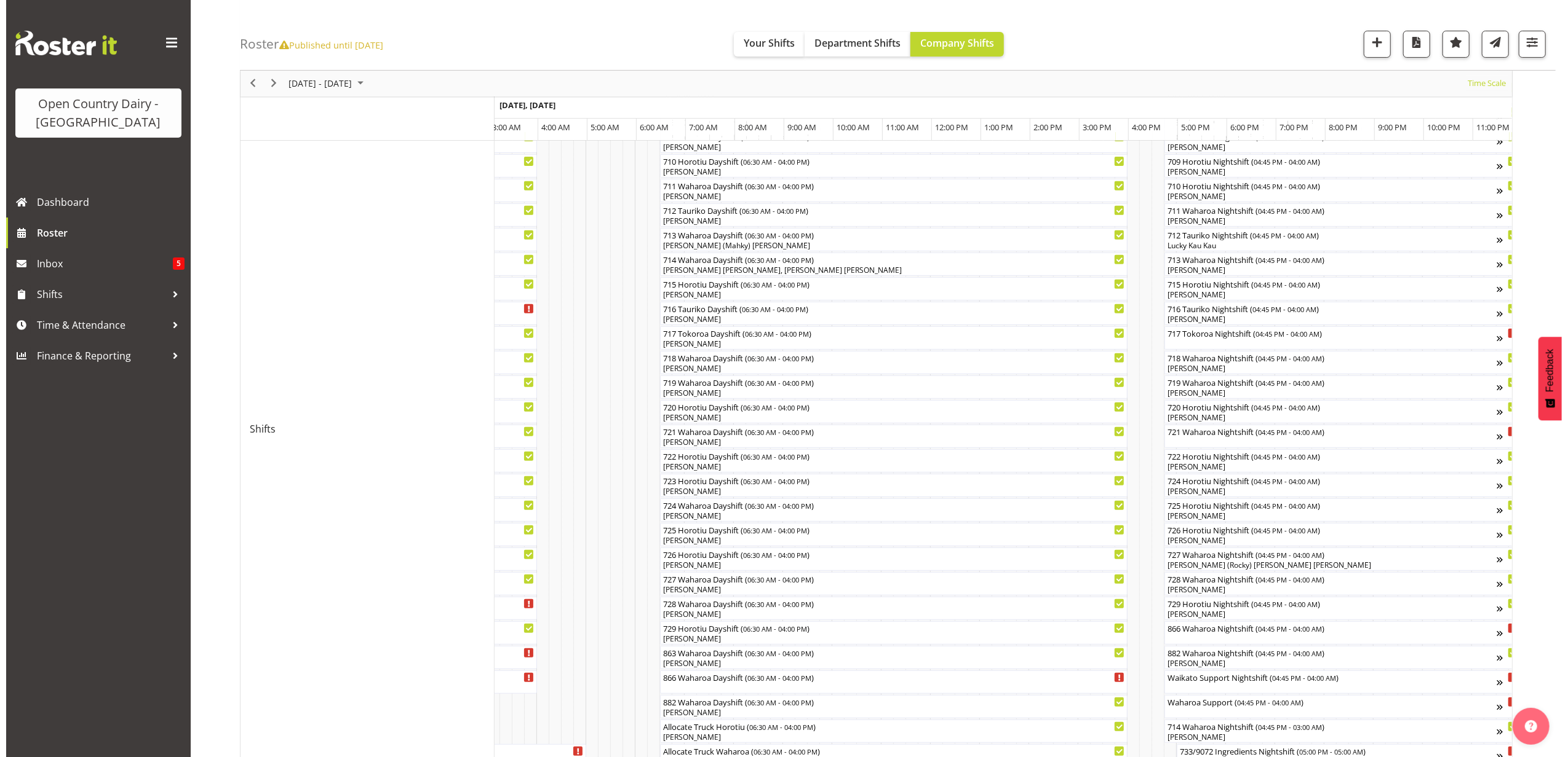
scroll to position [410, 0]
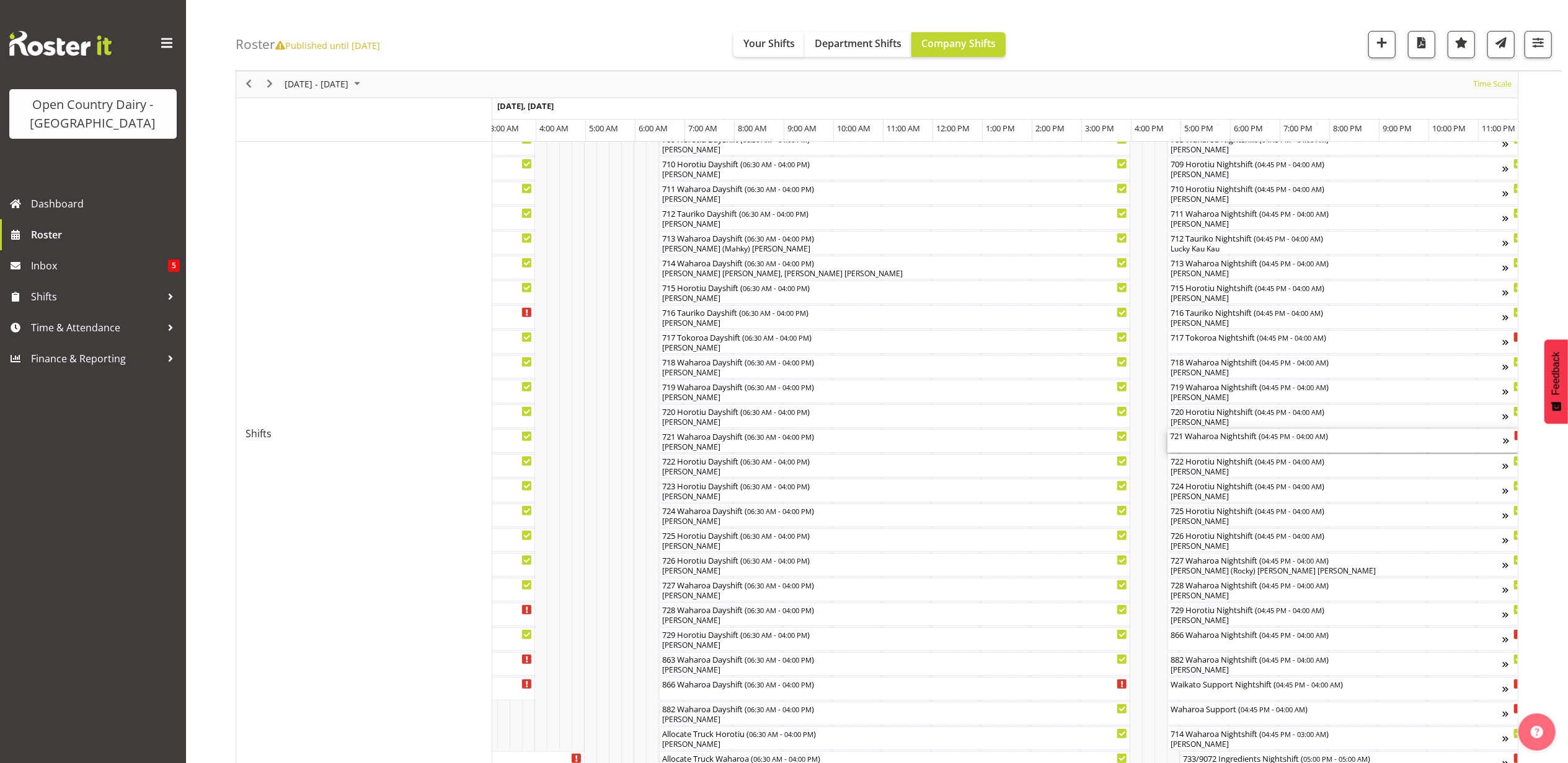
click at [1230, 442] on div "721 Waharoa Nightshift ( 04:45 PM - 04:00 AM )" at bounding box center [1336, 441] width 333 height 23
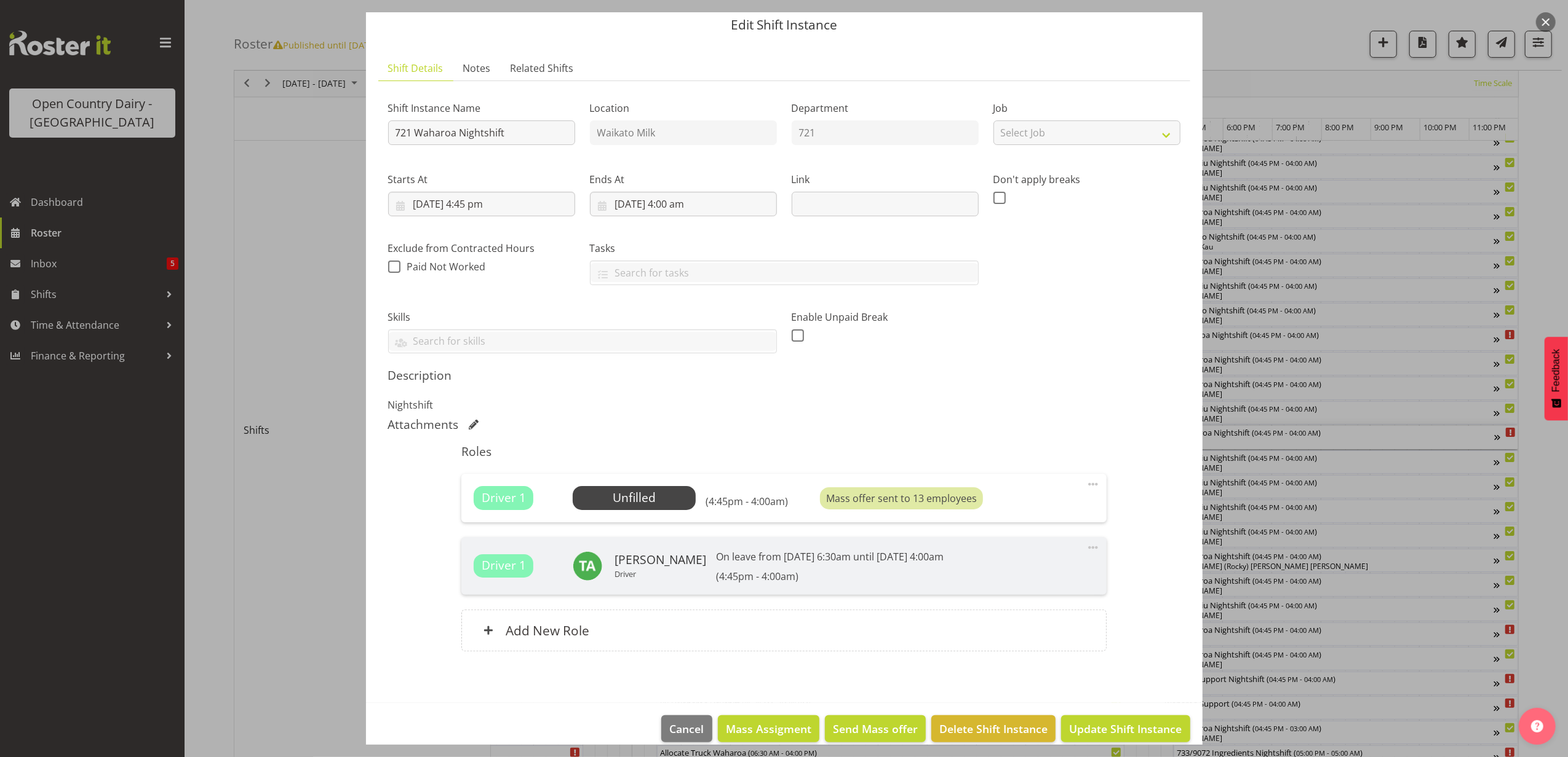
scroll to position [60, 0]
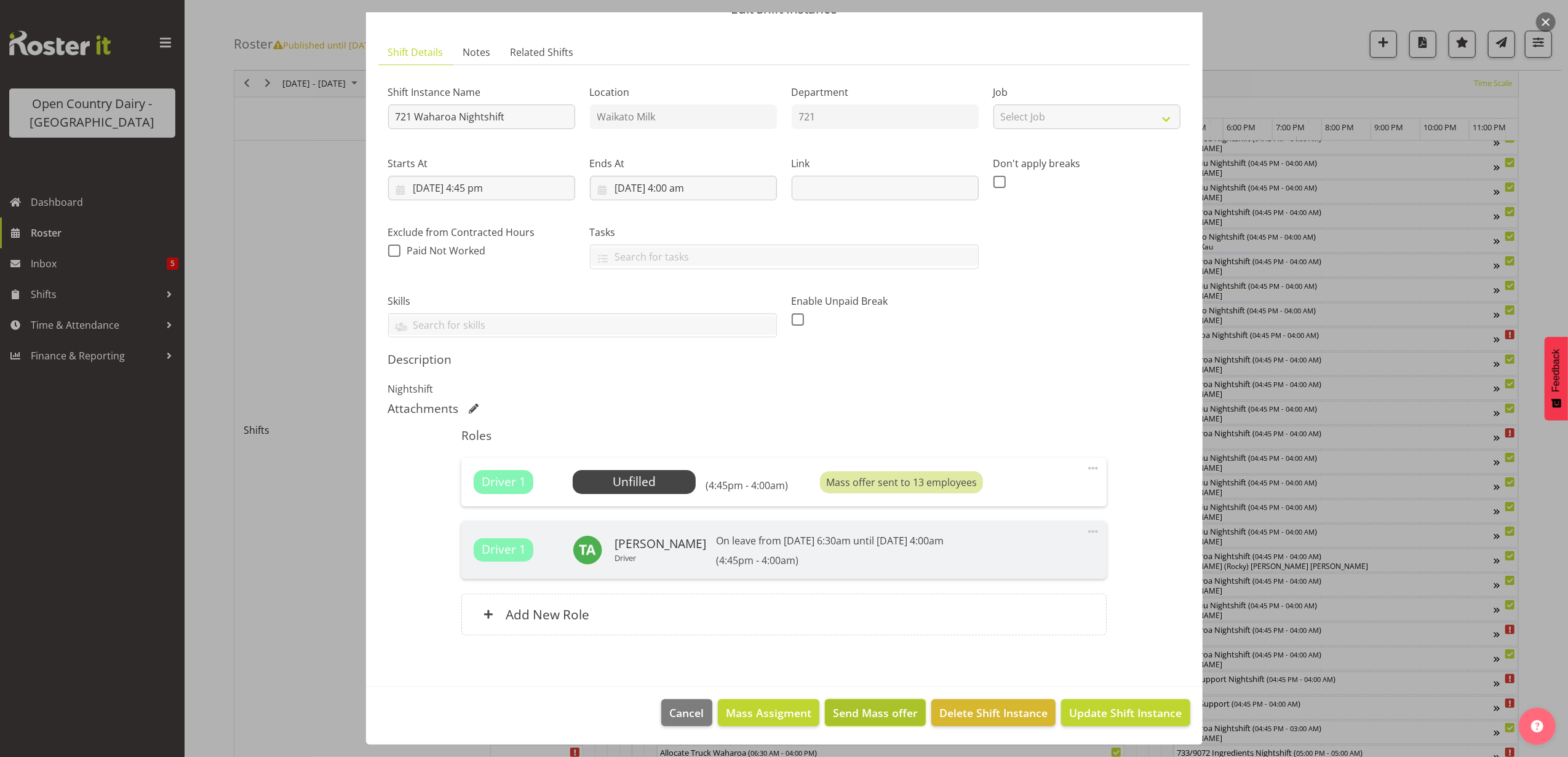
click at [852, 707] on span "Send Mass offer" at bounding box center [875, 713] width 84 height 16
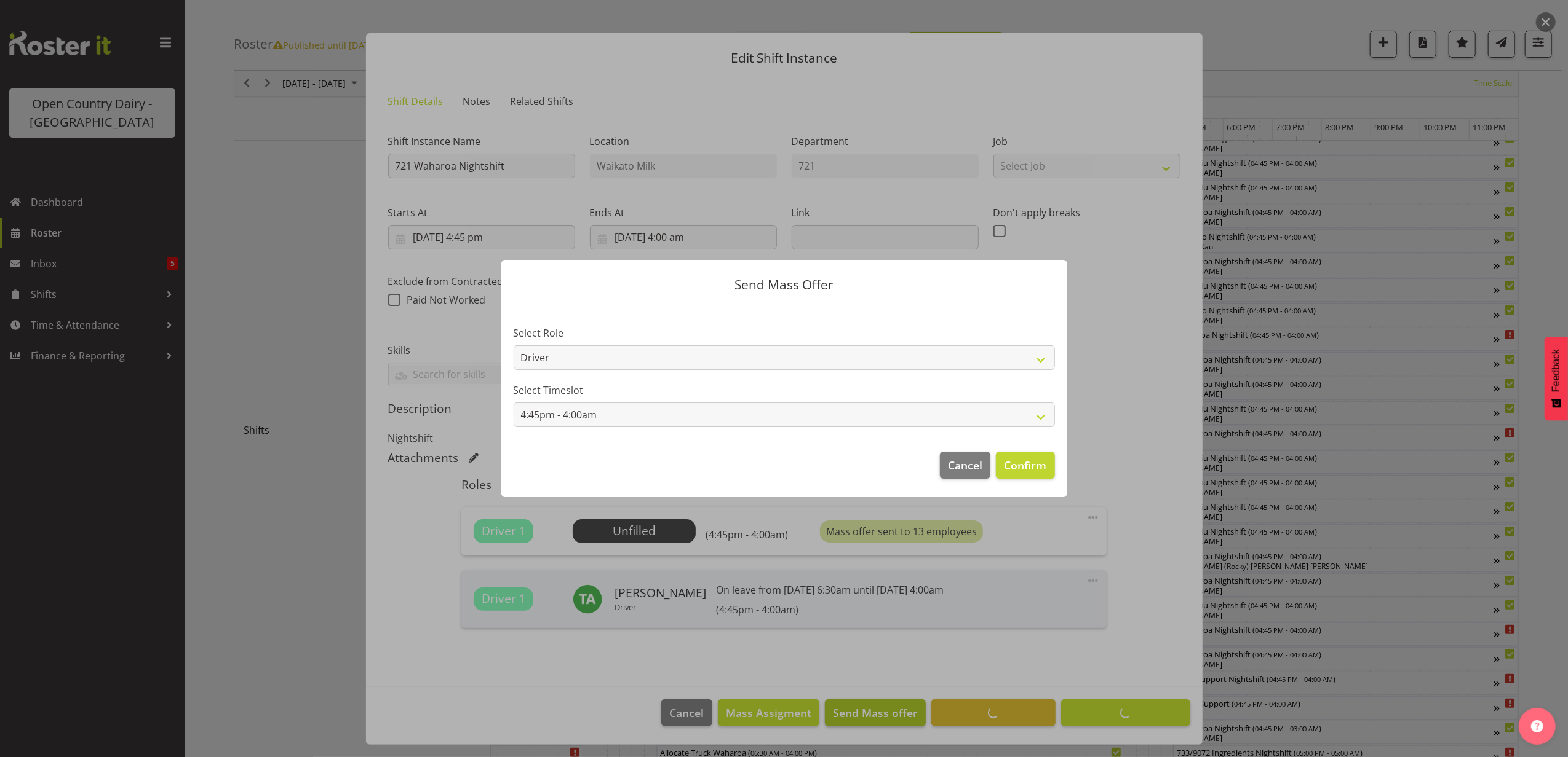
scroll to position [11, 0]
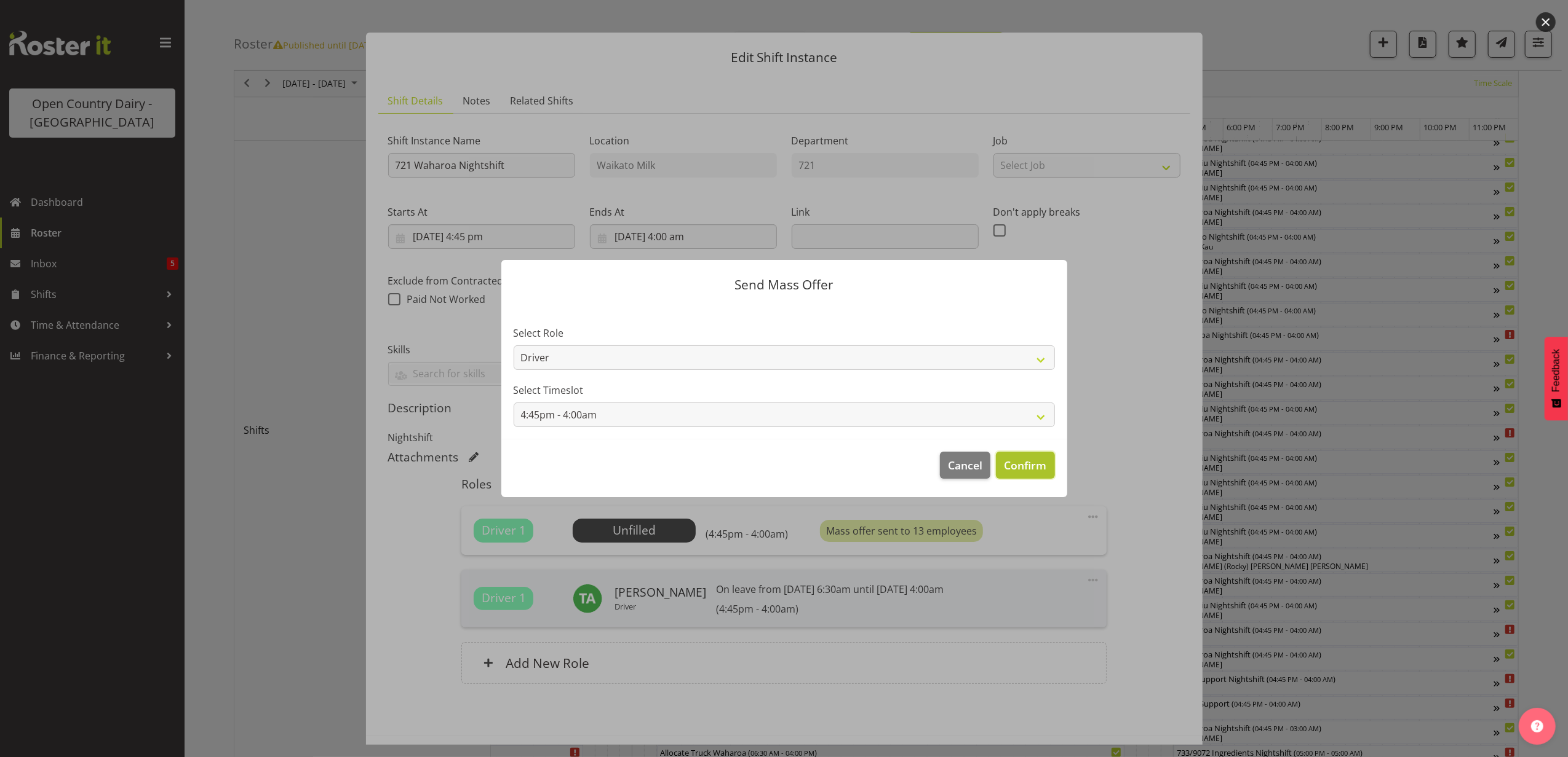
click at [1023, 471] on span "Confirm" at bounding box center [1025, 465] width 43 height 16
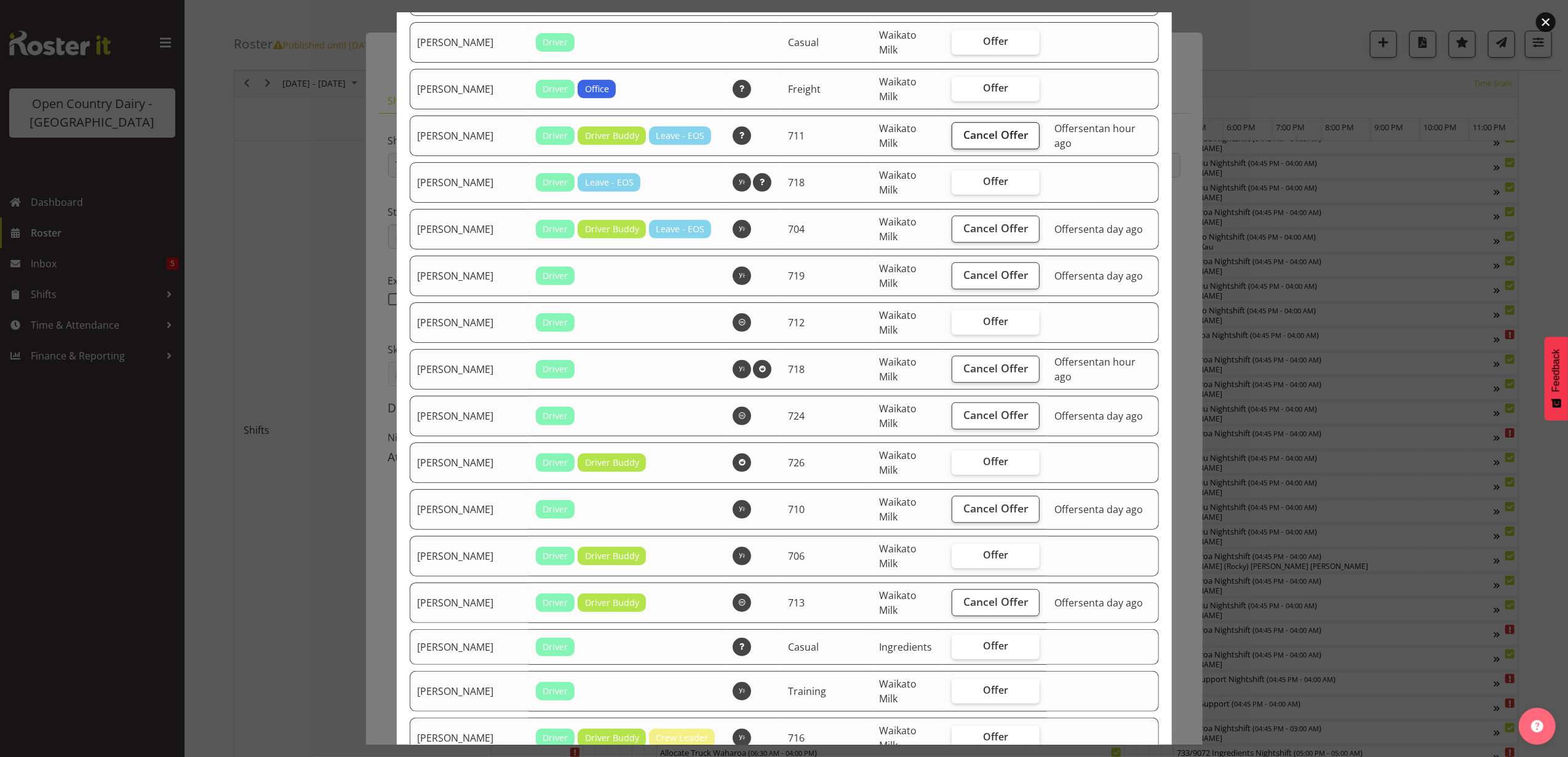
scroll to position [574, 0]
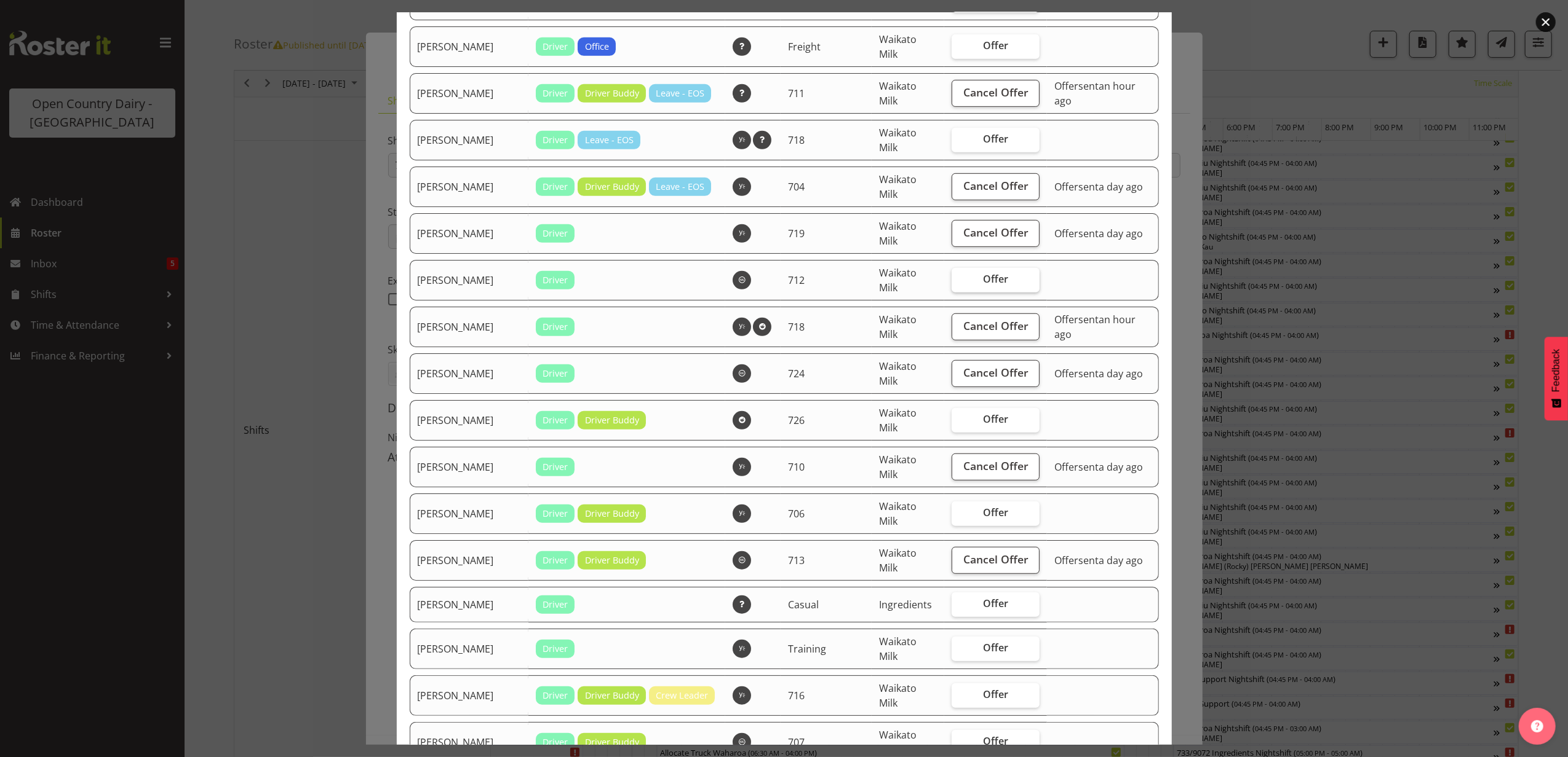
click at [987, 280] on span "Offer" at bounding box center [995, 279] width 25 height 13
click at [959, 280] on input "Offer" at bounding box center [955, 280] width 8 height 8
checkbox input "true"
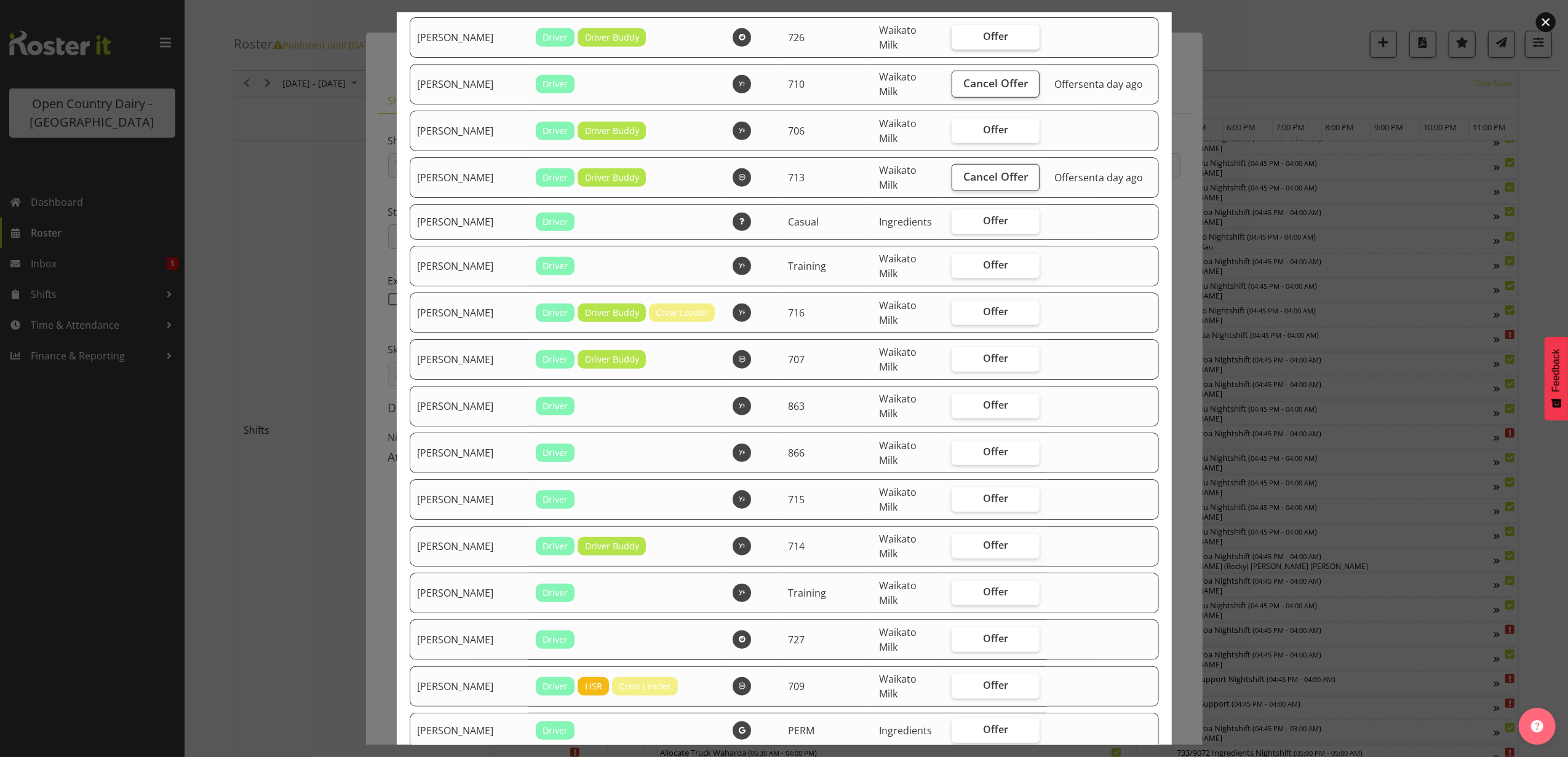
scroll to position [983, 0]
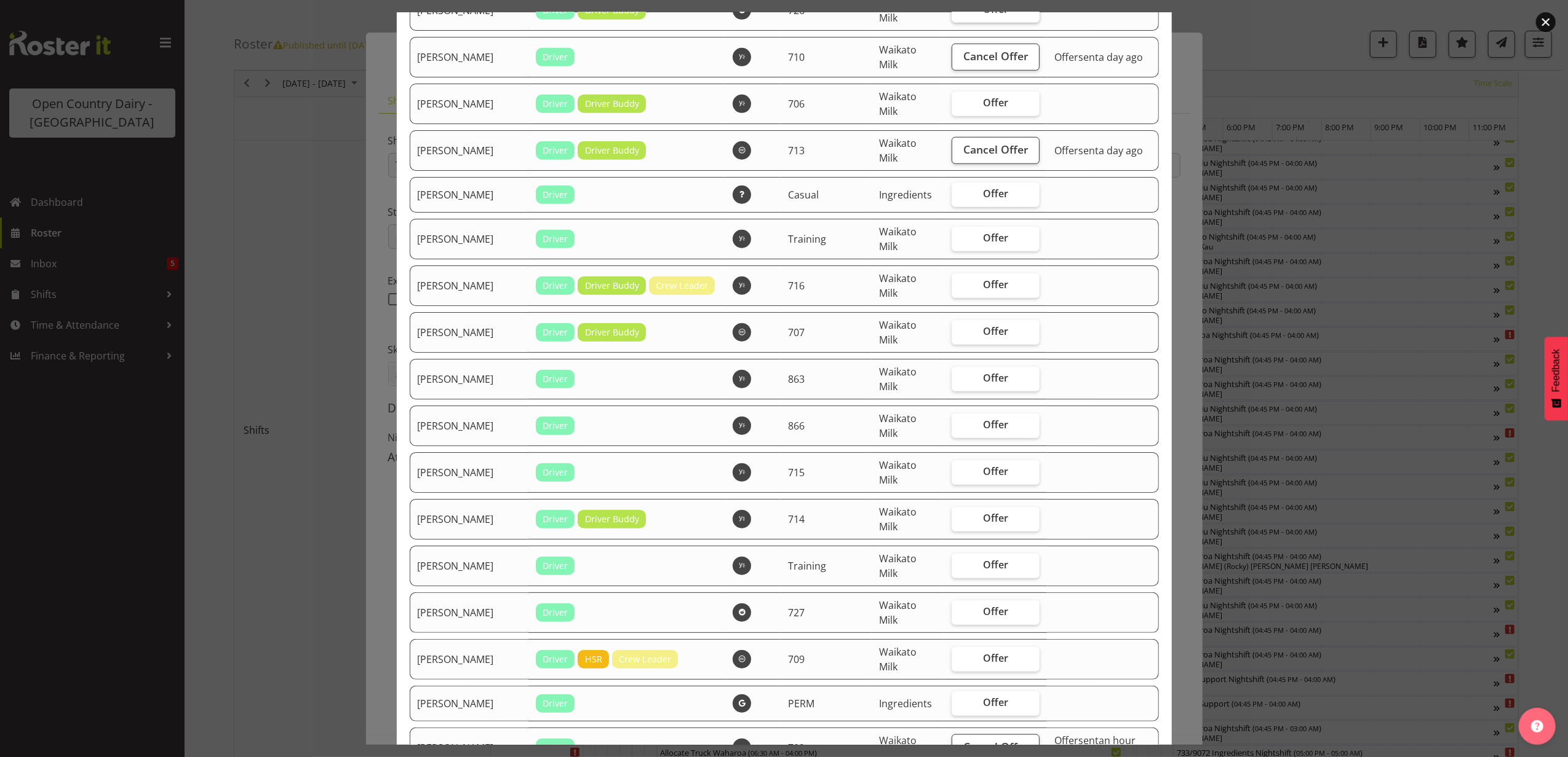
click at [989, 427] on span "Offer" at bounding box center [995, 424] width 25 height 13
click at [959, 427] on input "Offer" at bounding box center [955, 425] width 8 height 8
checkbox input "true"
click at [984, 521] on span "Offer" at bounding box center [995, 518] width 25 height 13
click at [959, 521] on input "Offer" at bounding box center [955, 518] width 8 height 8
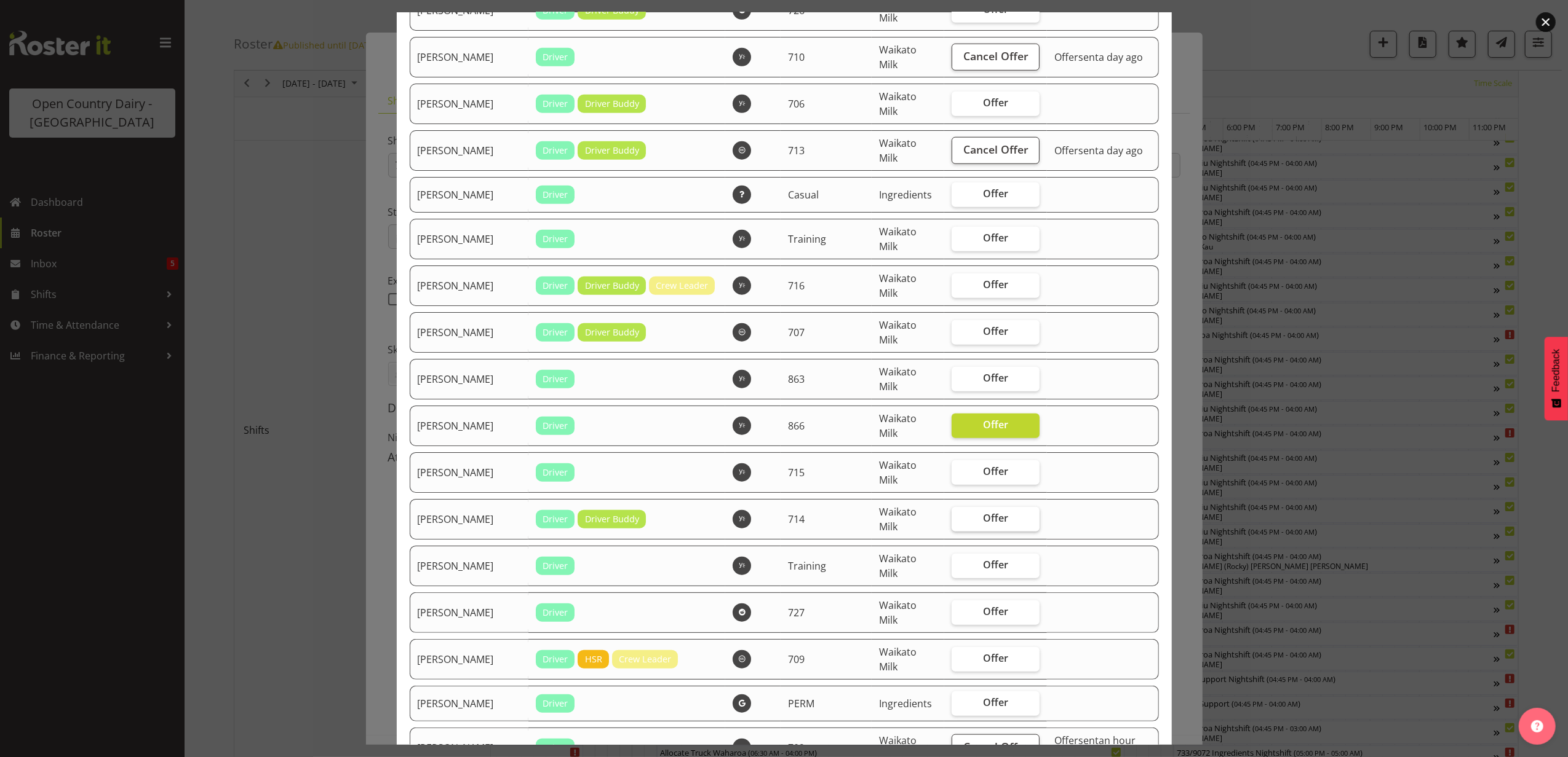
checkbox input "true"
click at [983, 563] on span "Offer" at bounding box center [995, 565] width 25 height 13
click at [959, 563] on input "Offer" at bounding box center [955, 565] width 8 height 8
checkbox input "true"
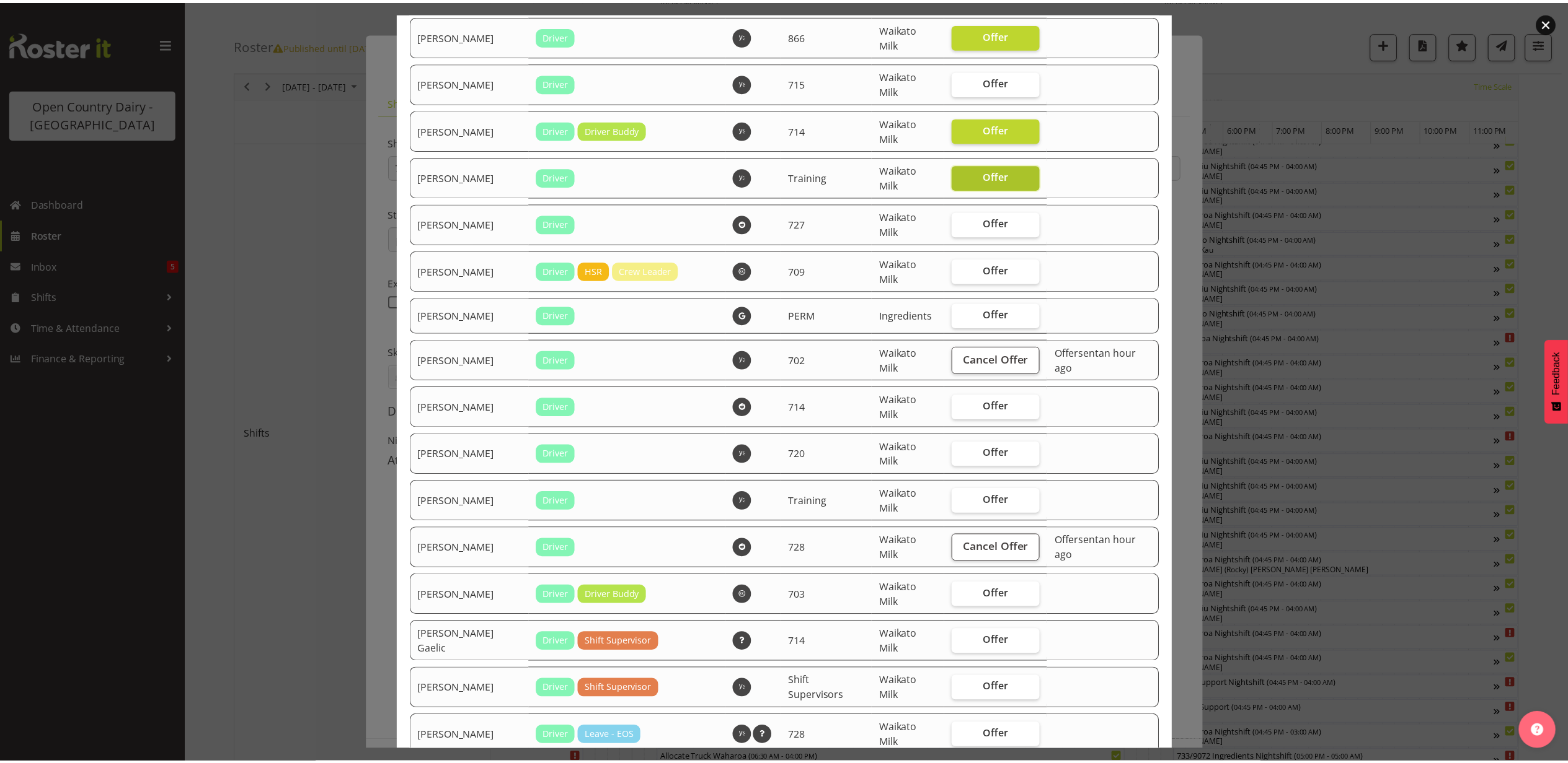
scroll to position [1468, 0]
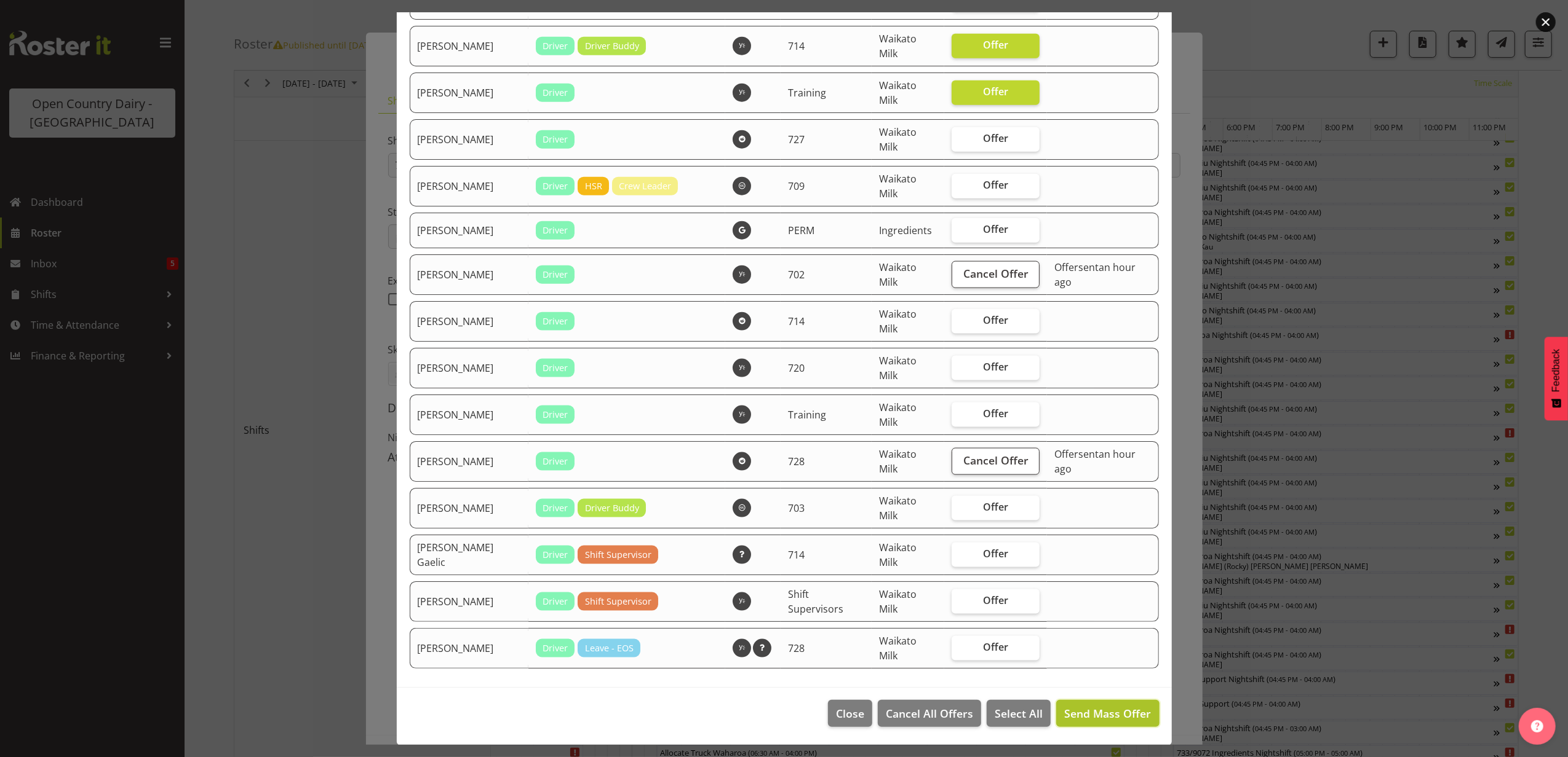
click at [1064, 710] on span "Send Mass Offer" at bounding box center [1107, 713] width 86 height 15
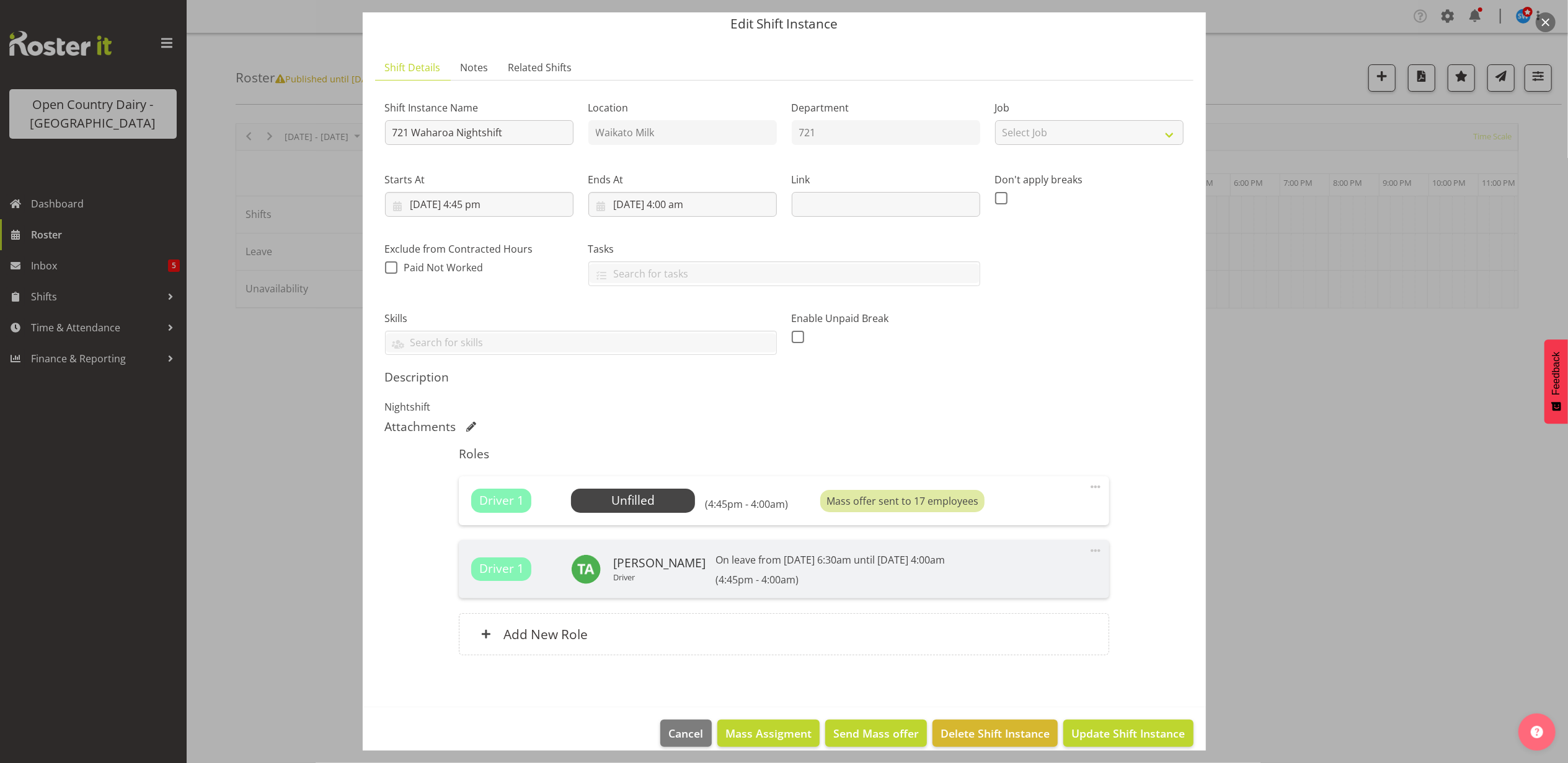
scroll to position [61, 0]
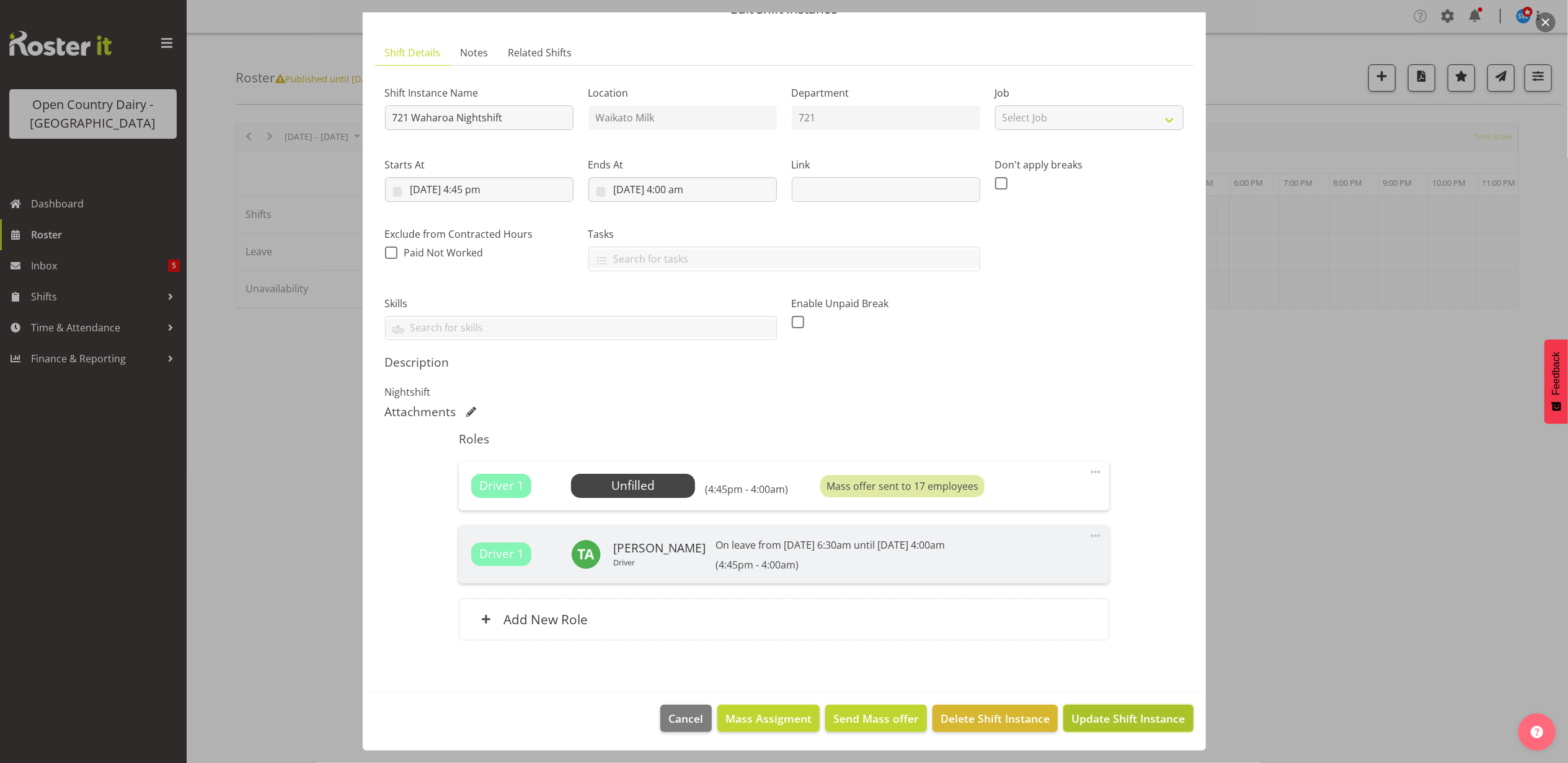
click at [1107, 712] on span "Update Shift Instance" at bounding box center [1129, 719] width 114 height 16
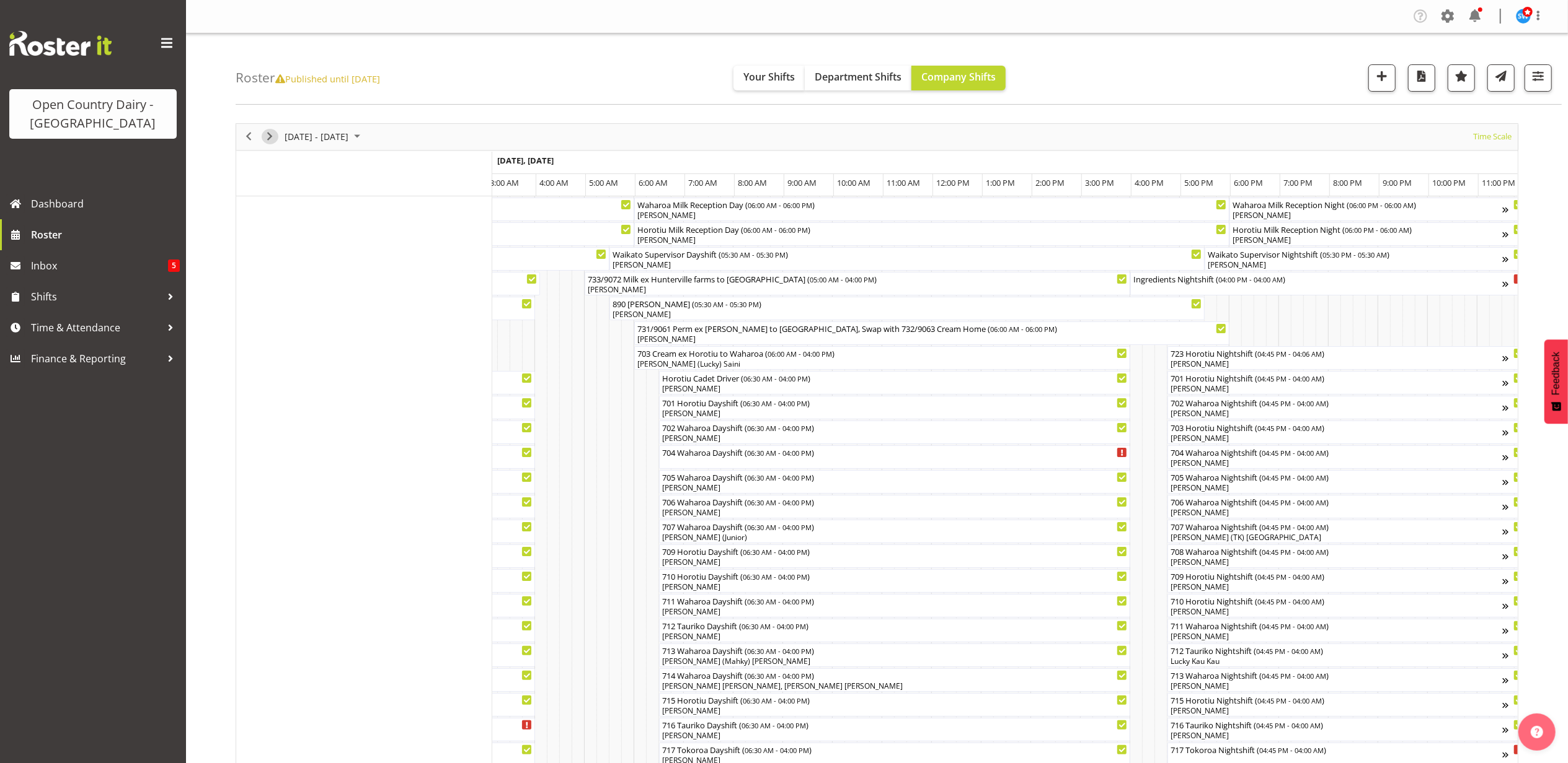
click at [276, 136] on span "Next" at bounding box center [269, 137] width 15 height 16
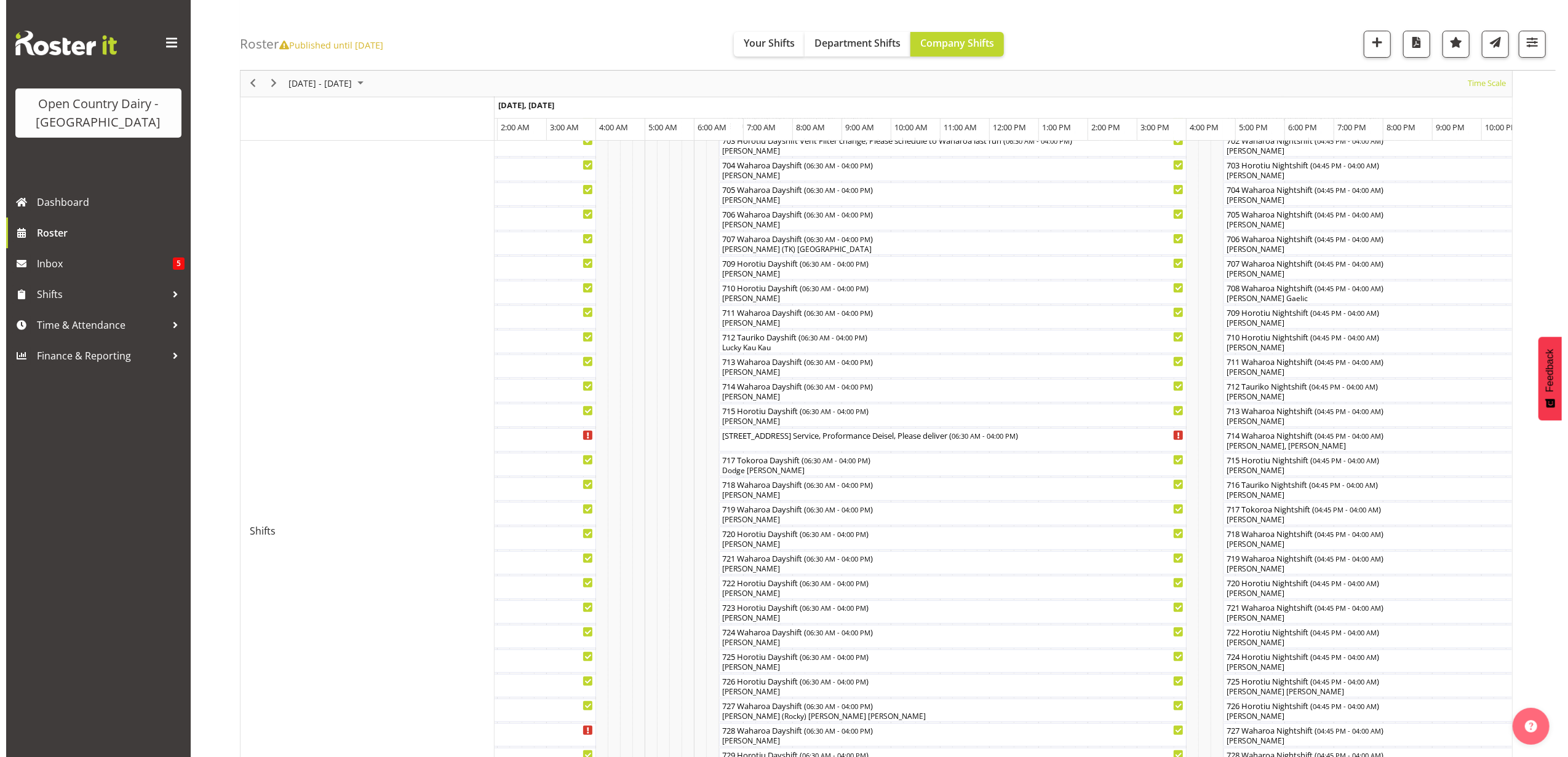
scroll to position [274, 0]
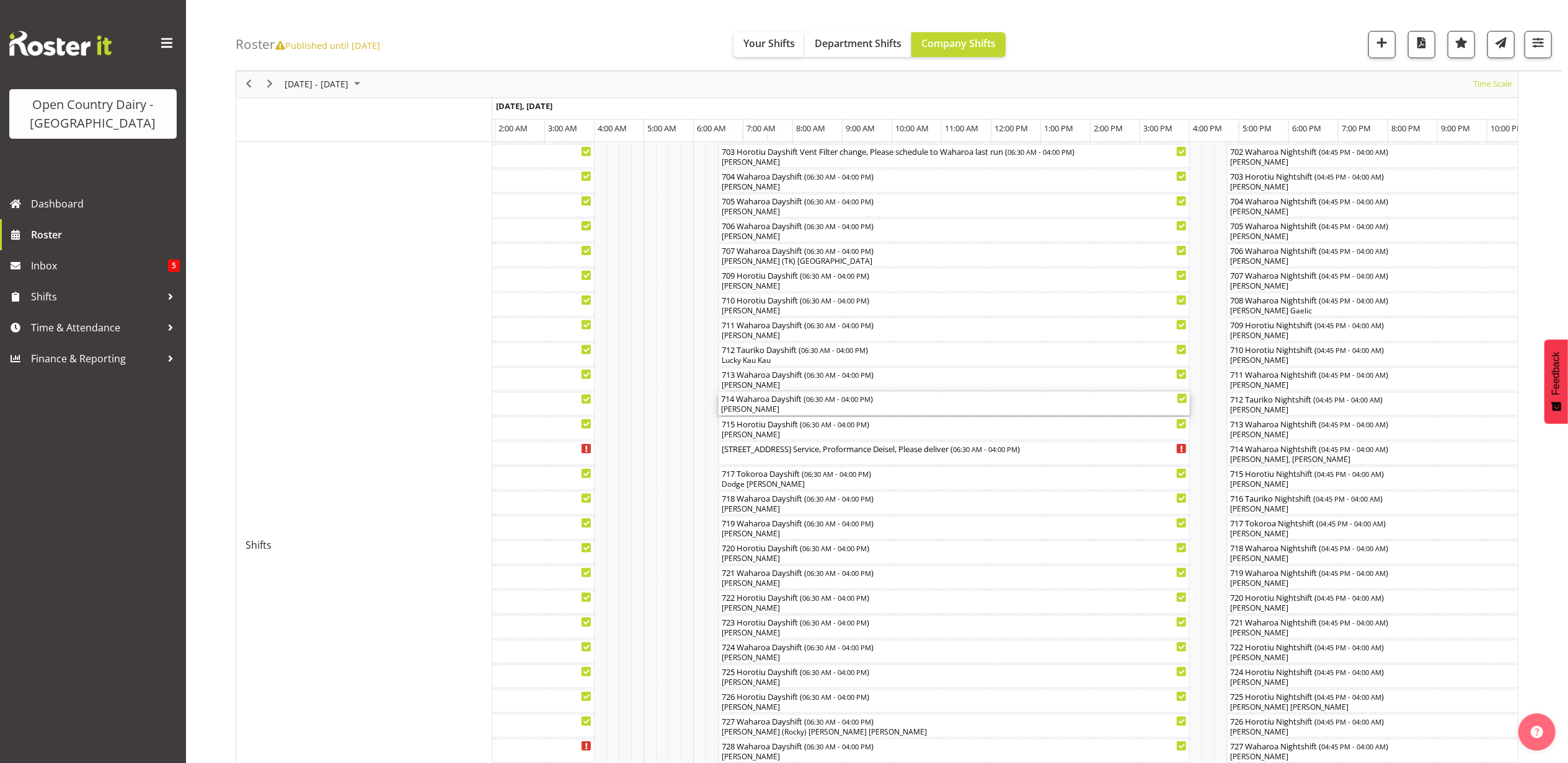
click at [785, 405] on div "714 Waharoa Dayshift ( 06:30 AM - 04:00 PM ) Rhys Greener" at bounding box center [954, 404] width 466 height 23
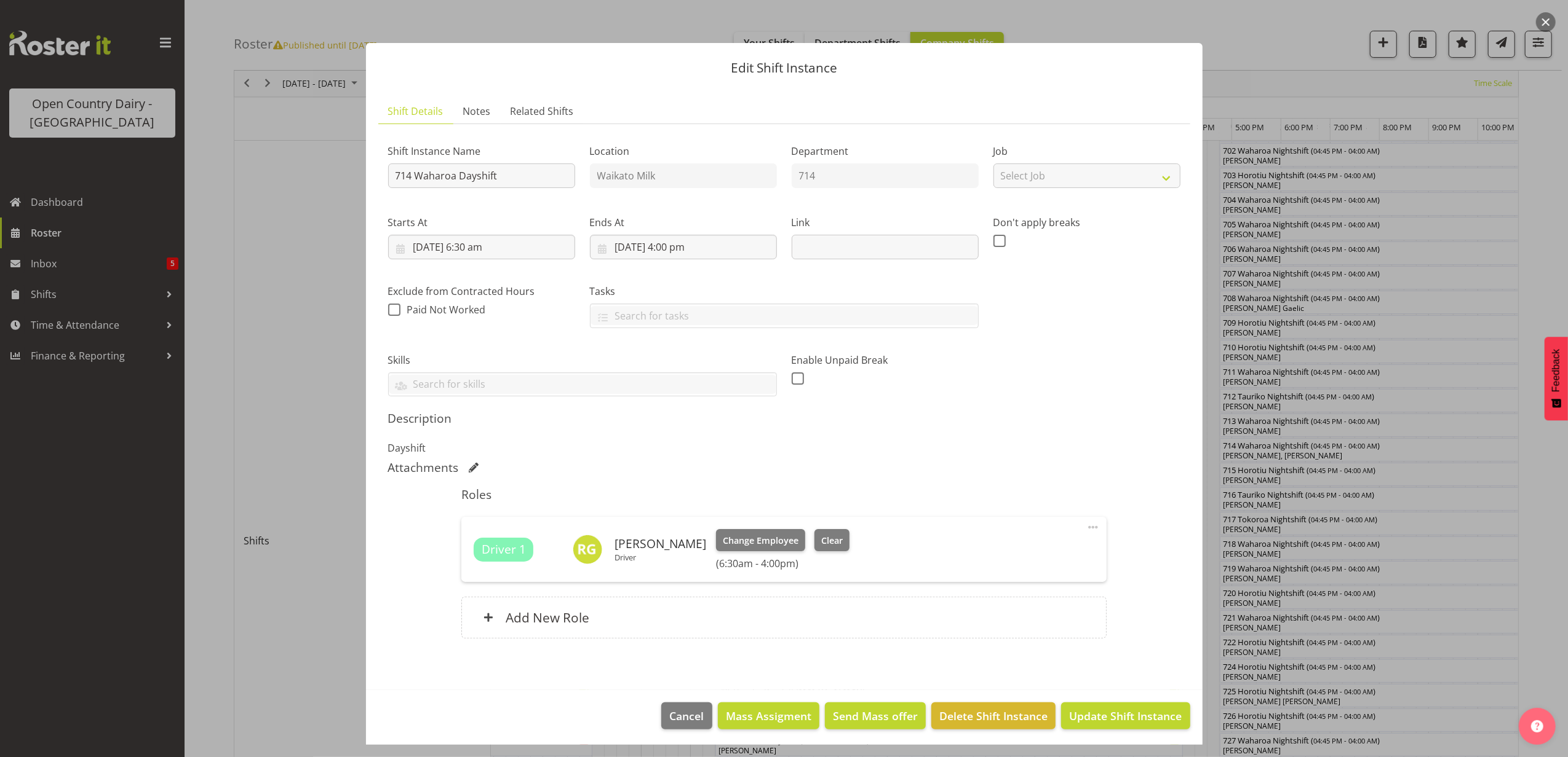
scroll to position [5, 0]
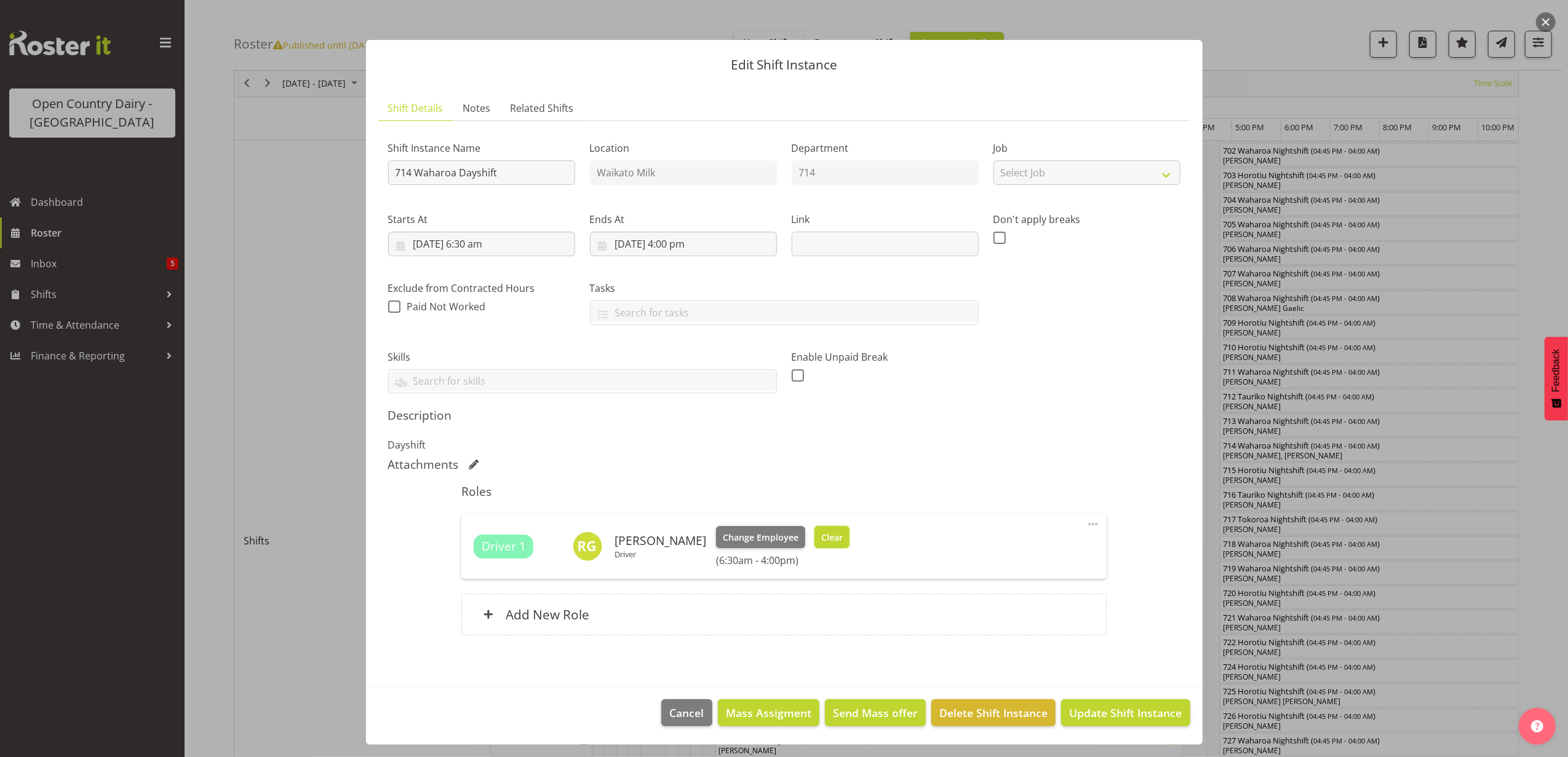
click at [821, 533] on span "Clear" at bounding box center [832, 538] width 21 height 14
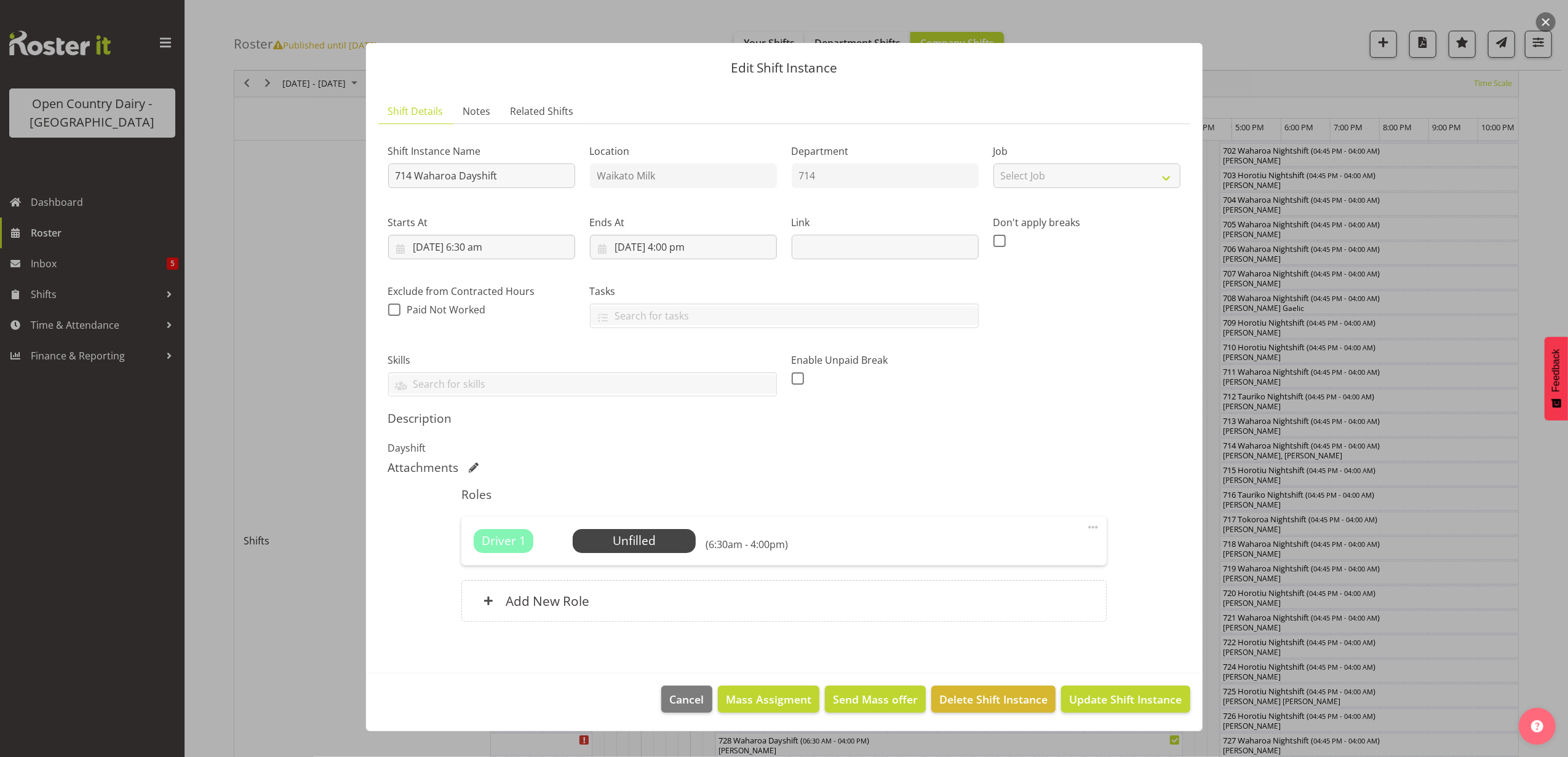
scroll to position [0, 0]
click at [1100, 701] on span "Update Shift Instance" at bounding box center [1125, 700] width 113 height 16
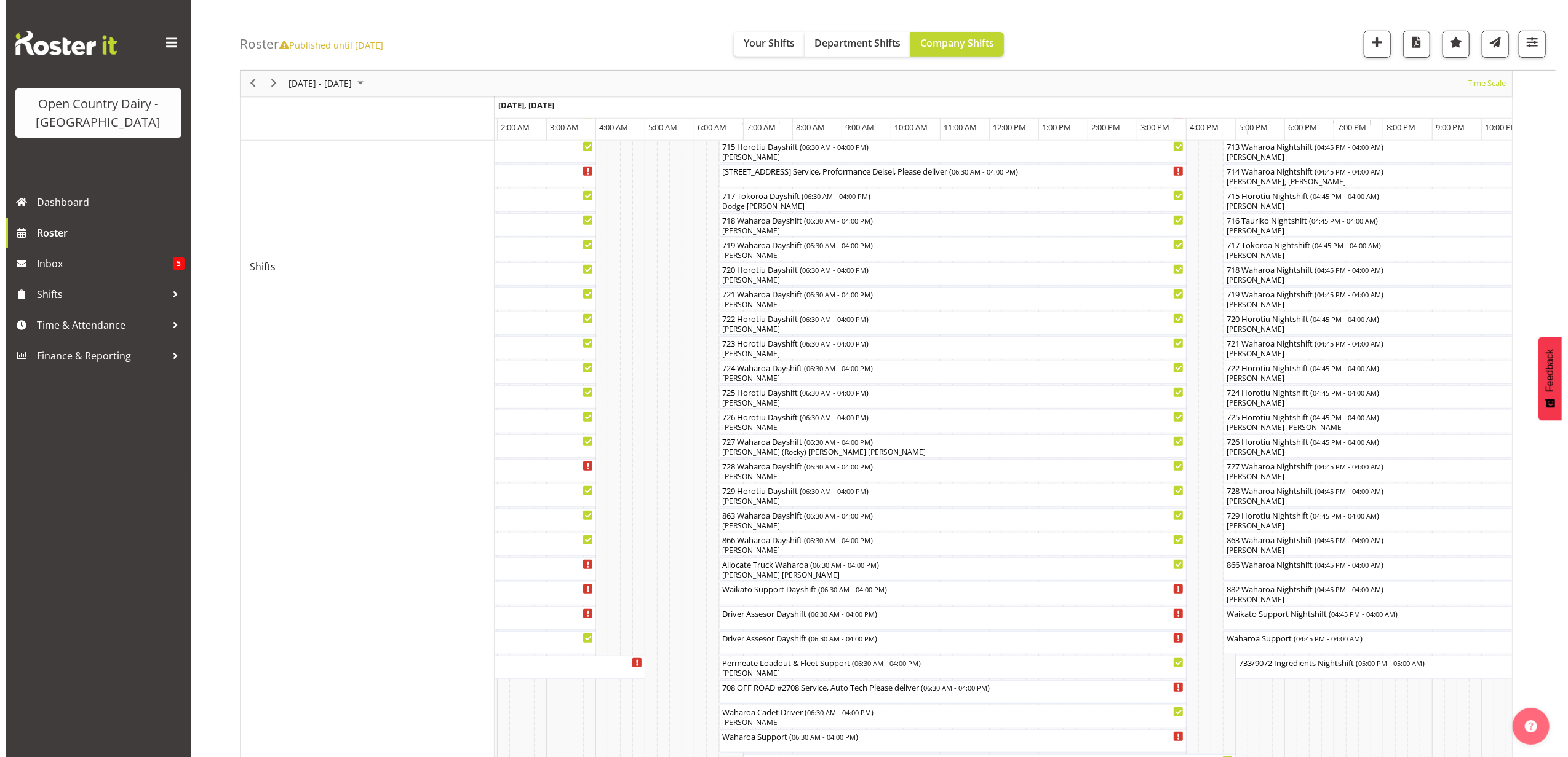
scroll to position [574, 0]
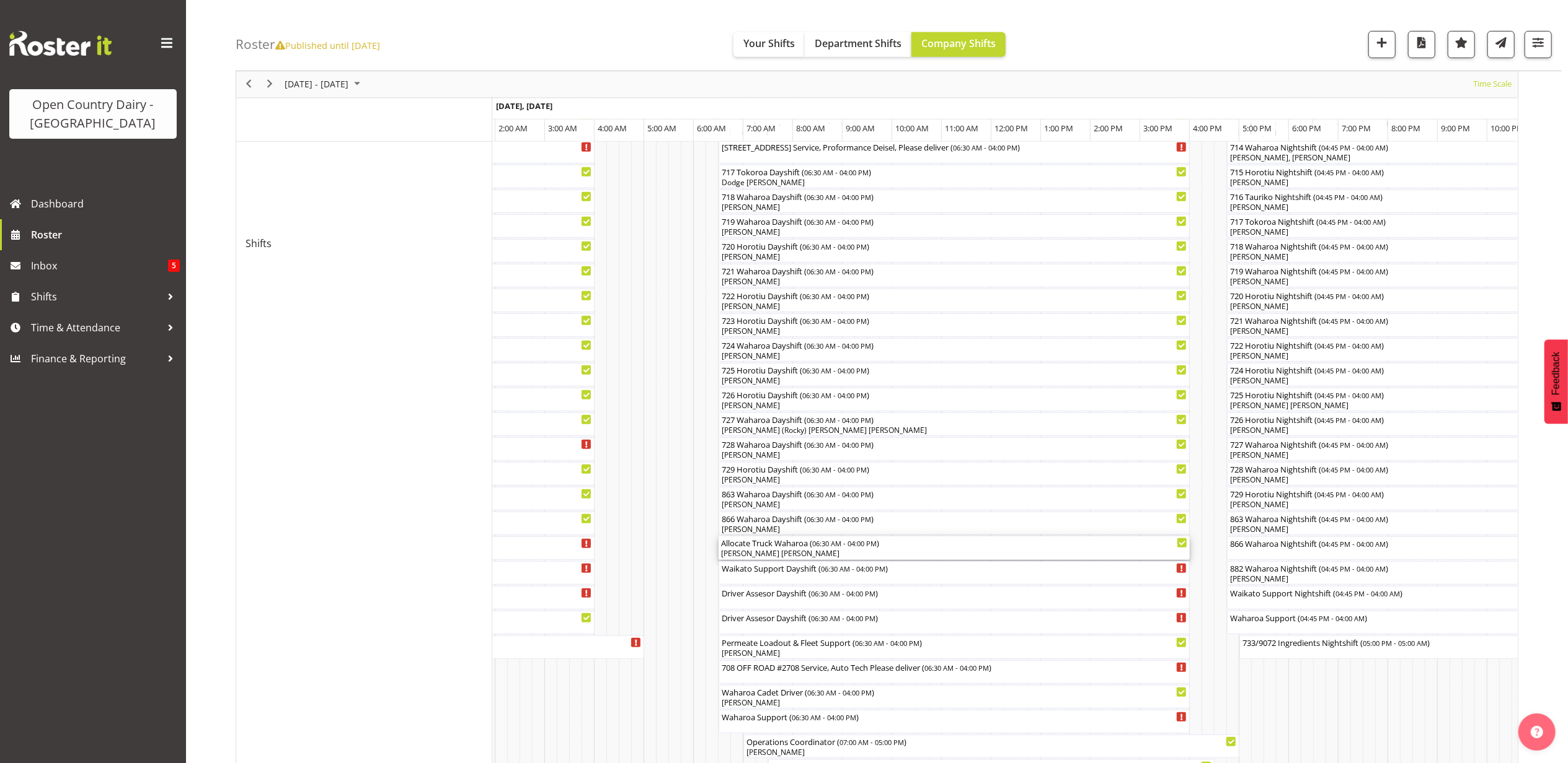
click at [755, 558] on div "[PERSON_NAME] [PERSON_NAME]" at bounding box center [954, 554] width 466 height 11
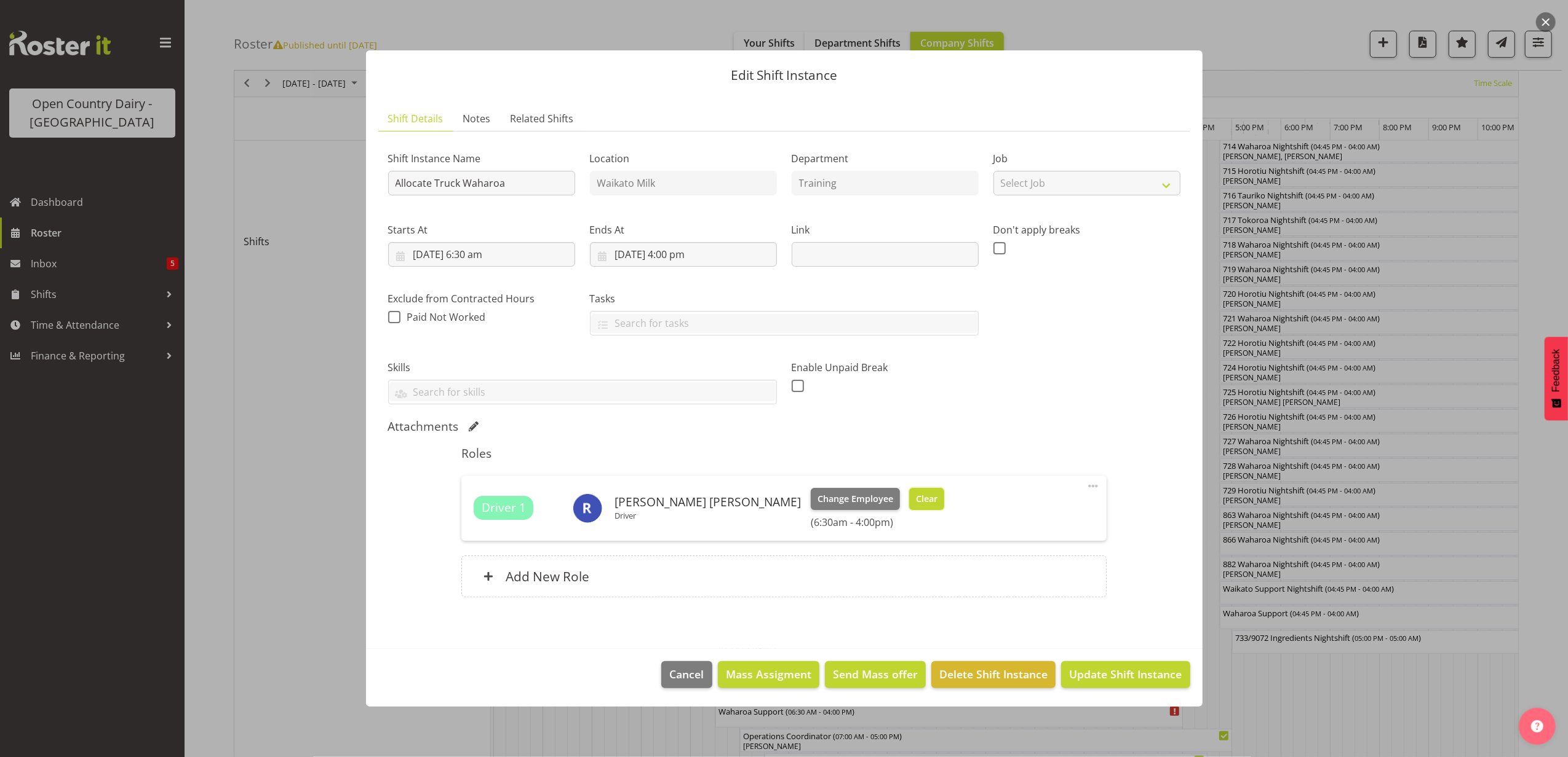
click at [916, 502] on span "Clear" at bounding box center [926, 499] width 21 height 14
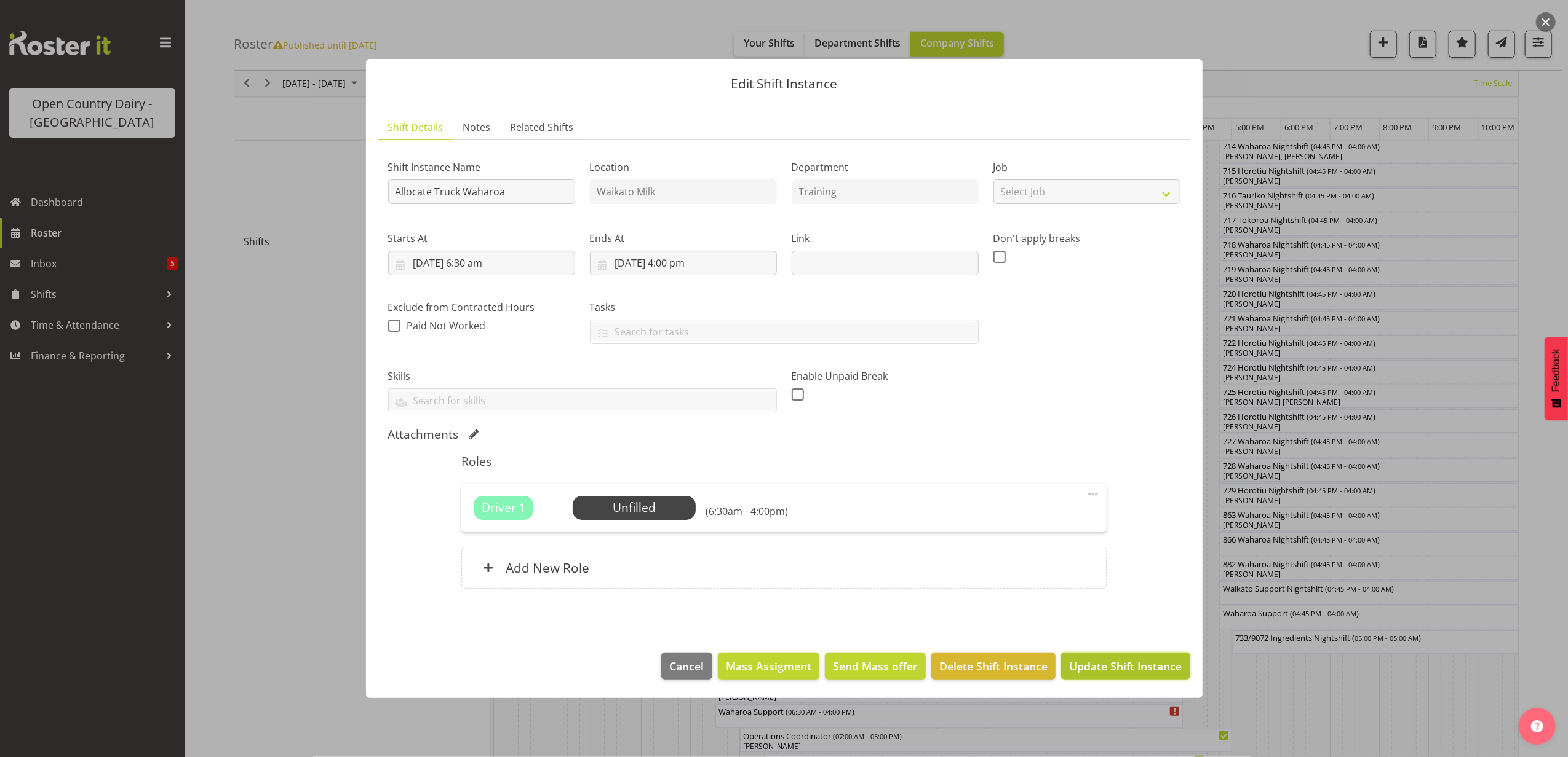
click at [1079, 660] on span "Update Shift Instance" at bounding box center [1125, 666] width 113 height 16
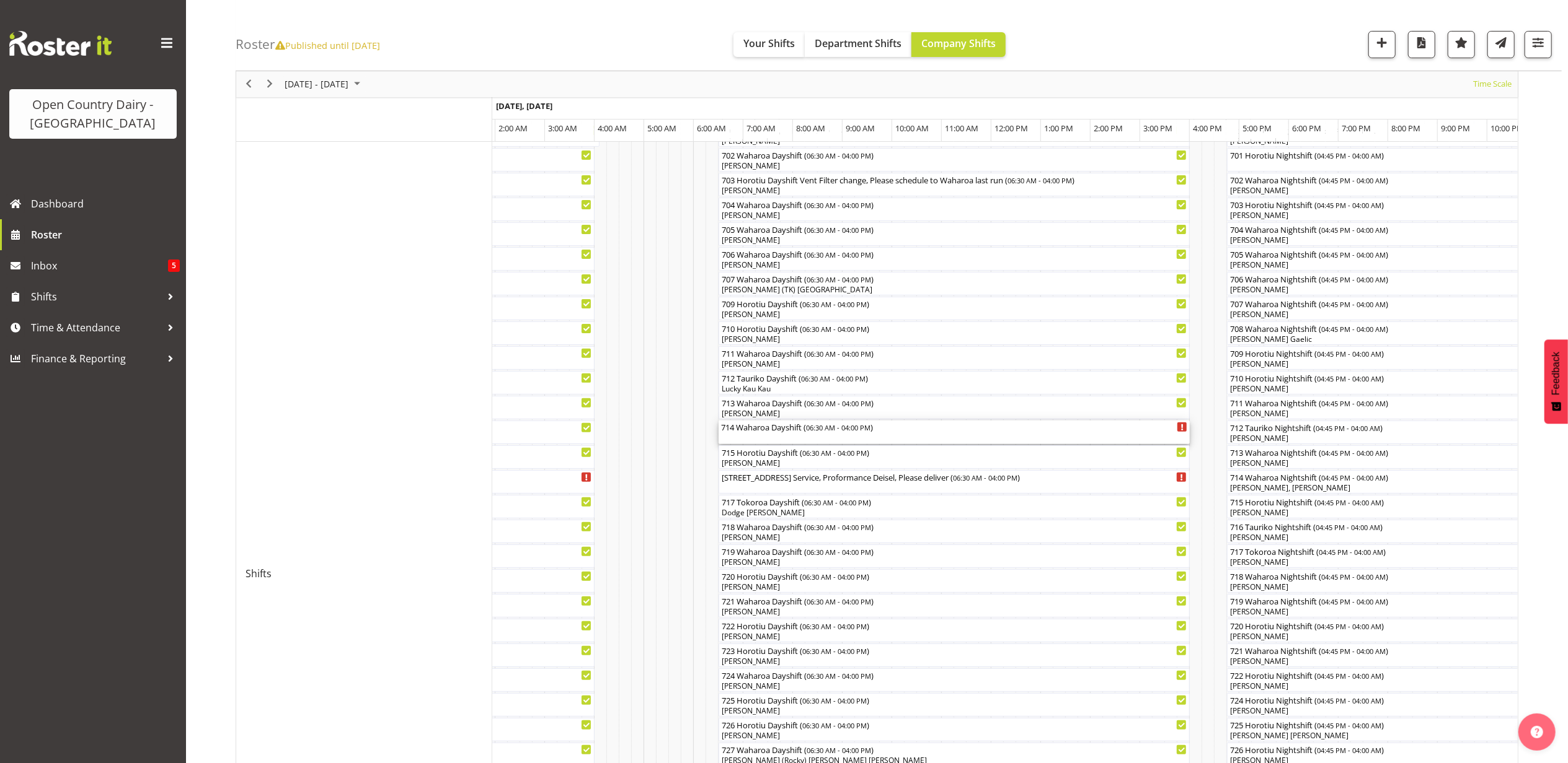
click at [785, 432] on div "714 Waharoa Dayshift ( 06:30 AM - 04:00 PM )" at bounding box center [954, 426] width 466 height 13
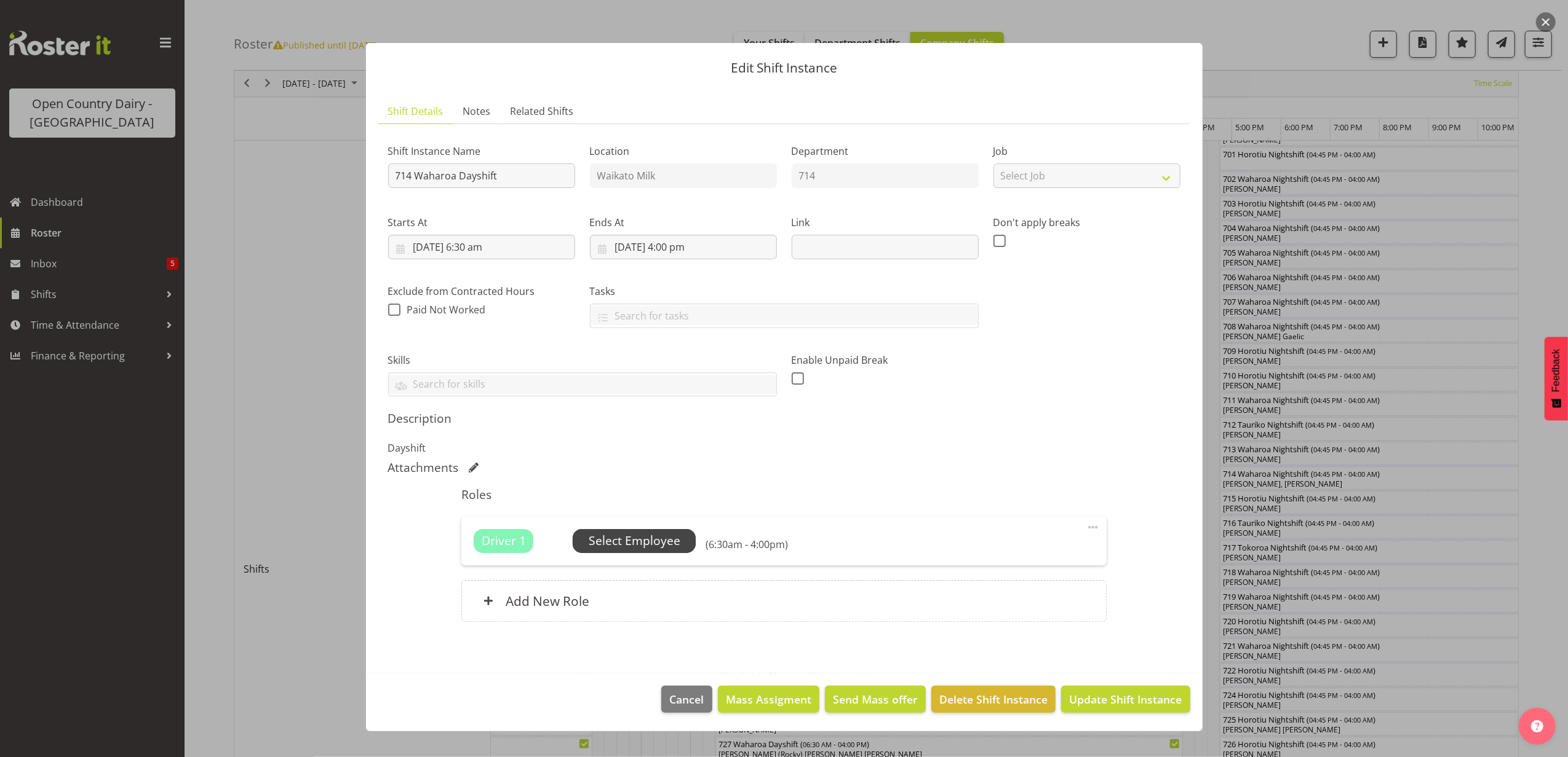
click at [650, 541] on span "Select Employee" at bounding box center [634, 542] width 91 height 17
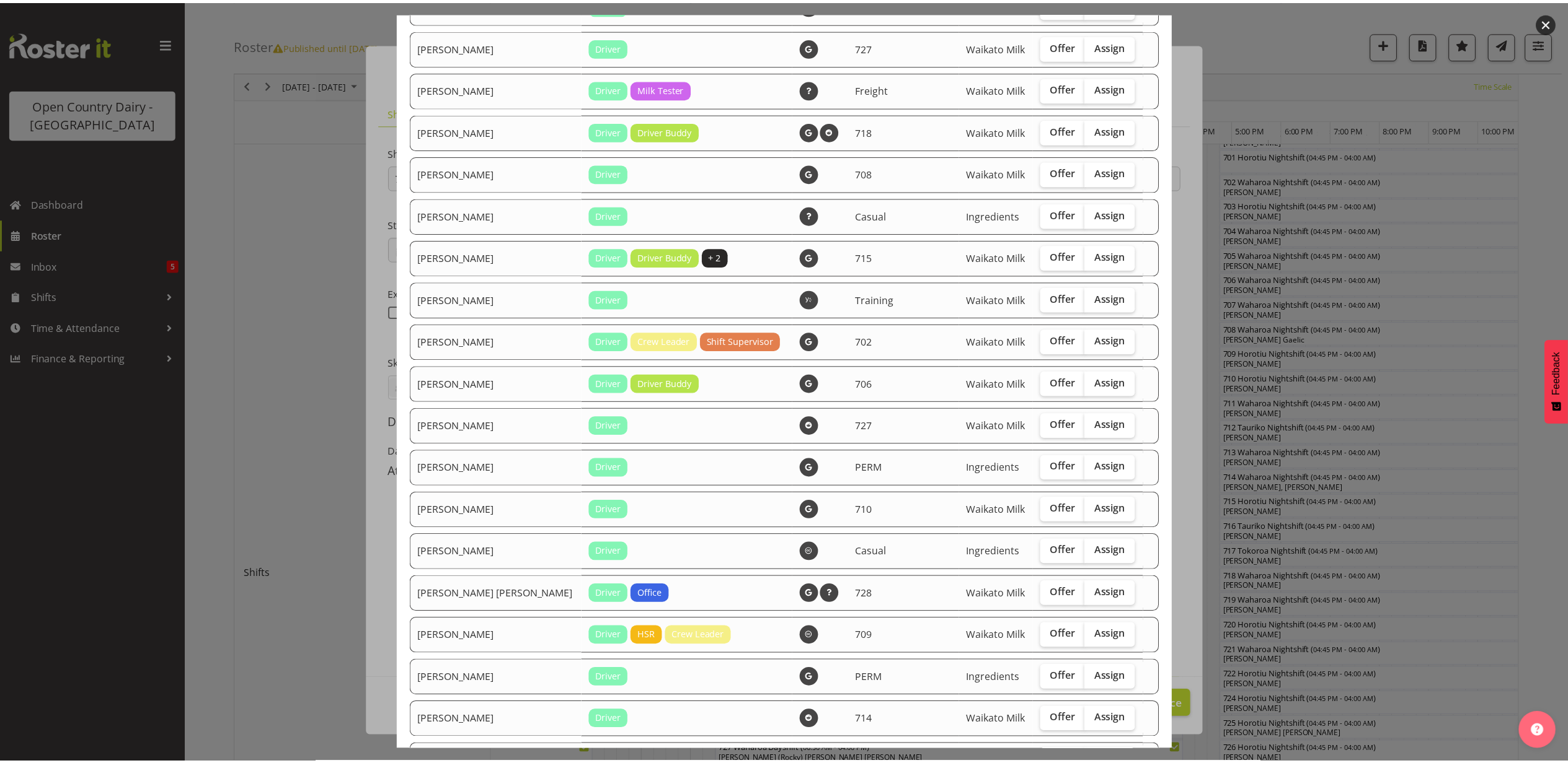
scroll to position [933, 0]
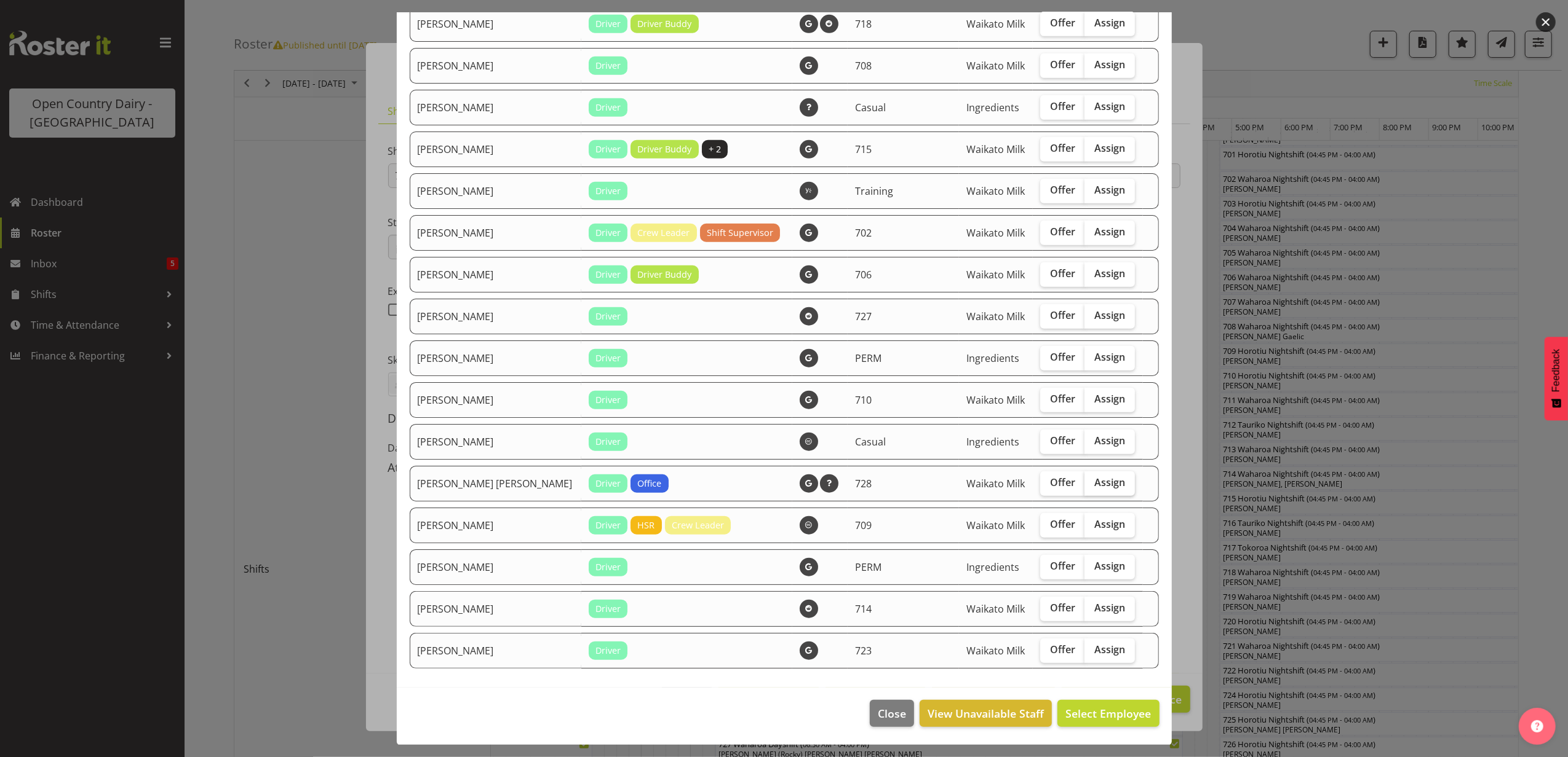
click at [1094, 479] on span "Assign" at bounding box center [1110, 482] width 31 height 13
click at [1084, 479] on input "Assign" at bounding box center [1088, 482] width 8 height 8
checkbox input "true"
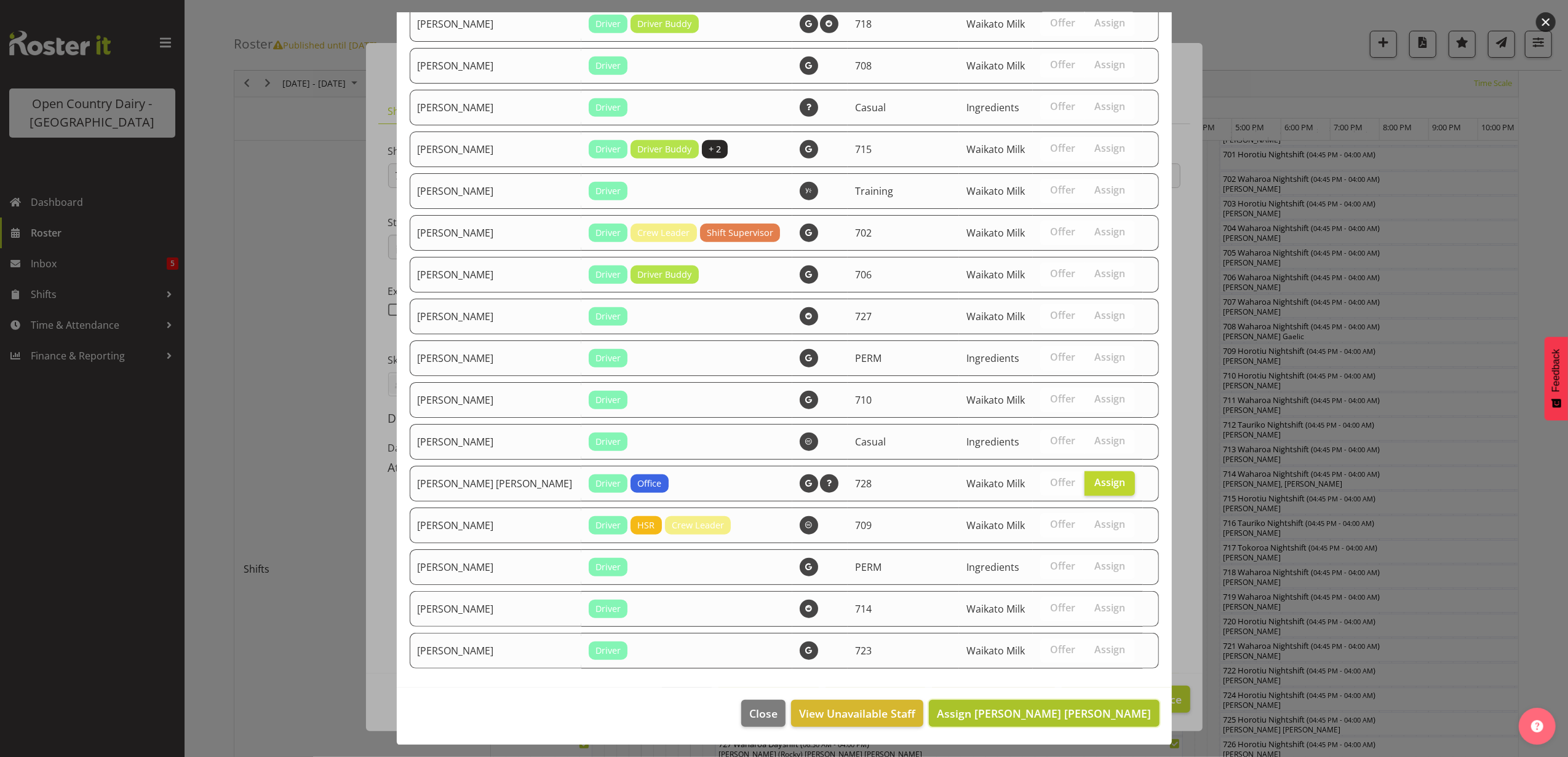
click at [1070, 707] on span "Assign Ross Robert Hamilton" at bounding box center [1044, 713] width 214 height 15
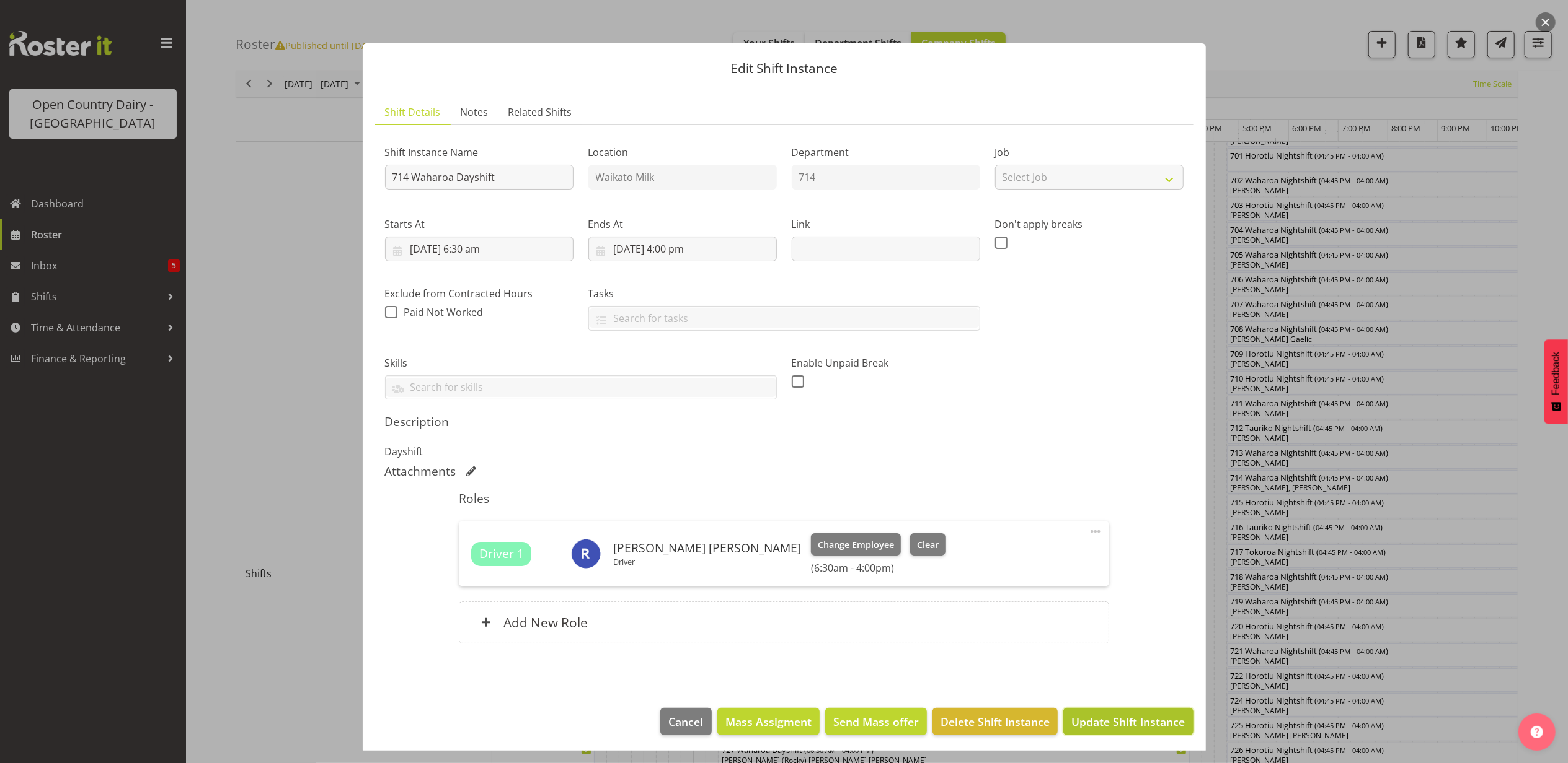
click at [1105, 719] on span "Update Shift Instance" at bounding box center [1129, 722] width 114 height 16
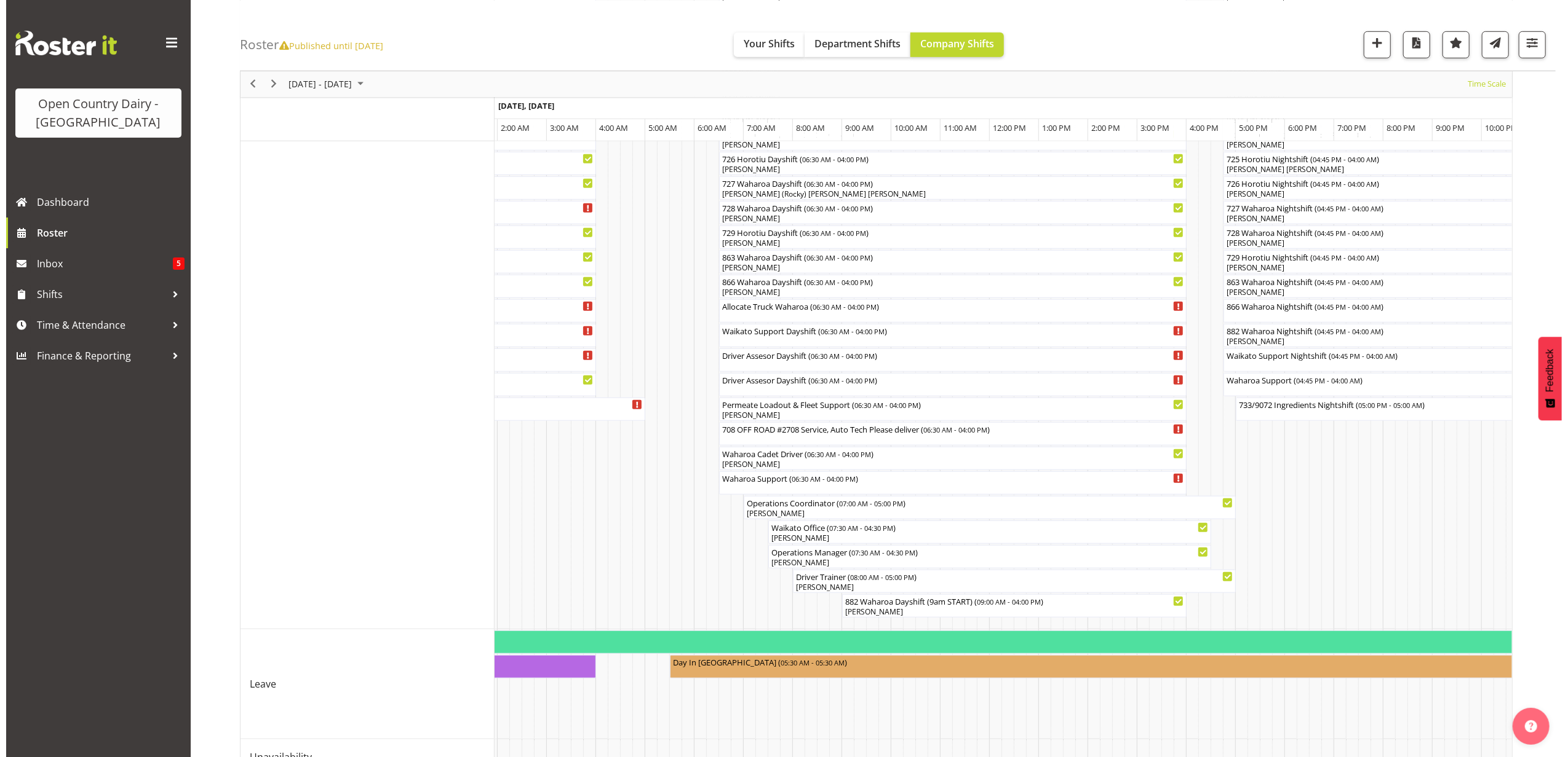
scroll to position [819, 0]
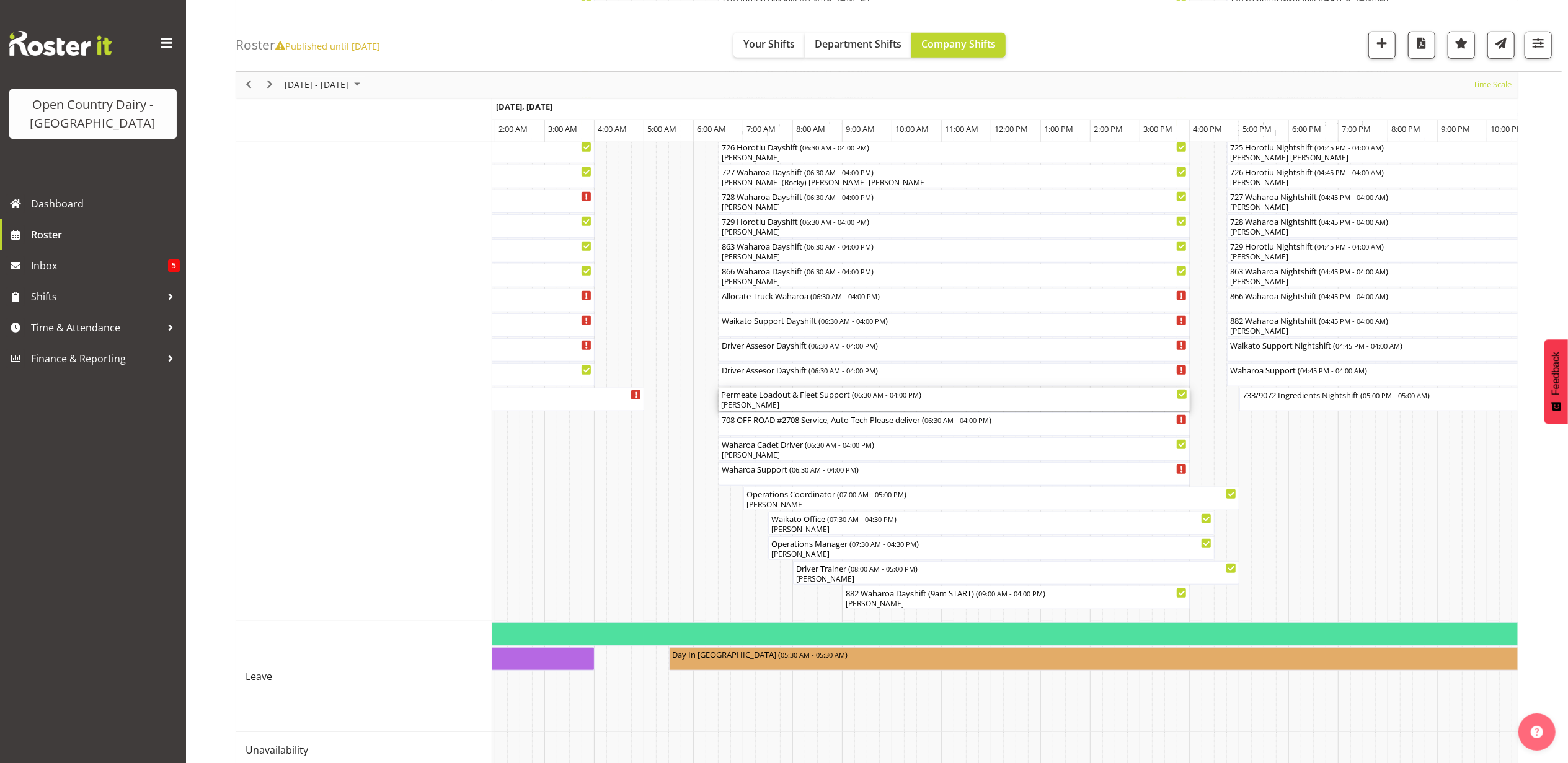
click at [792, 400] on div "Permeate Loadout & Fleet Support ( 06:30 AM - 04:00 PM ) Gavin Harvey" at bounding box center [954, 400] width 466 height 23
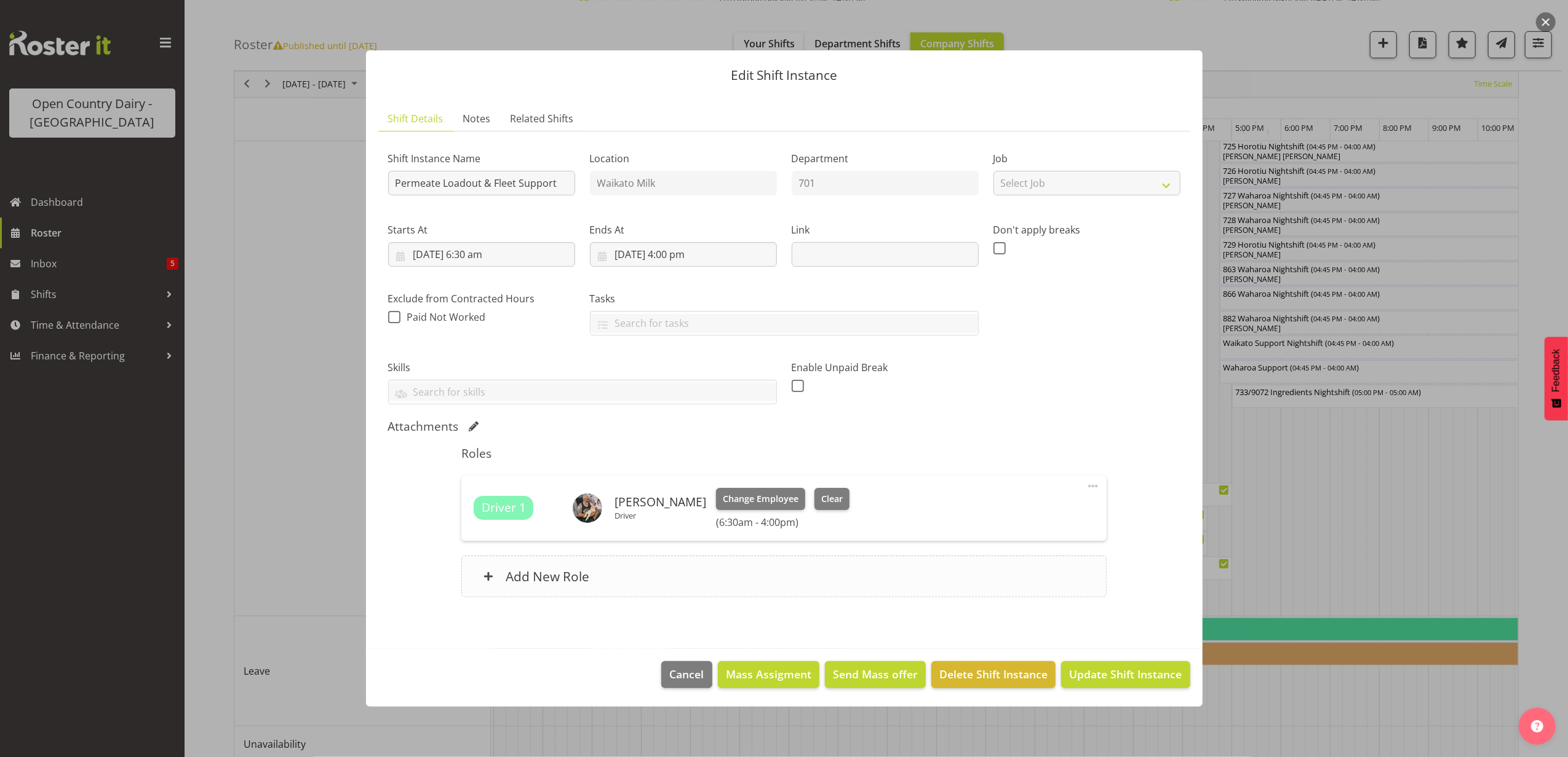
click at [529, 569] on h6 "Add New Role" at bounding box center [548, 576] width 83 height 16
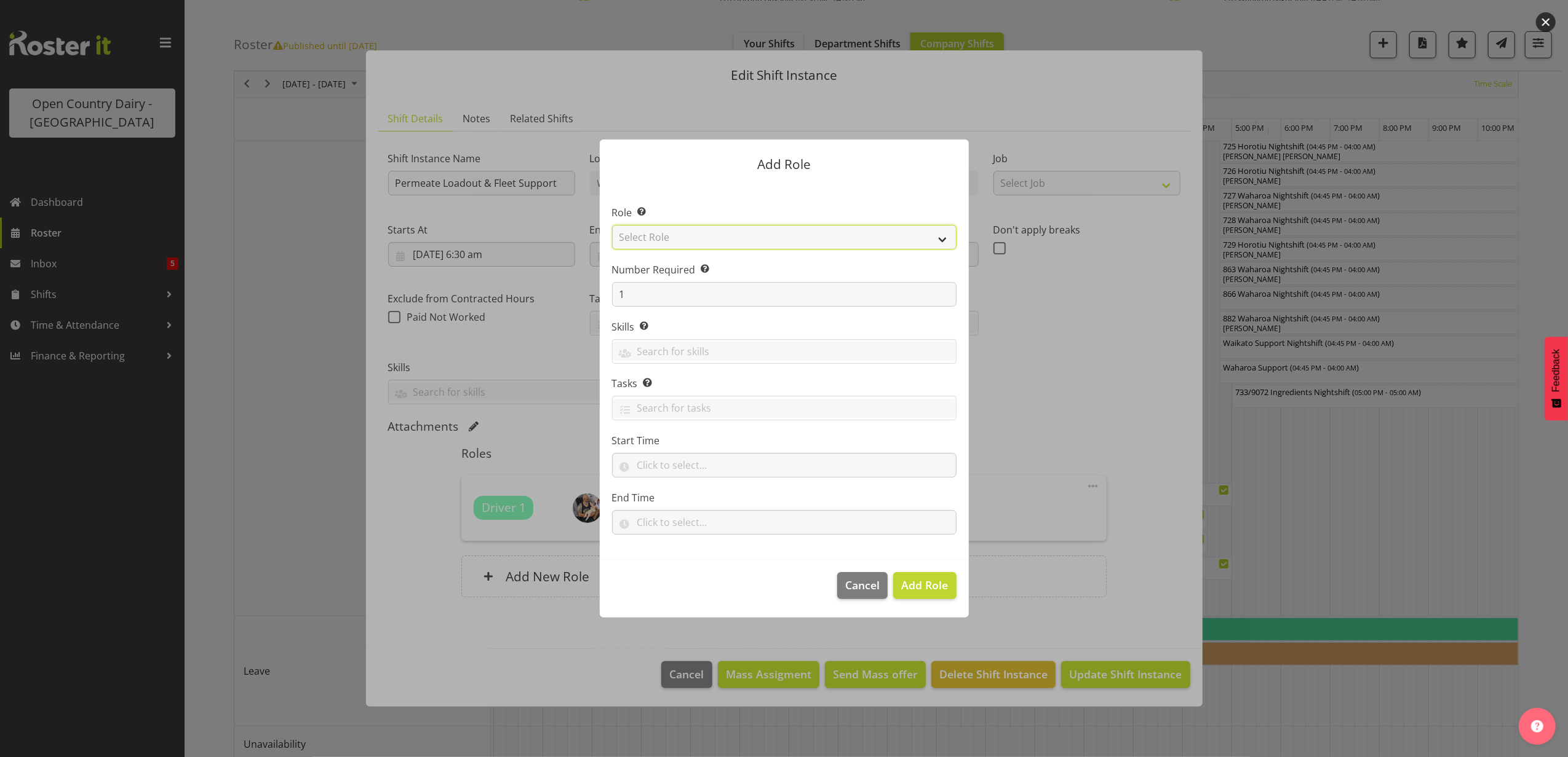
click at [665, 234] on select "Select Role Cadet Driver Crew Leader Driver Driver Buddy Driver Assessor Dayshi…" at bounding box center [784, 237] width 345 height 24
select select "1166"
click at [612, 225] on select "Select Role Cadet Driver Crew Leader Driver Driver Buddy Driver Assessor Dayshi…" at bounding box center [784, 237] width 345 height 24
click at [920, 585] on span "Add Role" at bounding box center [924, 584] width 47 height 15
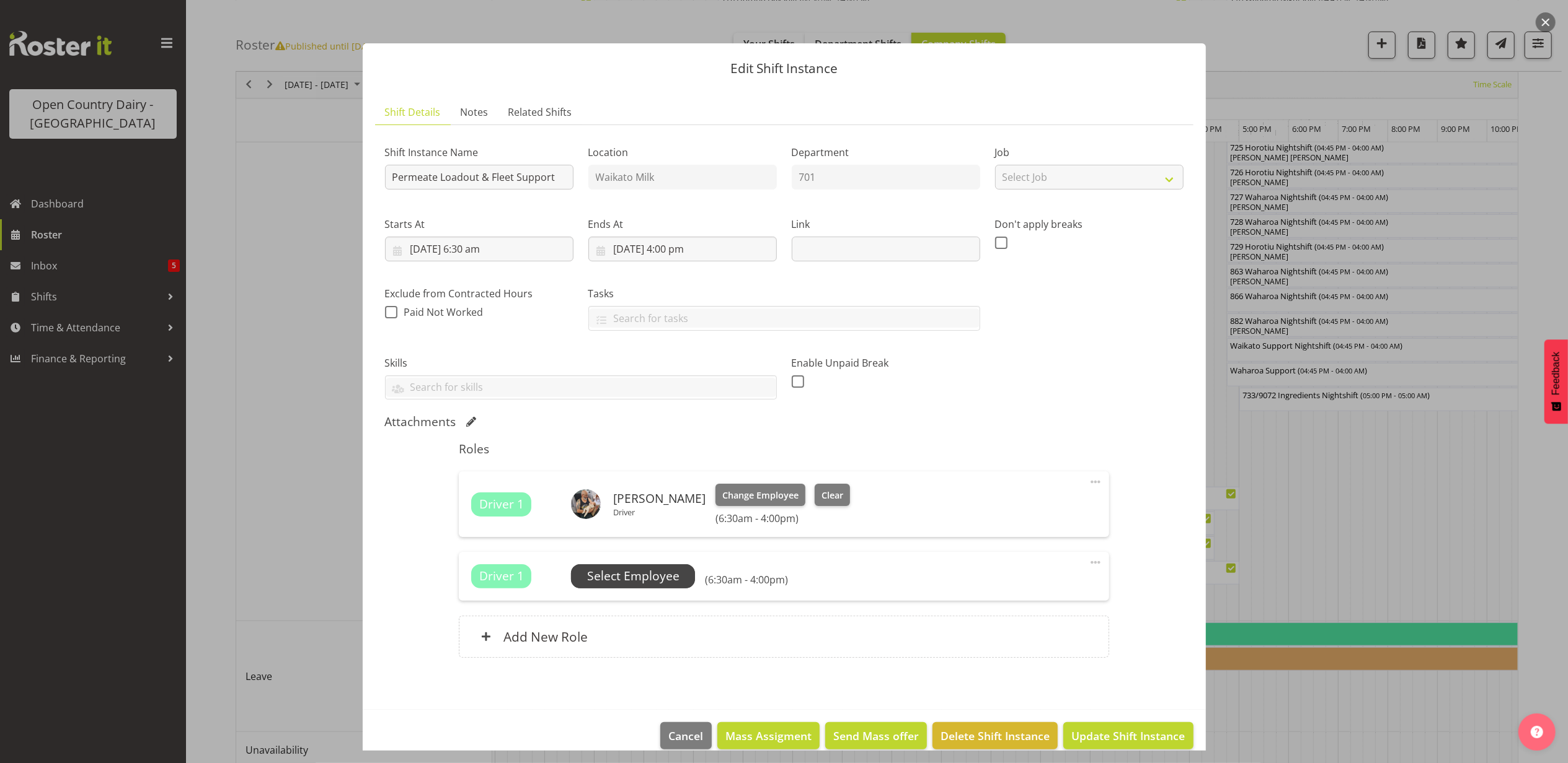
click at [648, 575] on span "Select Employee" at bounding box center [633, 576] width 92 height 18
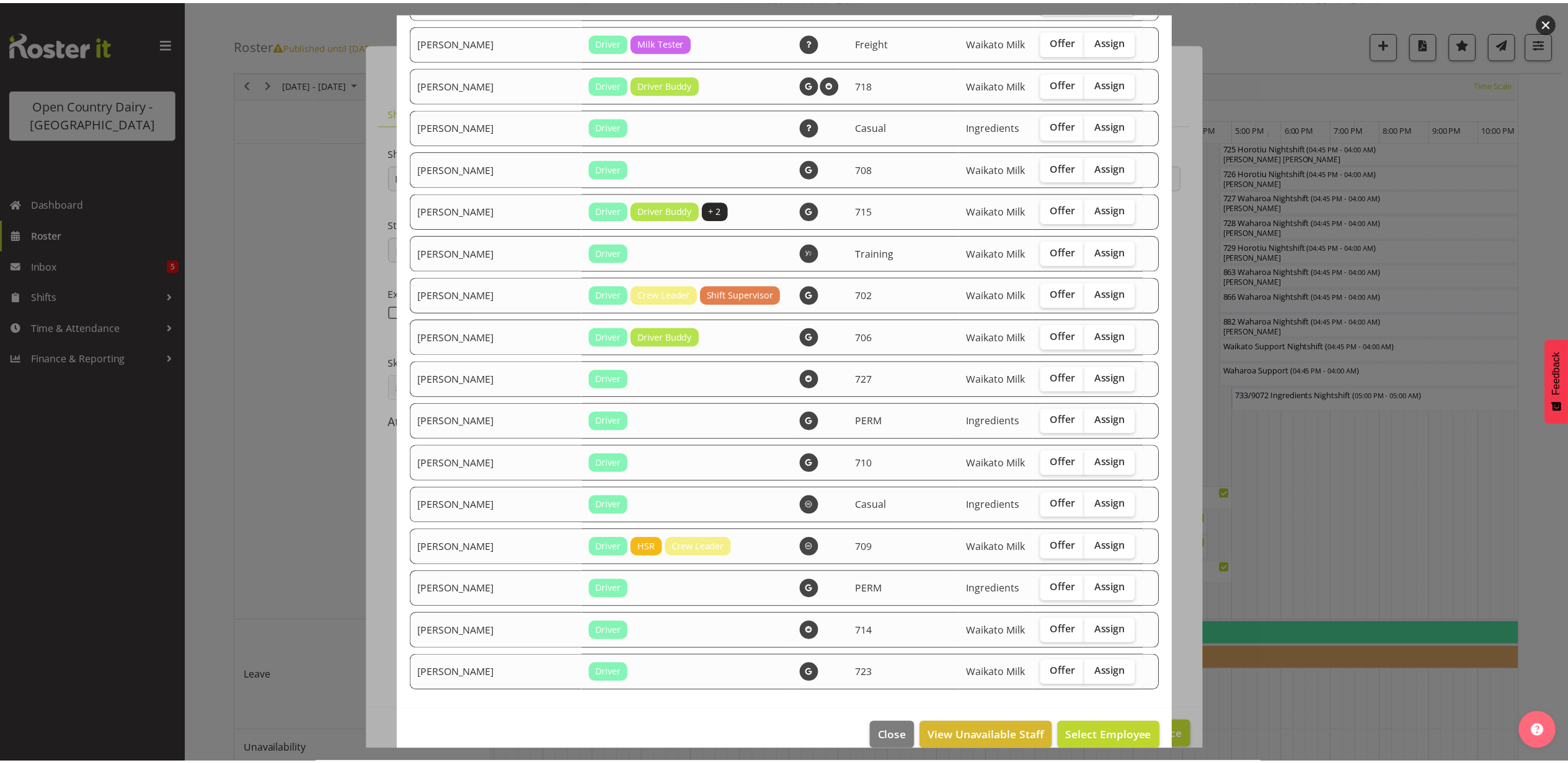
scroll to position [891, 0]
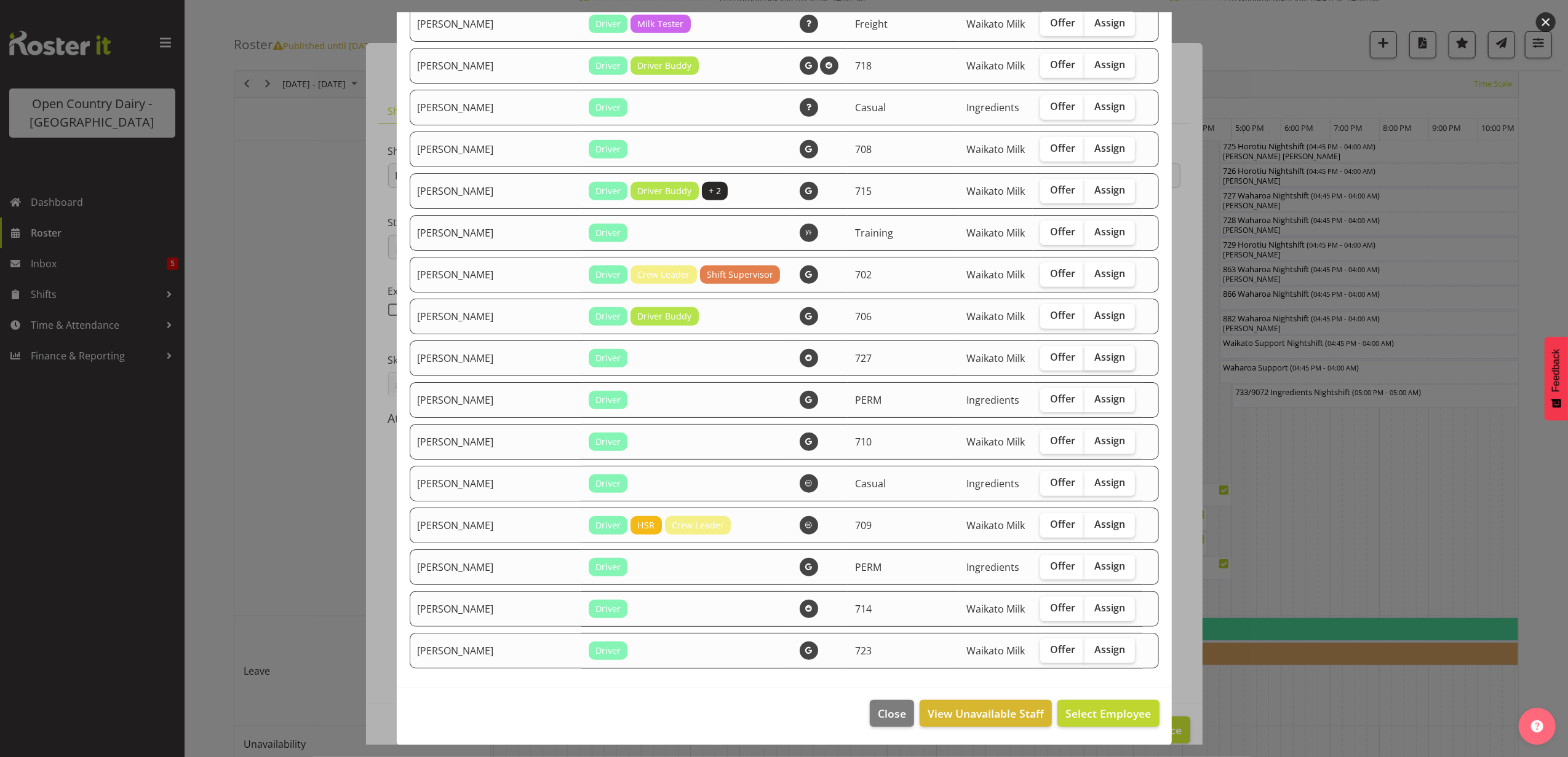
click at [1095, 358] on span "Assign" at bounding box center [1110, 357] width 31 height 13
click at [1092, 358] on input "Assign" at bounding box center [1088, 357] width 8 height 8
checkbox input "true"
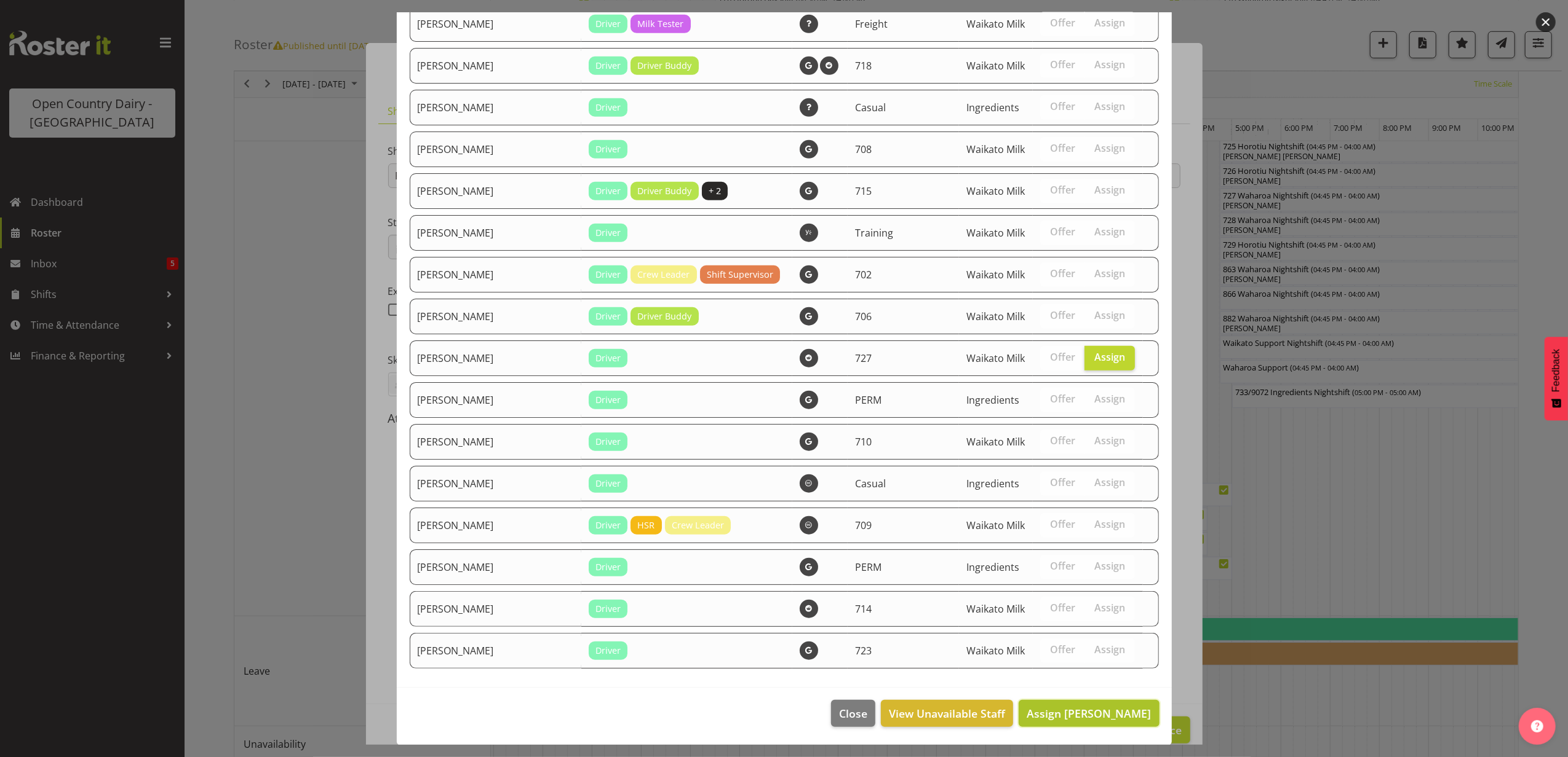
click at [1091, 708] on span "Assign Rhys Greener" at bounding box center [1088, 713] width 124 height 15
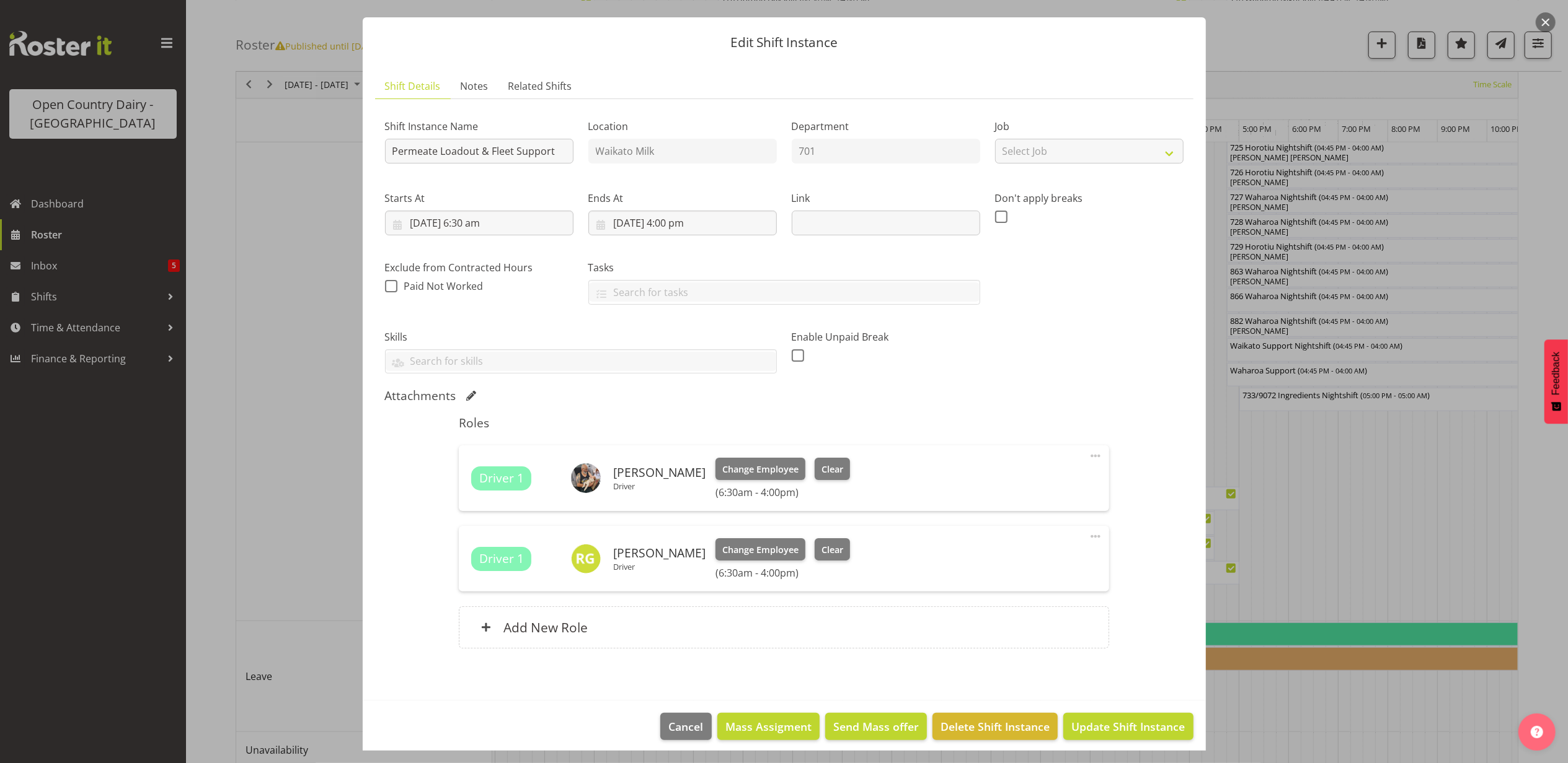
scroll to position [35, 0]
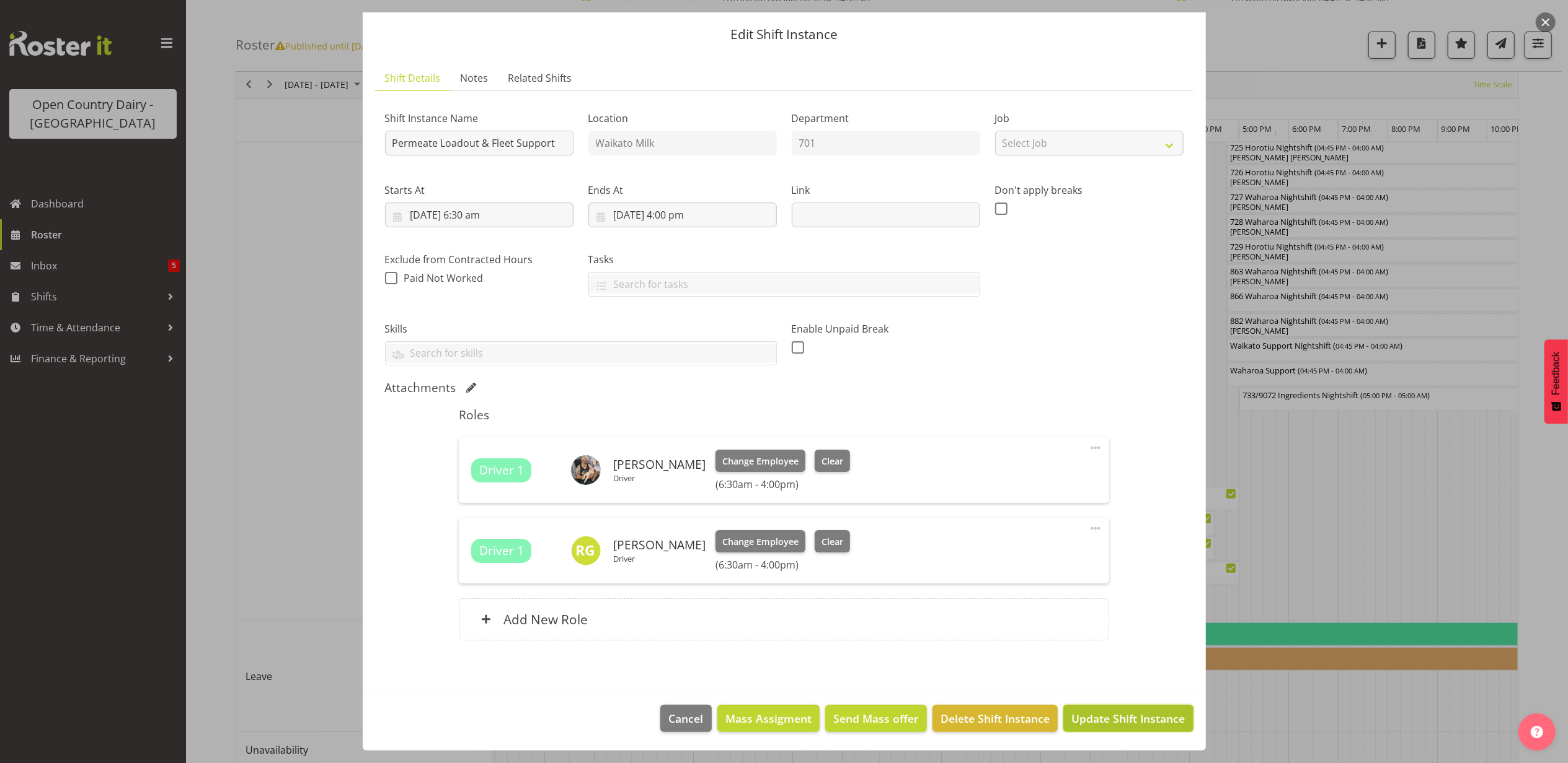
click at [1110, 709] on button "Update Shift Instance" at bounding box center [1128, 719] width 129 height 27
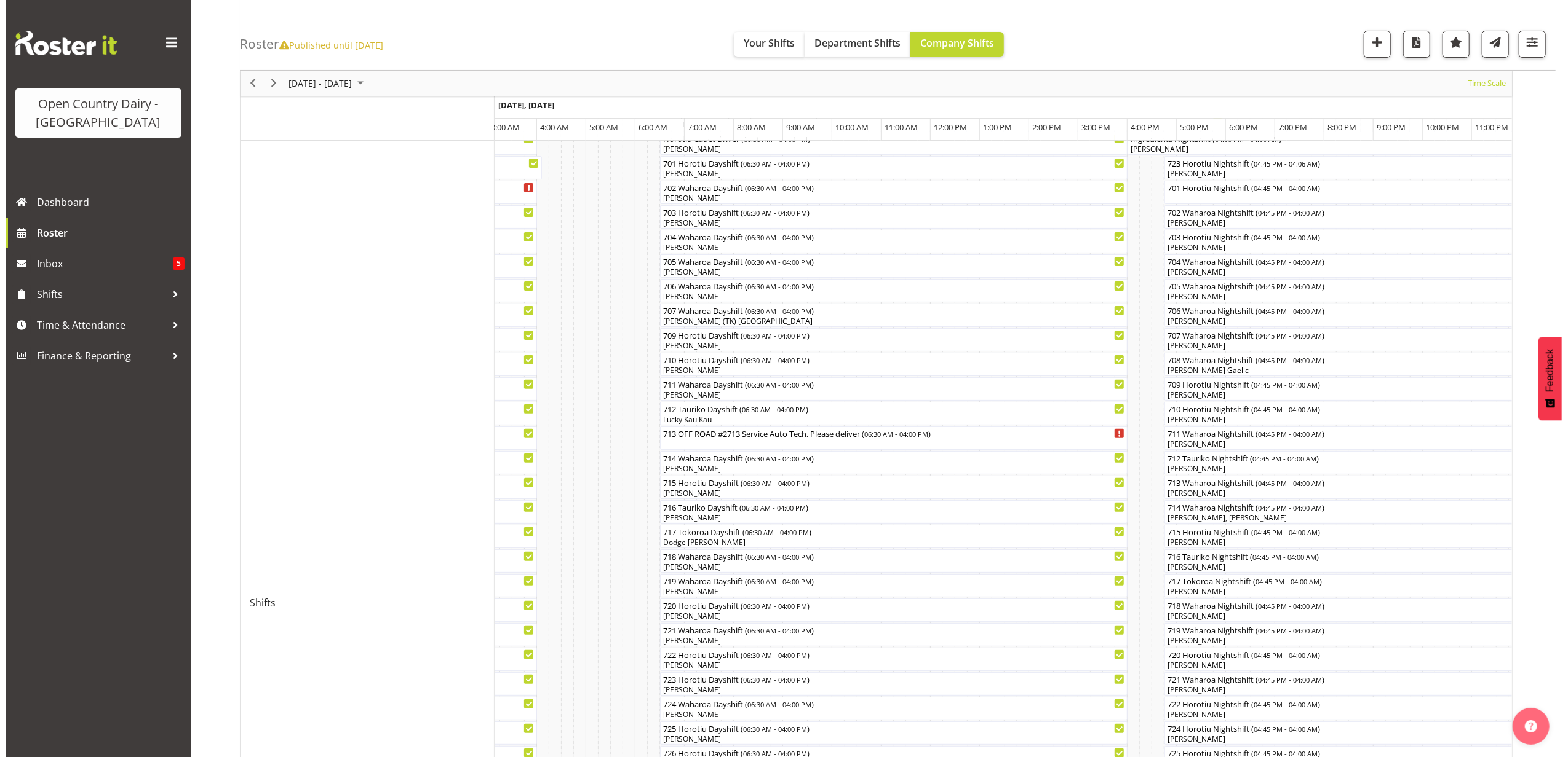
scroll to position [192, 0]
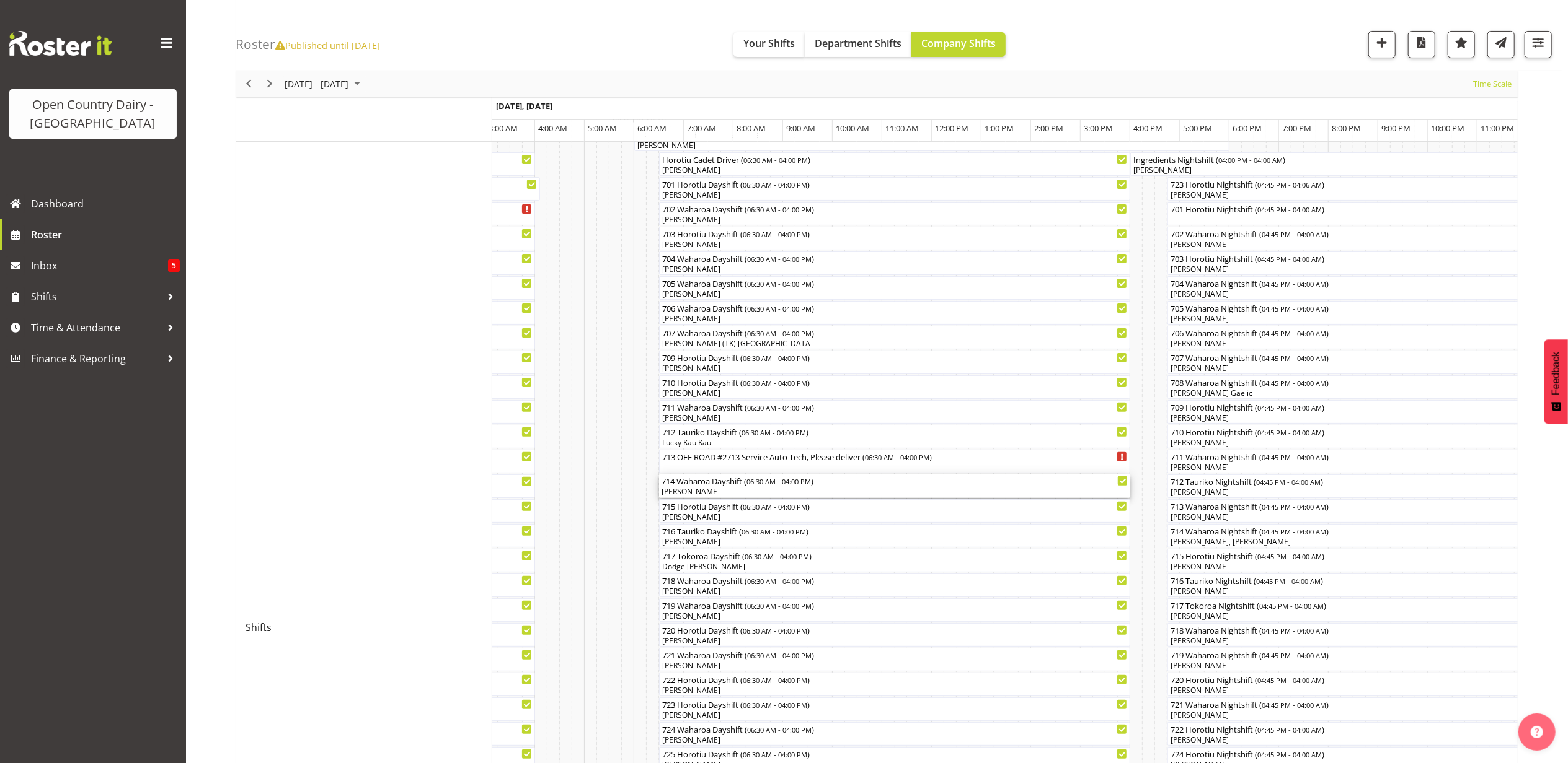
click at [715, 487] on div "714 Waharoa Dayshift ( 06:30 AM - 04:00 PM ) Rhys Greener" at bounding box center [895, 486] width 466 height 23
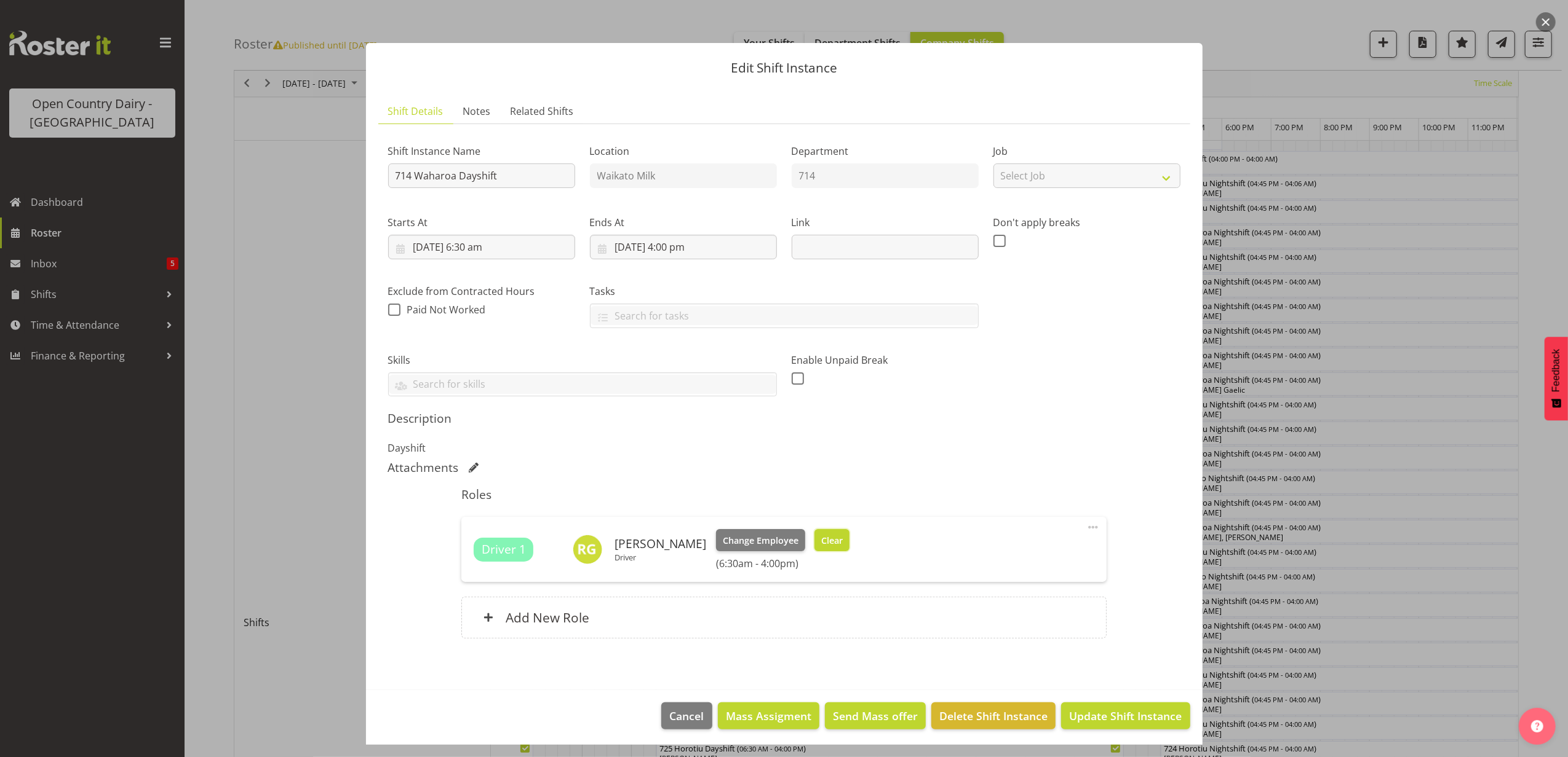
click at [821, 539] on span "Clear" at bounding box center [832, 541] width 21 height 14
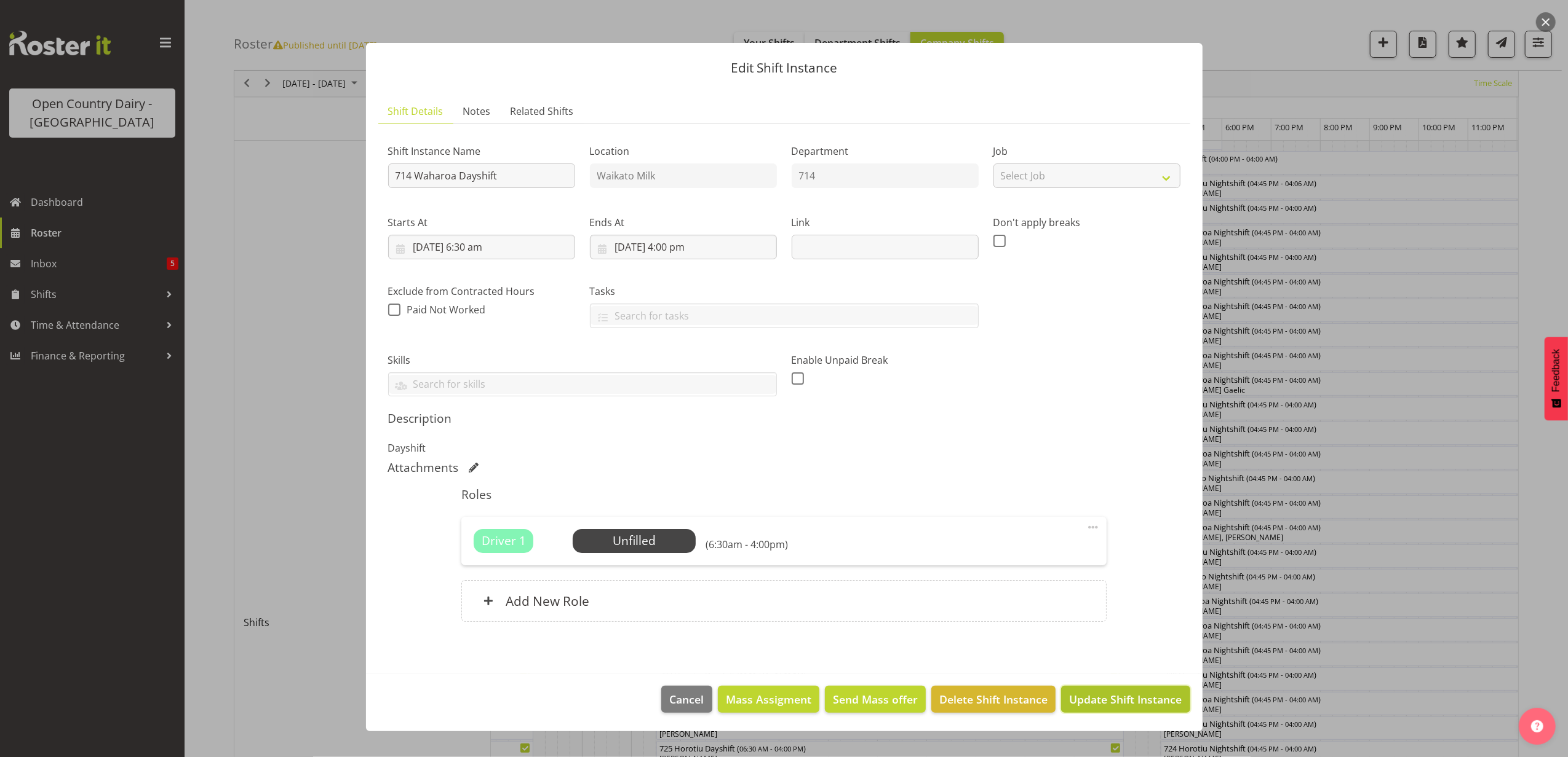
click at [1149, 704] on span "Update Shift Instance" at bounding box center [1125, 700] width 113 height 16
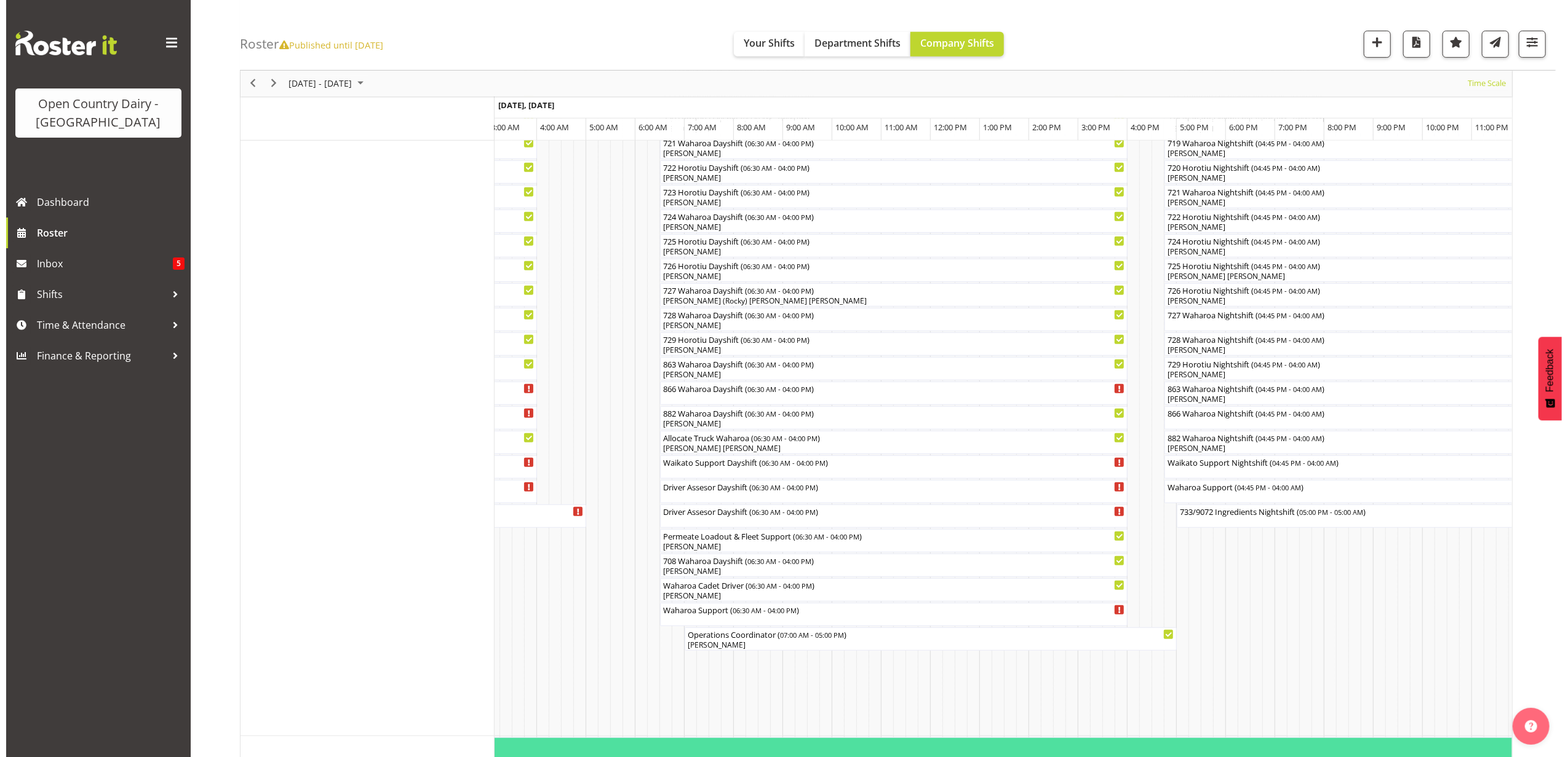
scroll to position [738, 0]
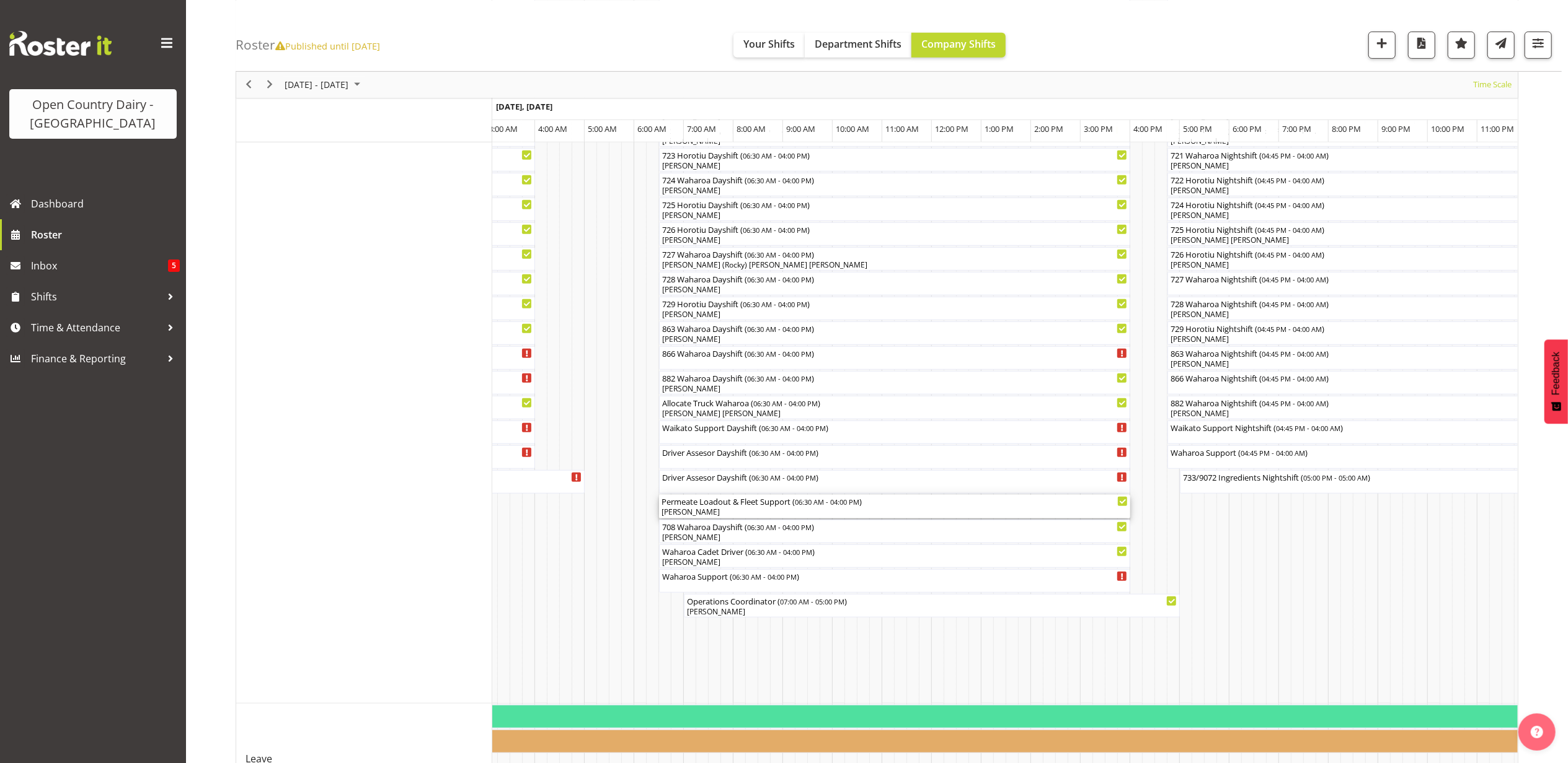
click at [719, 503] on div "Permeate Loadout & Fleet Support ( 06:30 AM - 04:00 PM )" at bounding box center [895, 501] width 466 height 13
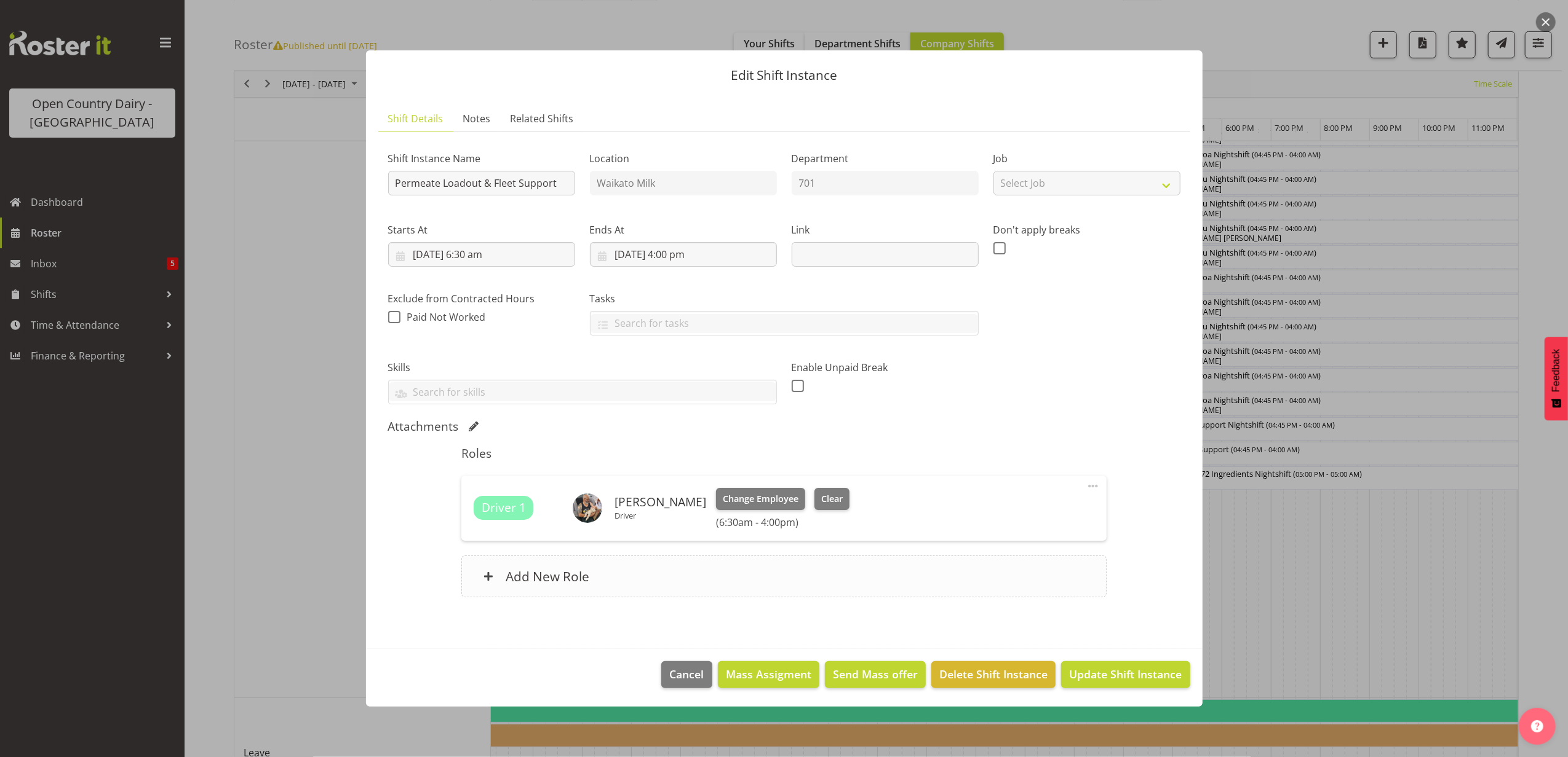
click at [531, 576] on h6 "Add New Role" at bounding box center [548, 576] width 83 height 16
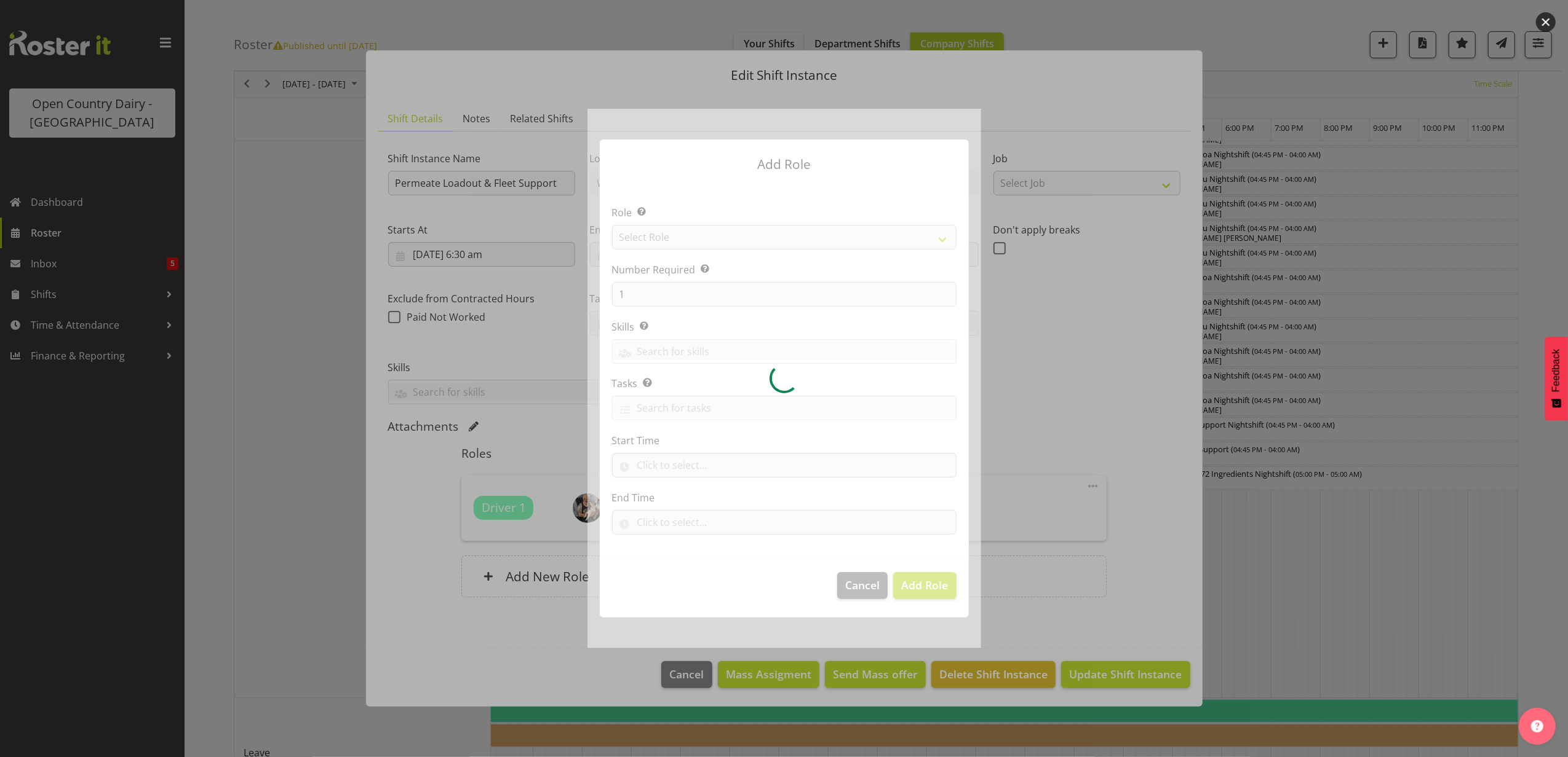
click at [675, 236] on div at bounding box center [784, 378] width 393 height 539
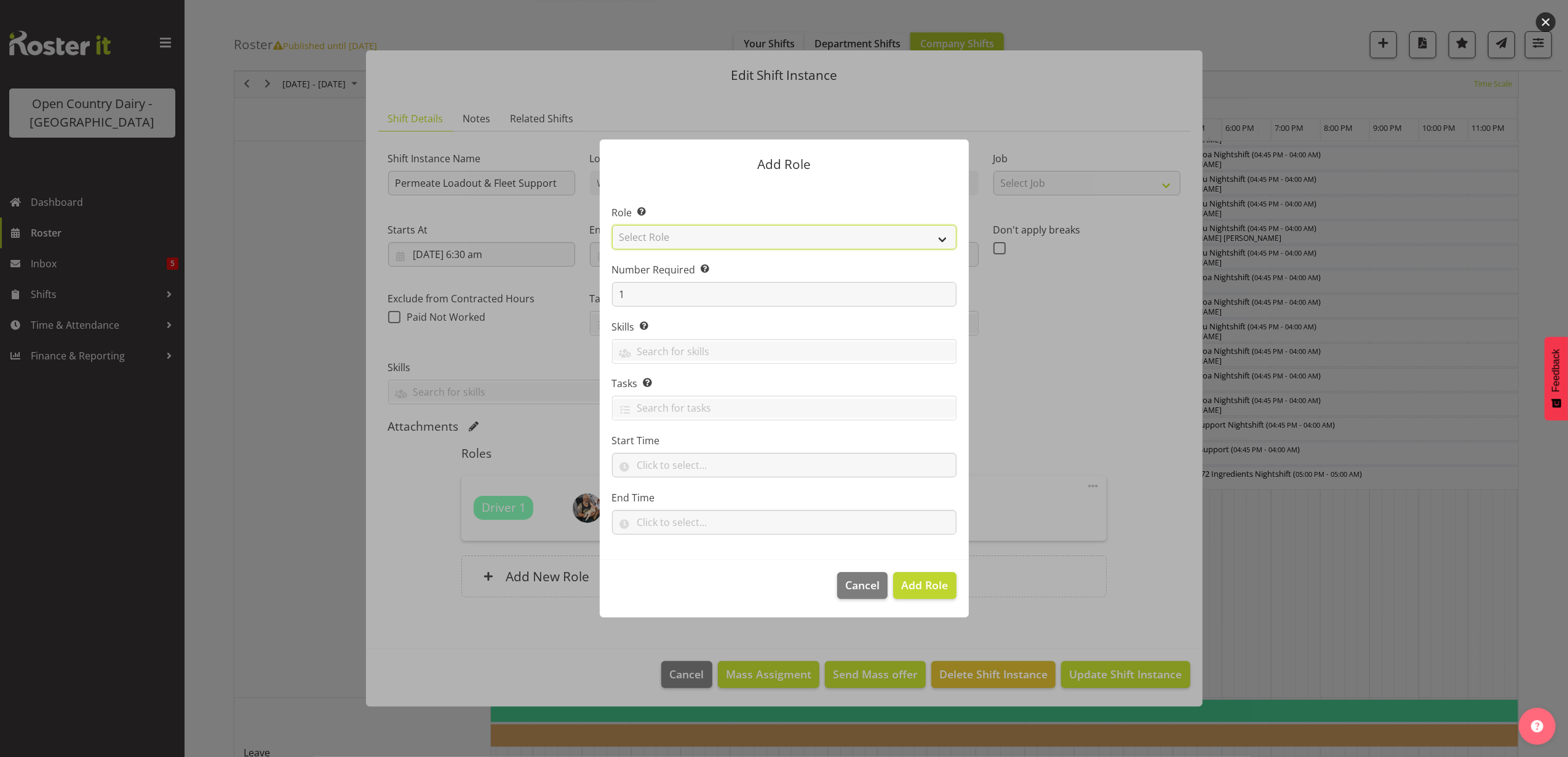
click at [675, 236] on select "Select Role Cadet Driver Crew Leader Driver Driver Buddy Driver Assessor Dayshi…" at bounding box center [784, 237] width 345 height 24
select select "1166"
click at [612, 225] on select "Select Role Cadet Driver Crew Leader Driver Driver Buddy Driver Assessor Dayshi…" at bounding box center [784, 237] width 345 height 24
click at [909, 577] on span "Add Role" at bounding box center [924, 584] width 47 height 15
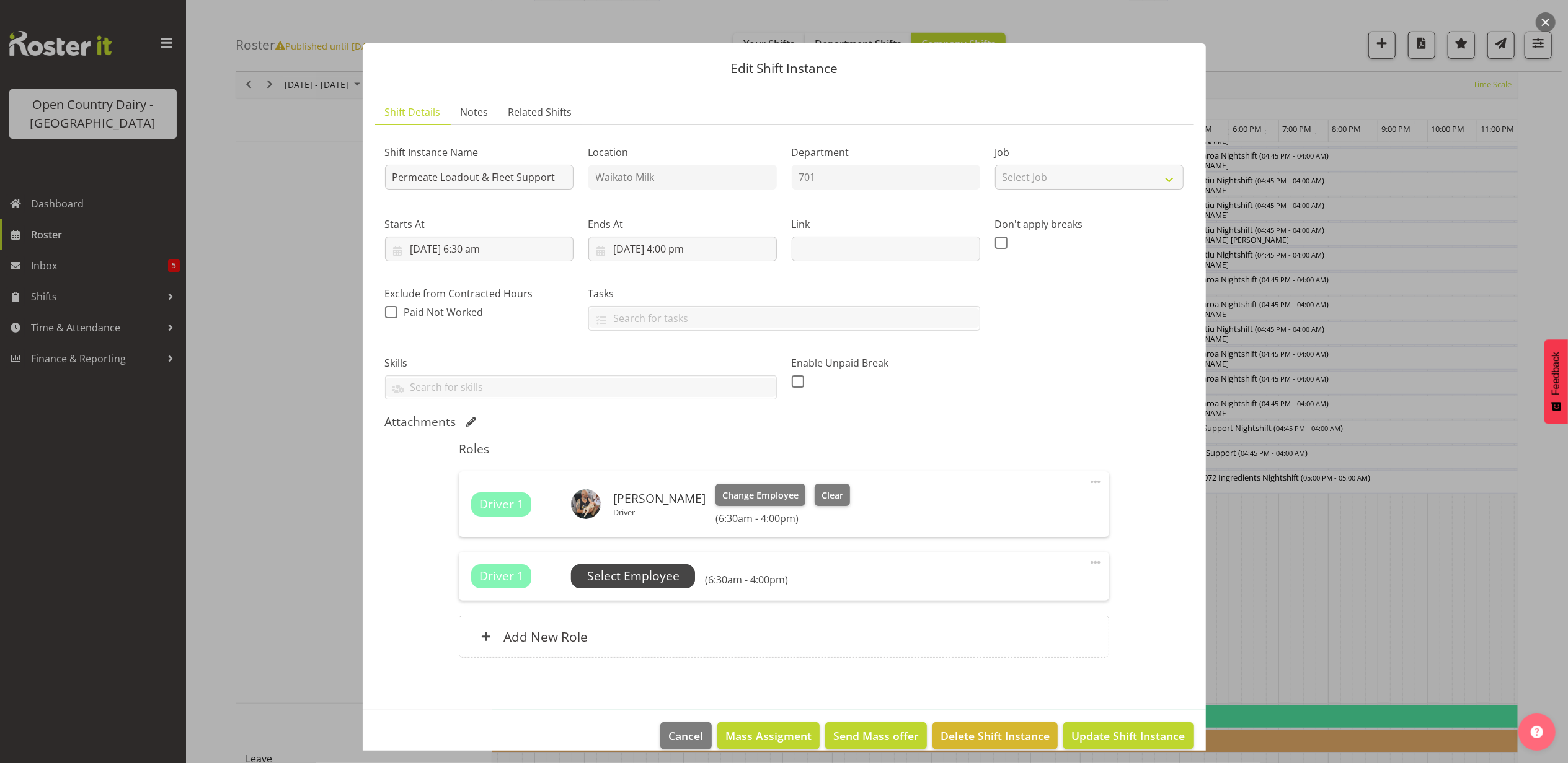
click at [666, 571] on span "Select Employee" at bounding box center [633, 576] width 92 height 18
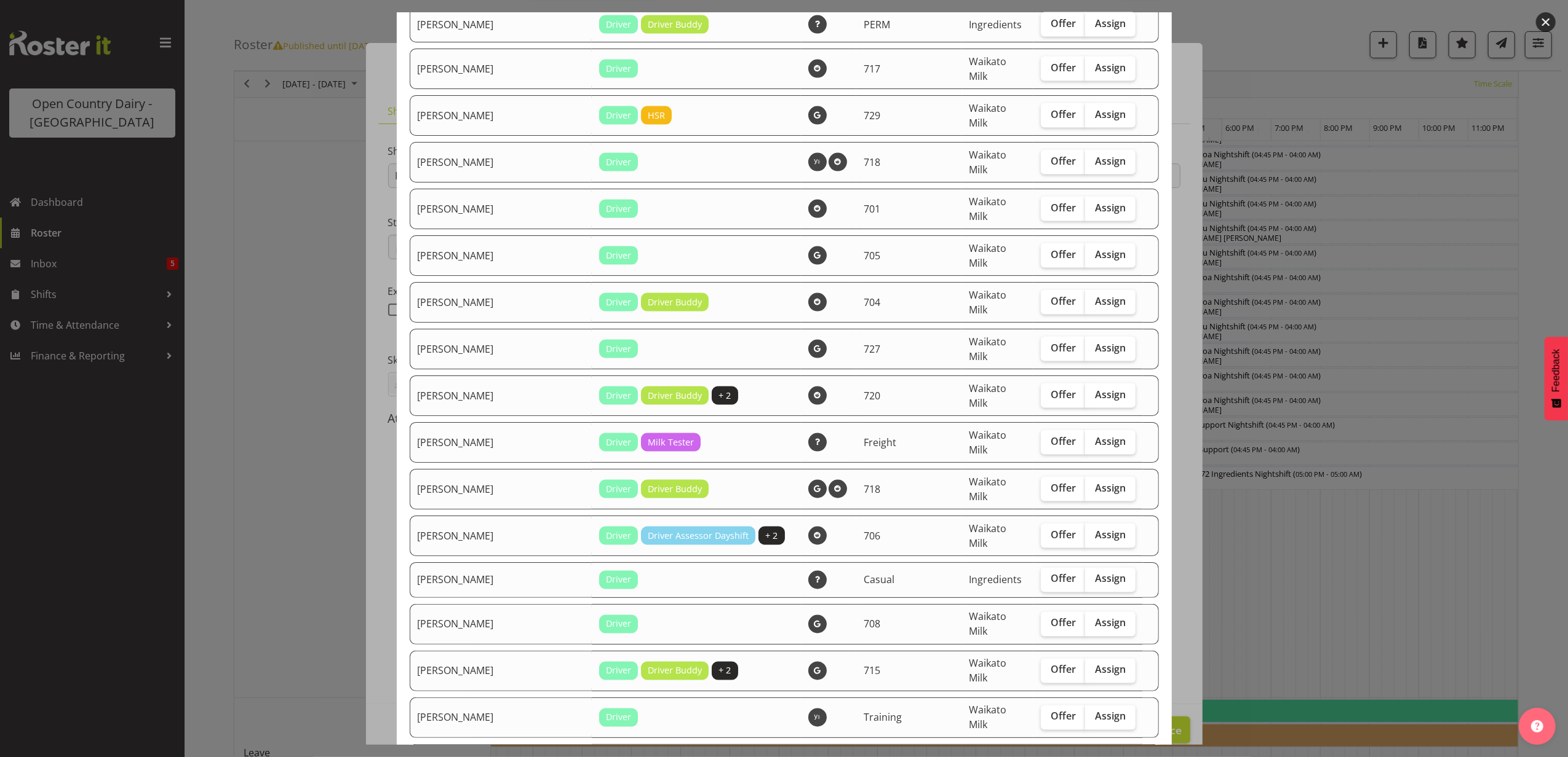
scroll to position [1885, 0]
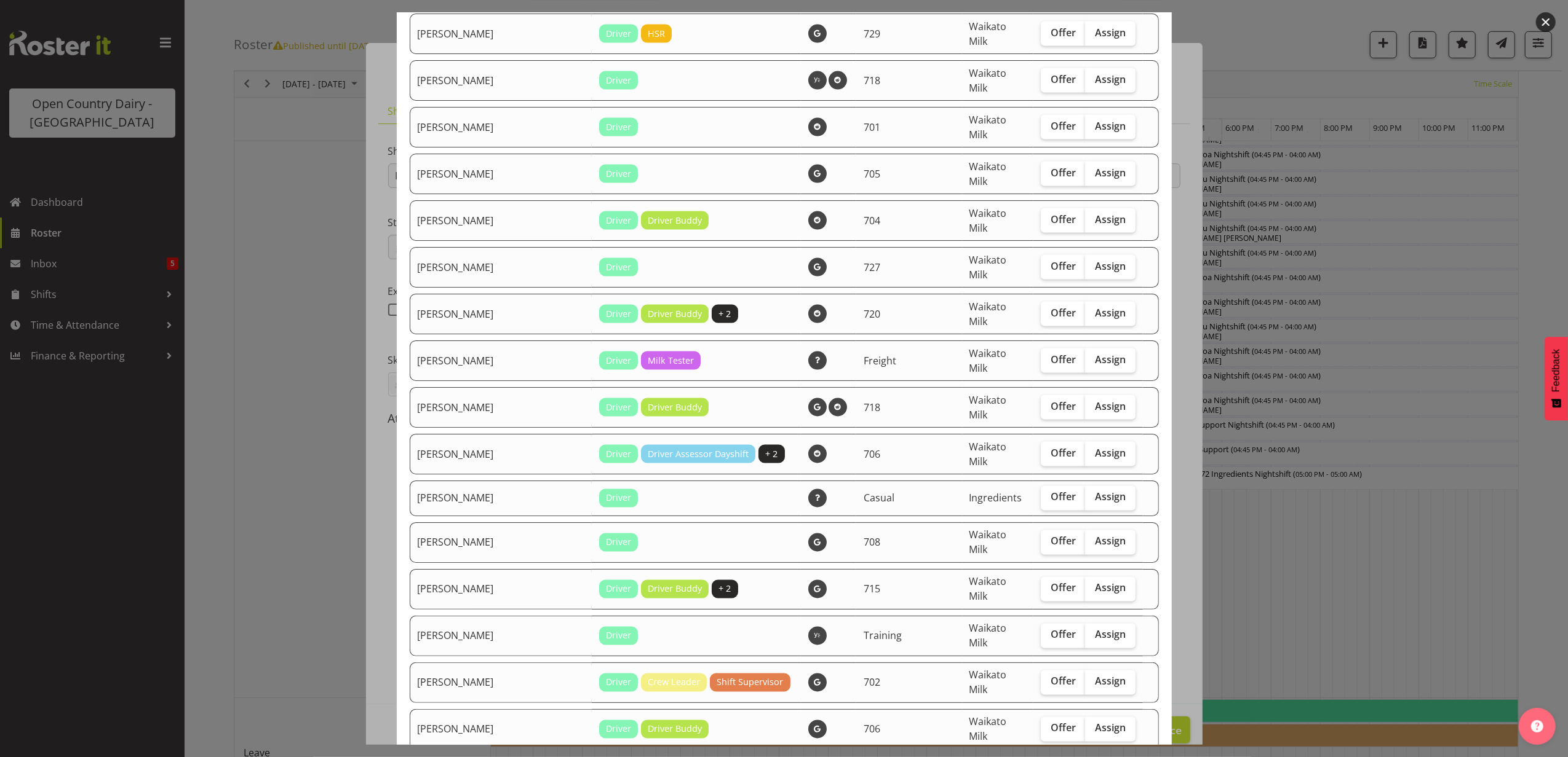
checkbox input "true"
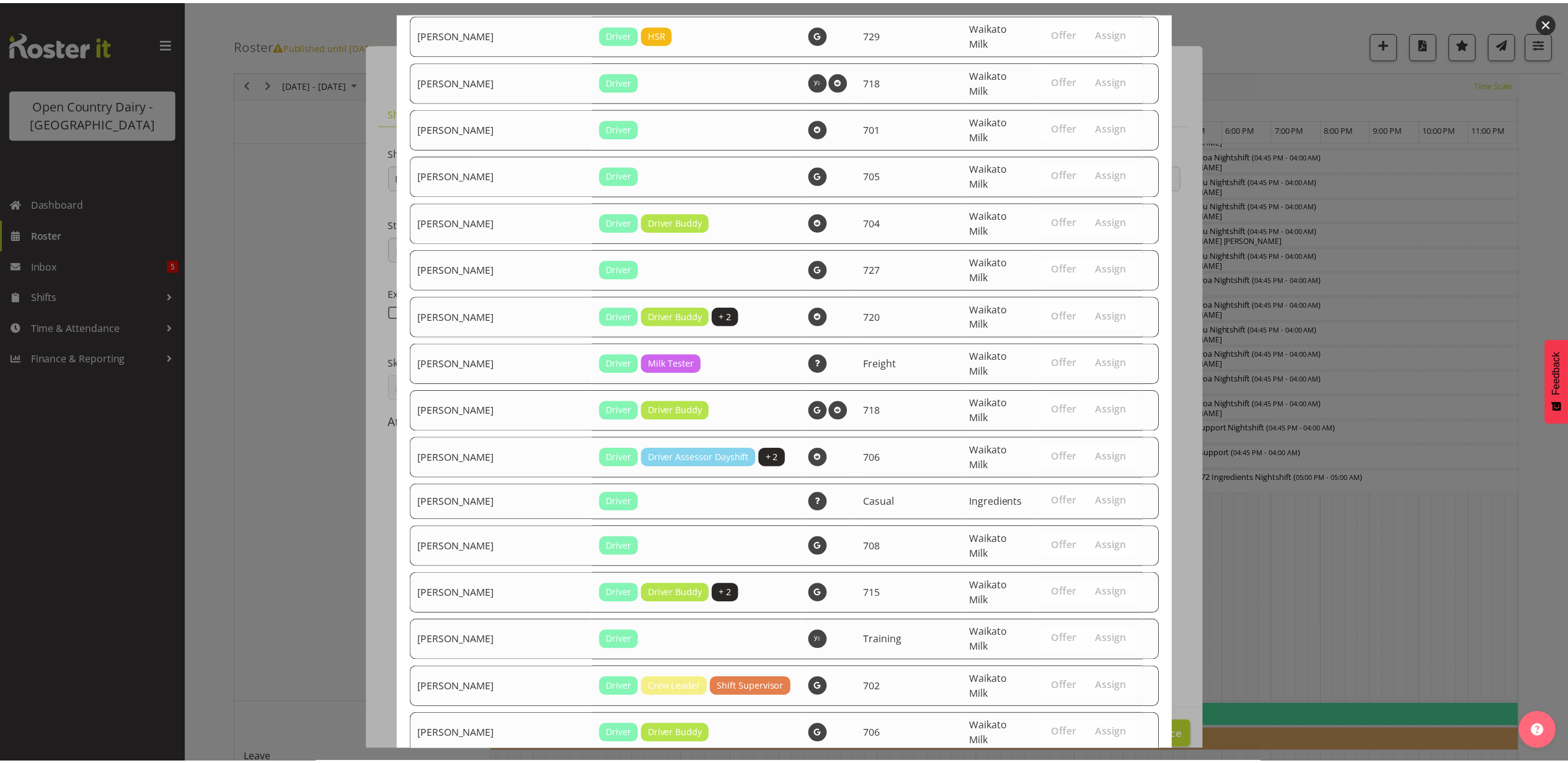
scroll to position [2239, 0]
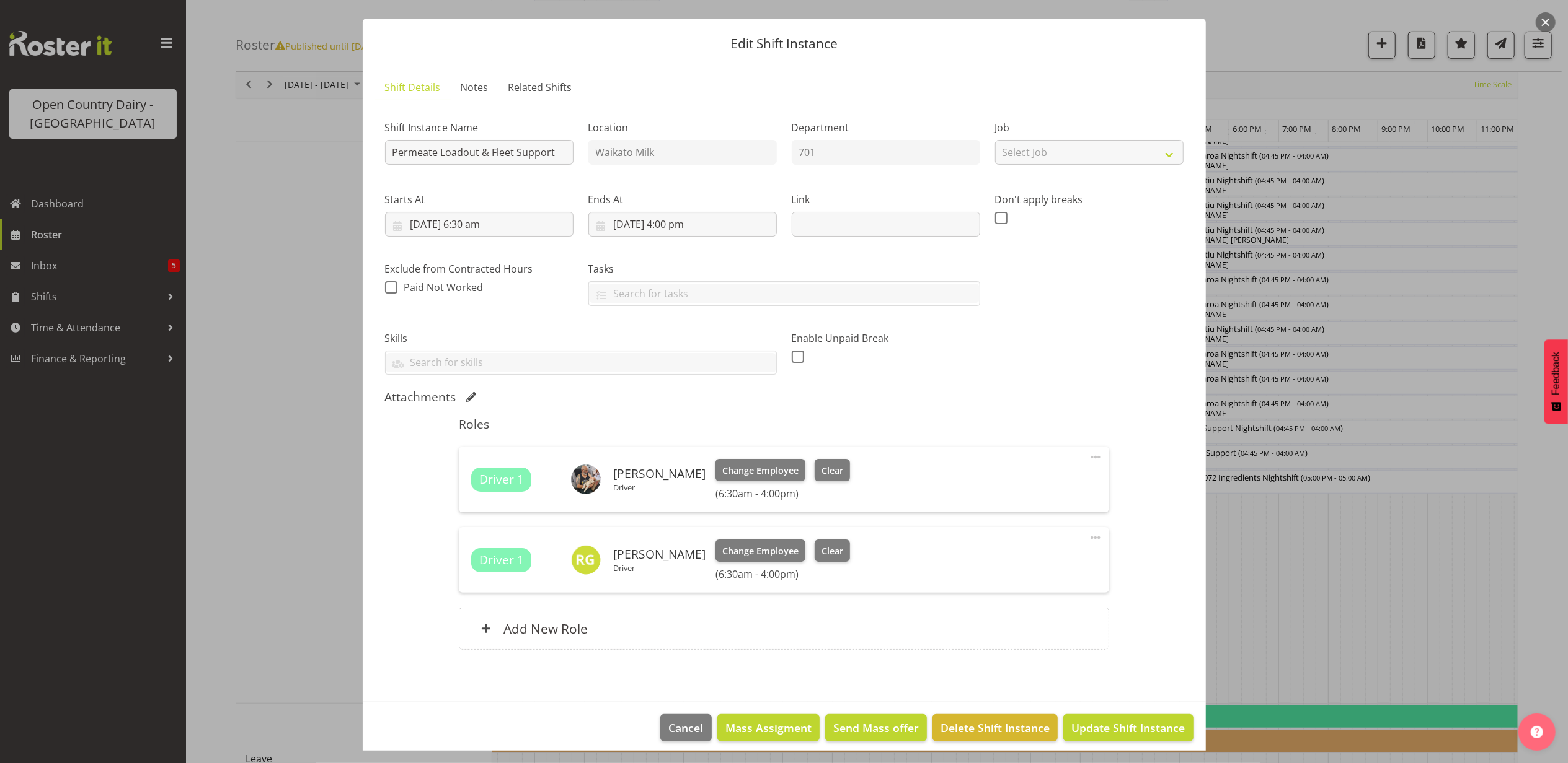
scroll to position [35, 0]
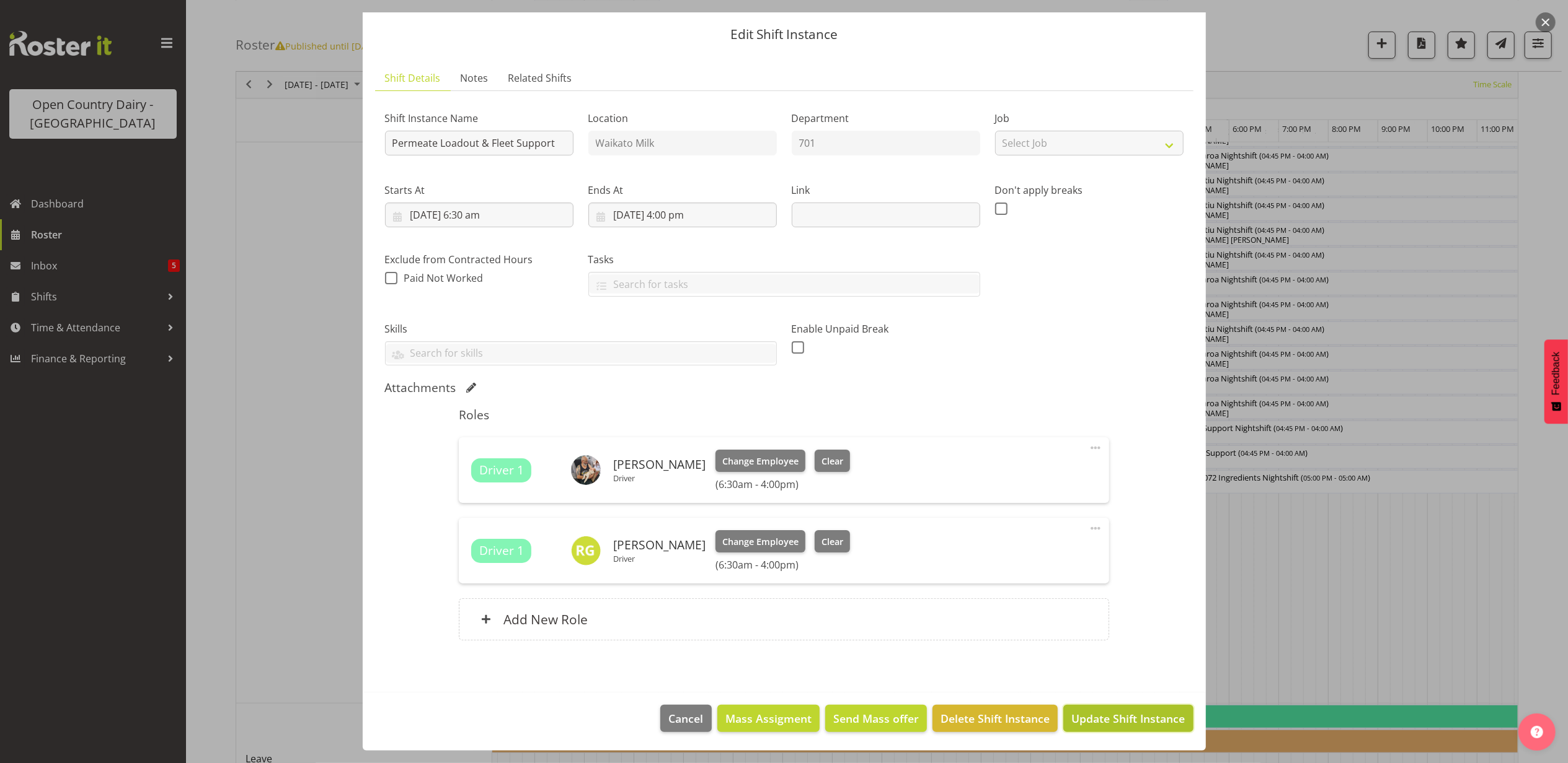
click at [1100, 711] on span "Update Shift Instance" at bounding box center [1129, 719] width 114 height 16
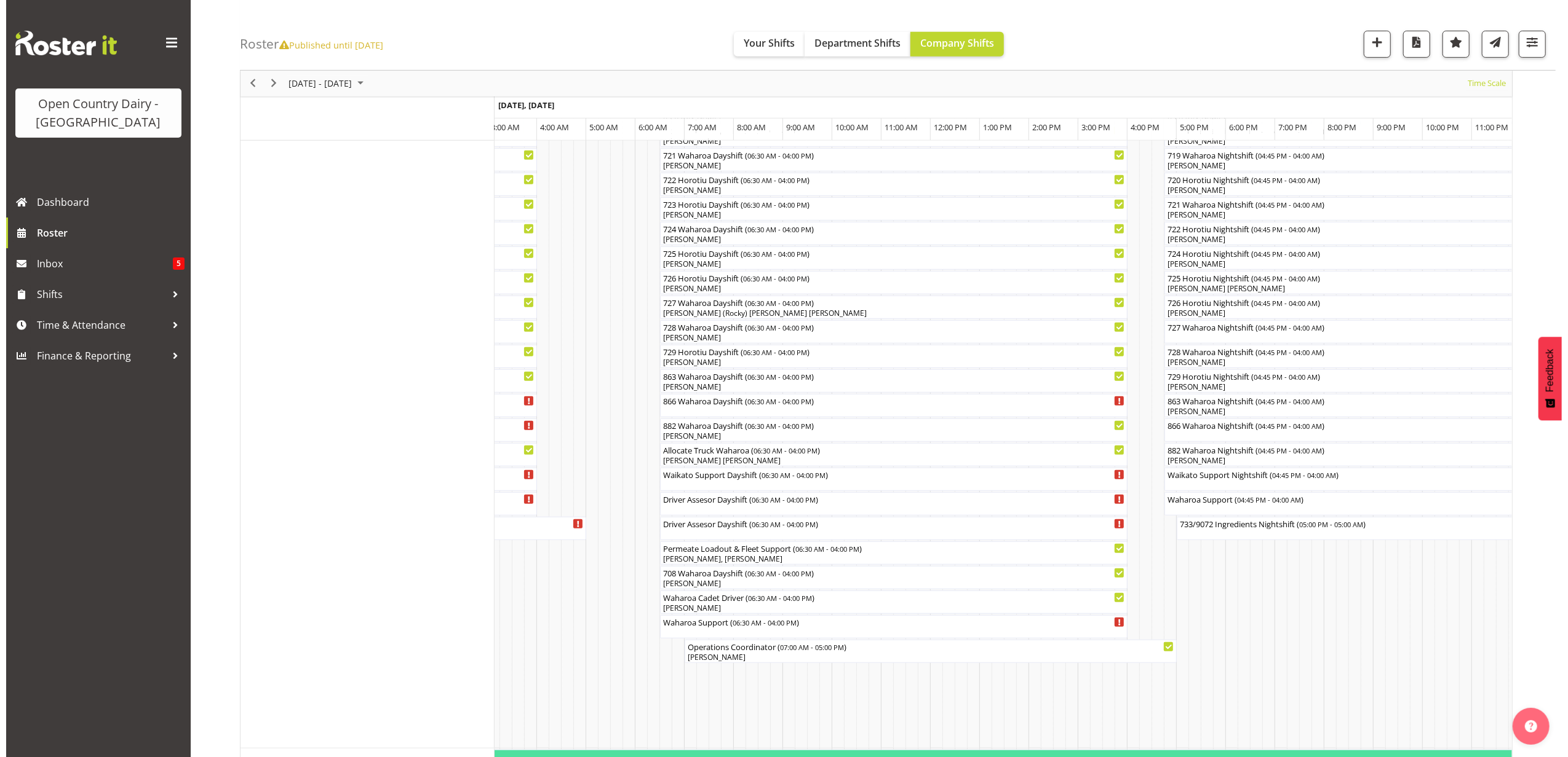
scroll to position [738, 0]
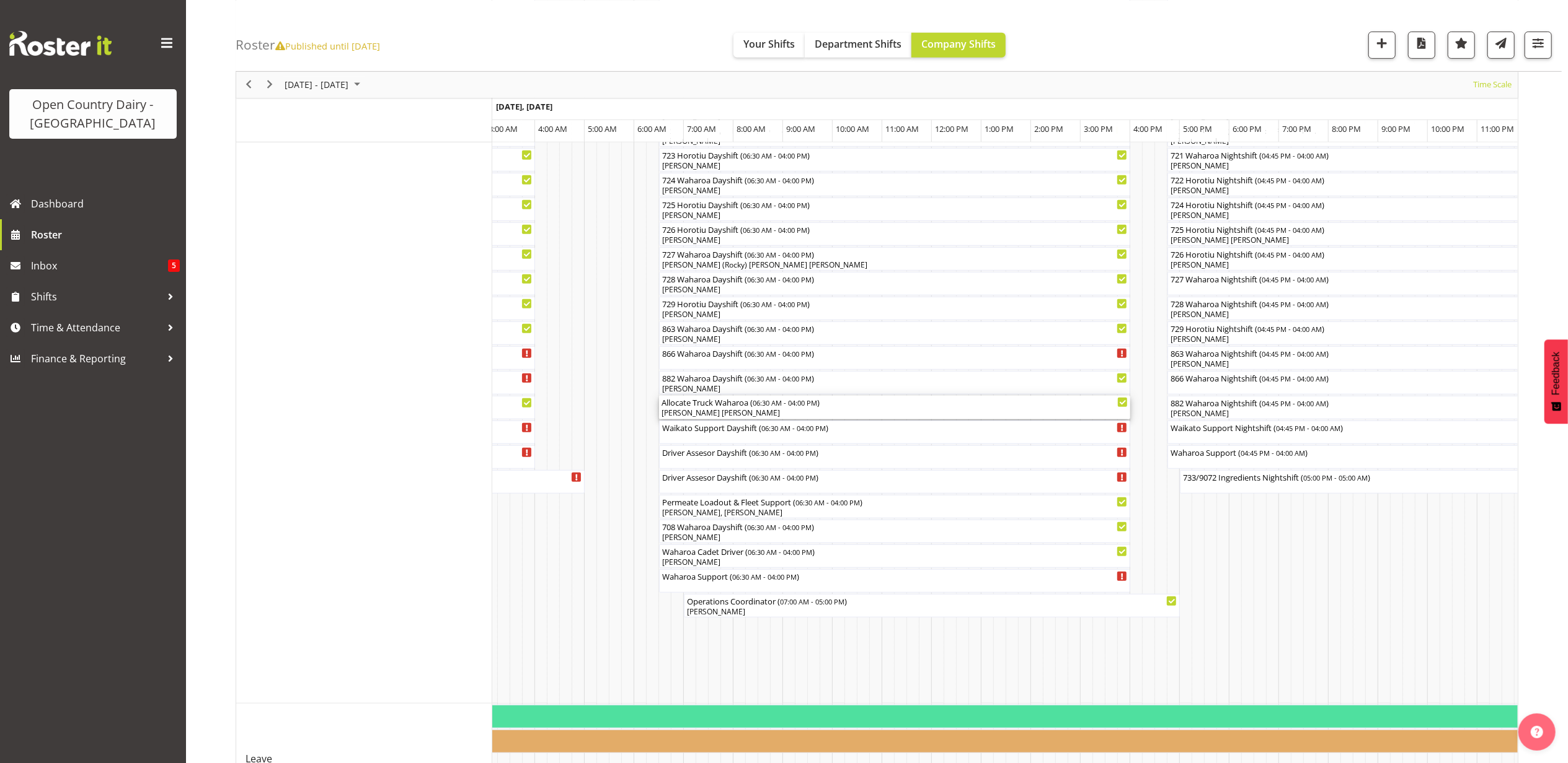
click at [730, 412] on div "[PERSON_NAME] [PERSON_NAME]" at bounding box center [895, 413] width 466 height 11
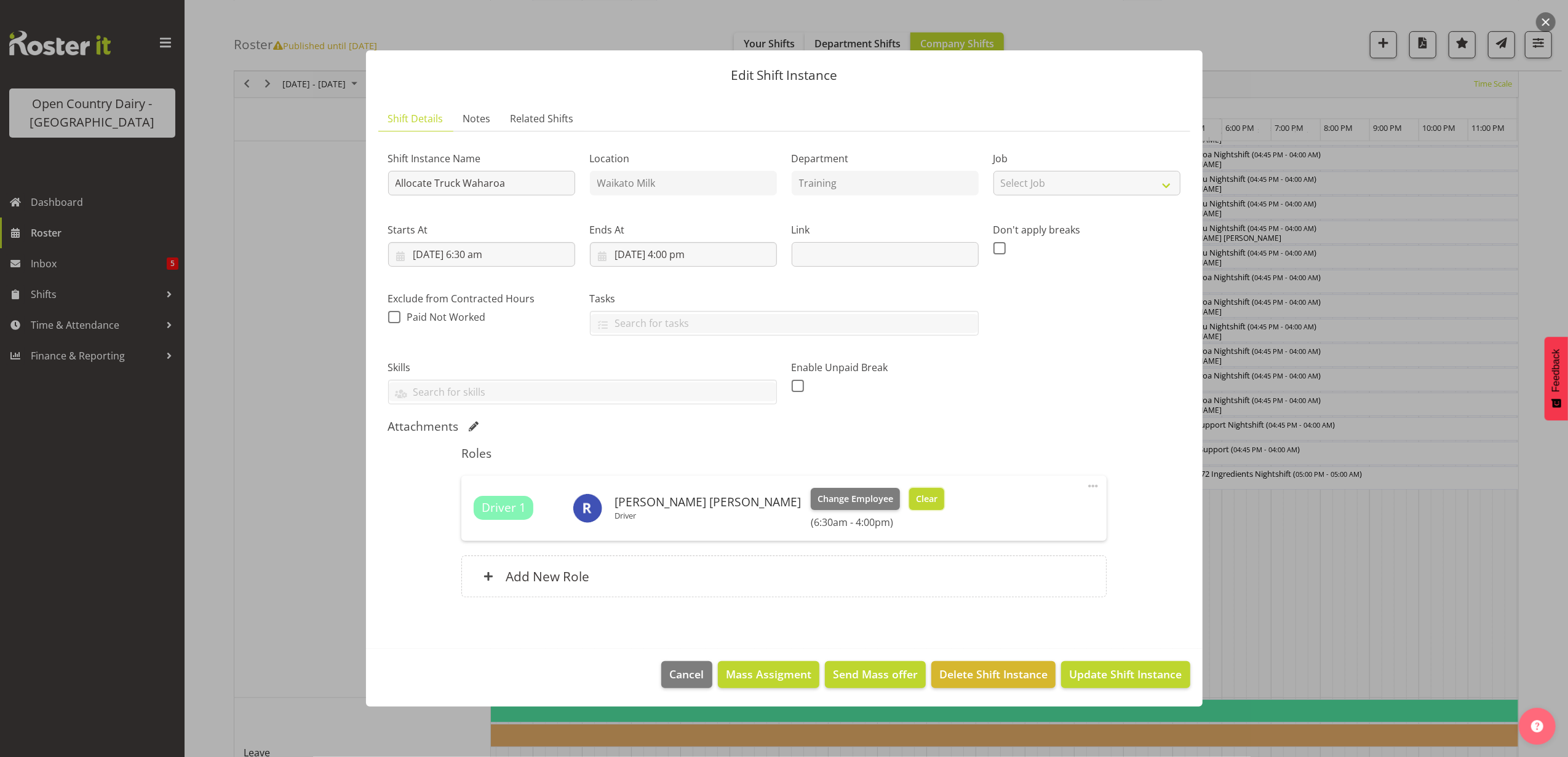
click at [916, 498] on span "Clear" at bounding box center [926, 499] width 21 height 14
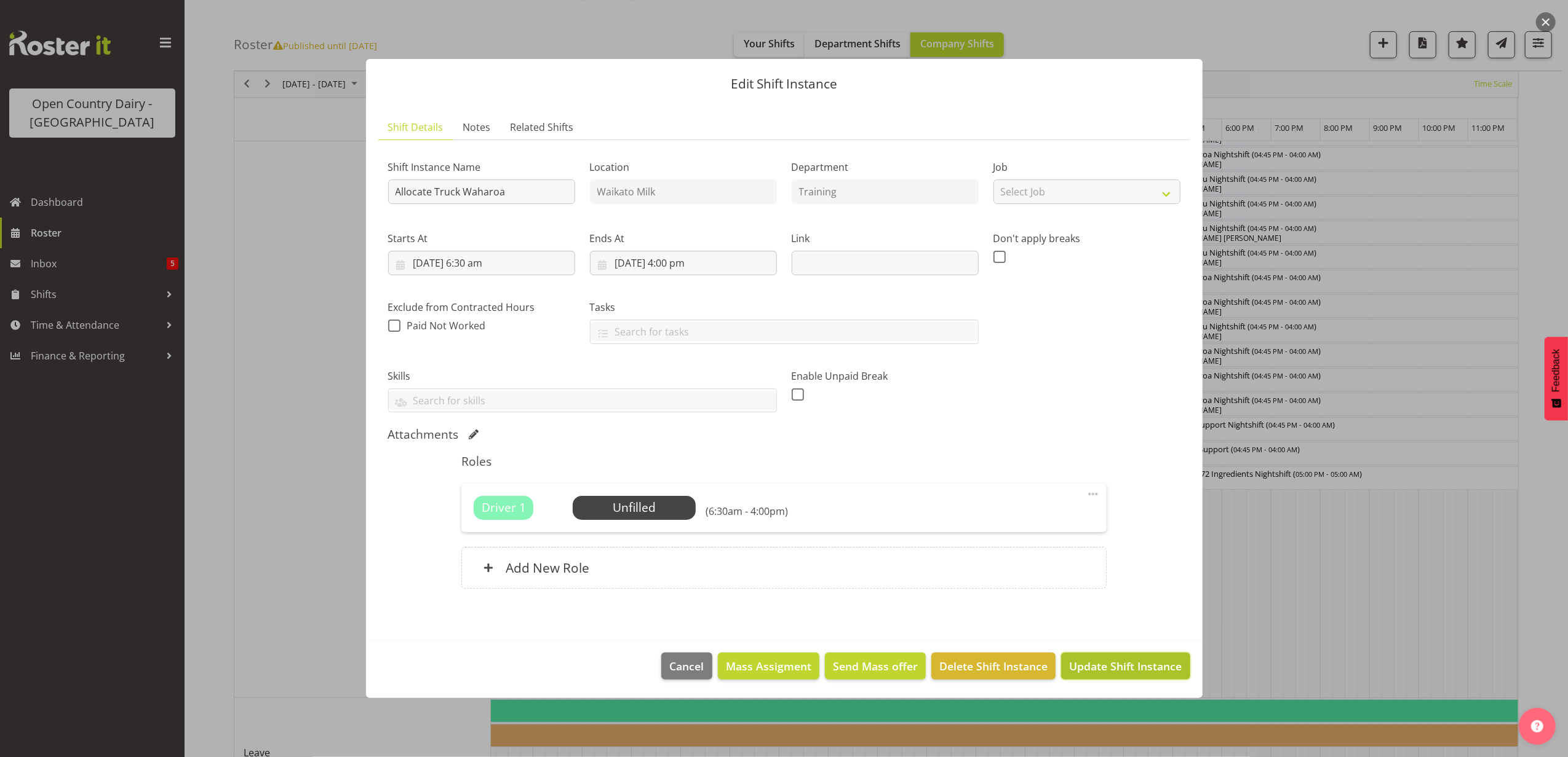
click at [1119, 667] on span "Update Shift Instance" at bounding box center [1125, 666] width 113 height 16
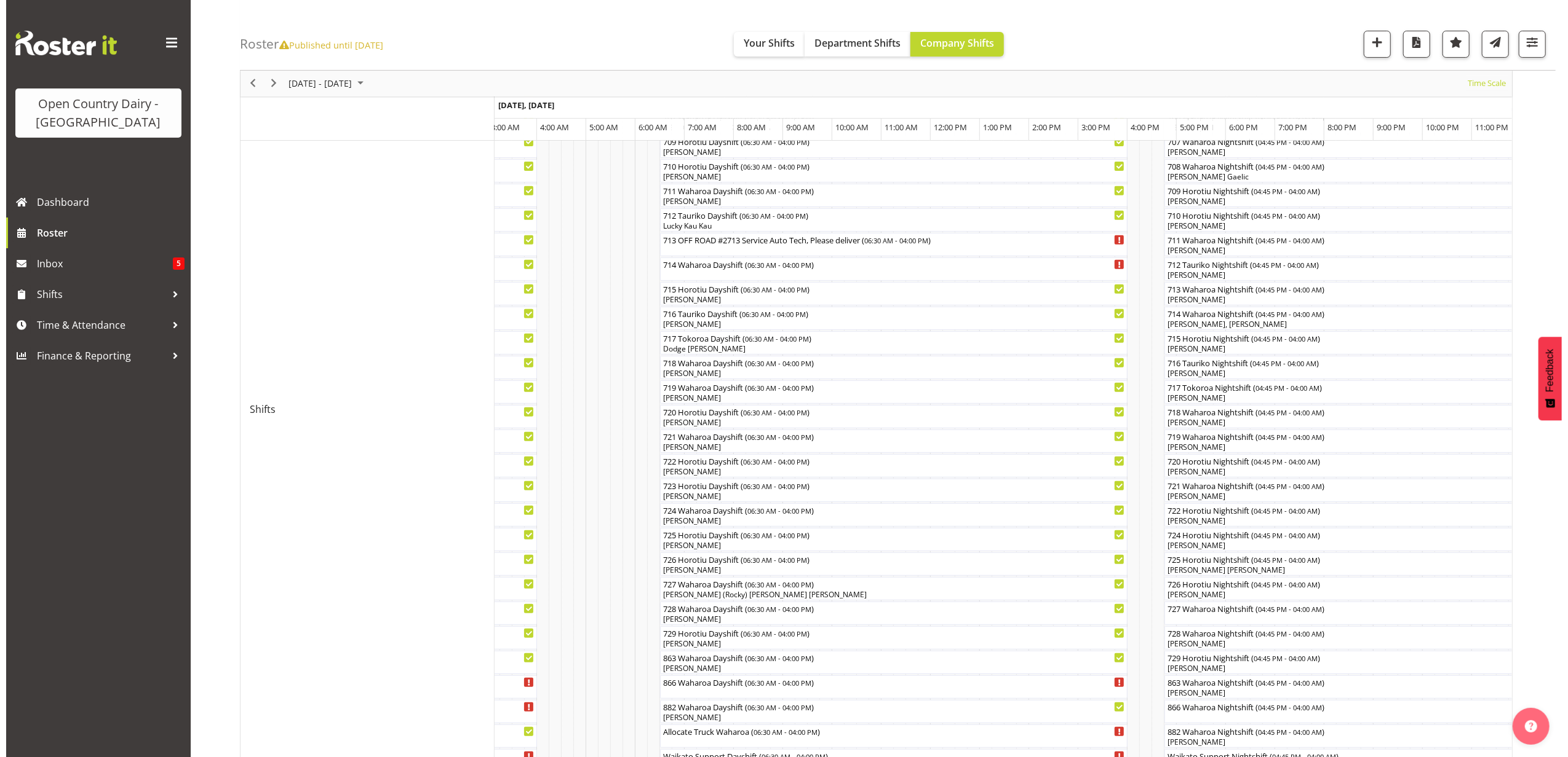
scroll to position [410, 0]
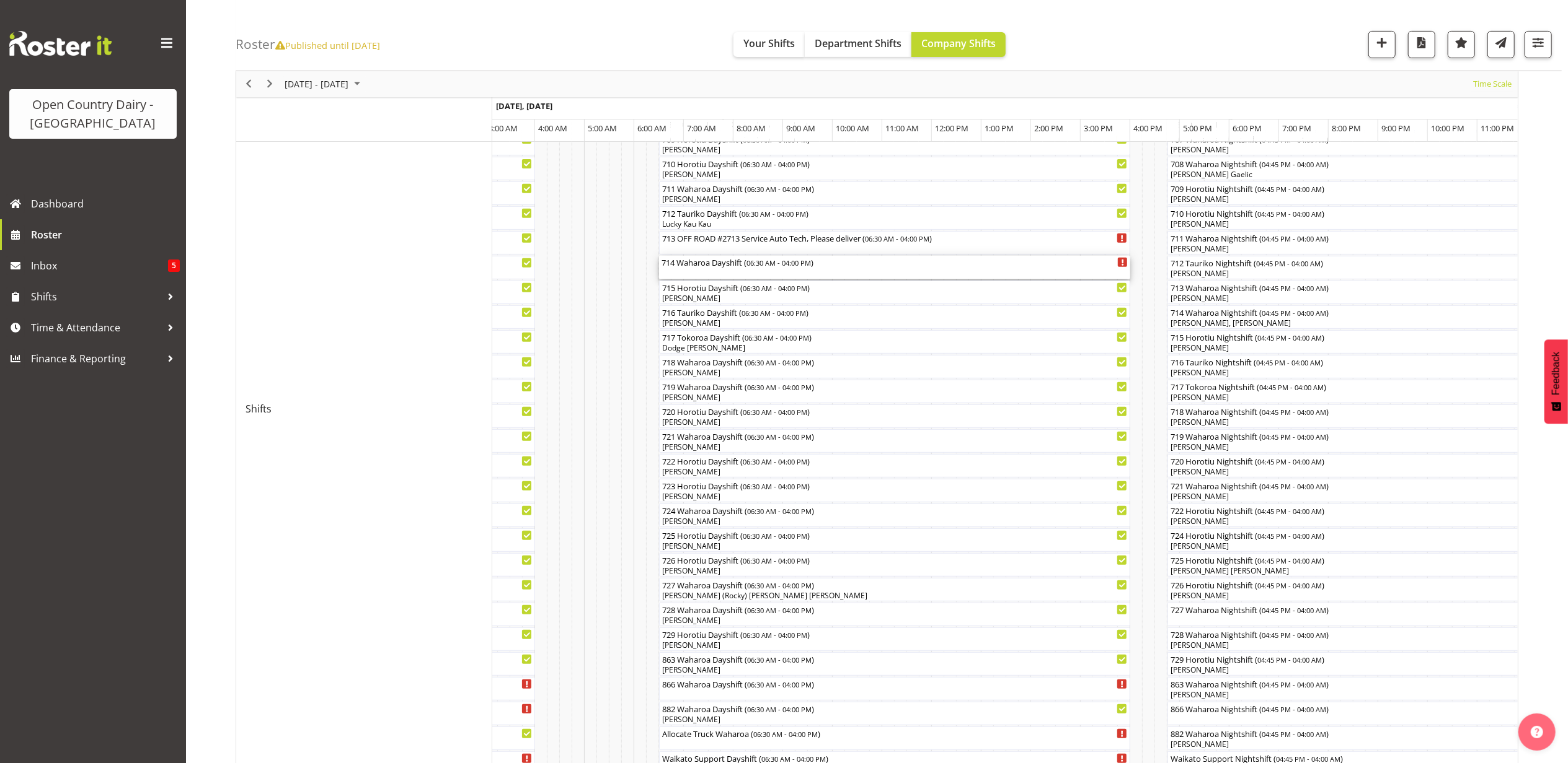
click at [717, 266] on div "714 Waharoa Dayshift ( 06:30 AM - 04:00 PM )" at bounding box center [895, 262] width 466 height 13
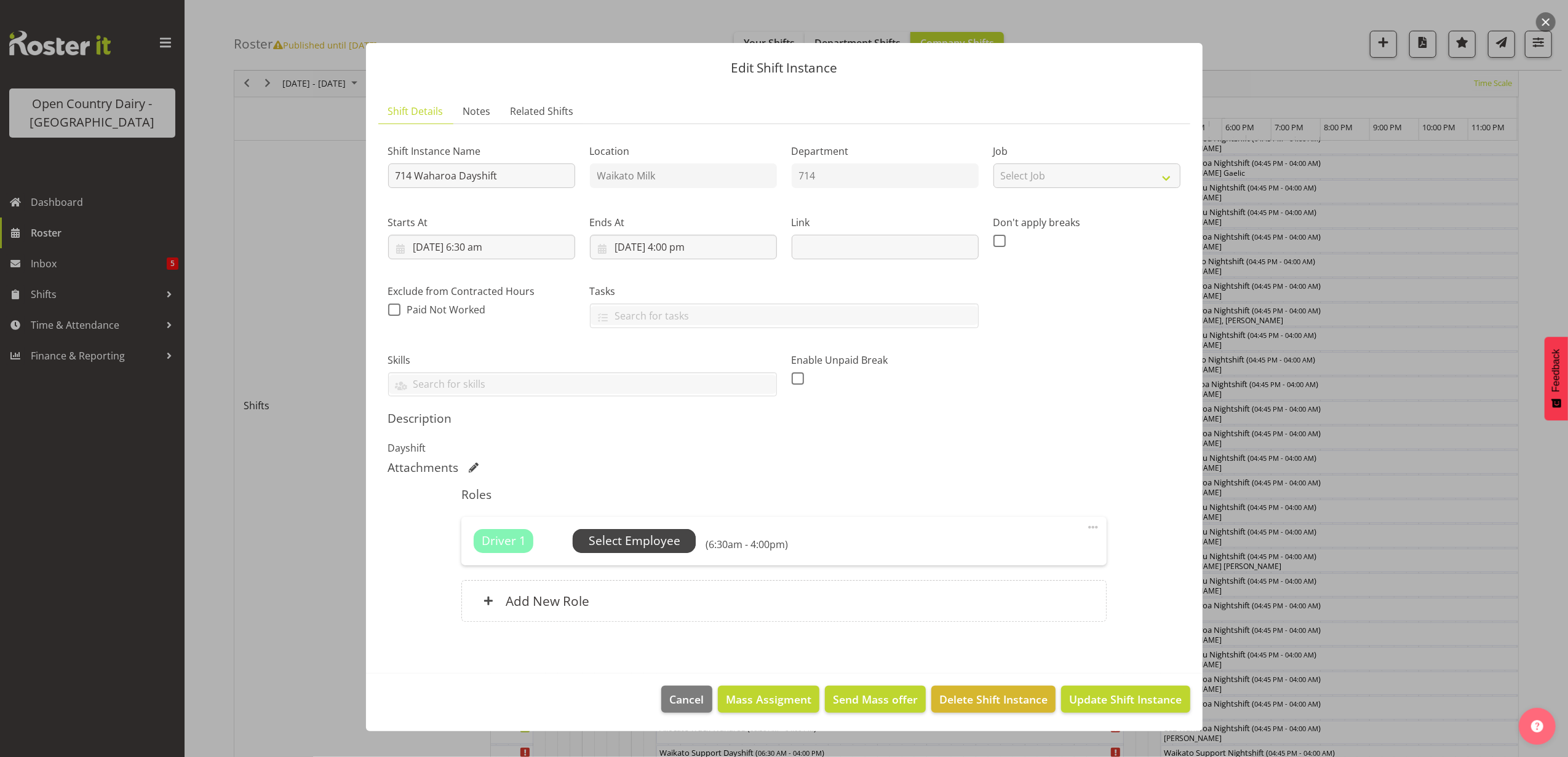
click at [638, 540] on span "Select Employee" at bounding box center [634, 542] width 91 height 17
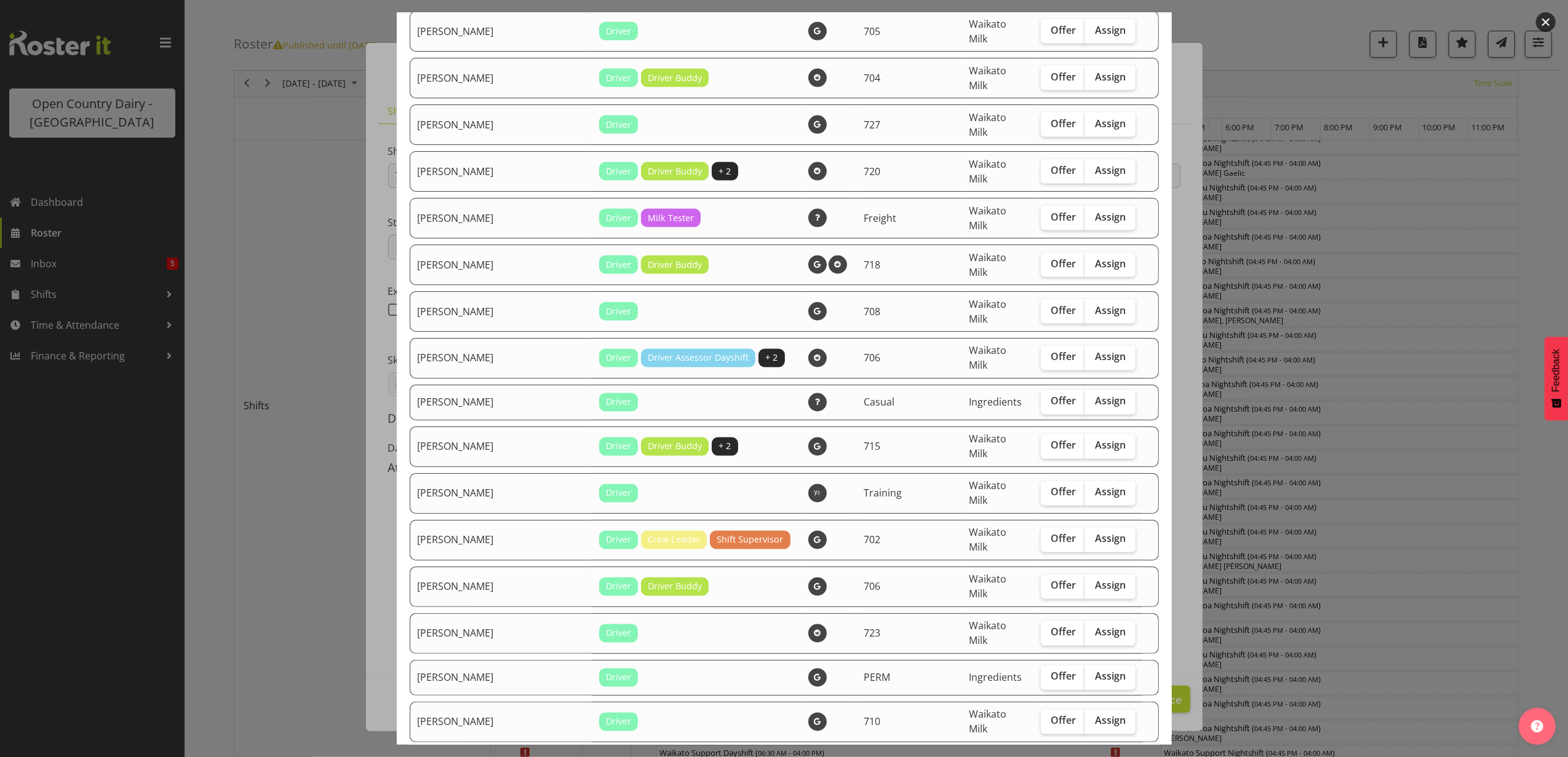
scroll to position [2049, 0]
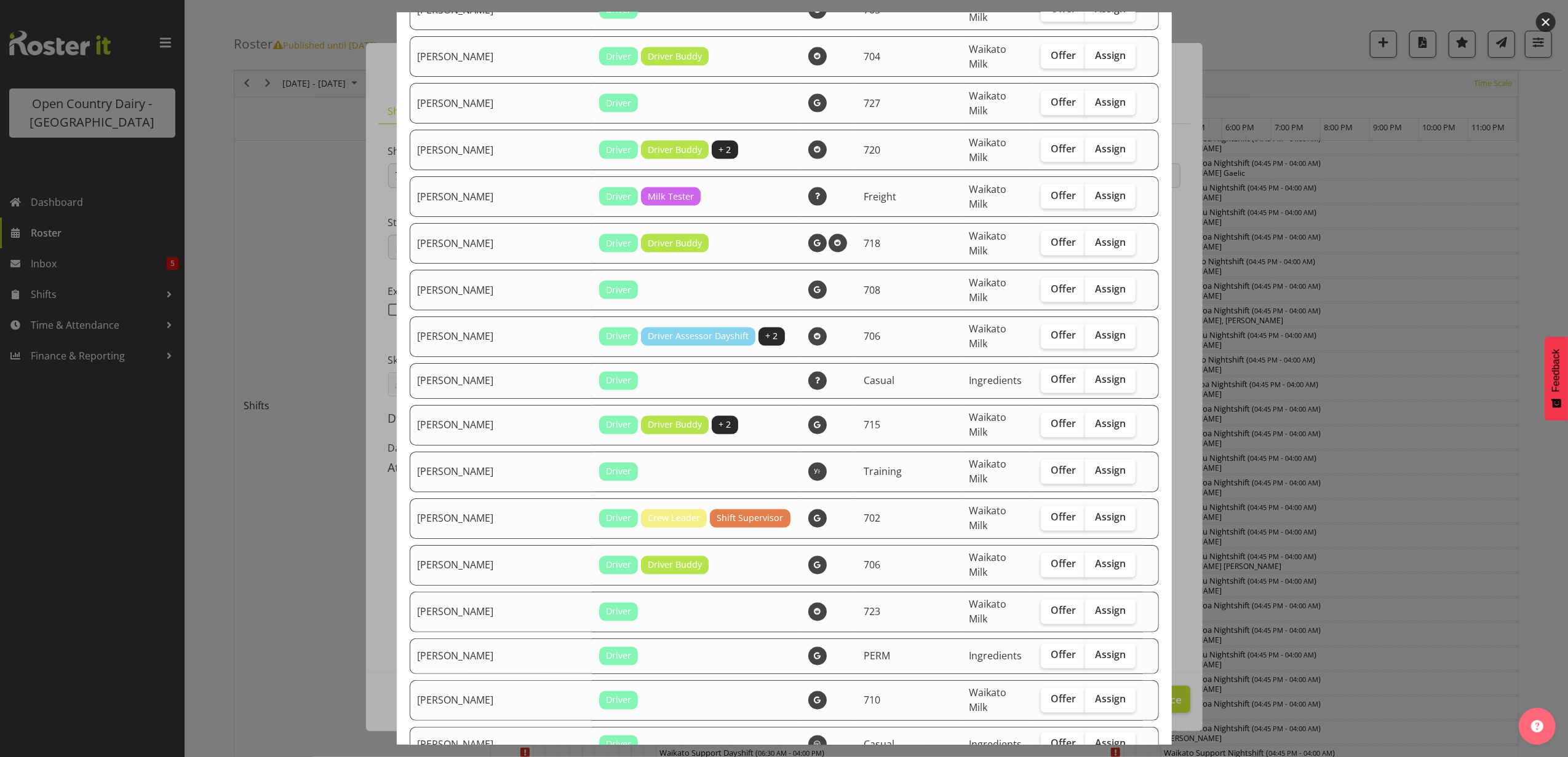
checkbox input "true"
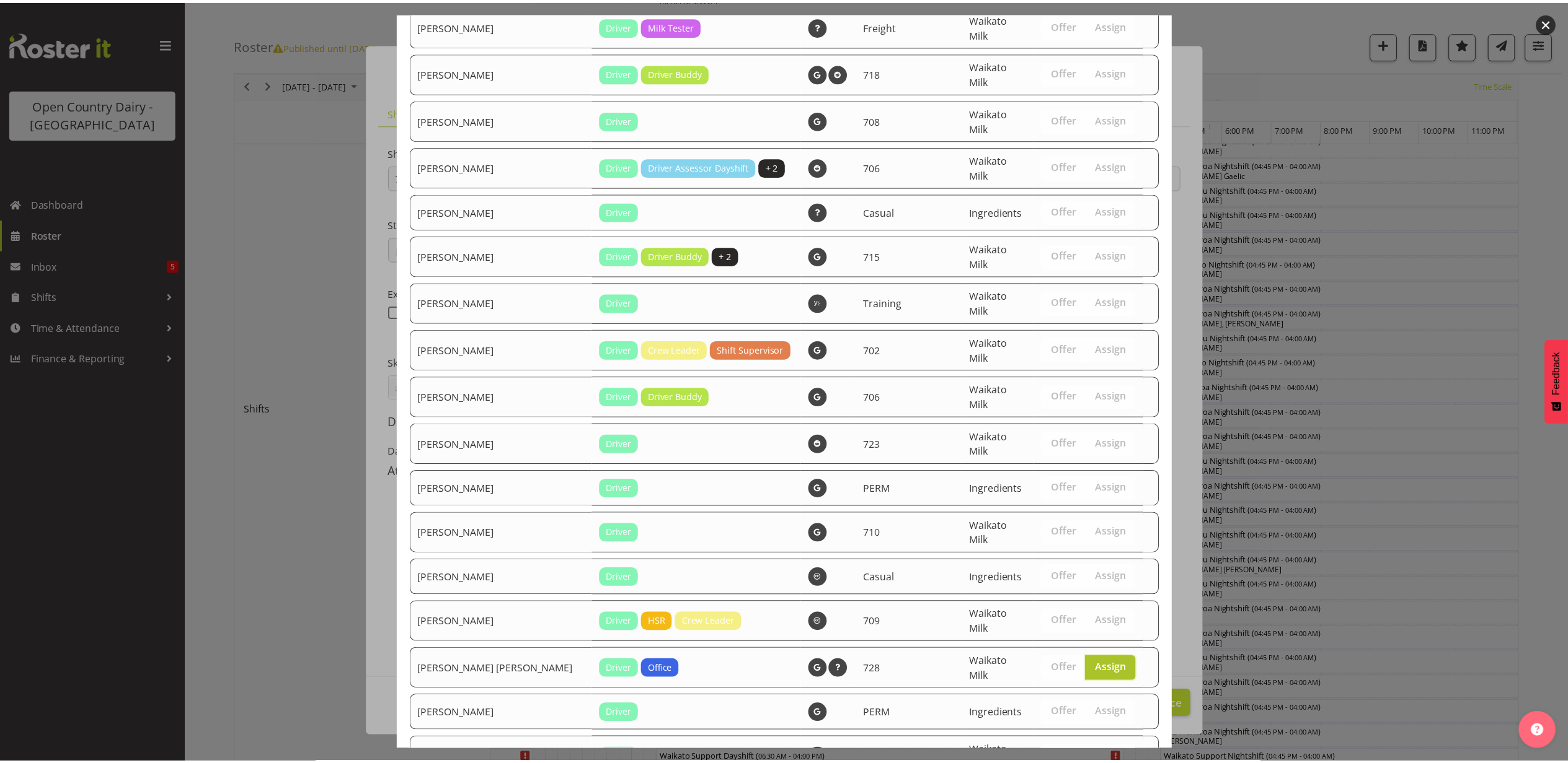
scroll to position [2239, 0]
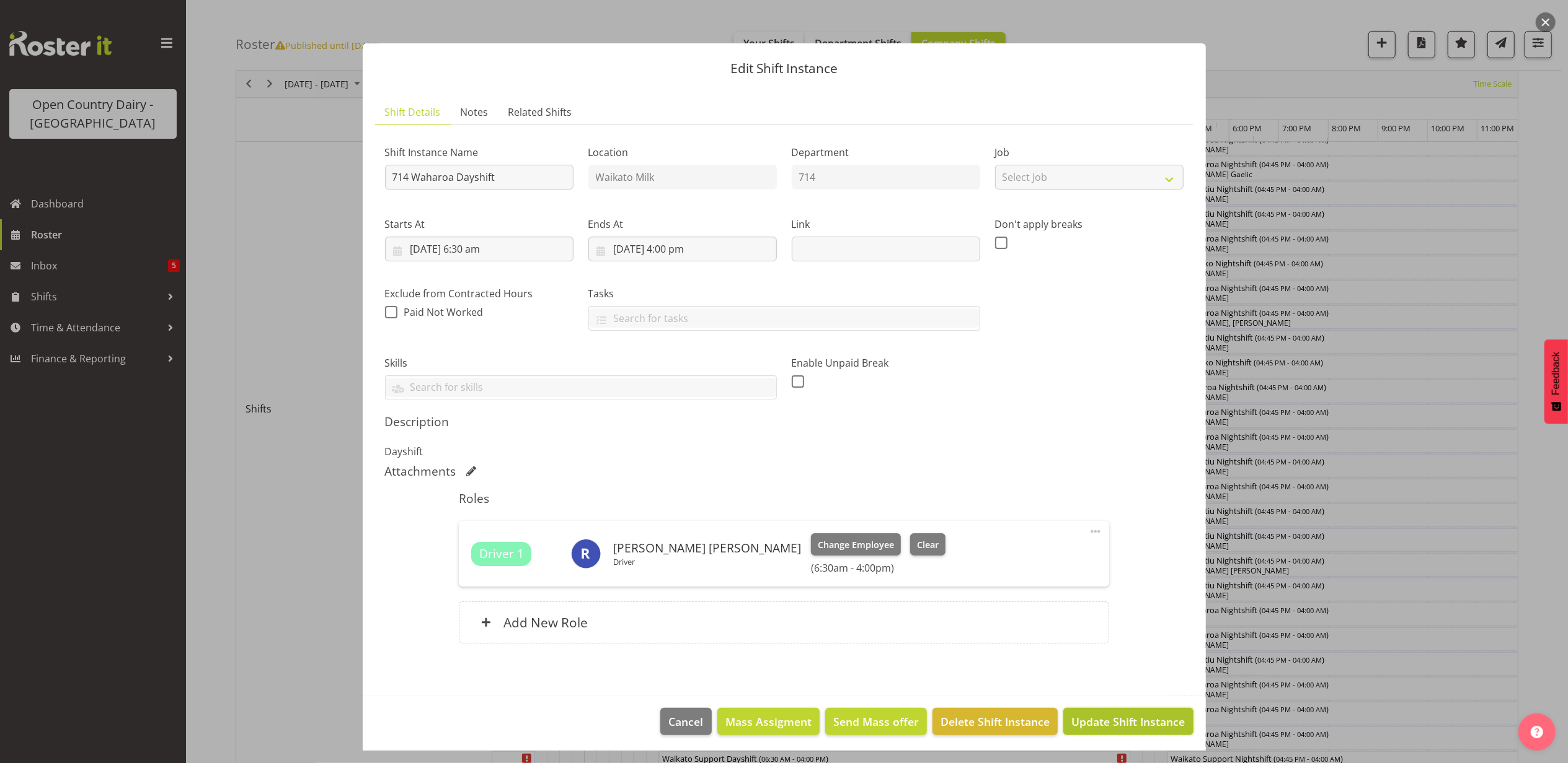
click at [1117, 724] on span "Update Shift Instance" at bounding box center [1129, 722] width 114 height 16
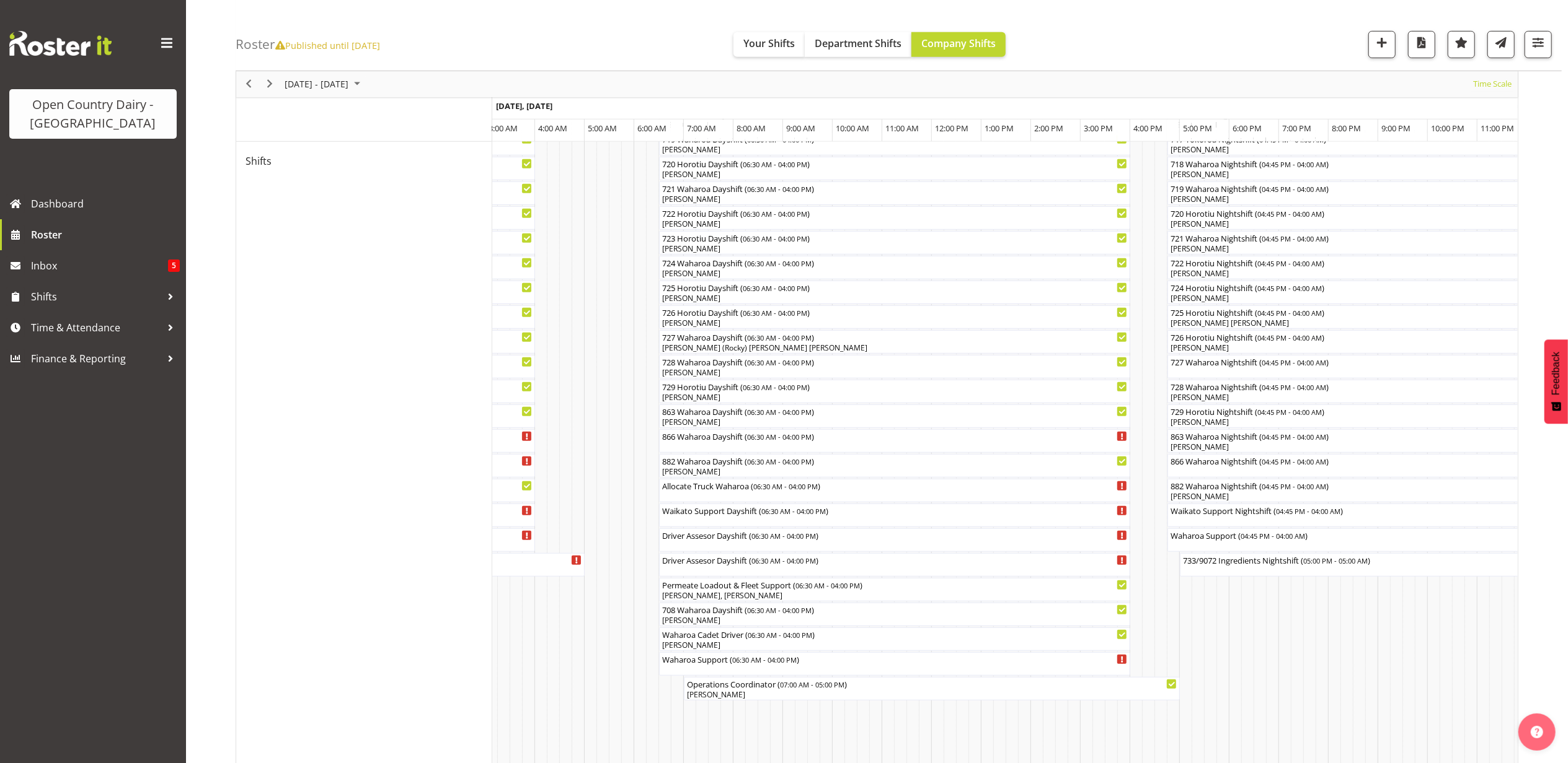
scroll to position [743, 0]
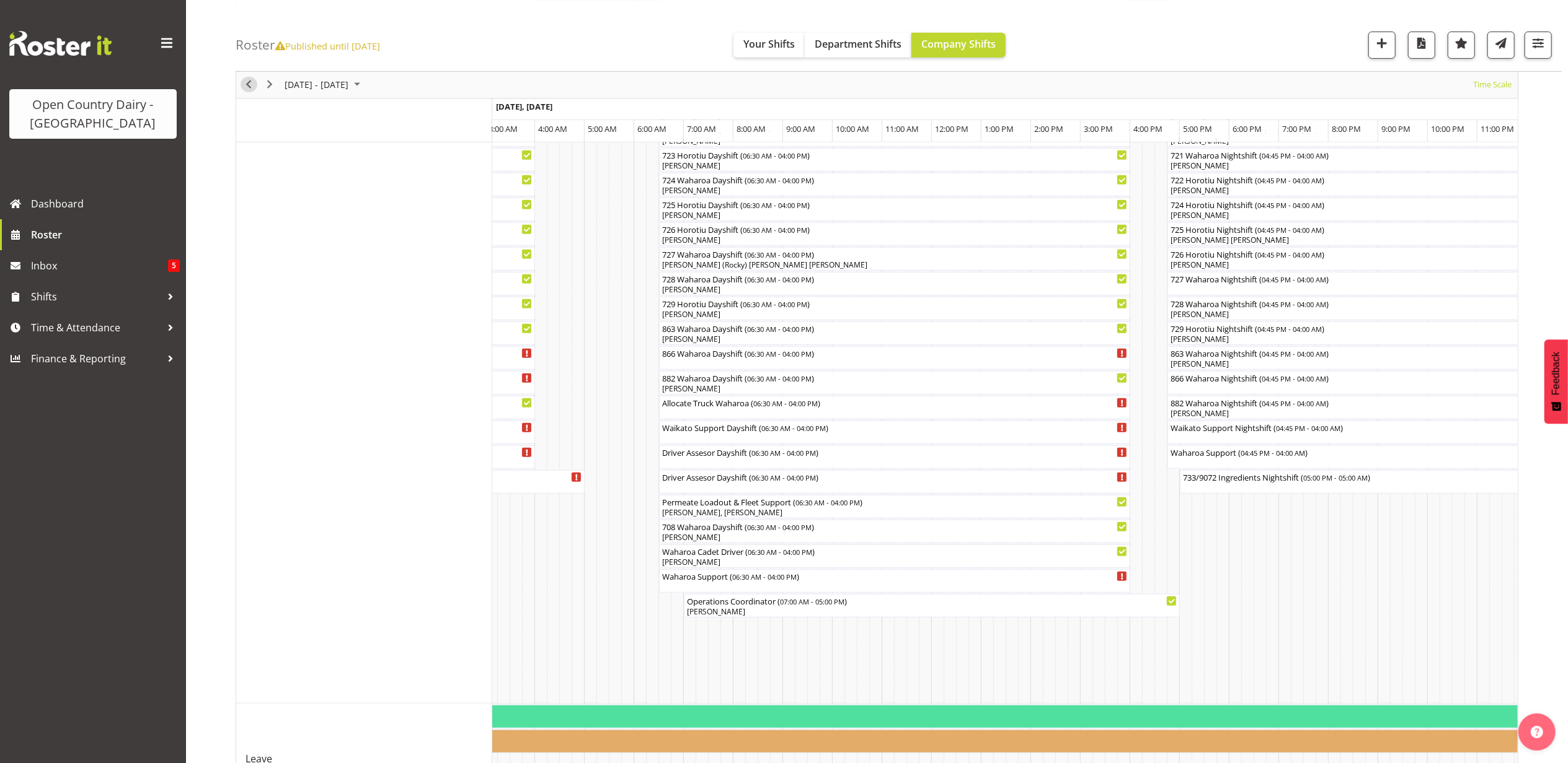
click at [244, 84] on span "Previous" at bounding box center [248, 85] width 15 height 16
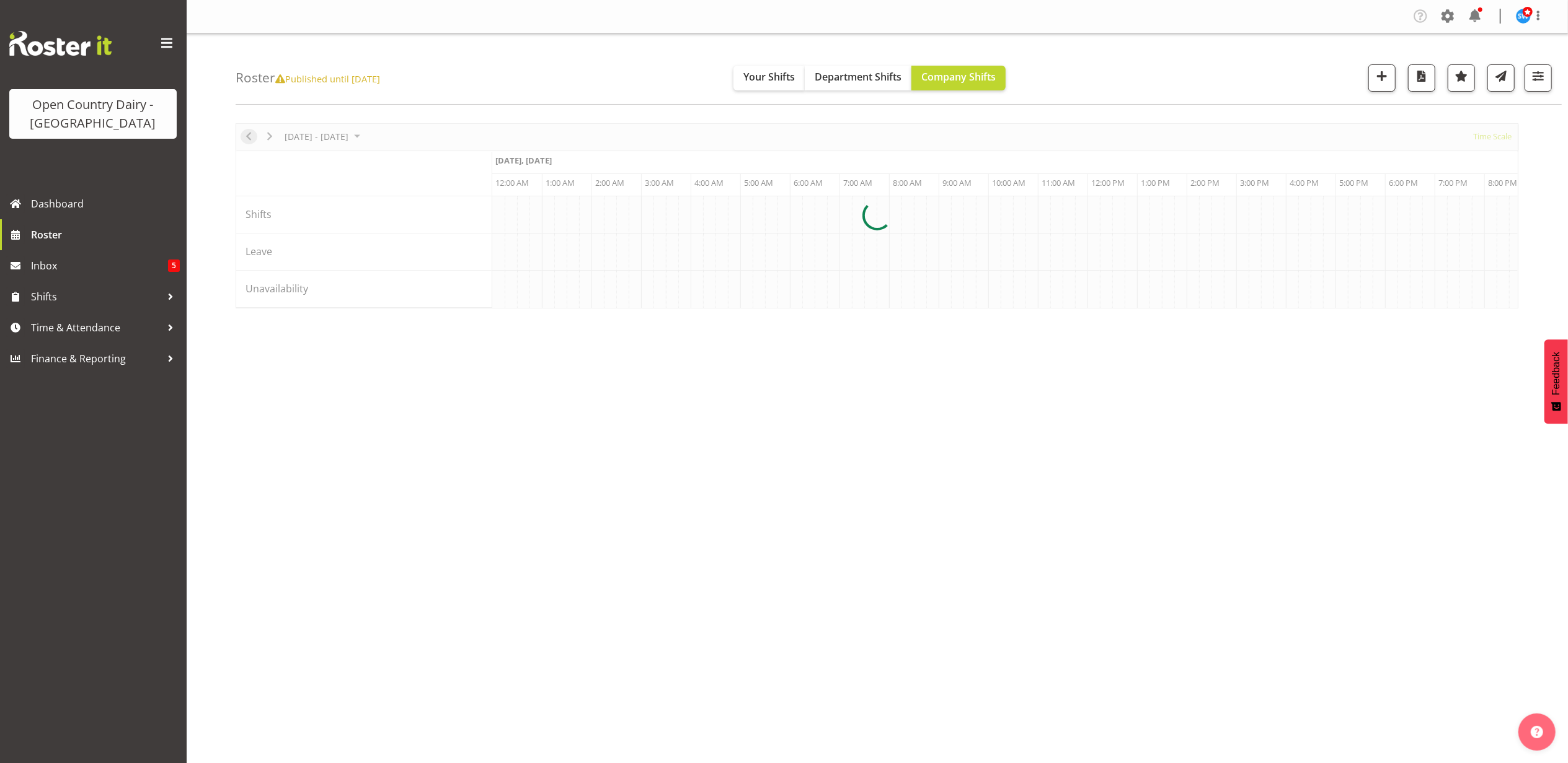
scroll to position [0, 4761]
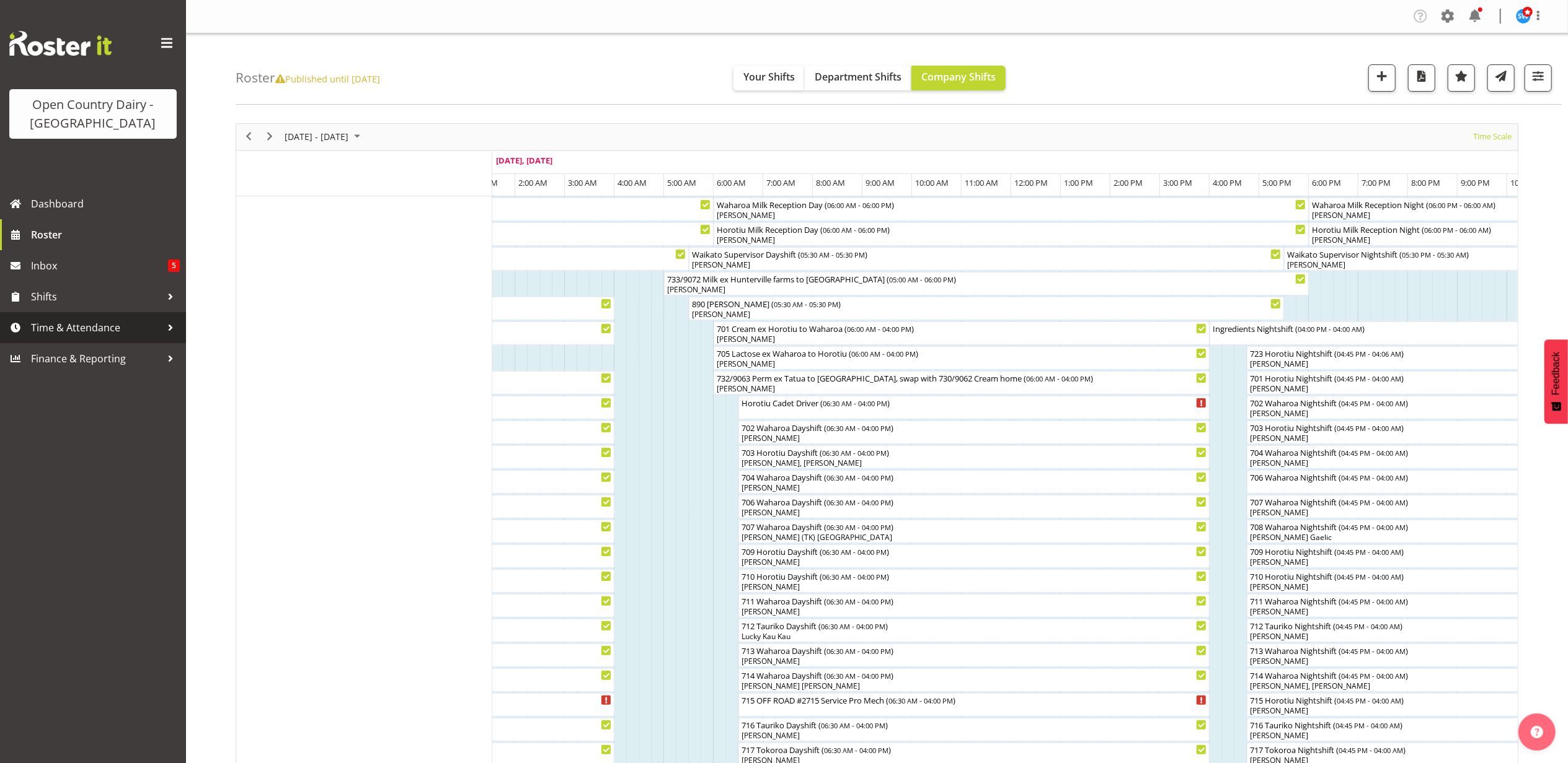
click at [70, 326] on span "Time & Attendance" at bounding box center [96, 328] width 130 height 19
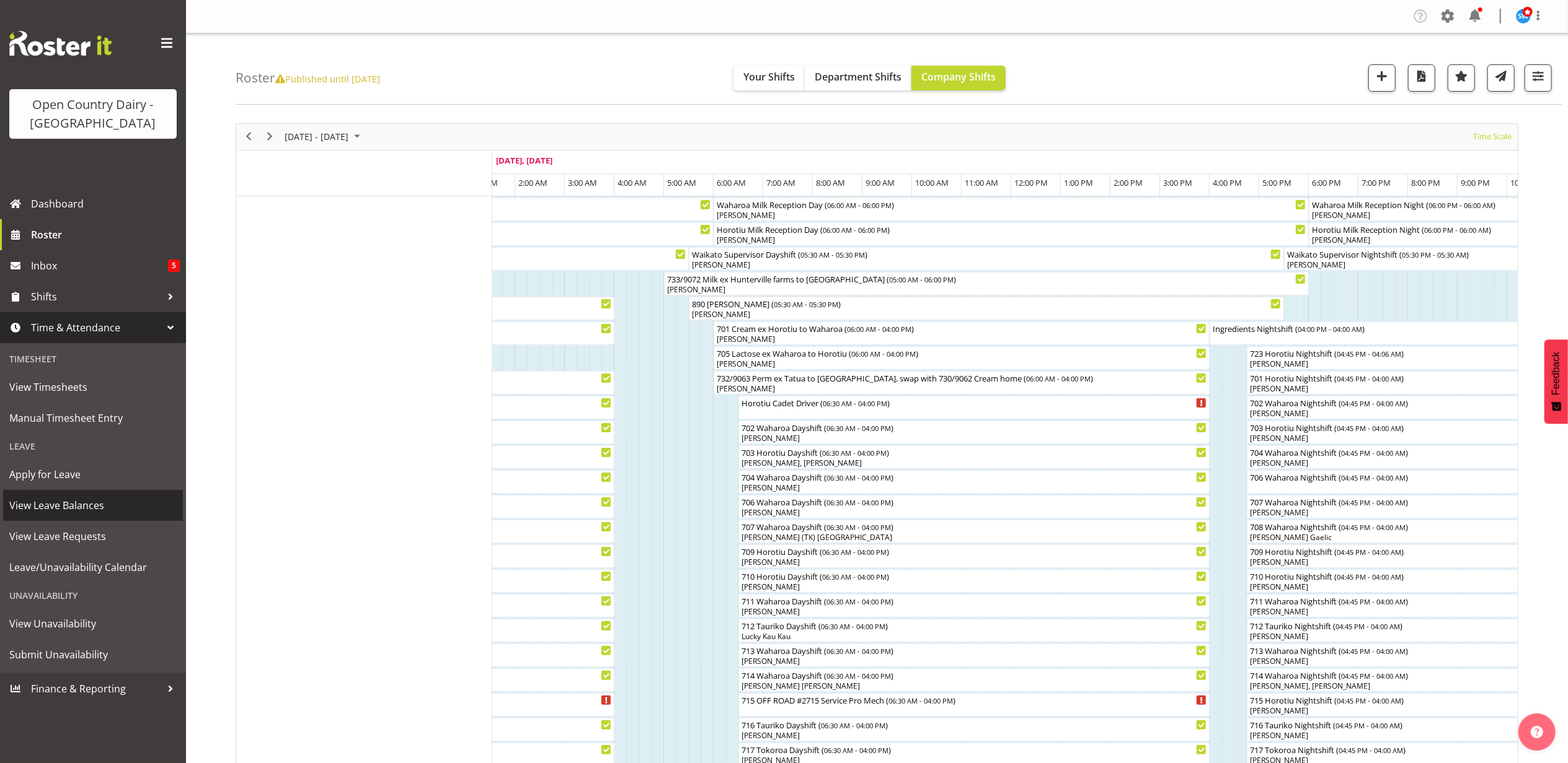
click at [70, 506] on span "View Leave Balances" at bounding box center [93, 505] width 167 height 19
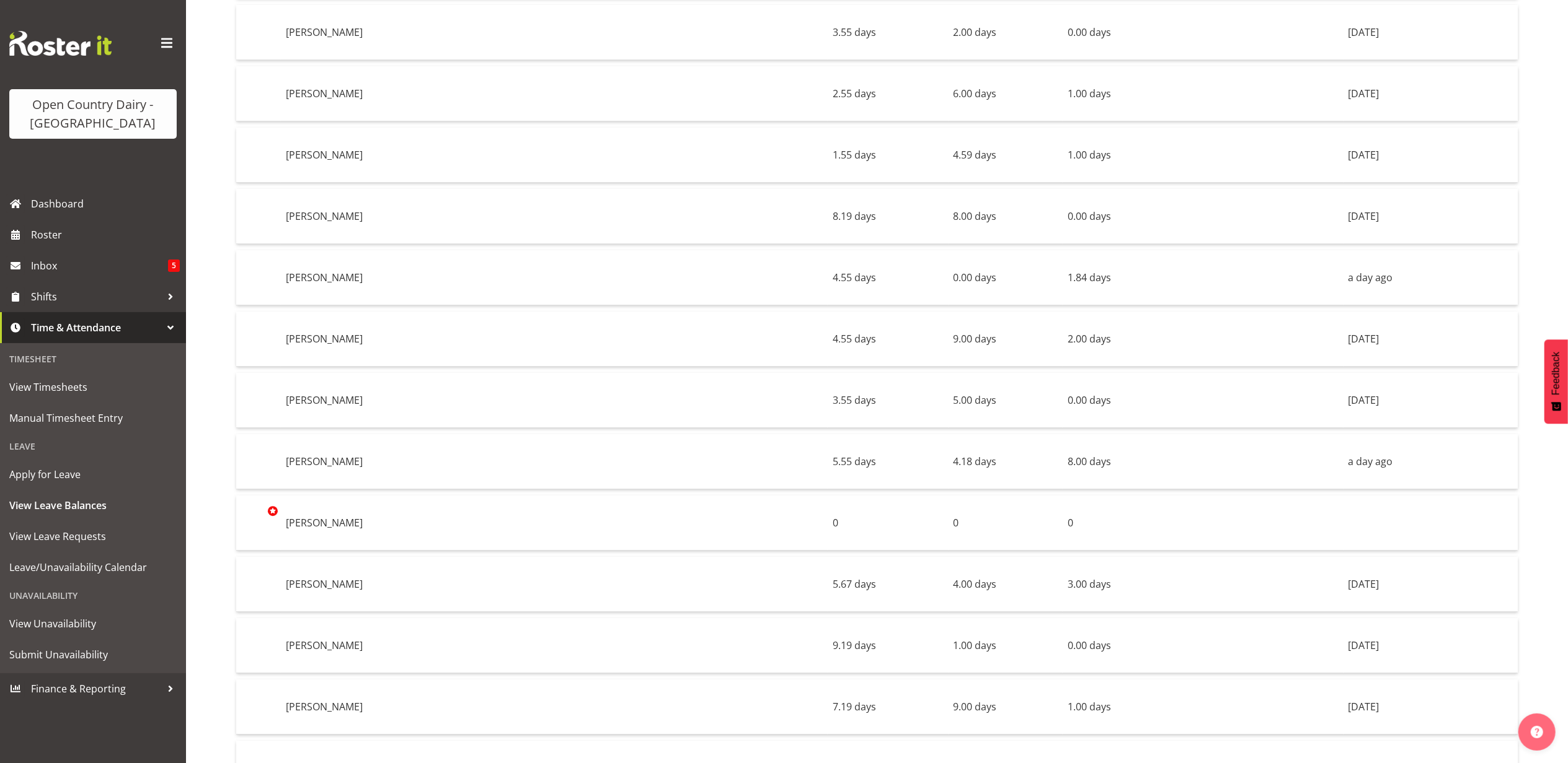
scroll to position [8343, 0]
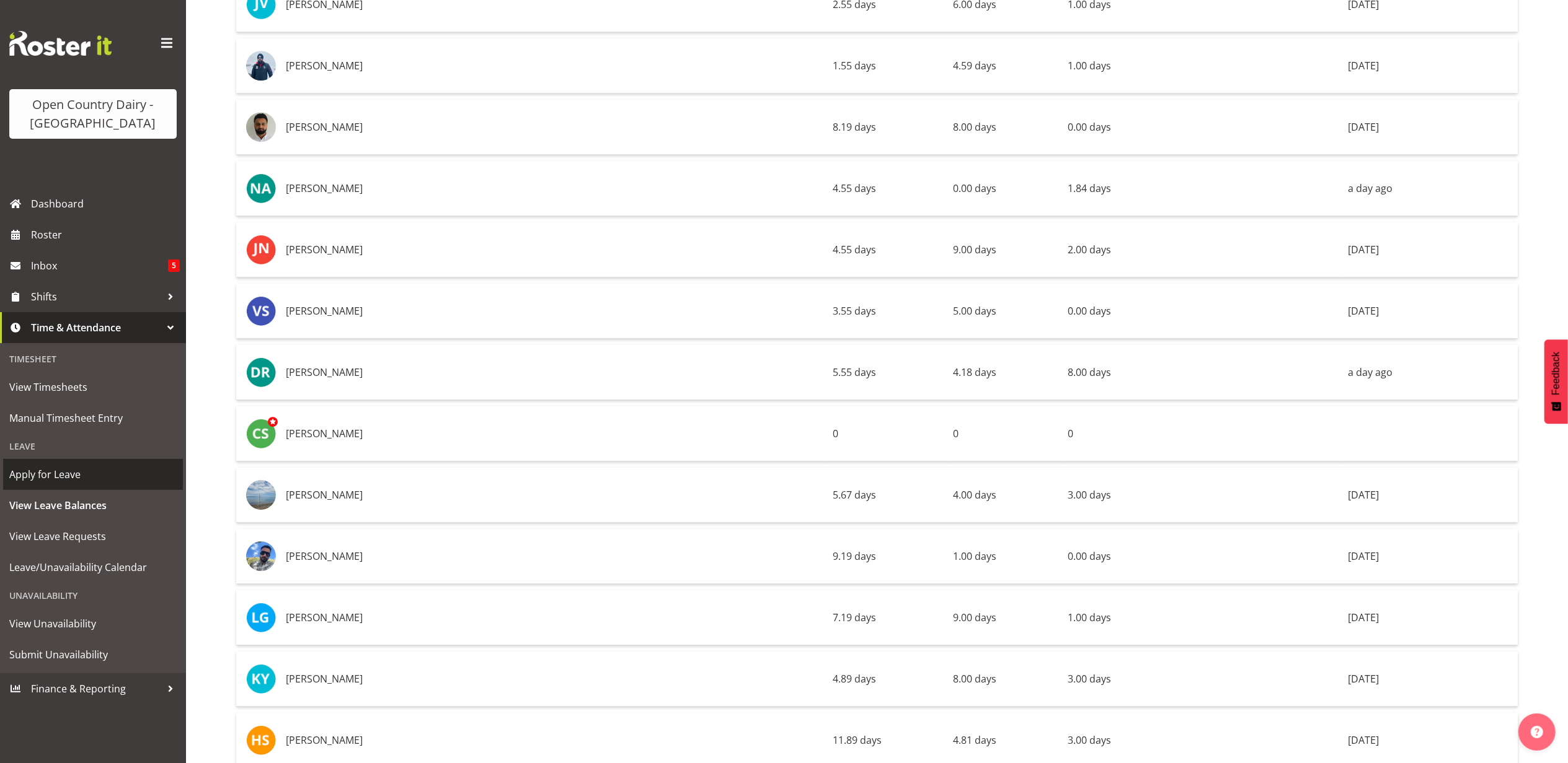
click at [40, 473] on span "Apply for Leave" at bounding box center [93, 474] width 167 height 19
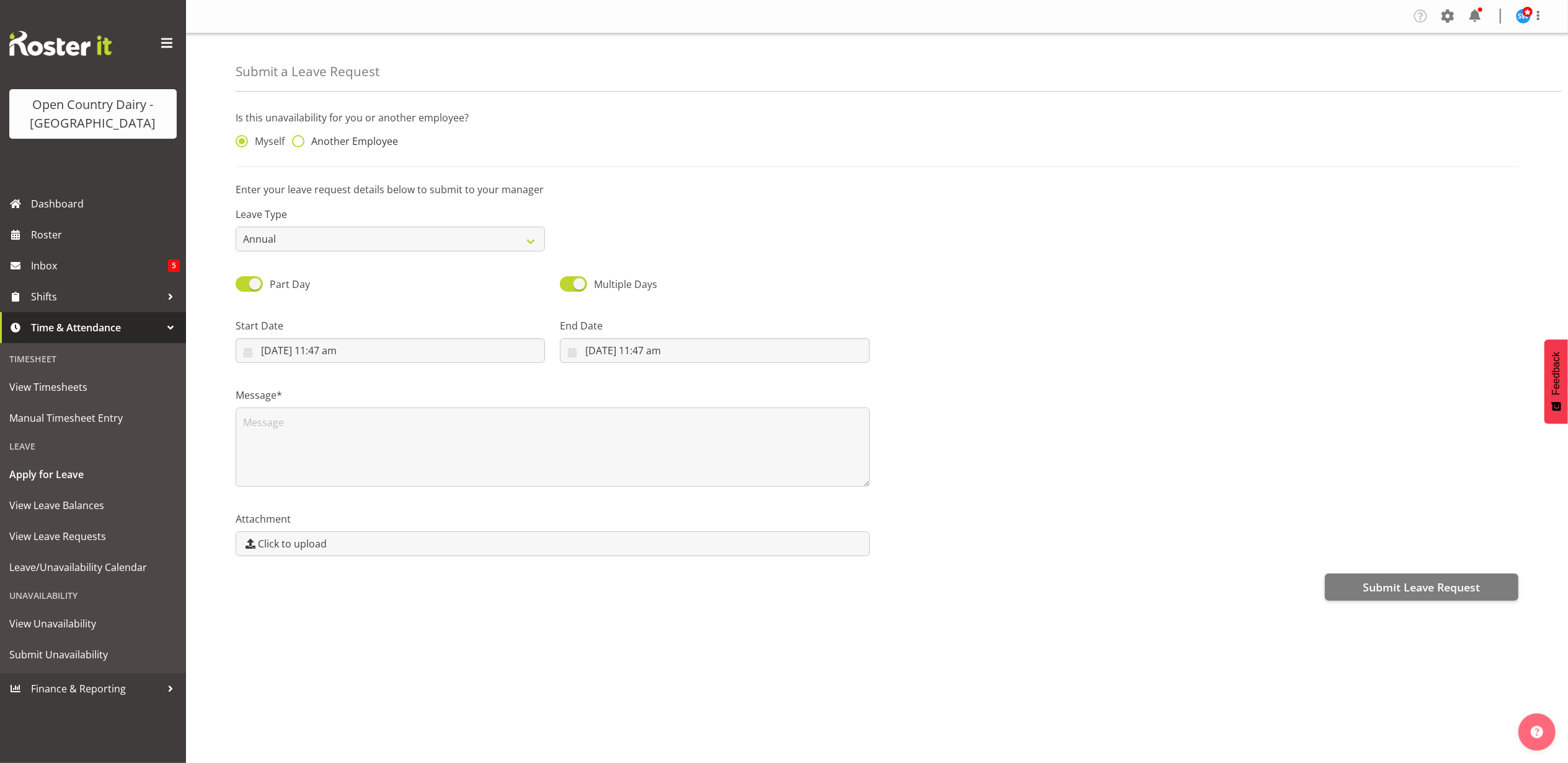
click at [293, 141] on span at bounding box center [298, 141] width 13 height 13
click at [293, 141] on input "Another Employee" at bounding box center [296, 142] width 8 height 8
radio input "true"
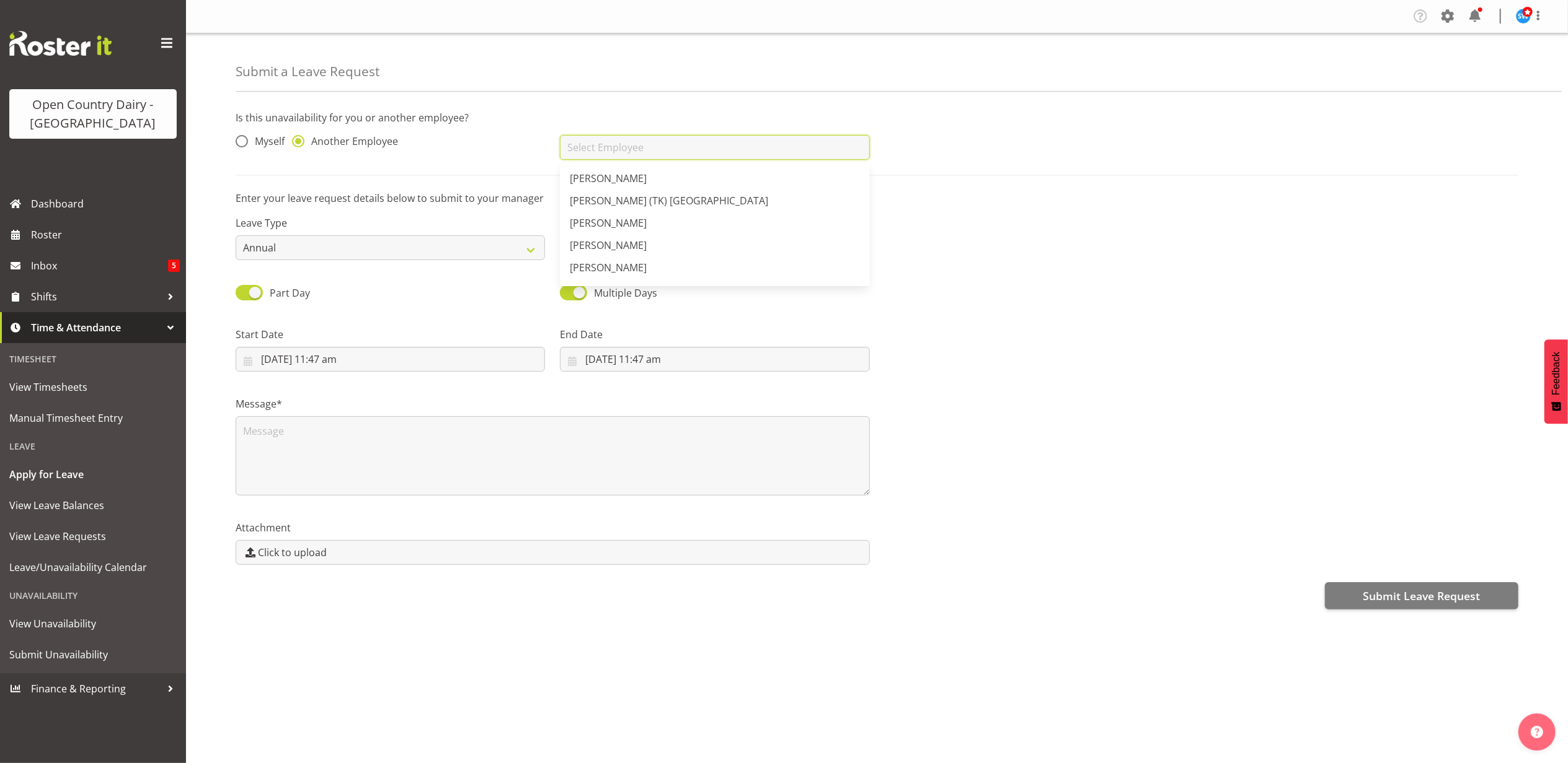
click at [630, 153] on input "text" at bounding box center [715, 147] width 309 height 24
click at [623, 177] on link "[PERSON_NAME]" at bounding box center [715, 187] width 309 height 22
type input "[PERSON_NAME]"
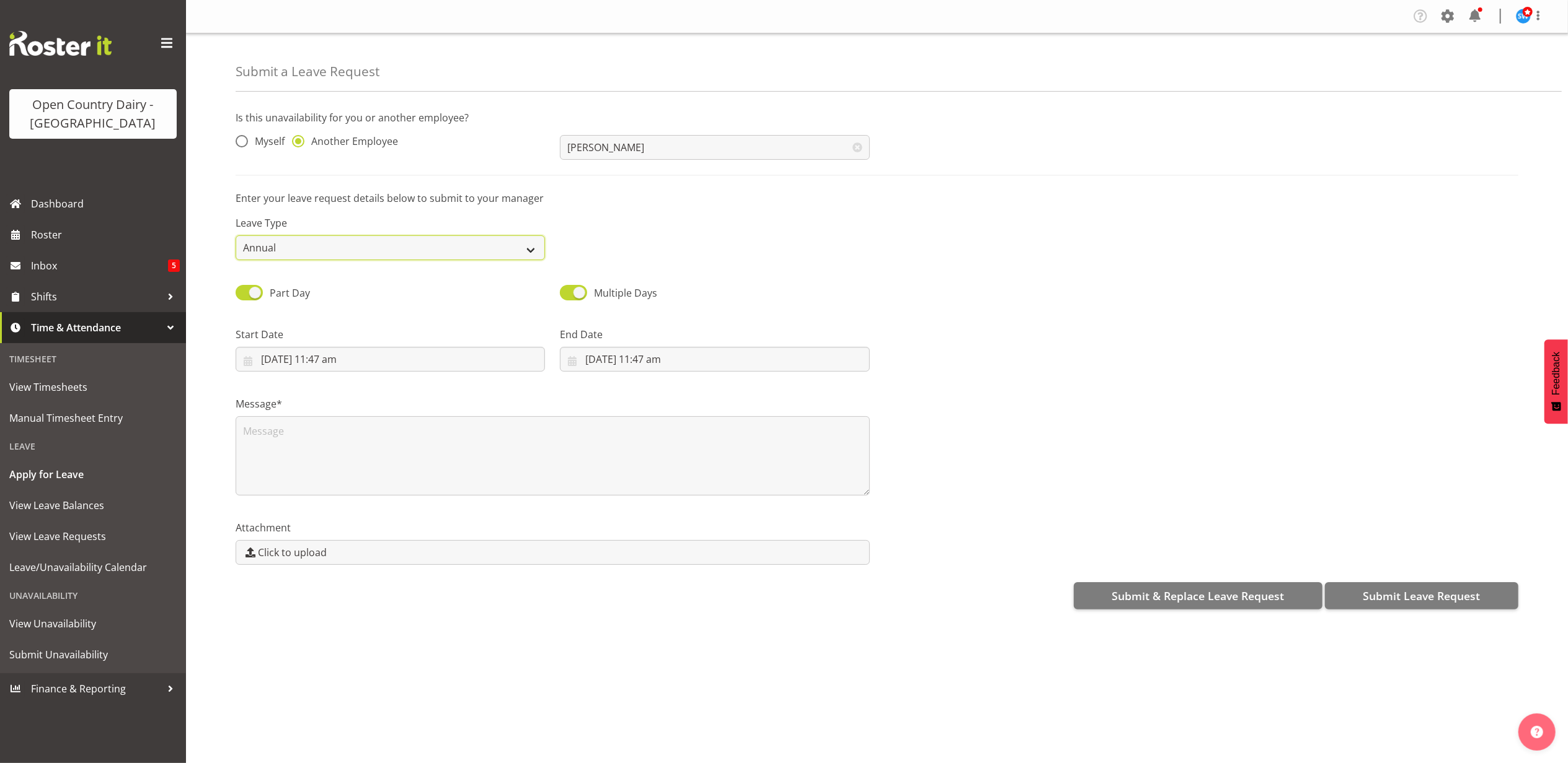
click at [533, 246] on select "Annual Sick Leave Without Pay Bereavement Domestic Violence Parental Jury Servi…" at bounding box center [391, 247] width 309 height 24
select select "Sick"
click at [236, 236] on select "Annual Sick Leave Without Pay Bereavement Domestic Violence Parental Jury Servi…" at bounding box center [391, 247] width 309 height 24
click at [345, 361] on input "[DATE] 11:47 am" at bounding box center [391, 359] width 309 height 24
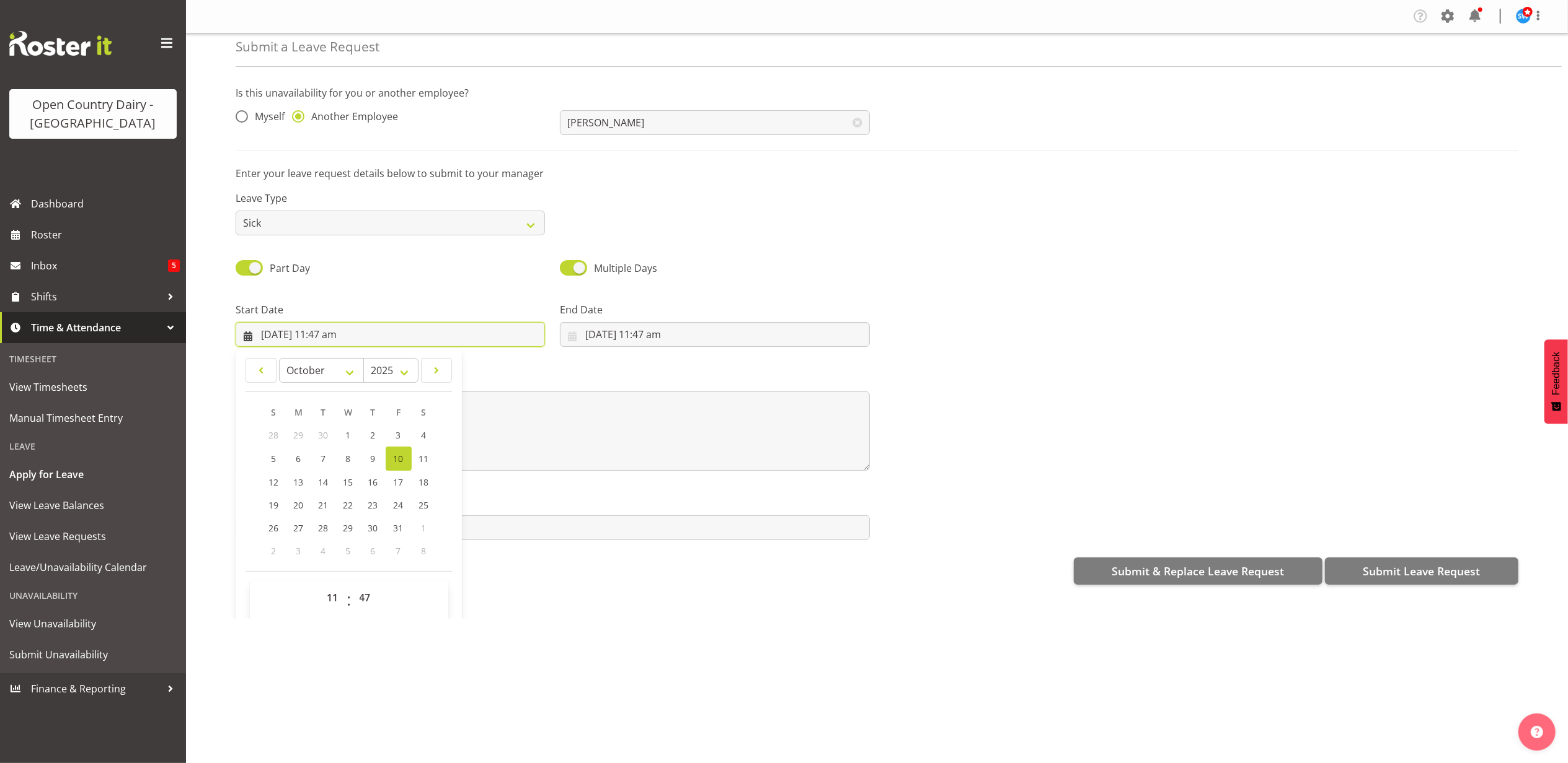
scroll to position [36, 0]
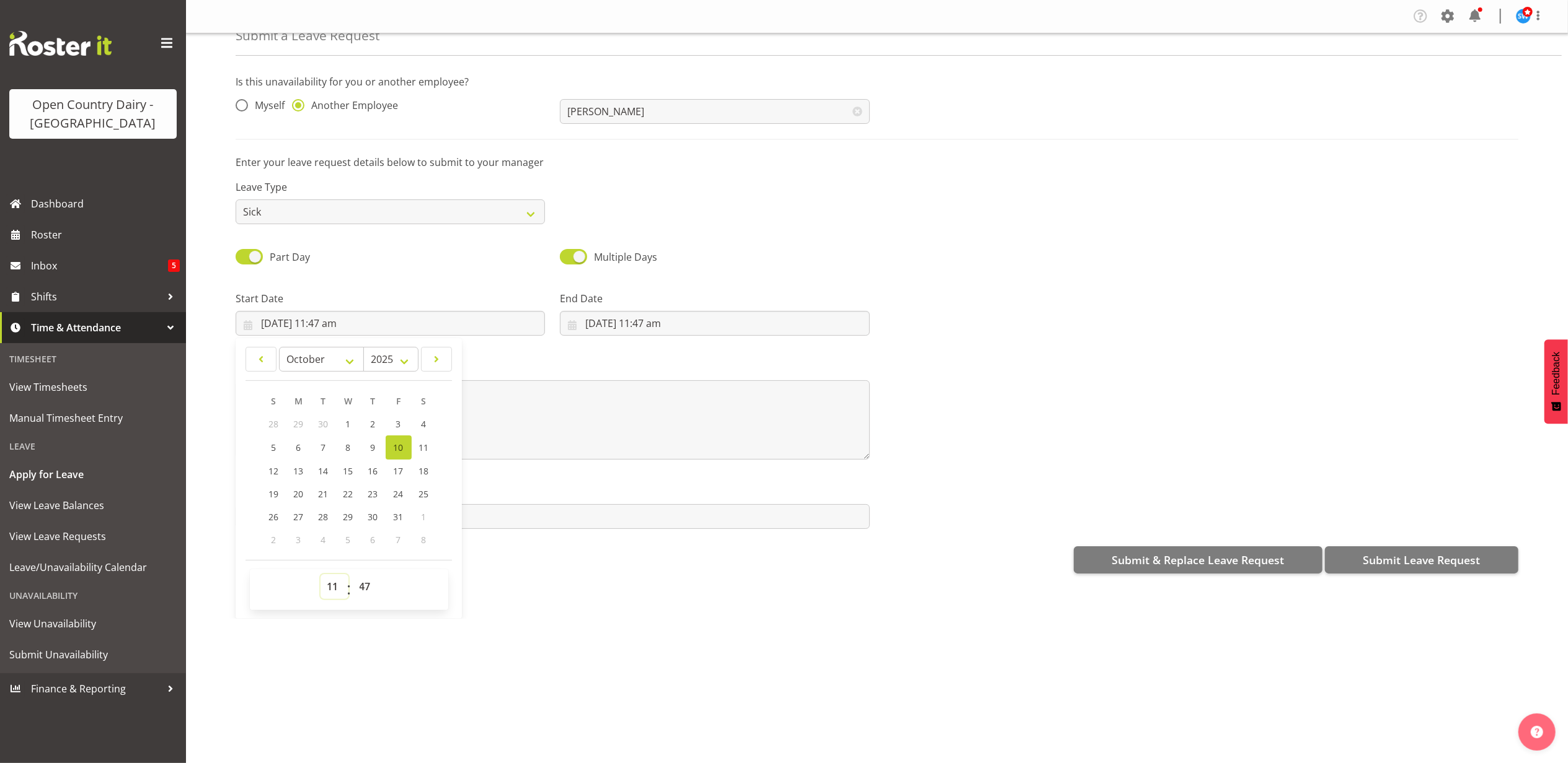
click at [330, 587] on select "00 01 02 03 04 05 06 07 08 09 10 11 12 13 14 15 16 17 18 19 20 21 22 23" at bounding box center [334, 586] width 28 height 24
select select "16"
click at [320, 575] on select "00 01 02 03 04 05 06 07 08 09 10 11 12 13 14 15 16 17 18 19 20 21 22 23" at bounding box center [334, 586] width 28 height 24
type input "[DATE] 4:47 pm"
click at [367, 586] on select "00 01 02 03 04 05 06 07 08 09 10 11 12 13 14 15 16 17 18 19 20 21 22 23 24 25 2…" at bounding box center [366, 586] width 28 height 24
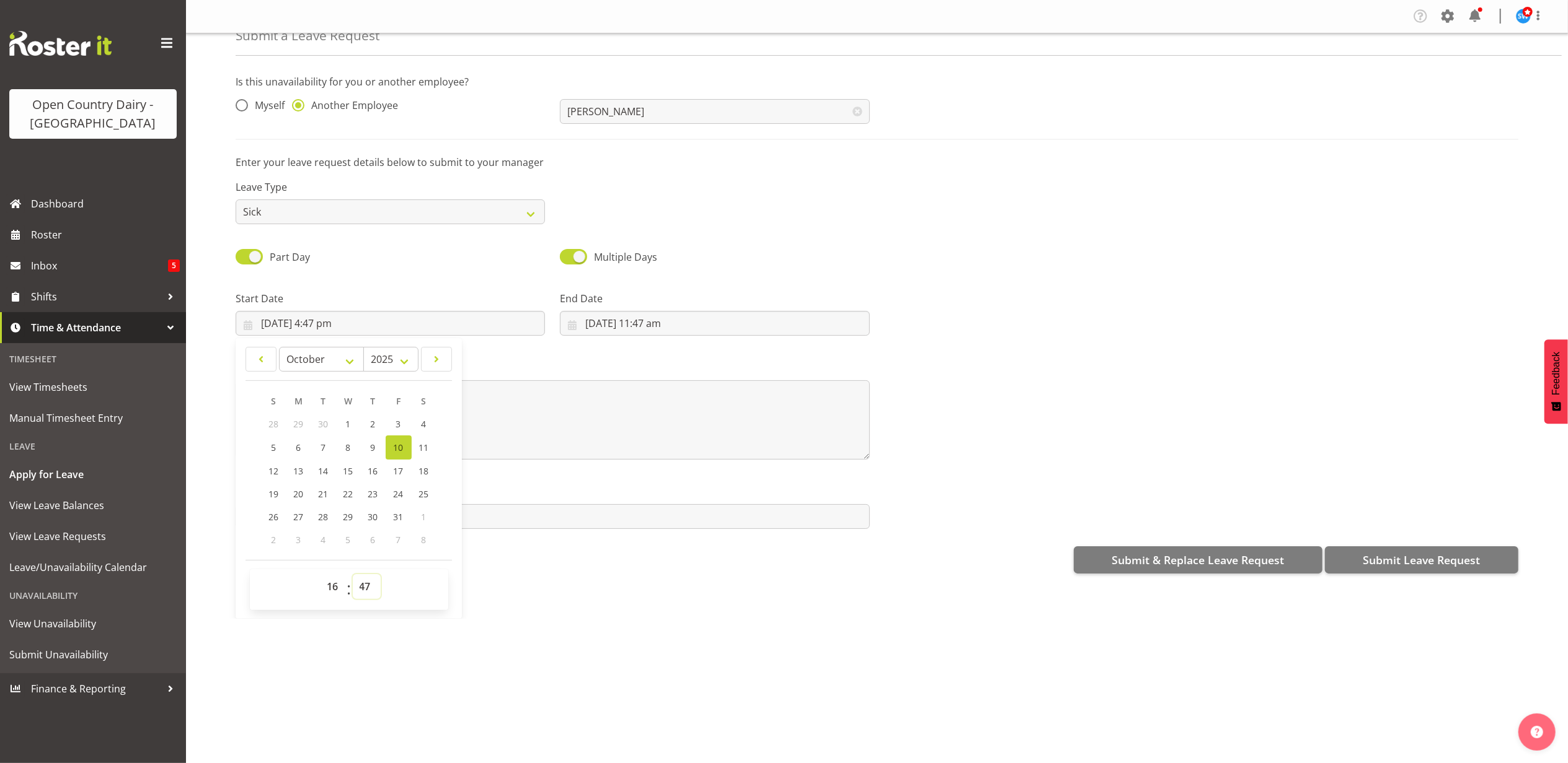
select select "45"
click at [352, 575] on select "00 01 02 03 04 05 06 07 08 09 10 11 12 13 14 15 16 17 18 19 20 21 22 23 24 25 2…" at bounding box center [366, 586] width 28 height 24
type input "[DATE] 4:45 pm"
click at [637, 317] on input "[DATE] 11:47 am" at bounding box center [715, 323] width 309 height 24
click at [747, 449] on span "11" at bounding box center [748, 448] width 10 height 12
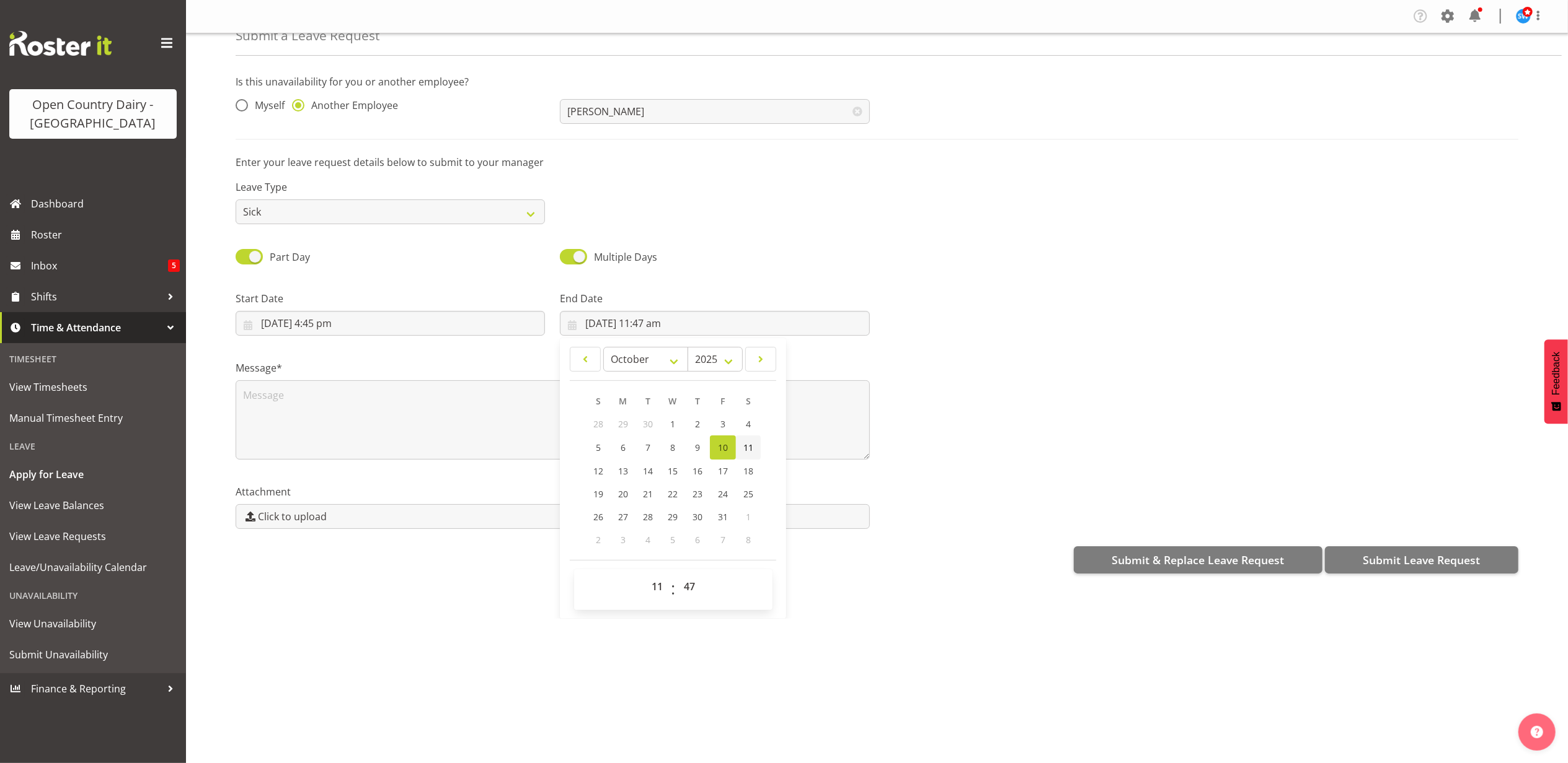
type input "[DATE] 11:47 am"
click at [649, 589] on select "00 01 02 03 04 05 06 07 08 09 10 11 12 13 14 15 16 17 18 19 20 21 22 23" at bounding box center [659, 586] width 28 height 24
select select "4"
click at [645, 575] on select "00 01 02 03 04 05 06 07 08 09 10 11 12 13 14 15 16 17 18 19 20 21 22 23" at bounding box center [659, 586] width 28 height 24
type input "[DATE] 4:47 am"
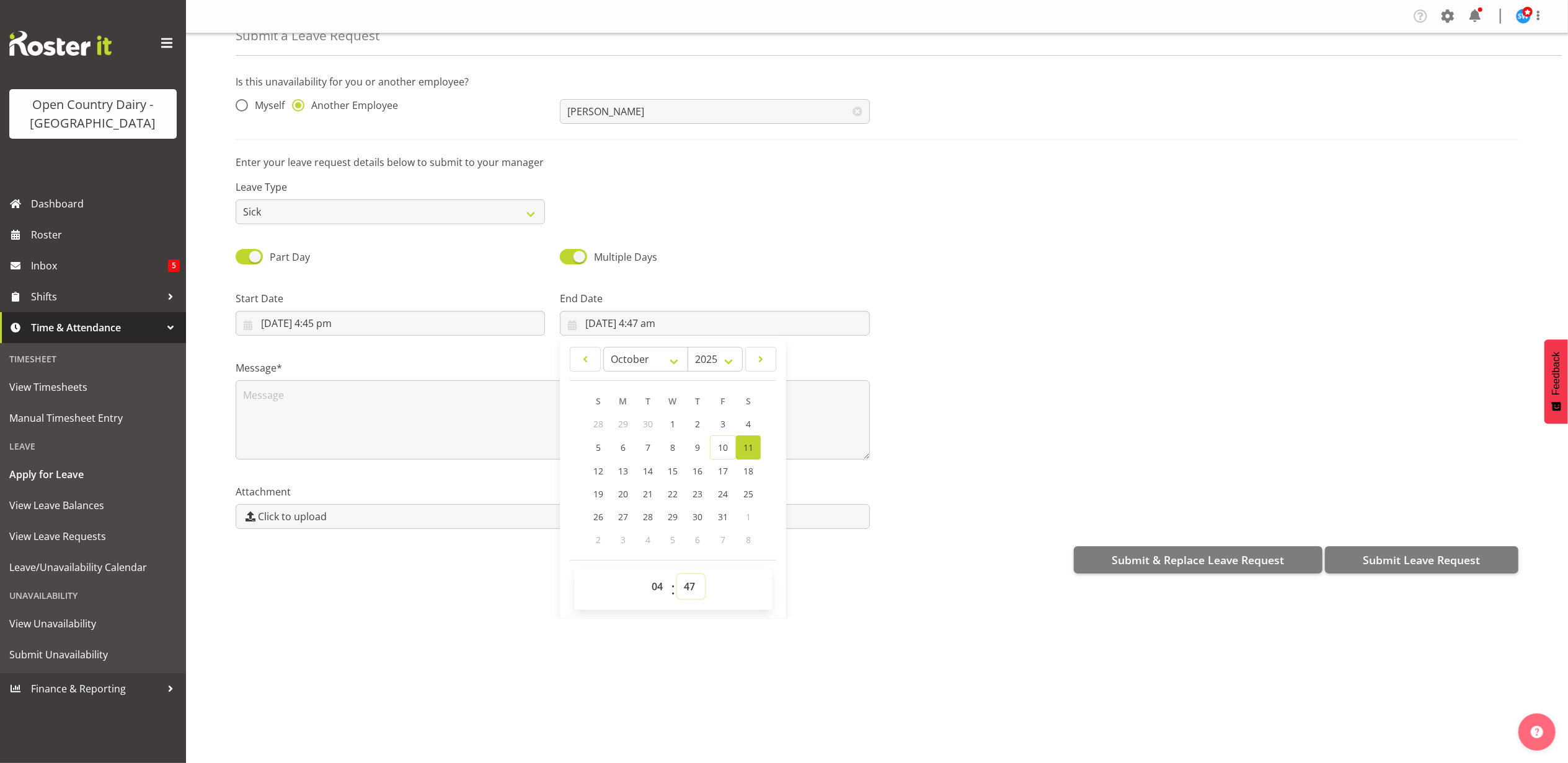
click at [683, 589] on select "00 01 02 03 04 05 06 07 08 09 10 11 12 13 14 15 16 17 18 19 20 21 22 23 24 25 2…" at bounding box center [691, 586] width 28 height 24
select select "0"
click at [677, 575] on select "00 01 02 03 04 05 06 07 08 09 10 11 12 13 14 15 16 17 18 19 20 21 22 23 24 25 2…" at bounding box center [691, 586] width 28 height 24
type input "[DATE] 4:00 am"
click at [333, 412] on textarea at bounding box center [553, 420] width 634 height 79
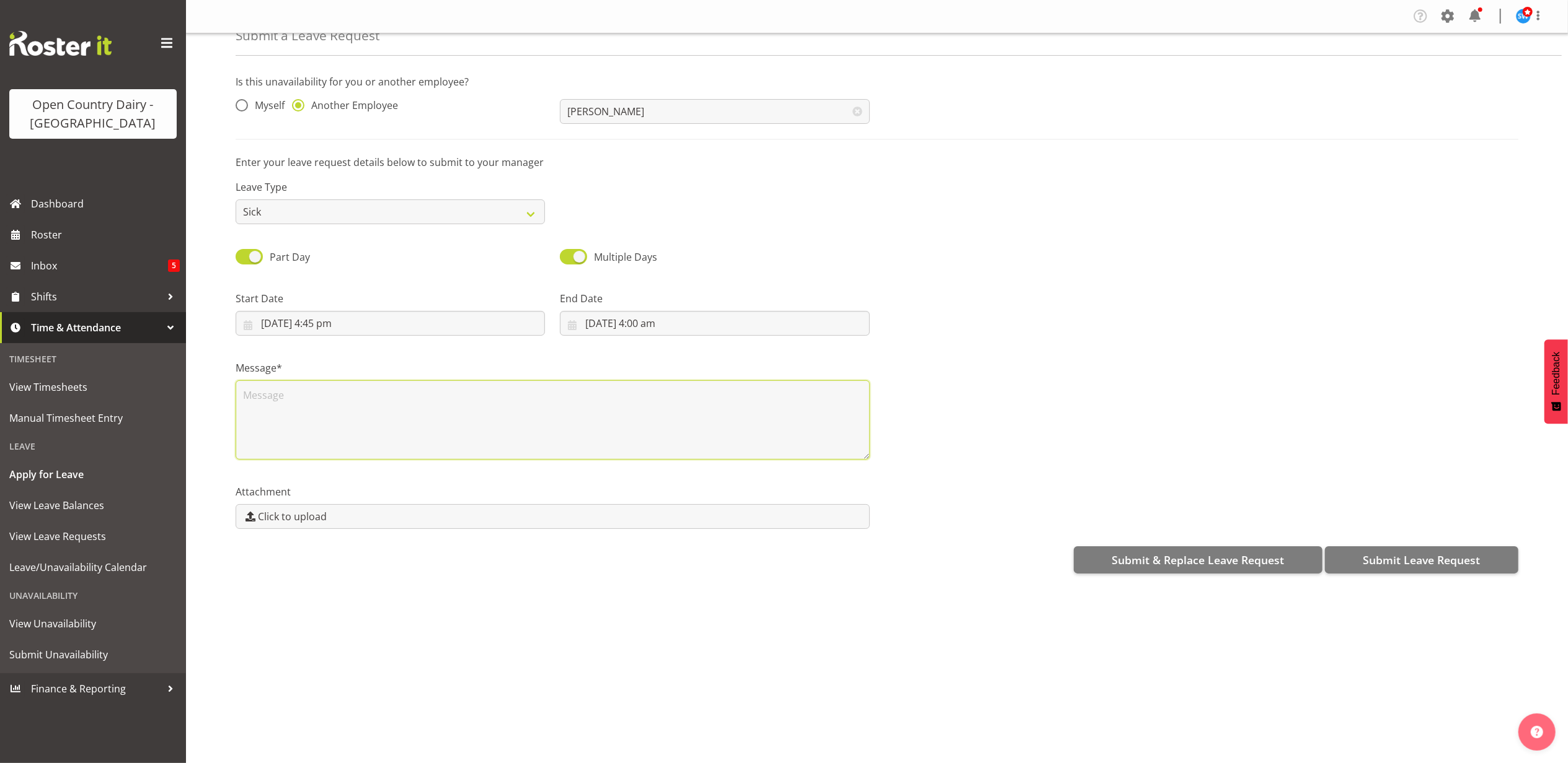
scroll to position [0, 0]
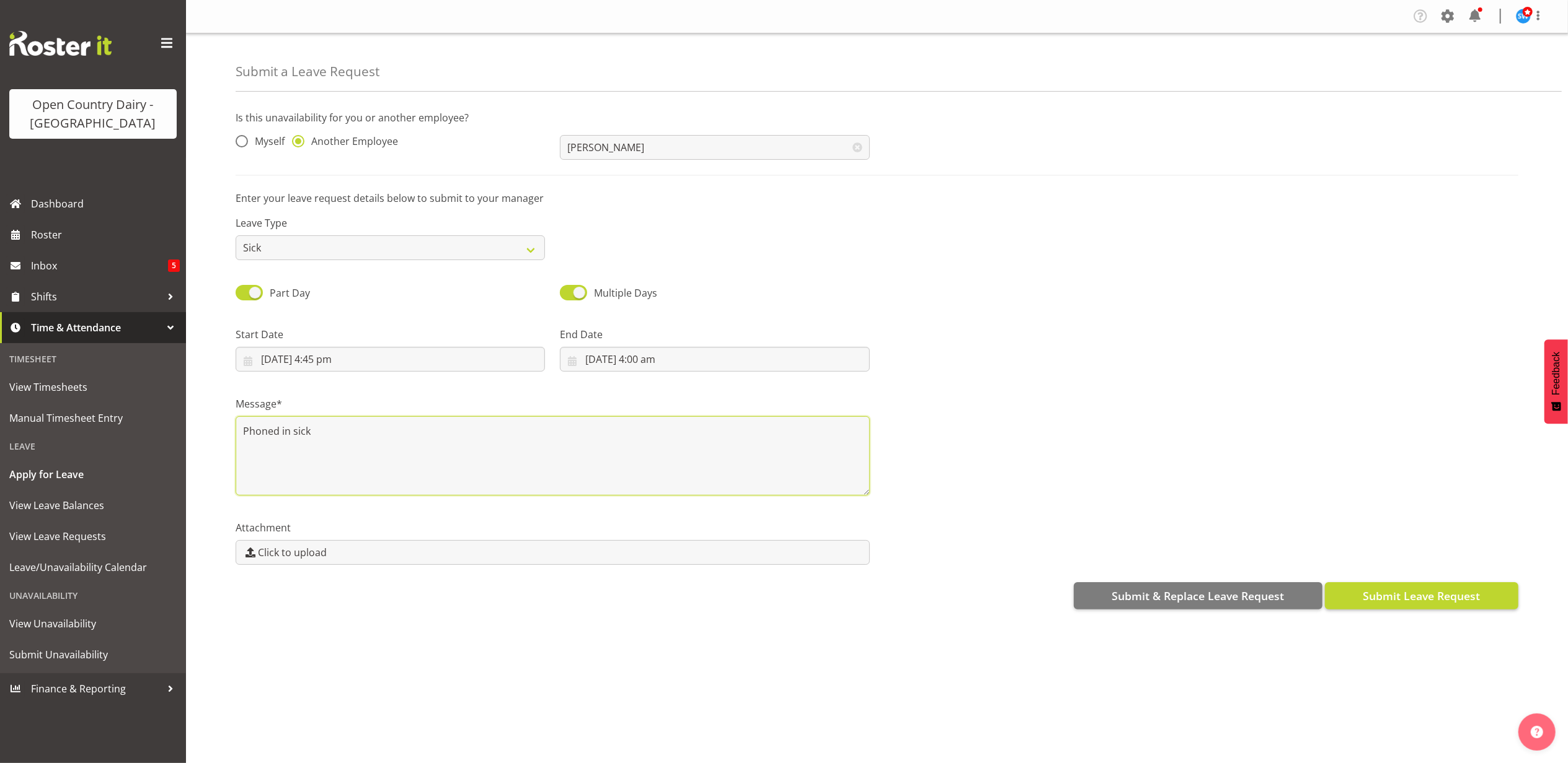
type textarea "Phoned in sick"
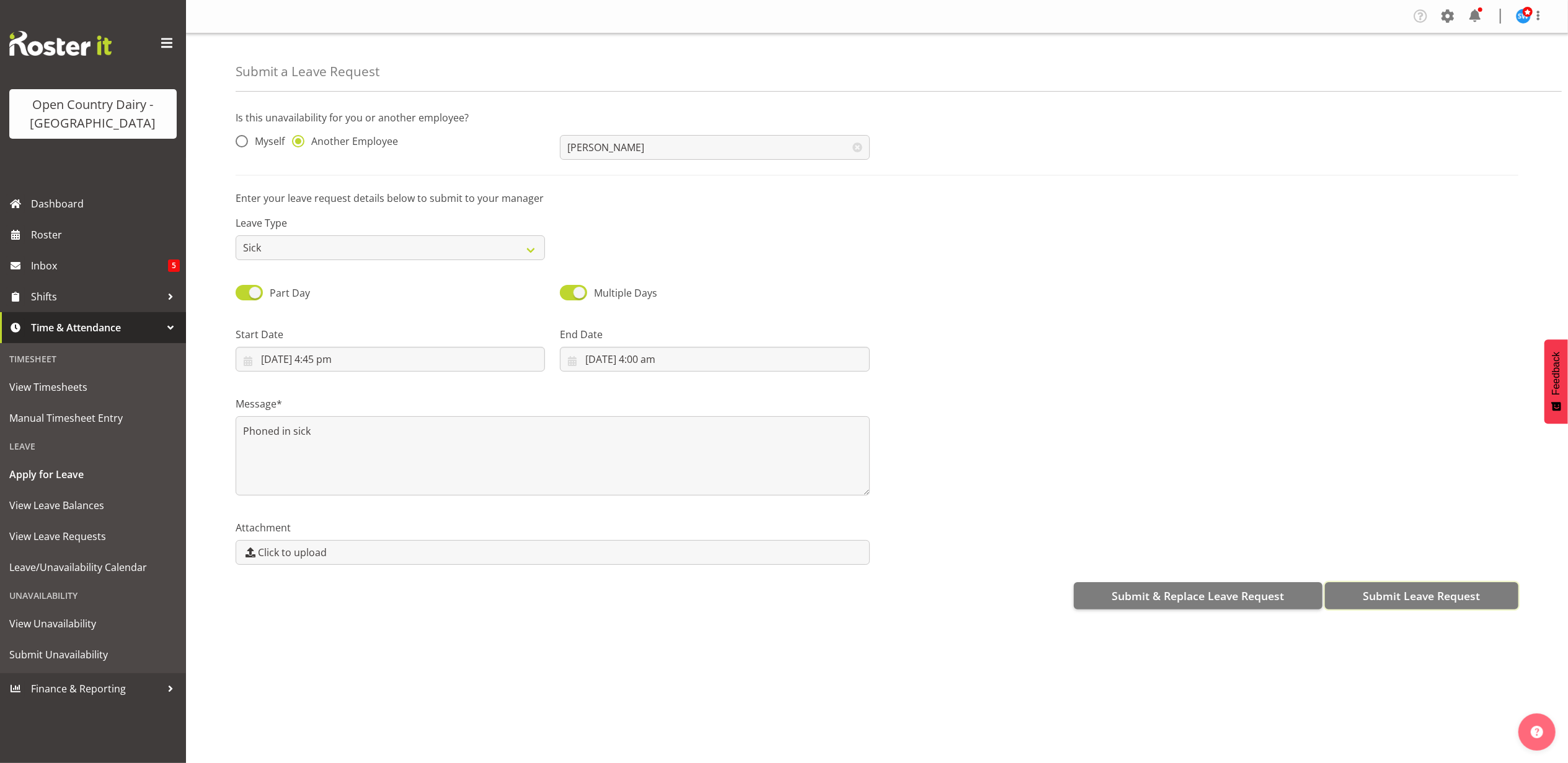
click at [1407, 586] on button "Submit Leave Request" at bounding box center [1422, 596] width 194 height 27
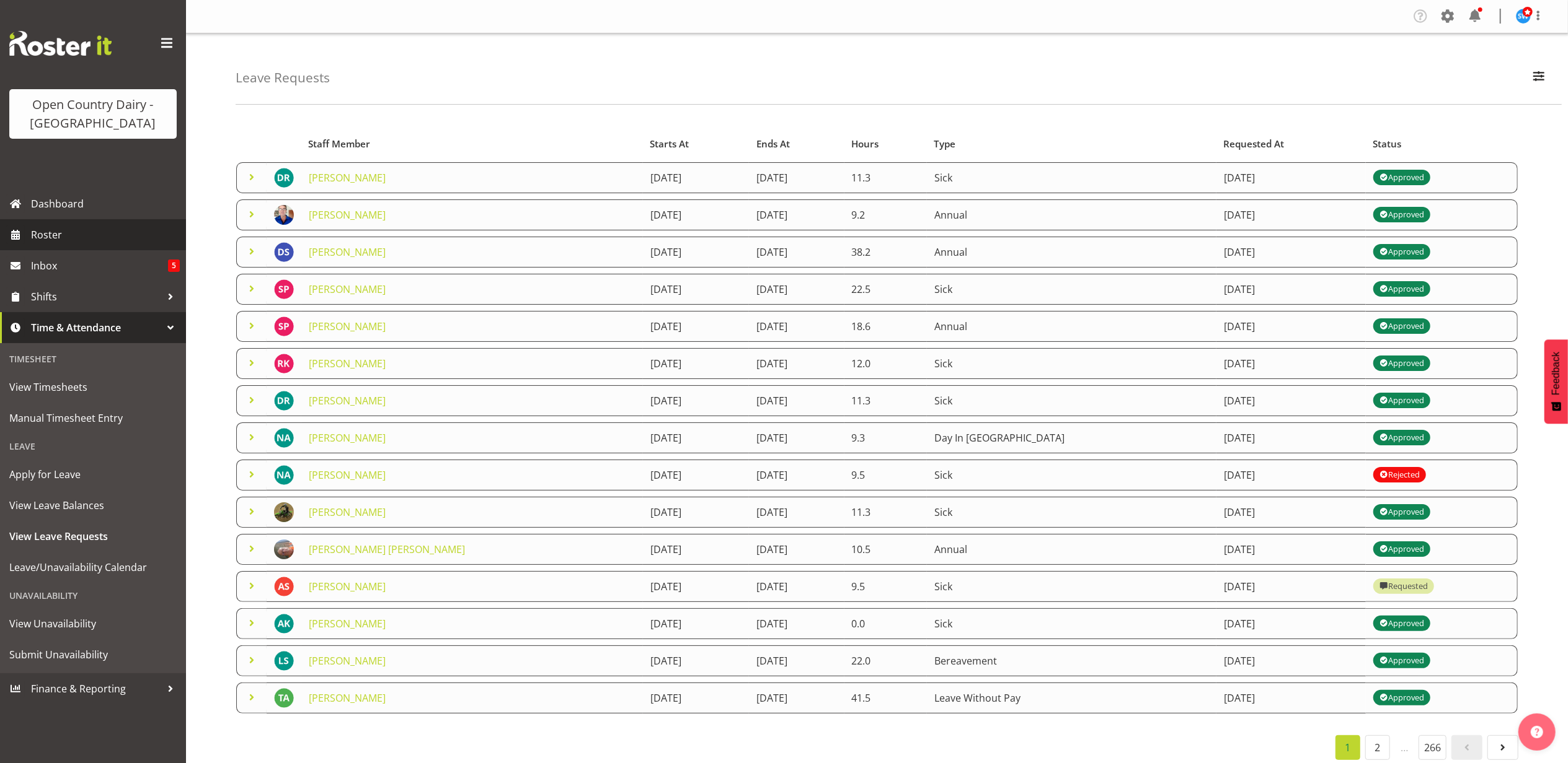
click at [48, 242] on span "Roster" at bounding box center [106, 235] width 149 height 19
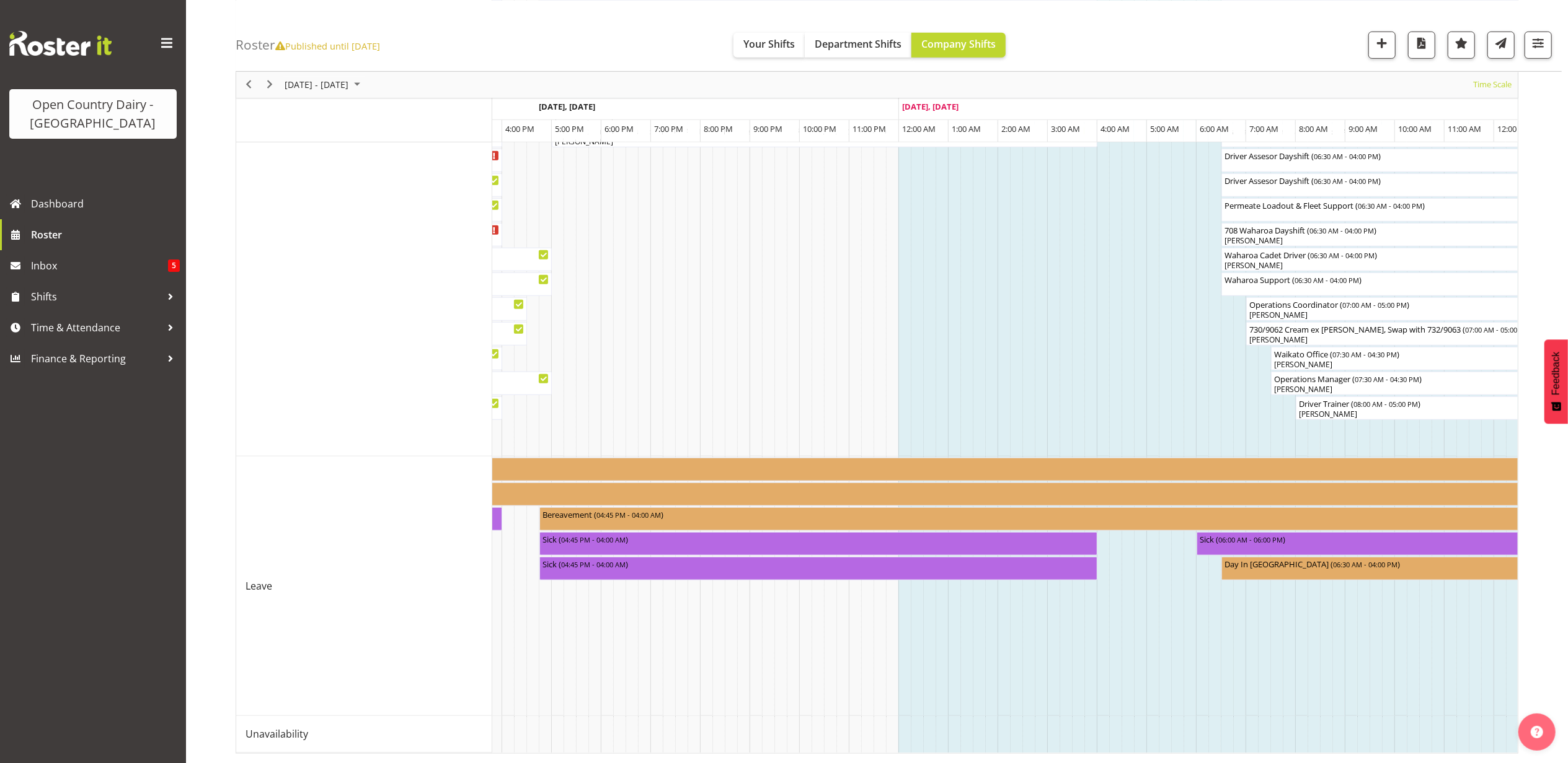
scroll to position [0, 4447]
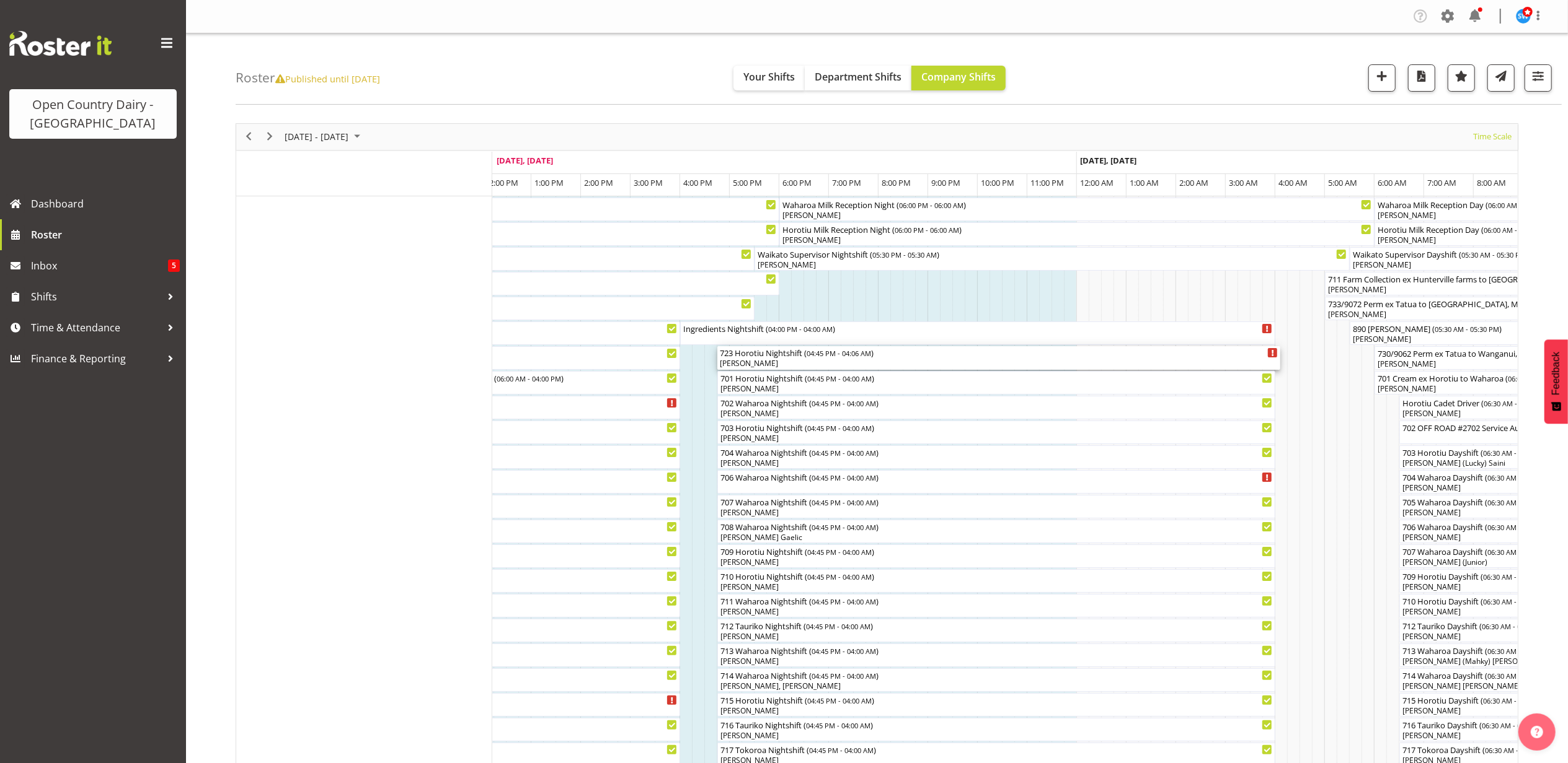
click at [782, 363] on div "[PERSON_NAME]" at bounding box center [998, 363] width 558 height 11
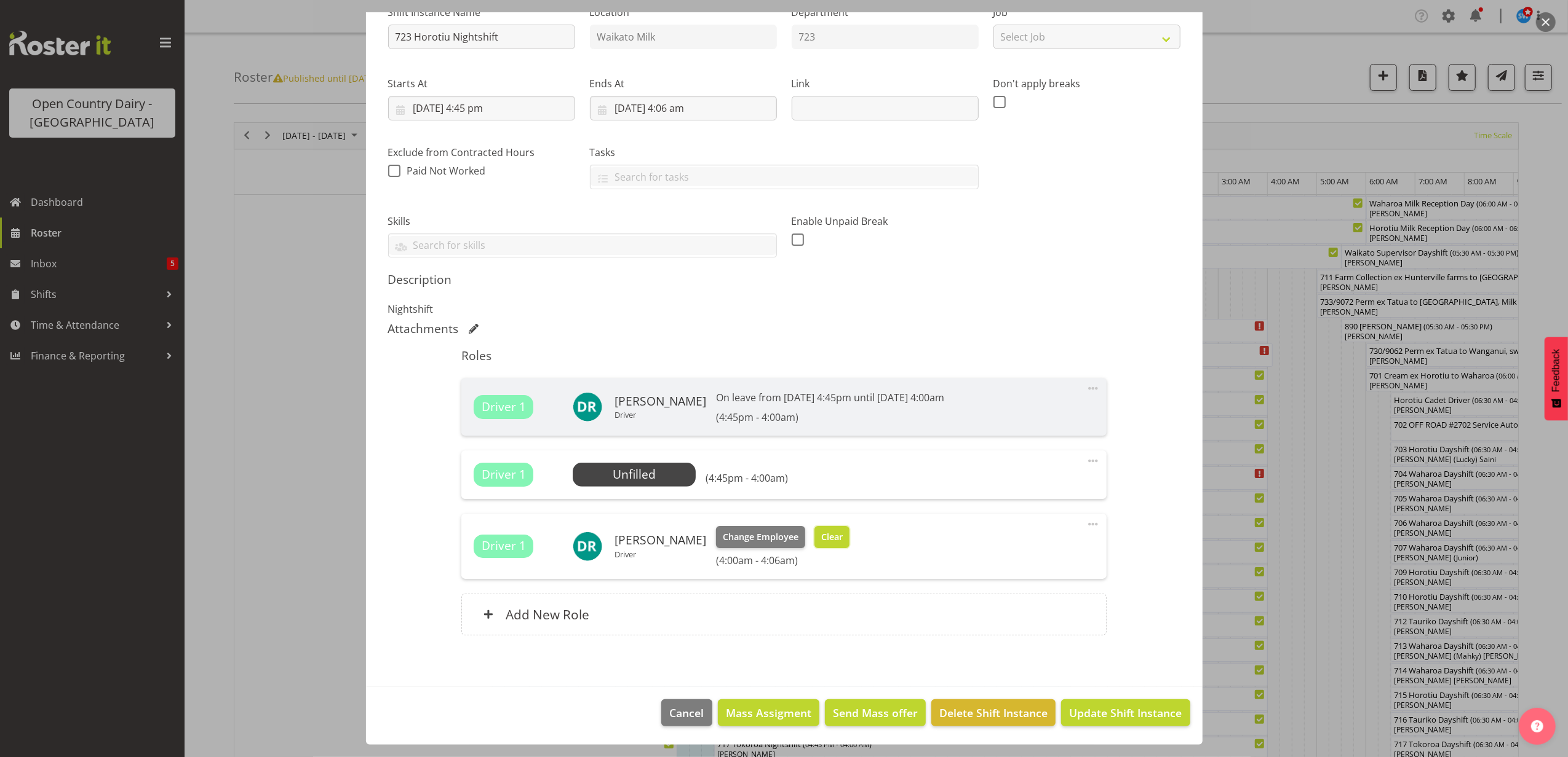
click at [817, 527] on button "Clear" at bounding box center [832, 537] width 35 height 22
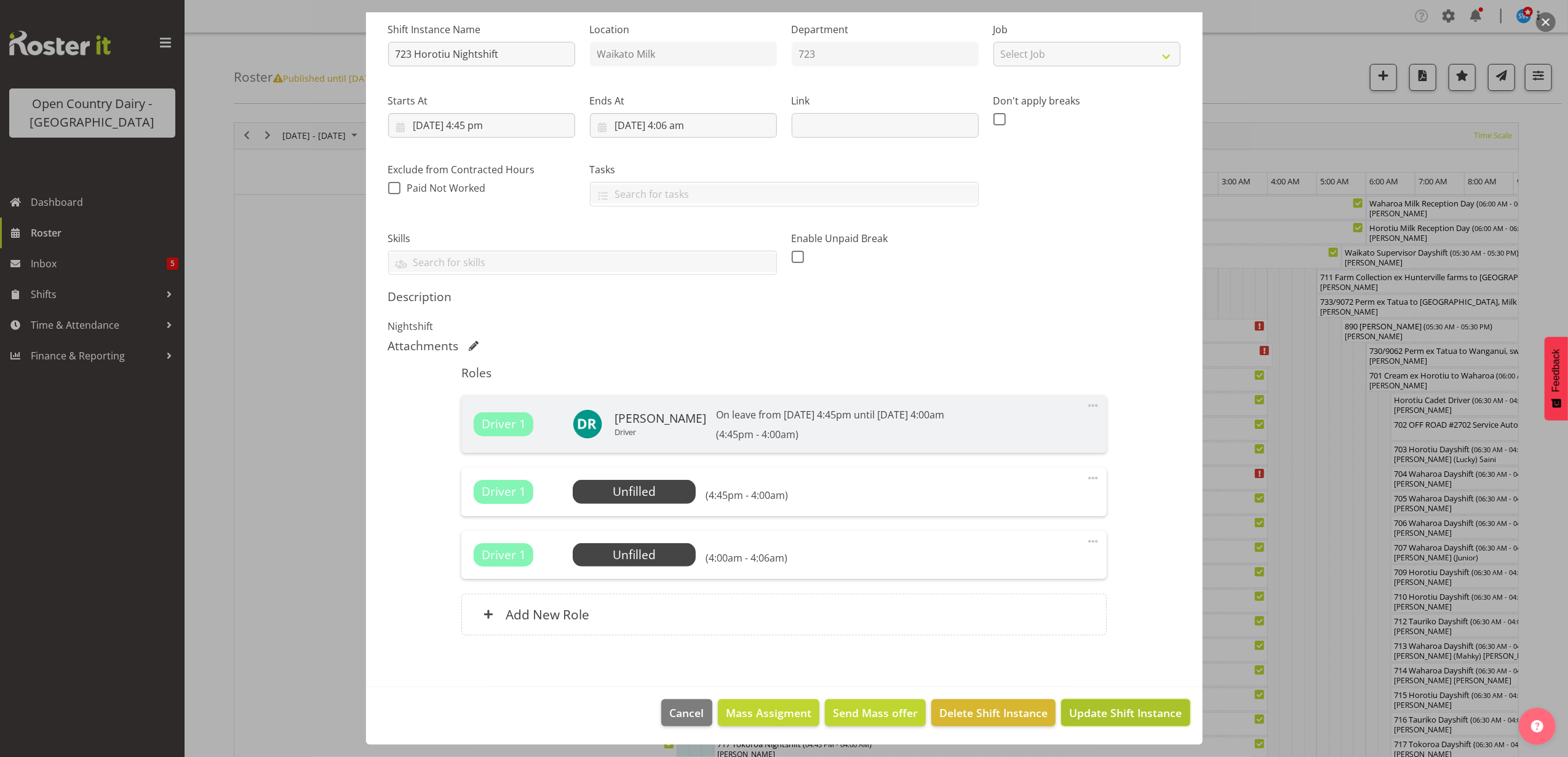
click at [1113, 714] on span "Update Shift Instance" at bounding box center [1125, 713] width 113 height 16
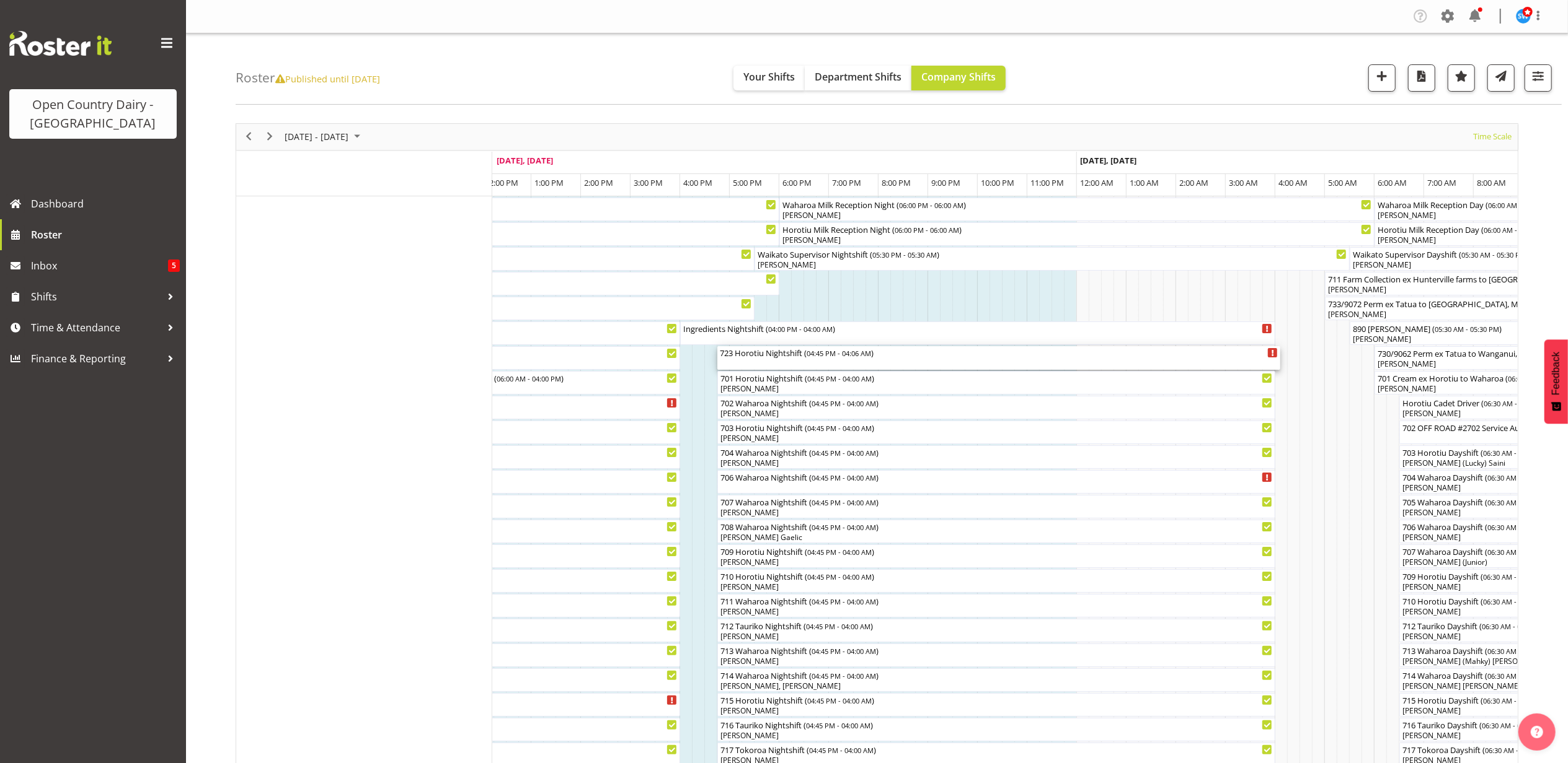
click at [790, 359] on div "723 Horotiu Nightshift ( 04:45 PM - 04:06 AM )" at bounding box center [998, 358] width 558 height 23
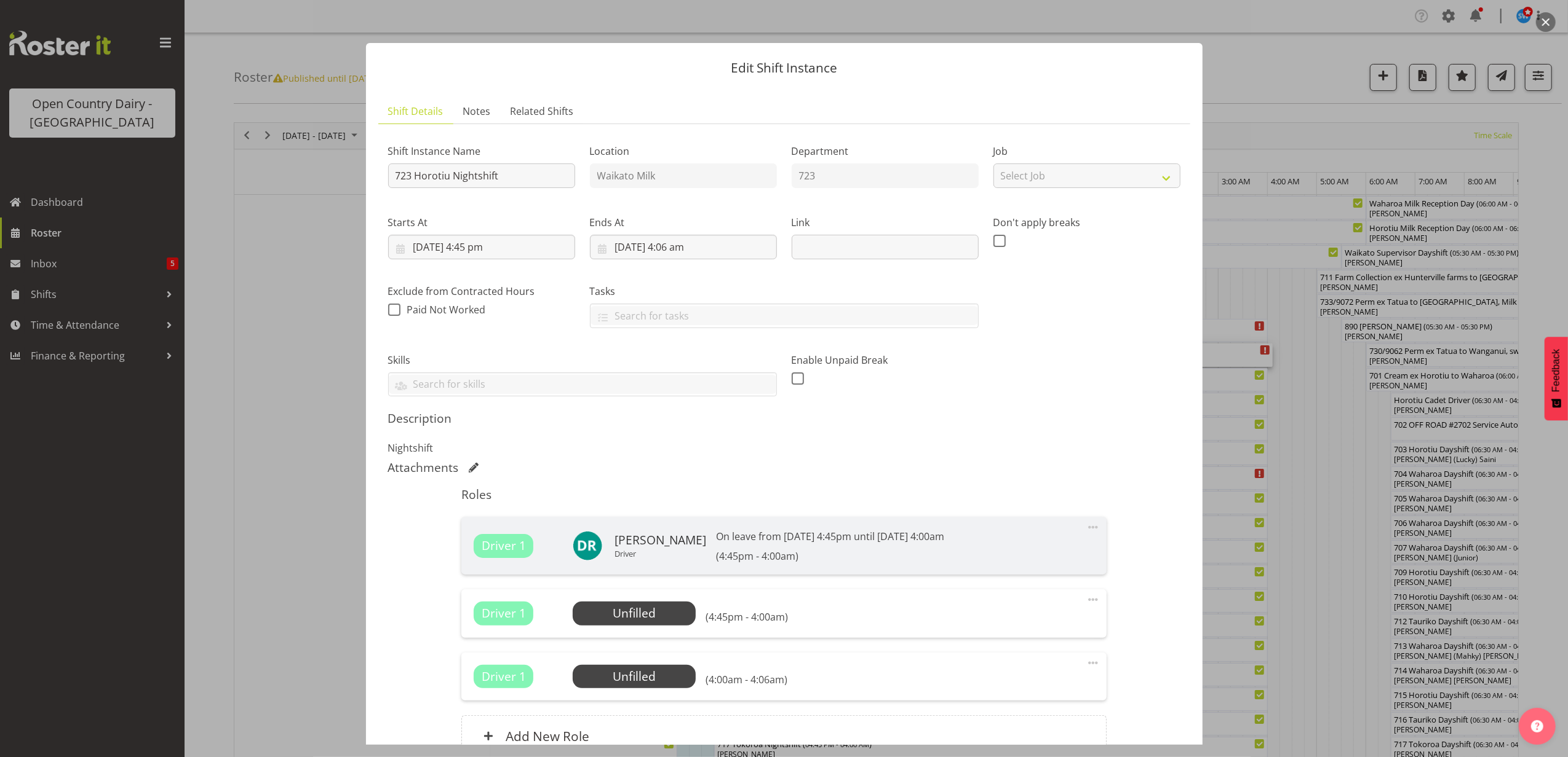
scroll to position [123, 0]
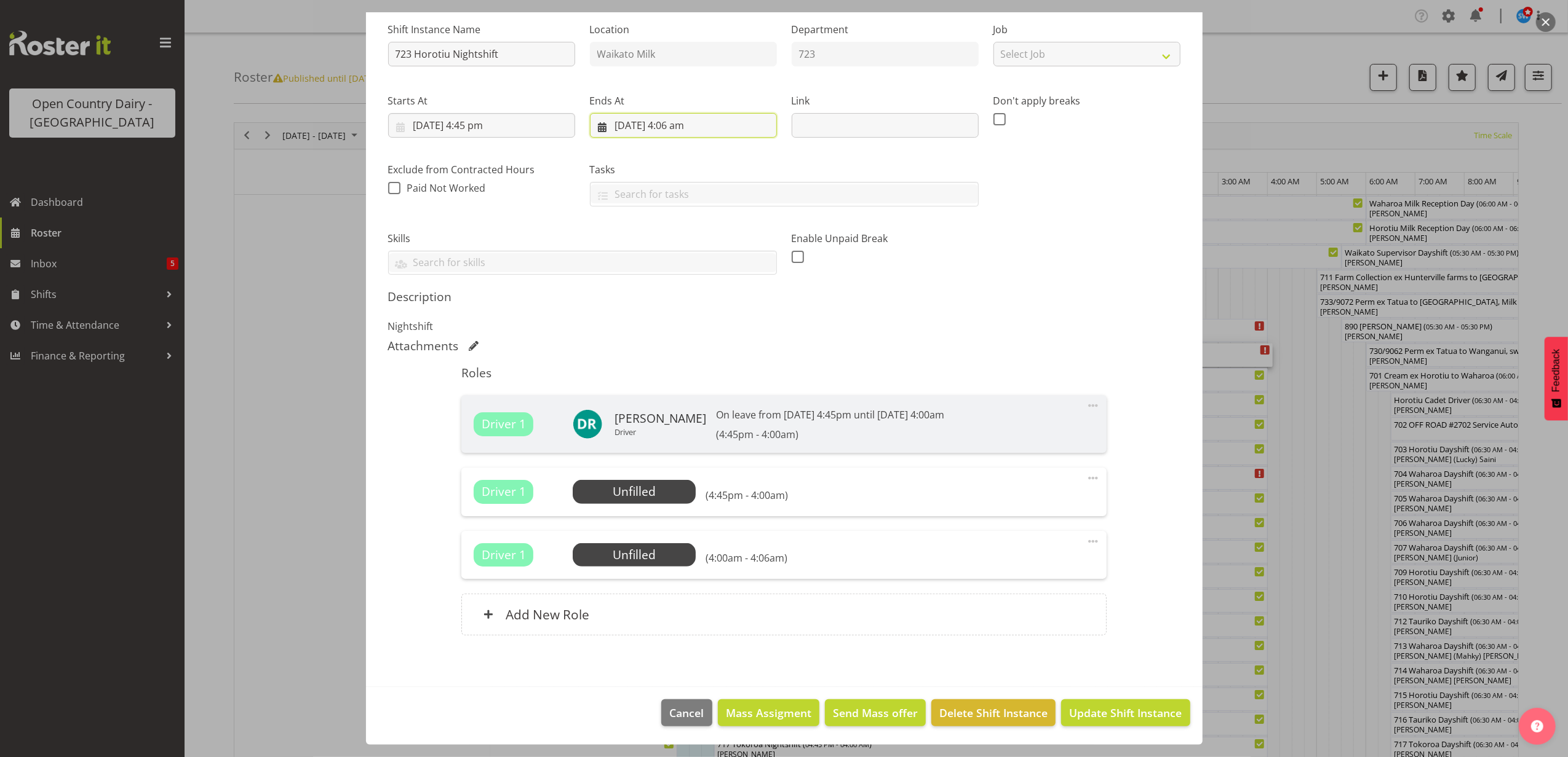
click at [684, 116] on input "[DATE] 4:06 am" at bounding box center [683, 125] width 187 height 24
click at [706, 382] on select "00 01 02 03 04 05 06 07 08 09 10 11 12 13 14 15 16 17 18 19 20 21 22 23 24 25 2…" at bounding box center [716, 386] width 28 height 24
select select "0"
click at [702, 375] on select "00 01 02 03 04 05 06 07 08 09 10 11 12 13 14 15 16 17 18 19 20 21 22 23 24 25 2…" at bounding box center [716, 386] width 28 height 24
type input "[DATE] 4:00 am"
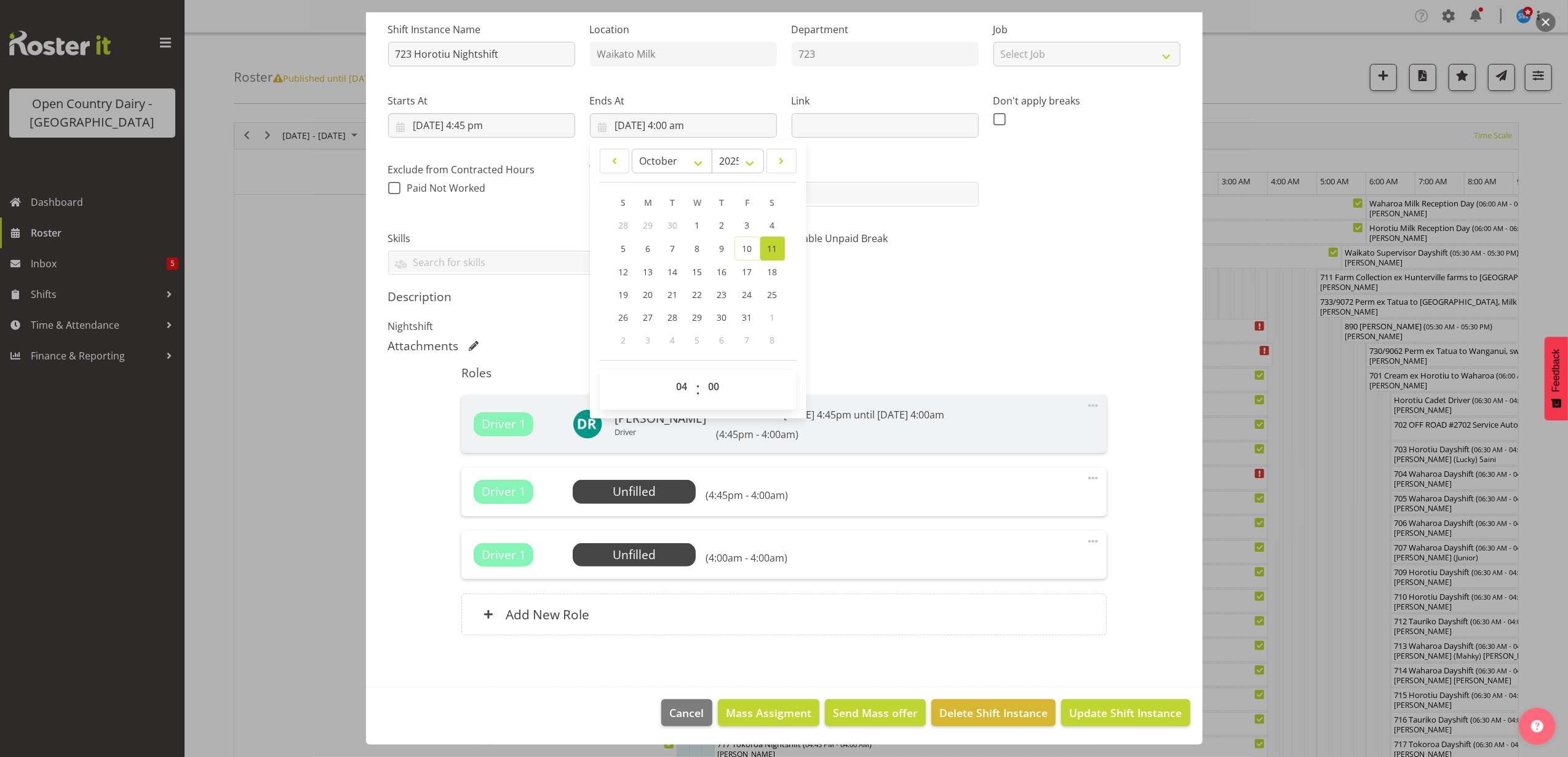
click at [1052, 331] on p "Nightshift" at bounding box center [784, 326] width 792 height 15
click at [849, 708] on span "Send Mass offer" at bounding box center [875, 713] width 84 height 16
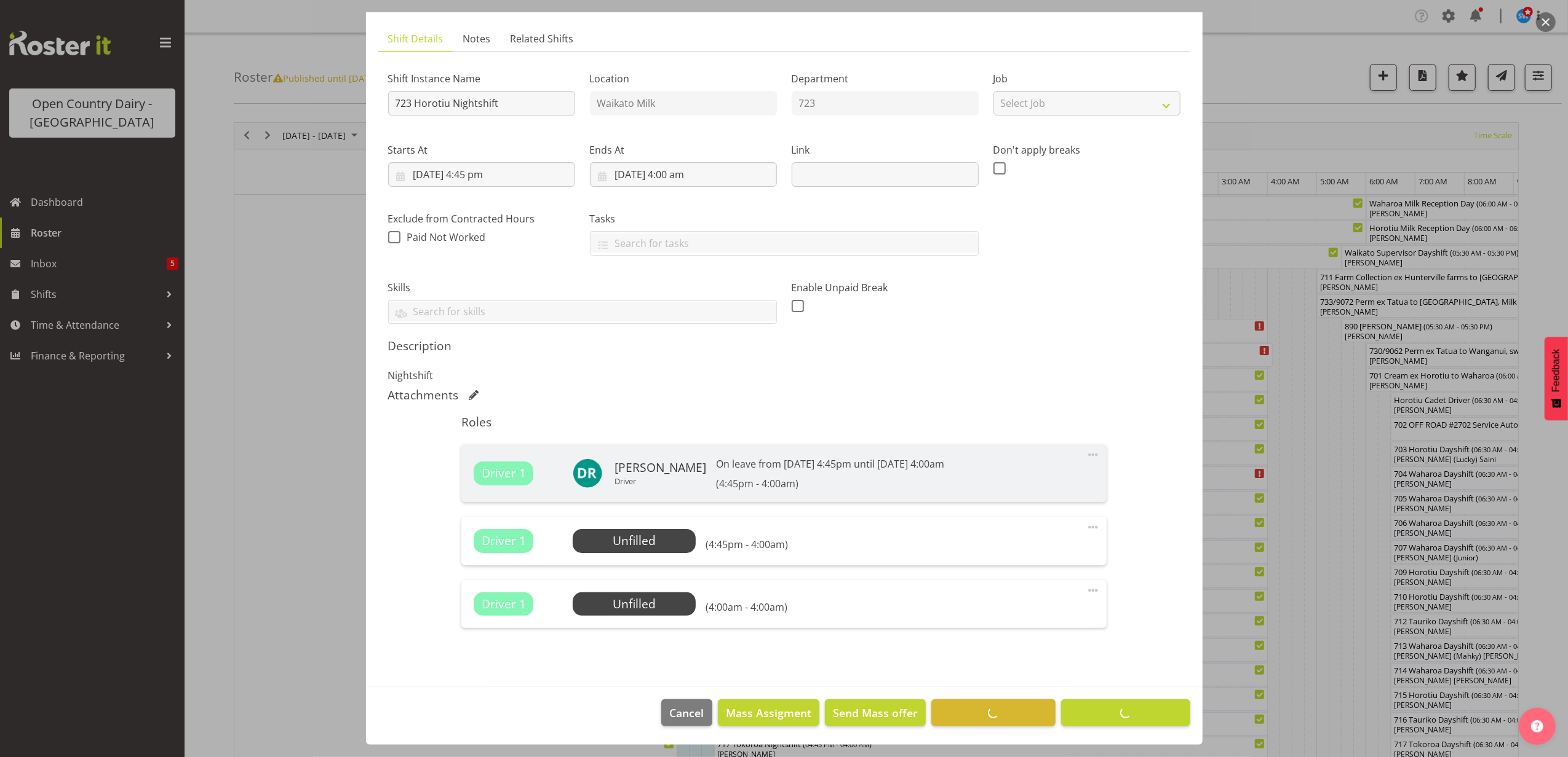
scroll to position [74, 0]
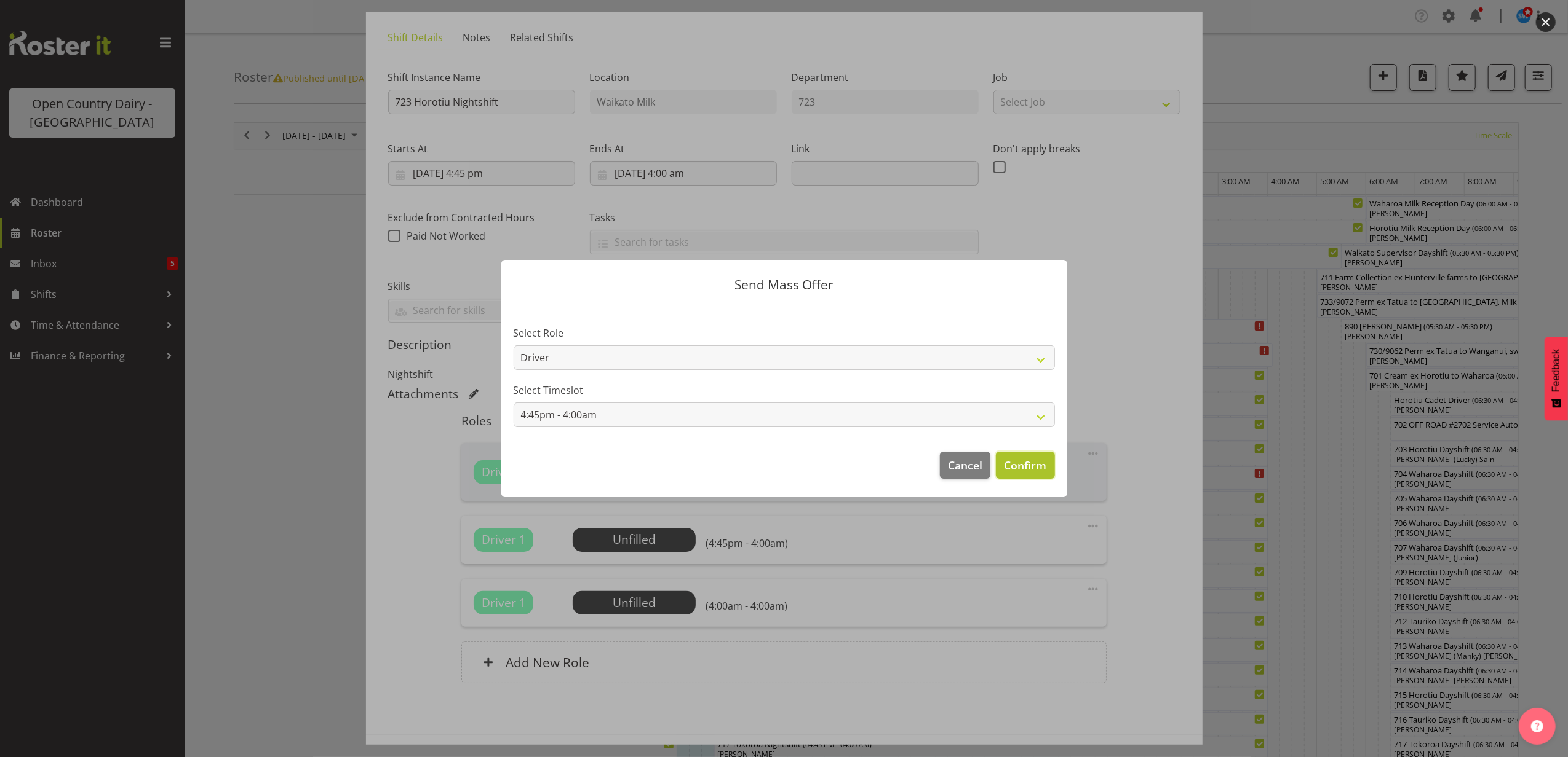
click at [1026, 458] on span "Confirm" at bounding box center [1025, 465] width 43 height 16
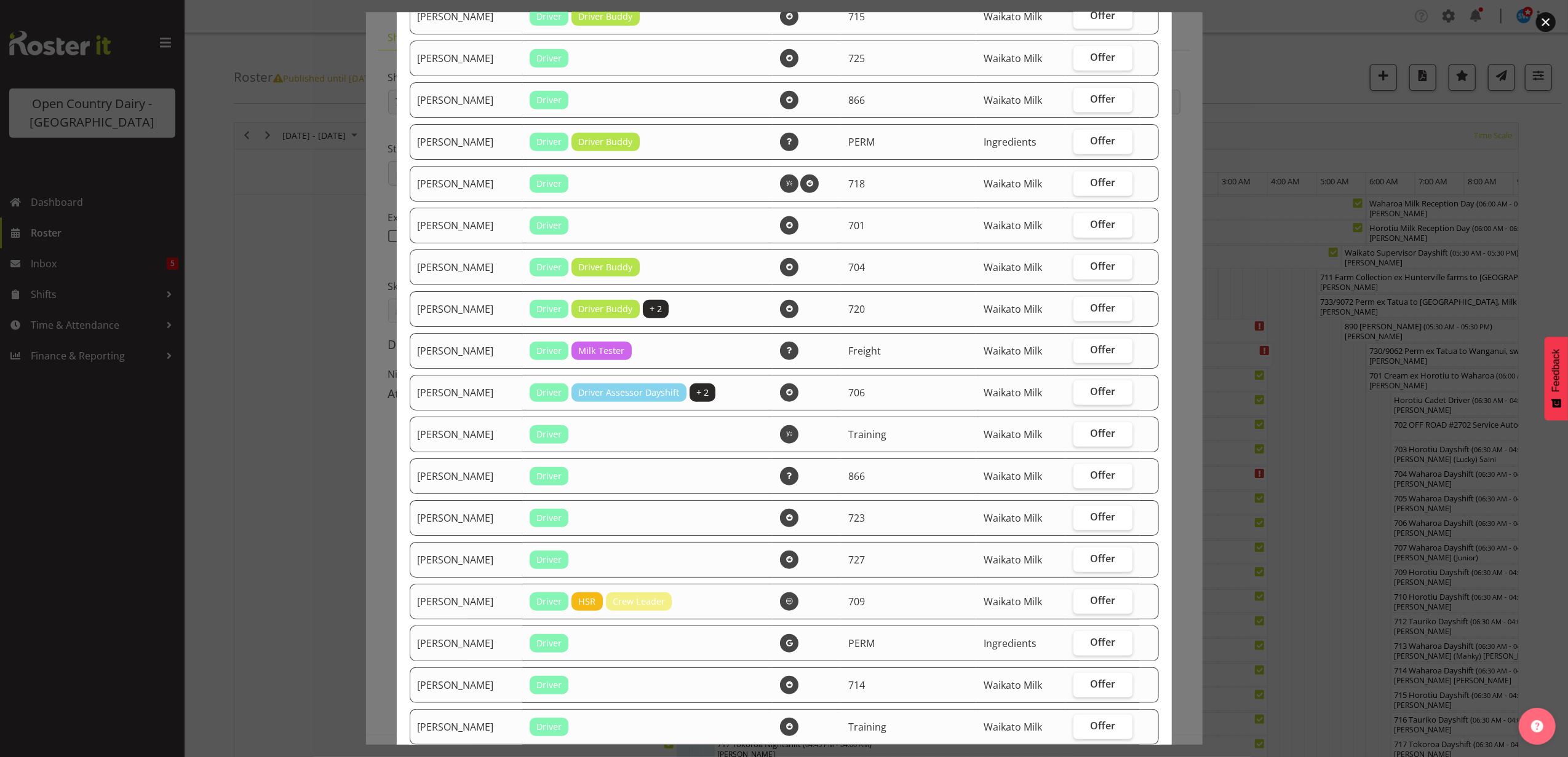
scroll to position [884, 0]
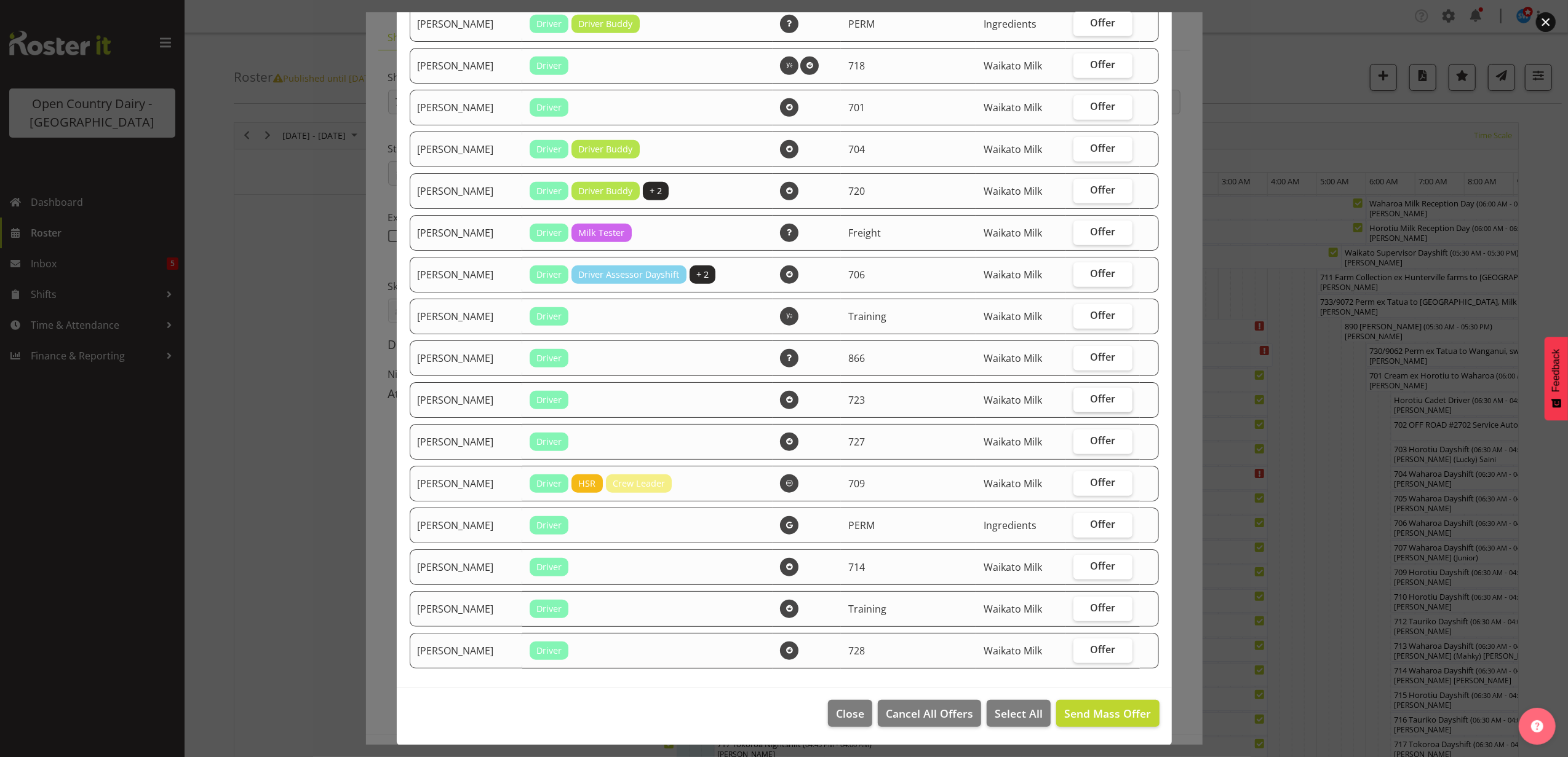
click at [1098, 393] on span "Offer" at bounding box center [1103, 399] width 25 height 13
click at [1082, 395] on input "Offer" at bounding box center [1077, 399] width 8 height 8
checkbox input "true"
click at [1090, 360] on span "Offer" at bounding box center [1103, 357] width 25 height 13
click at [1082, 360] on input "Offer" at bounding box center [1077, 357] width 8 height 8
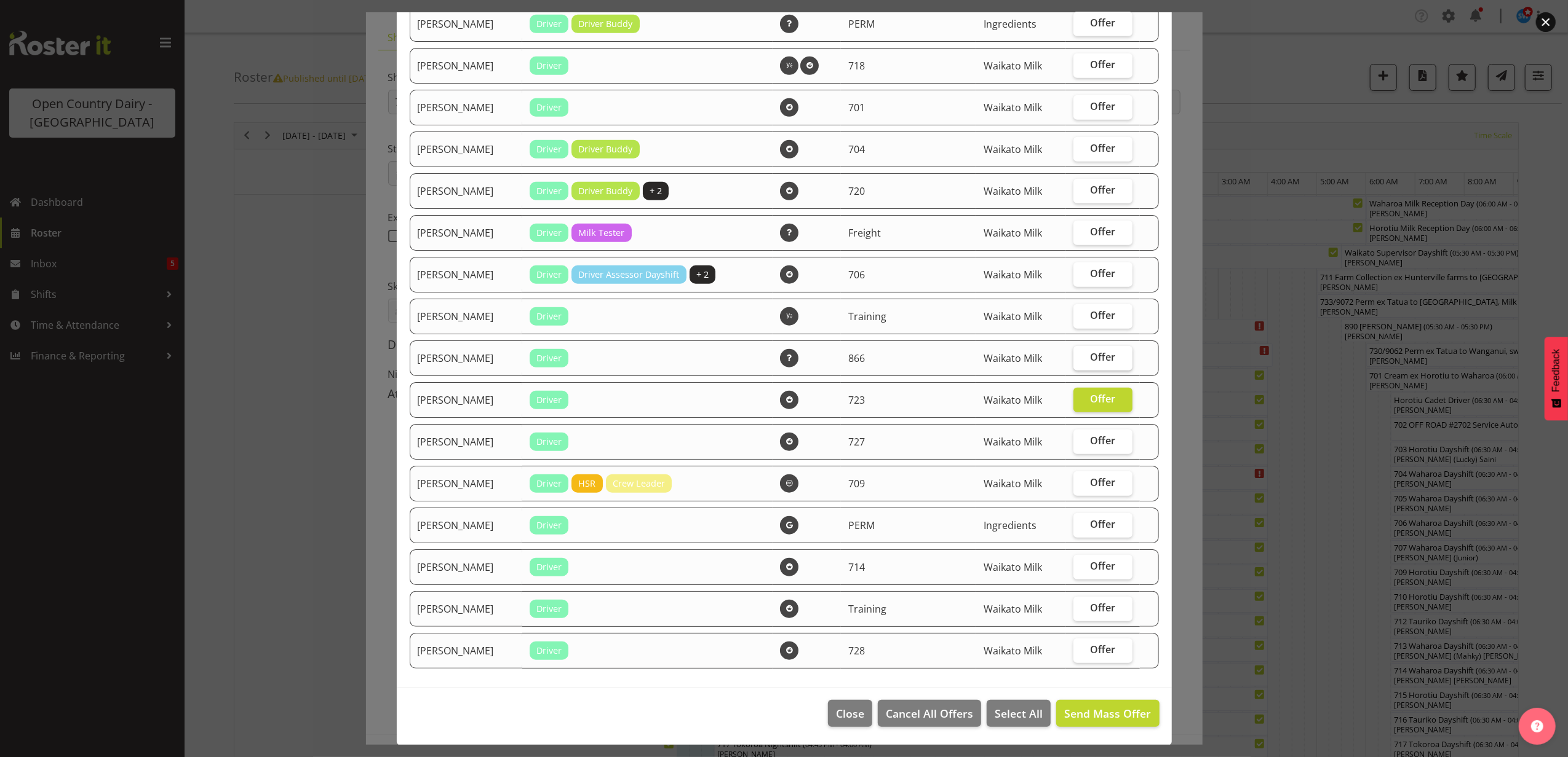
checkbox input "true"
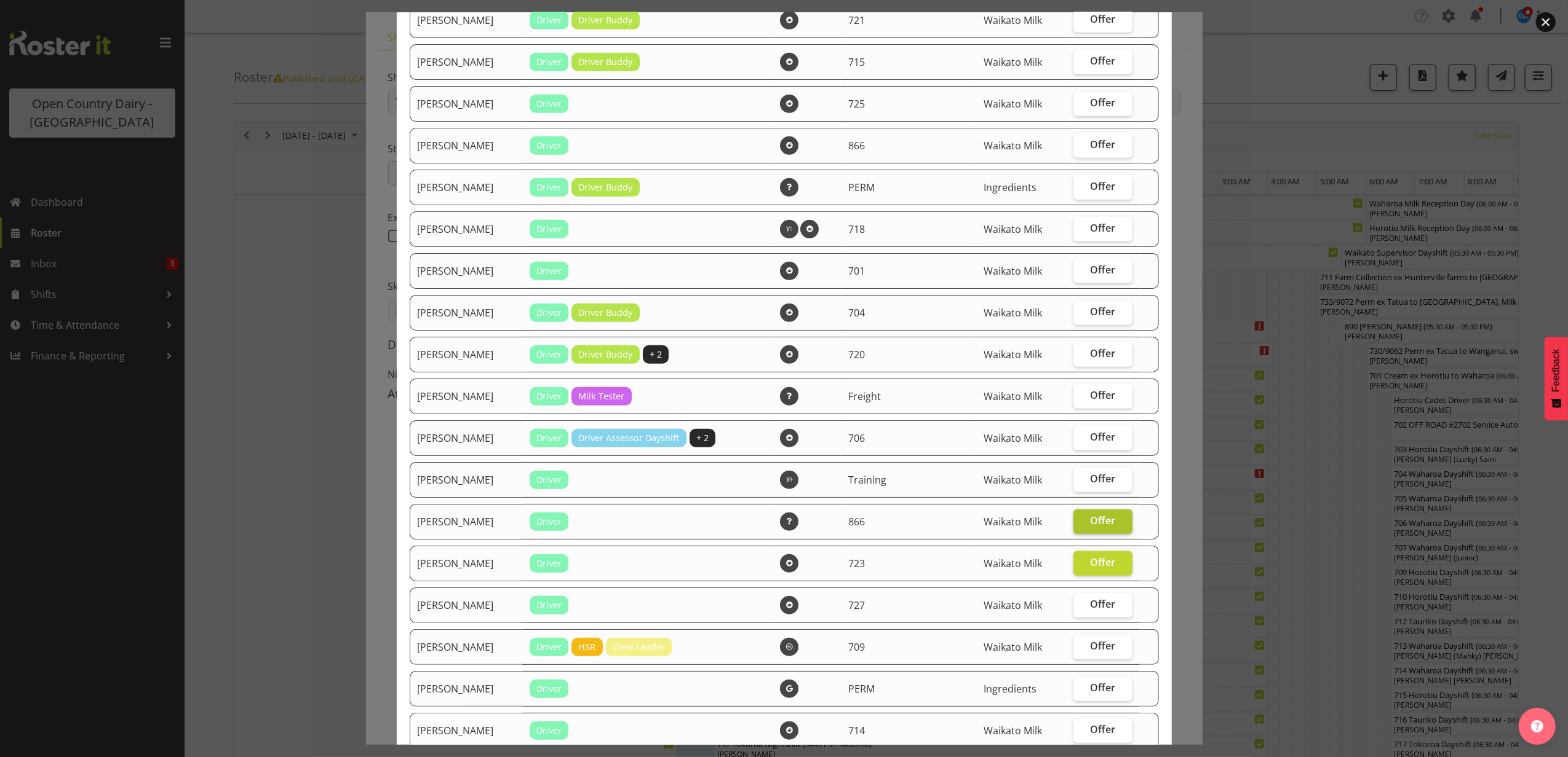
click at [1087, 360] on label "Offer" at bounding box center [1102, 354] width 58 height 24
click at [1082, 358] on input "Offer" at bounding box center [1077, 353] width 8 height 8
checkbox input "true"
click at [1097, 266] on span "Offer" at bounding box center [1103, 270] width 25 height 13
click at [1082, 266] on input "Offer" at bounding box center [1077, 270] width 8 height 8
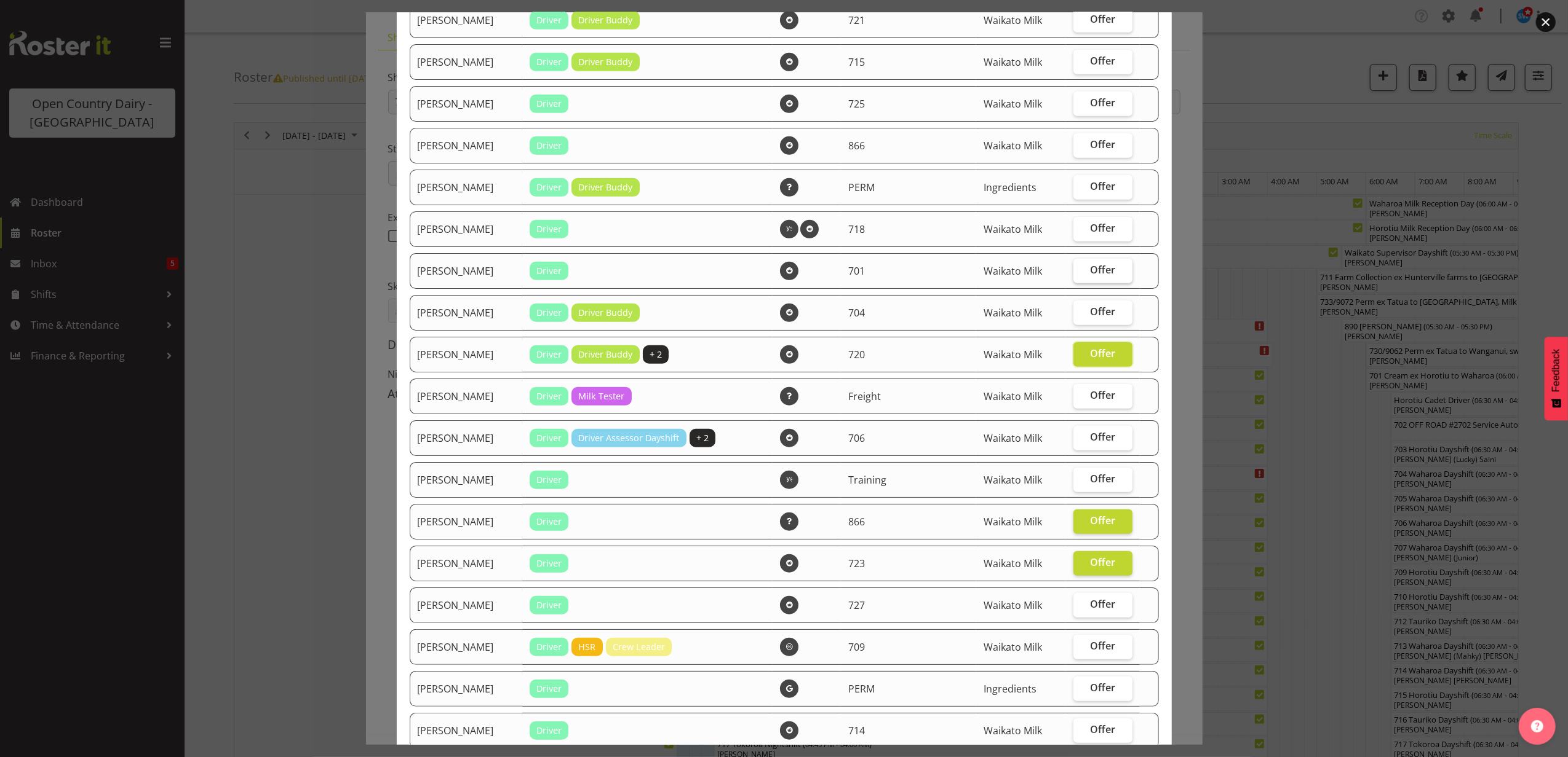
checkbox input "true"
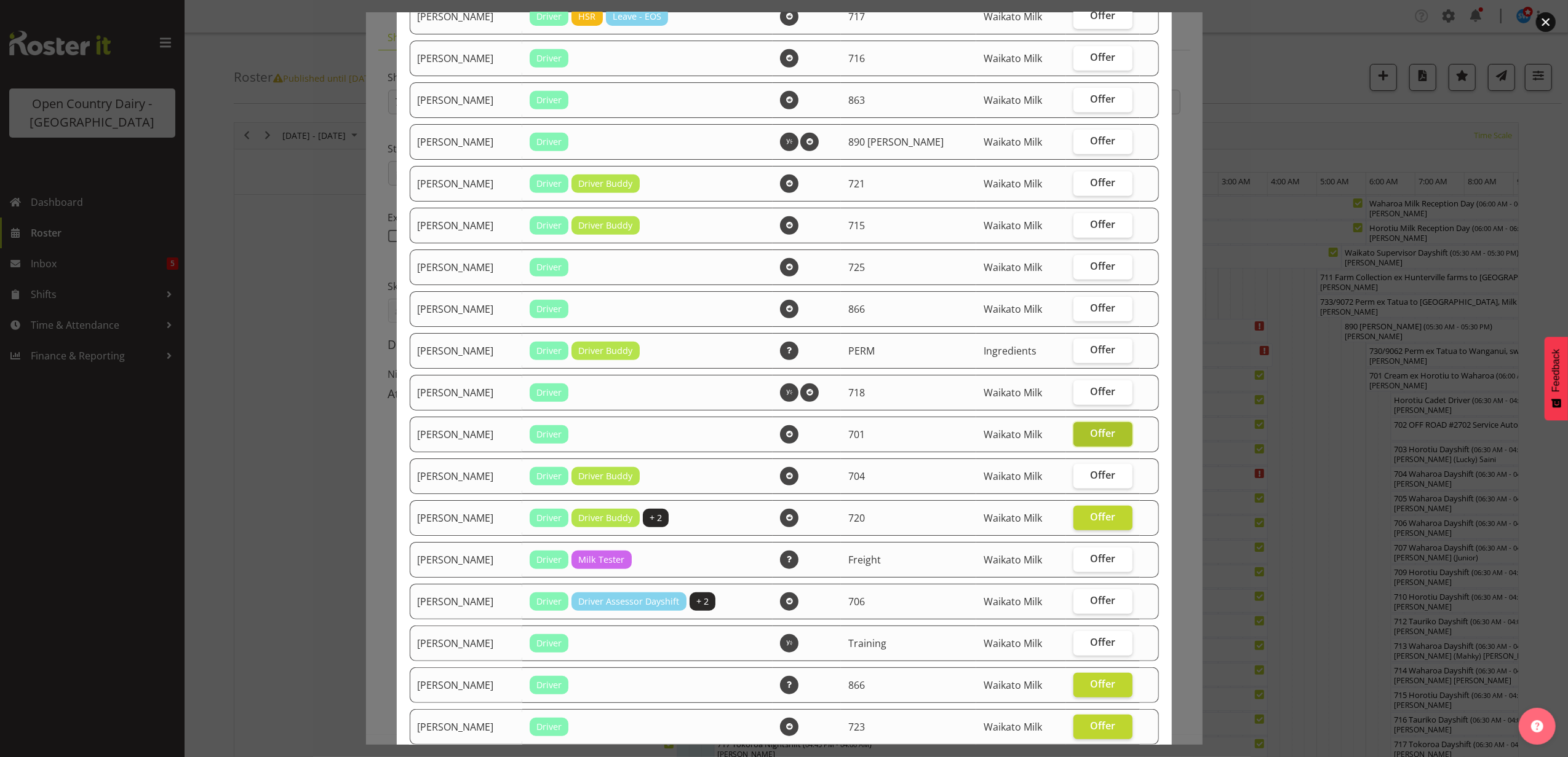
scroll to position [556, 0]
click at [1090, 268] on span "Offer" at bounding box center [1103, 267] width 25 height 13
click at [1082, 268] on input "Offer" at bounding box center [1077, 267] width 8 height 8
checkbox input "true"
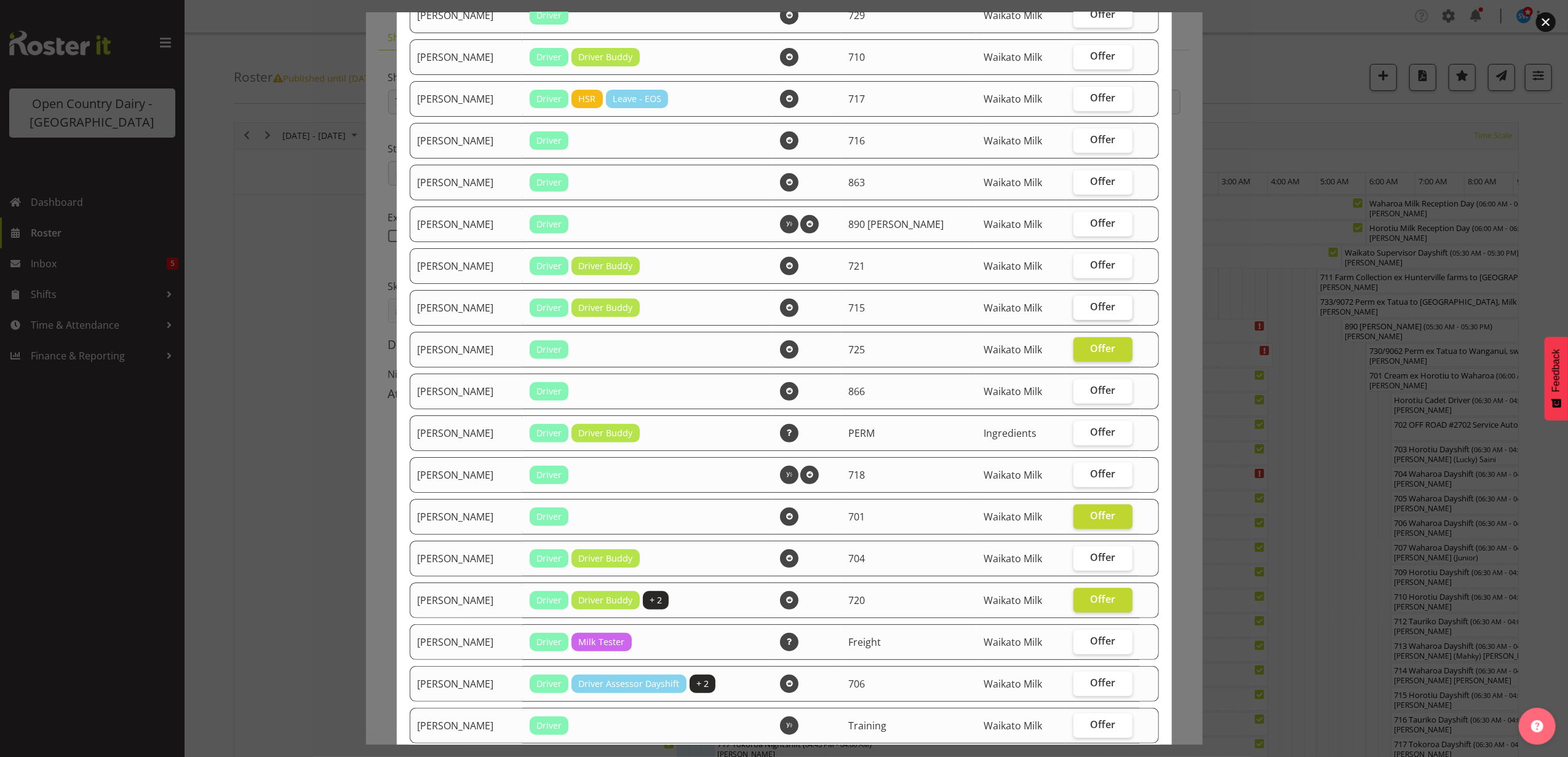
click at [1091, 298] on label "Offer" at bounding box center [1102, 308] width 58 height 24
click at [1082, 303] on input "Offer" at bounding box center [1077, 307] width 8 height 8
checkbox input "true"
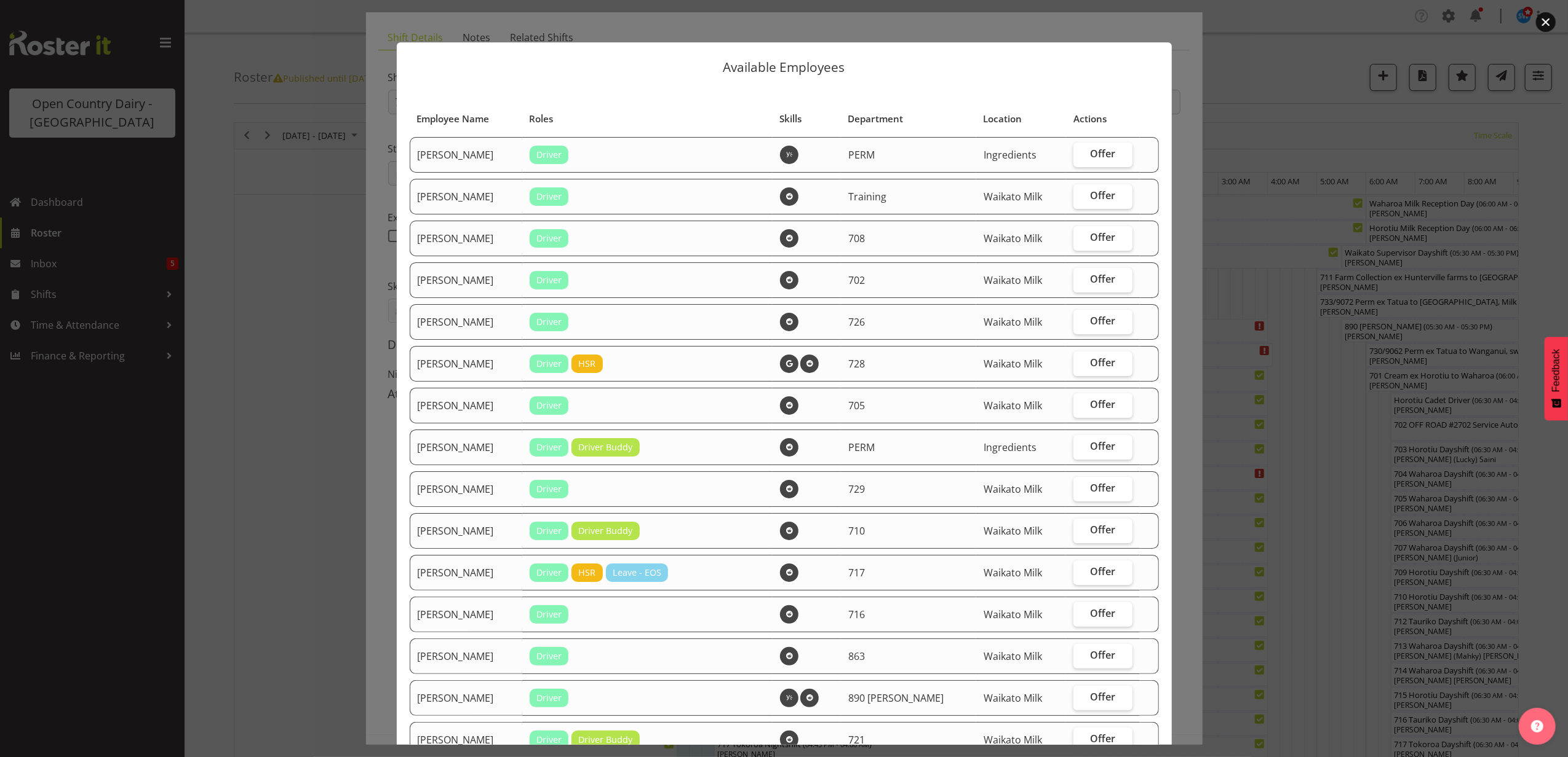
scroll to position [0, 0]
click at [1090, 320] on span "Offer" at bounding box center [1103, 321] width 25 height 13
click at [1078, 320] on input "Offer" at bounding box center [1077, 321] width 8 height 8
checkbox input "true"
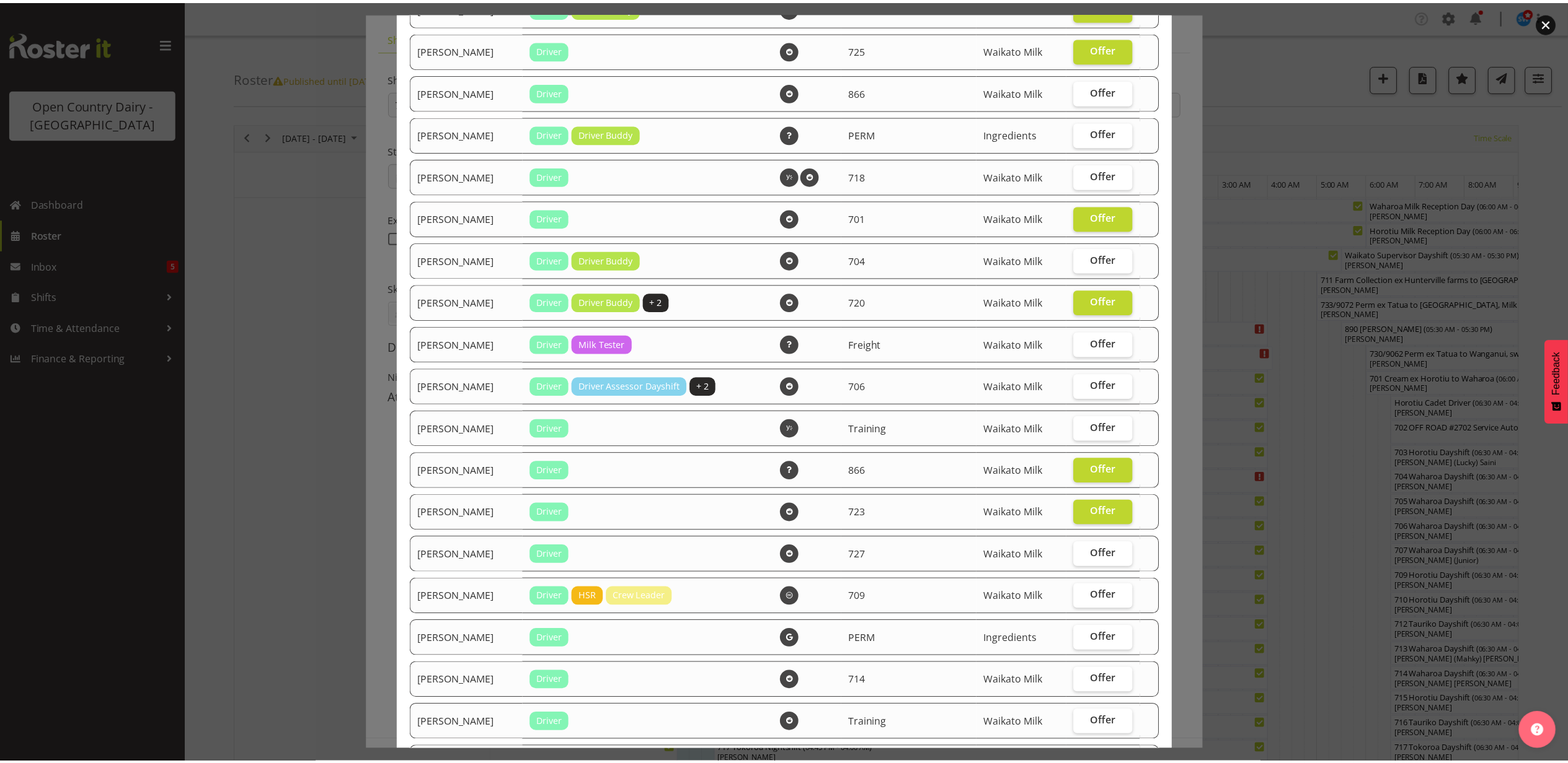
scroll to position [891, 0]
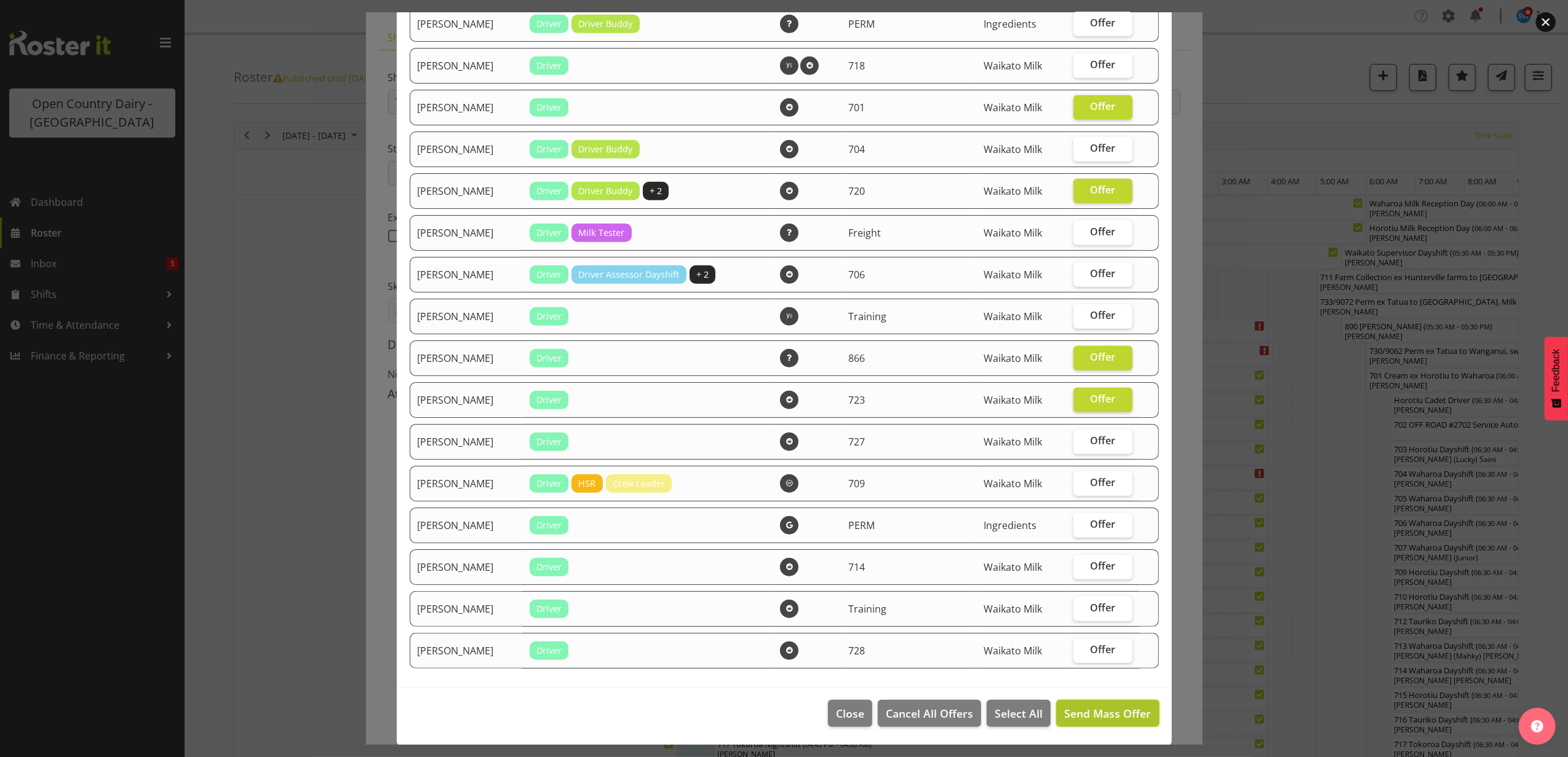
click at [1088, 708] on span "Send Mass Offer" at bounding box center [1107, 713] width 86 height 15
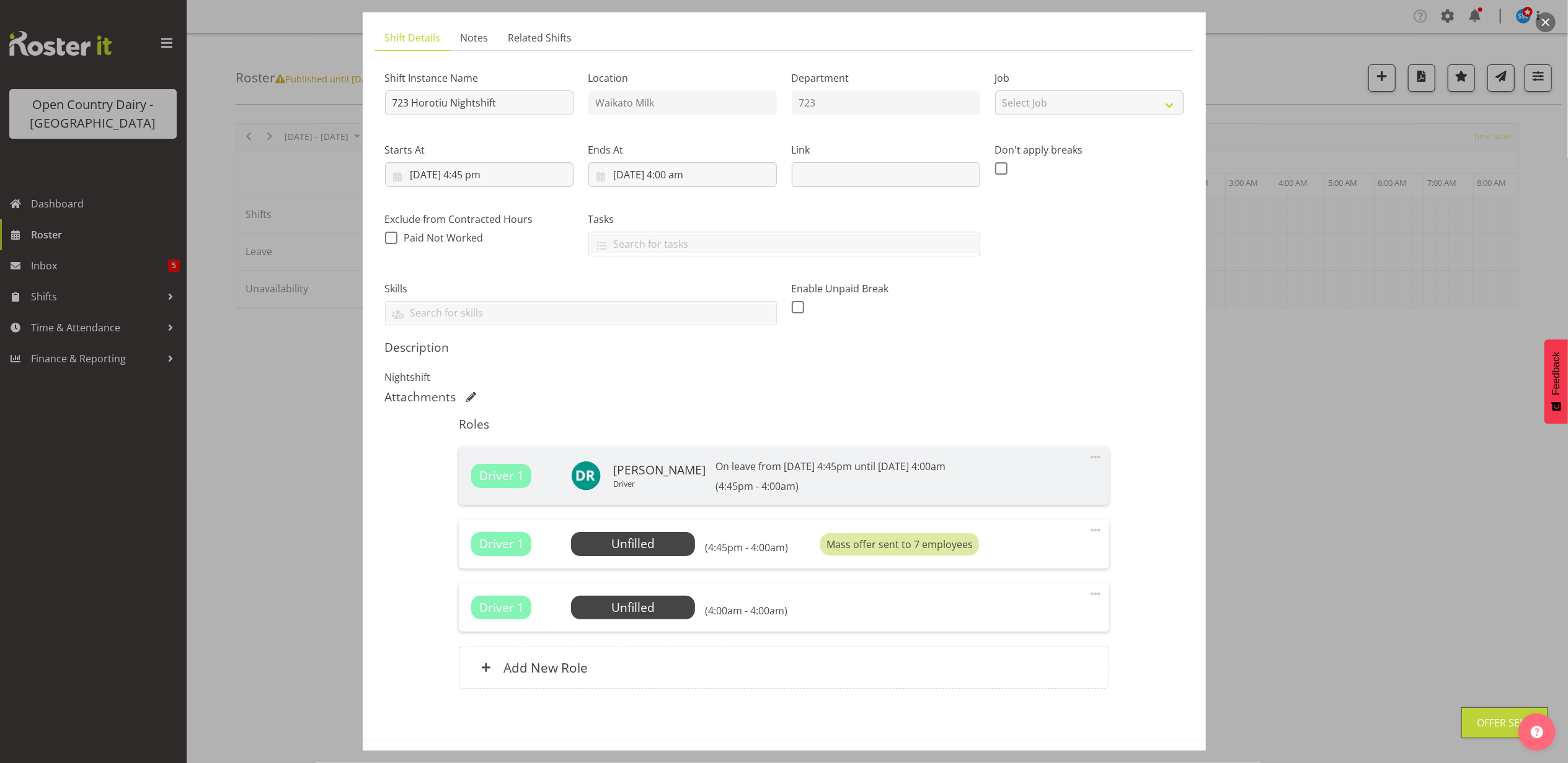
scroll to position [124, 0]
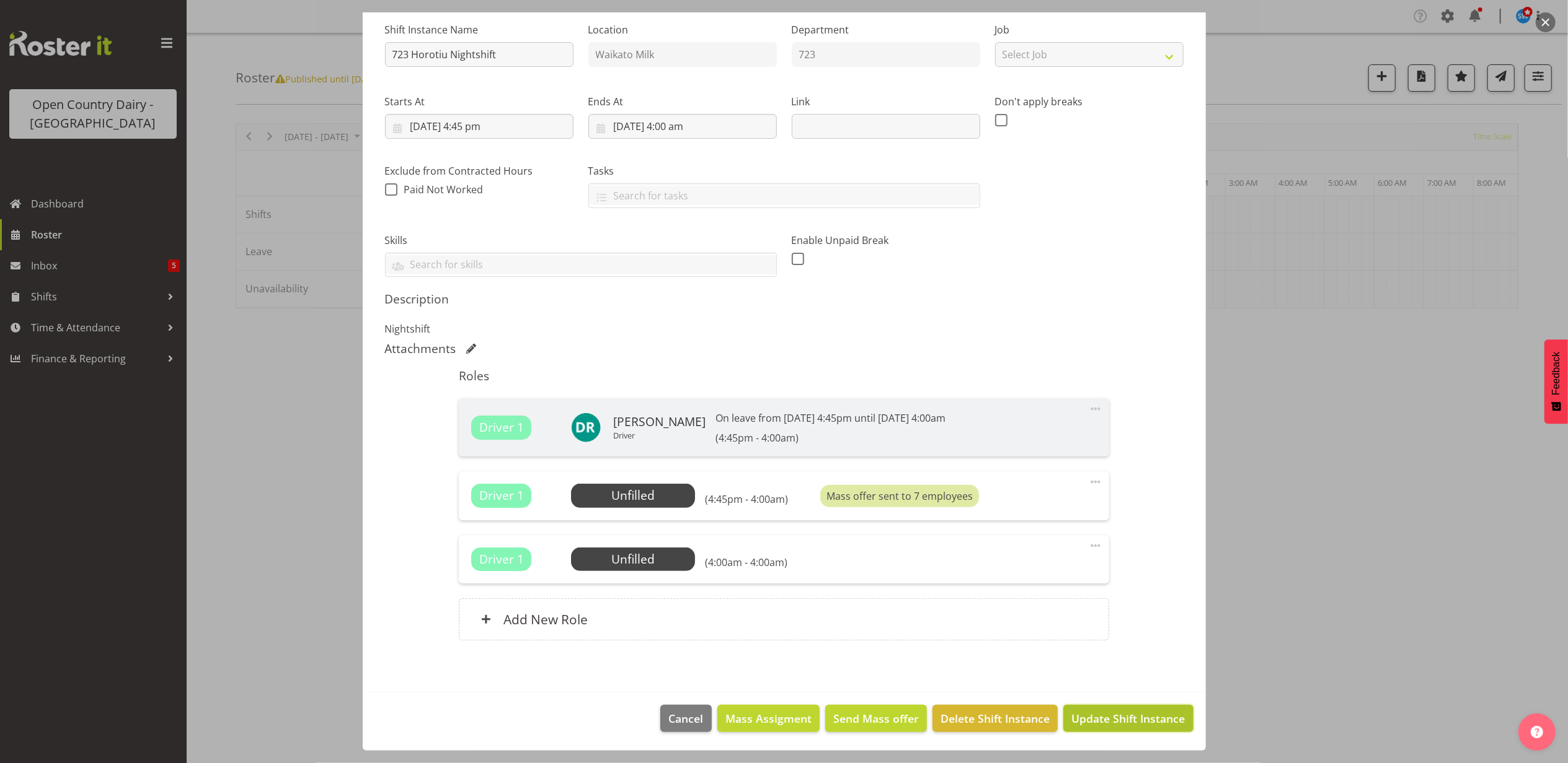
click at [1117, 714] on span "Update Shift Instance" at bounding box center [1129, 719] width 114 height 16
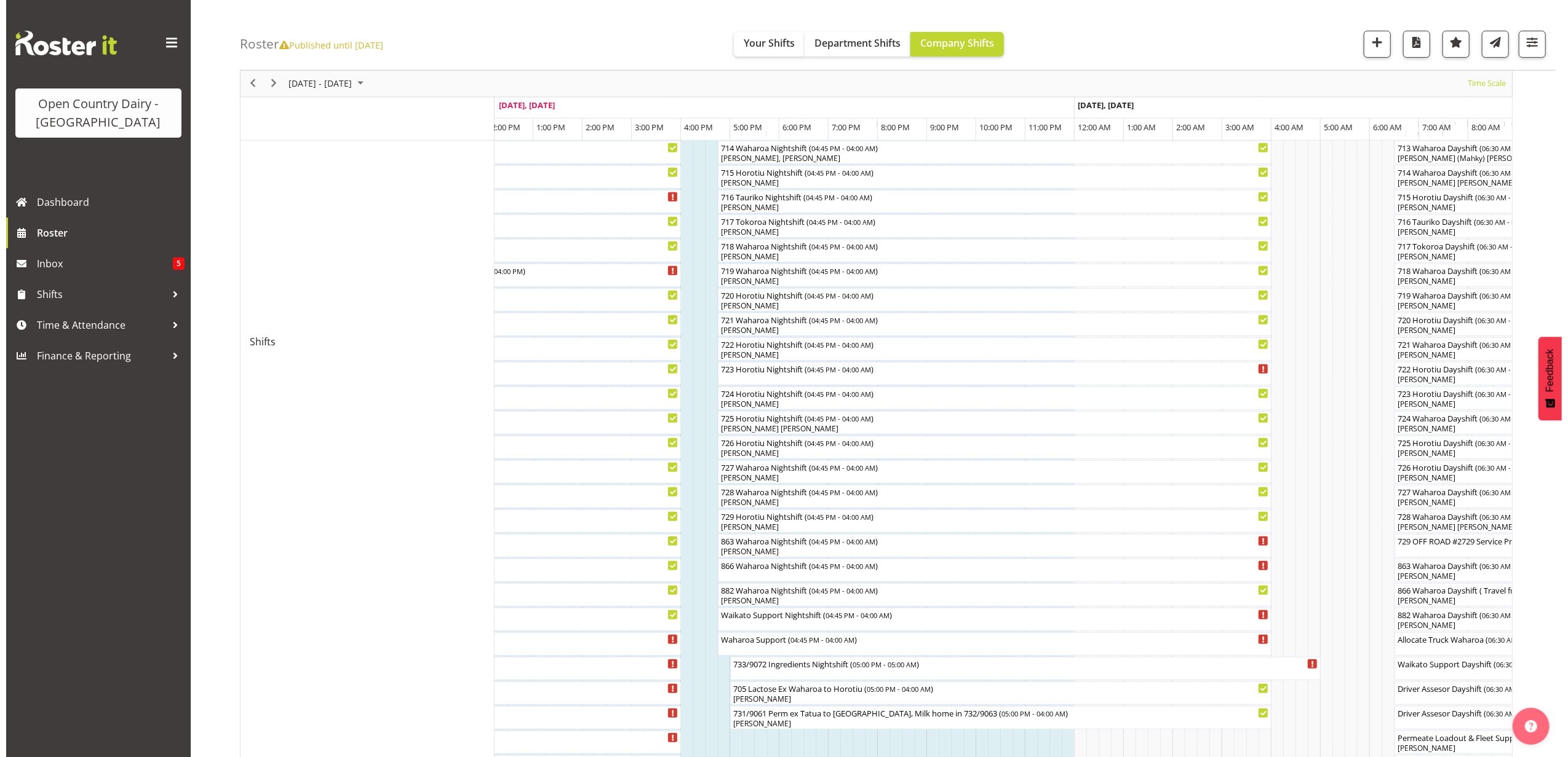
scroll to position [492, 0]
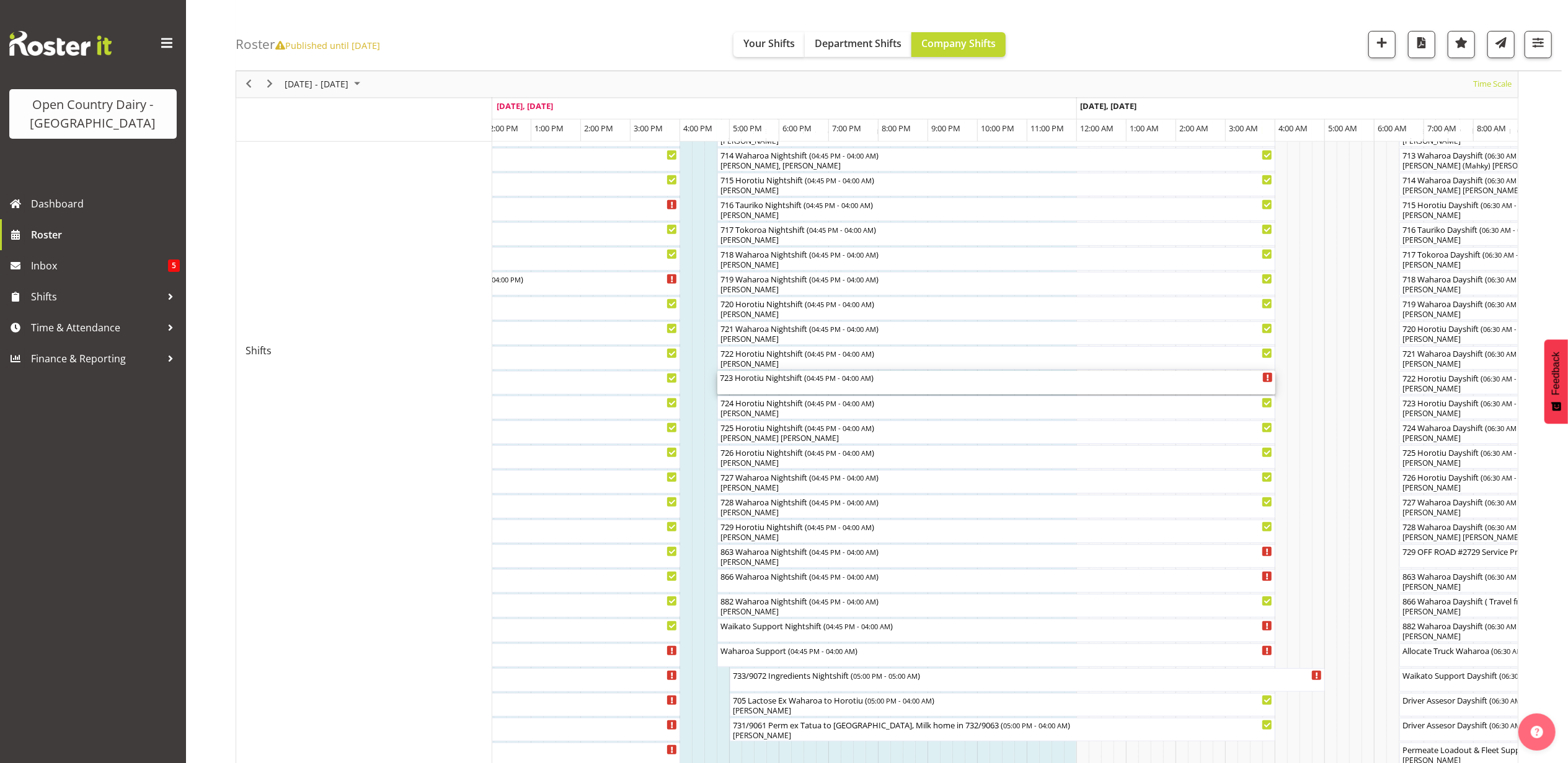
click at [779, 386] on div "723 Horotiu Nightshift ( 04:45 PM - 04:00 AM )" at bounding box center [995, 382] width 553 height 23
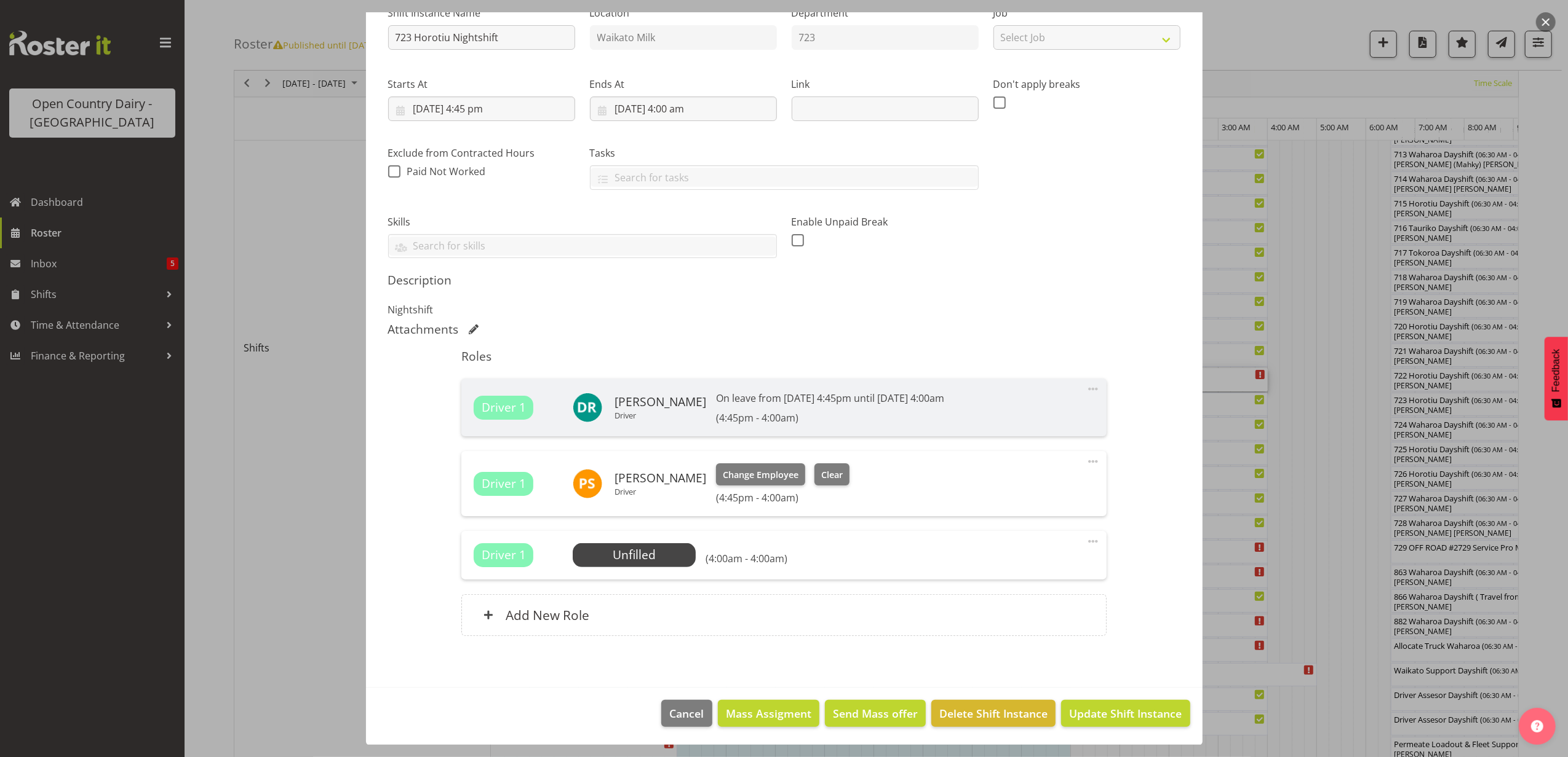
scroll to position [140, 0]
click at [1086, 708] on span "Update Shift Instance" at bounding box center [1125, 713] width 113 height 16
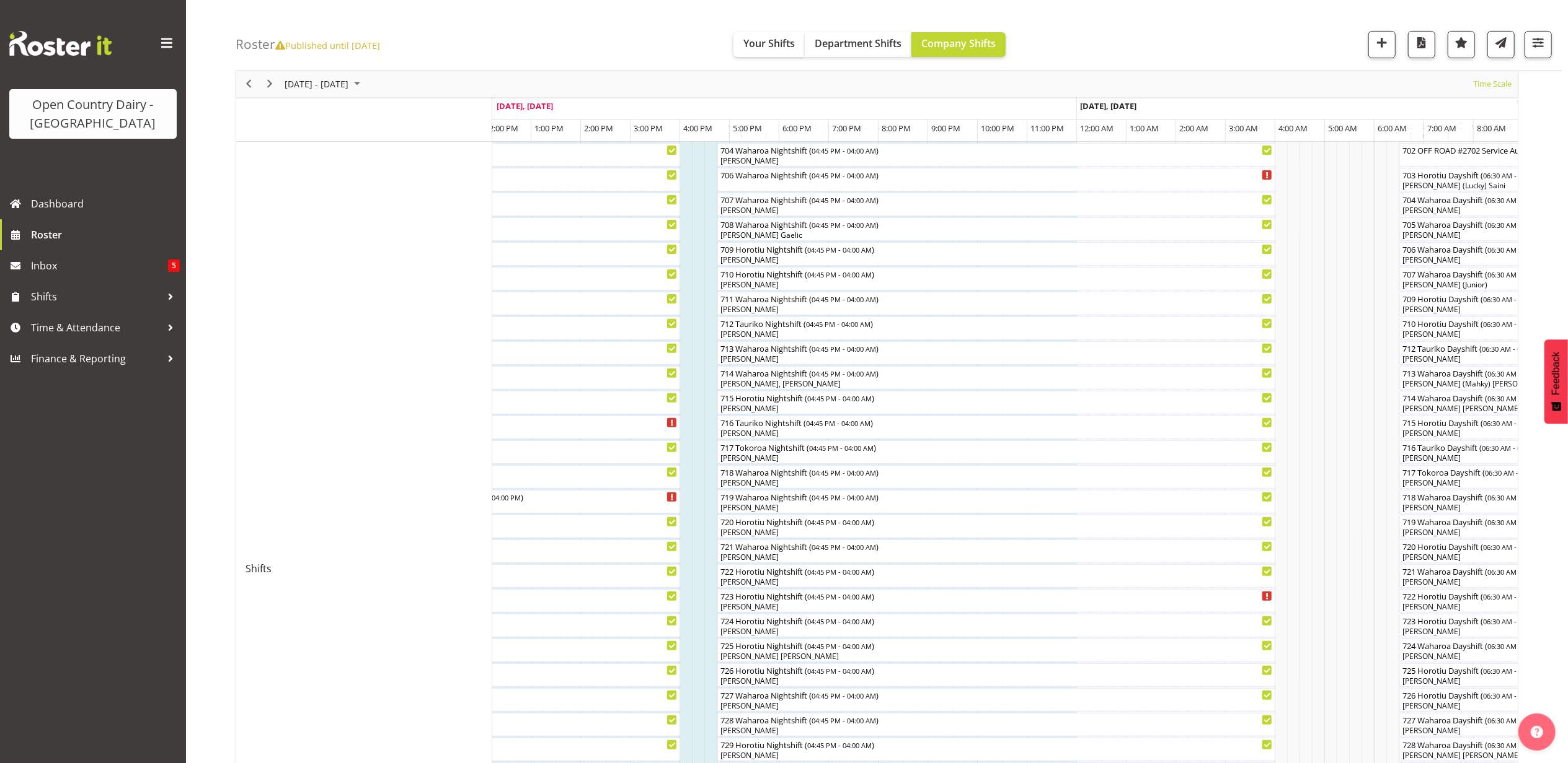
scroll to position [413, 0]
